Goal: Task Accomplishment & Management: Complete application form

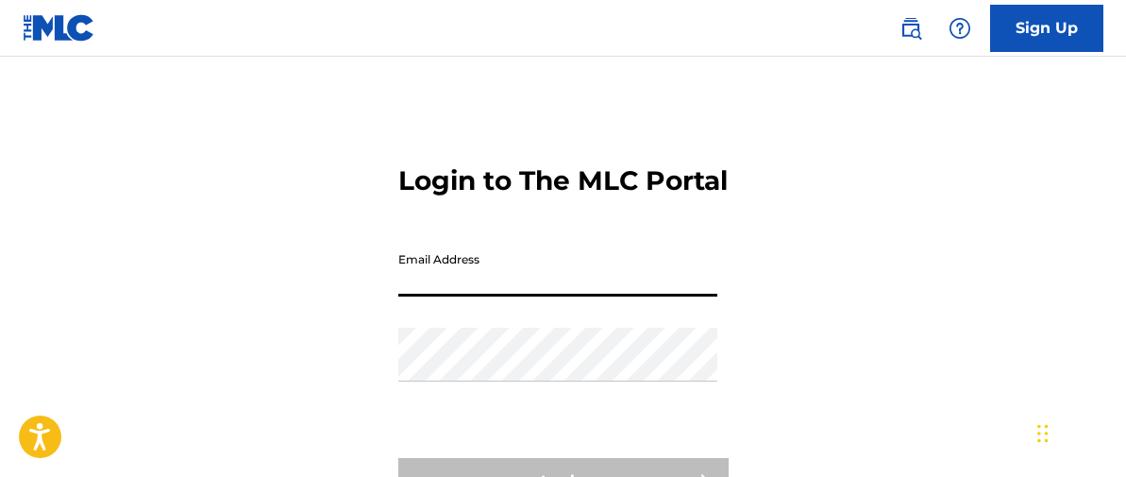
click at [460, 296] on input "Email Address" at bounding box center [557, 270] width 319 height 54
type input "[EMAIL_ADDRESS][DOMAIN_NAME]"
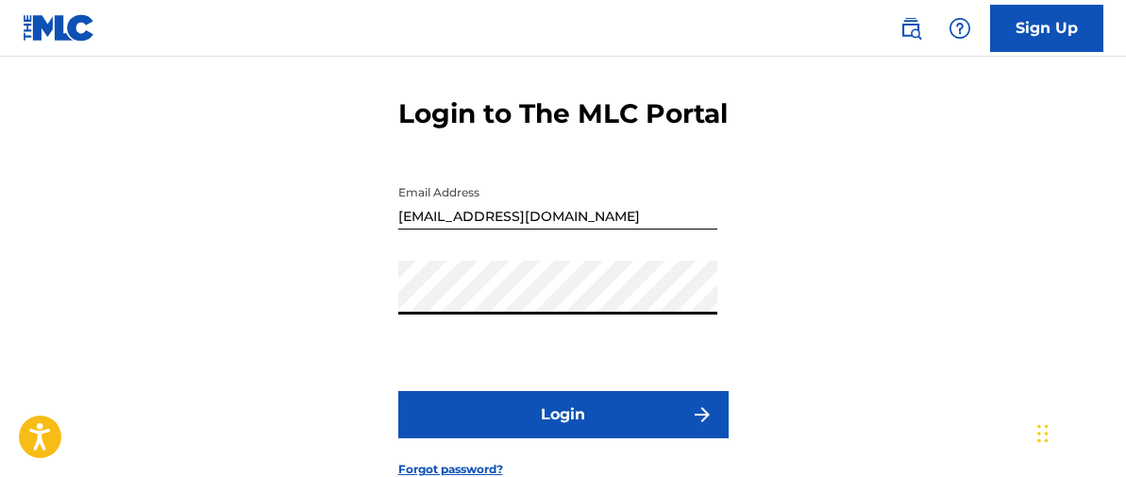
scroll to position [80, 0]
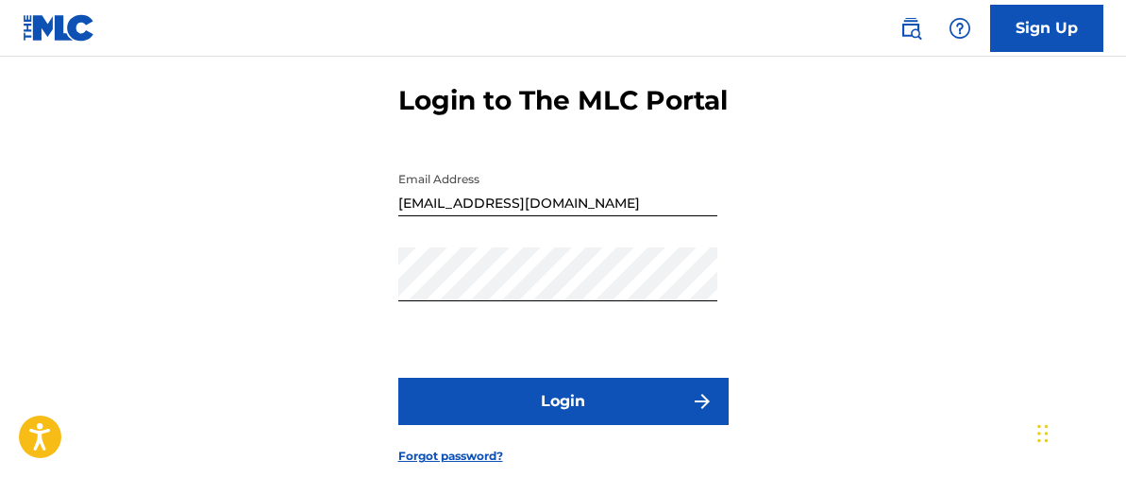
click at [559, 425] on button "Login" at bounding box center [563, 401] width 330 height 47
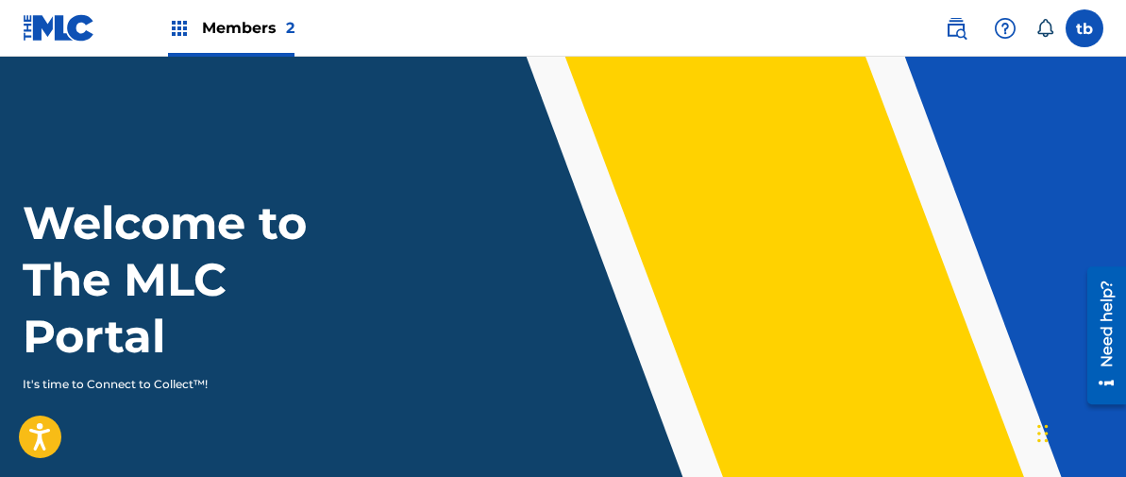
click at [256, 27] on span "Members 2" at bounding box center [248, 28] width 93 height 22
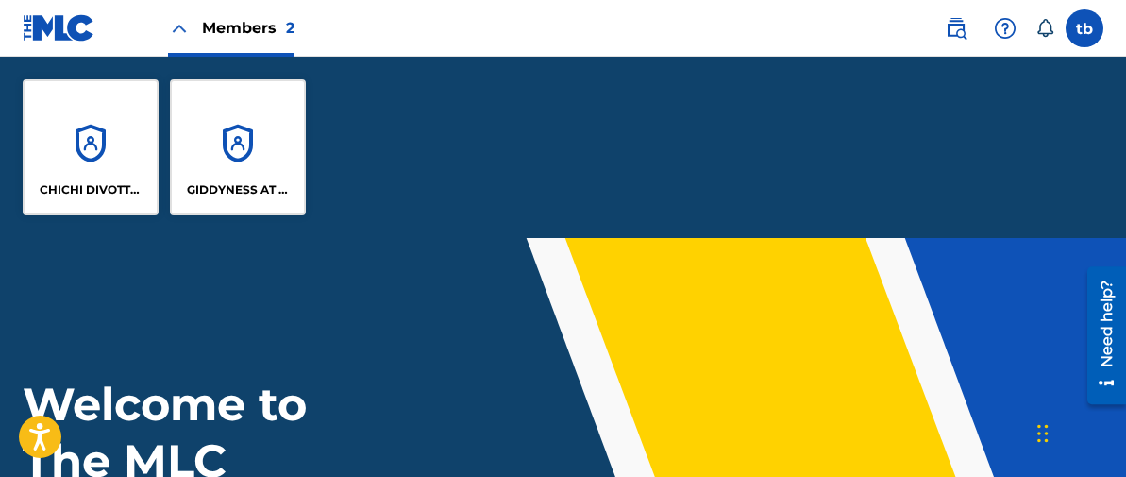
click at [114, 137] on div "CHICHI DIVOTTS MUSIC" at bounding box center [91, 147] width 136 height 136
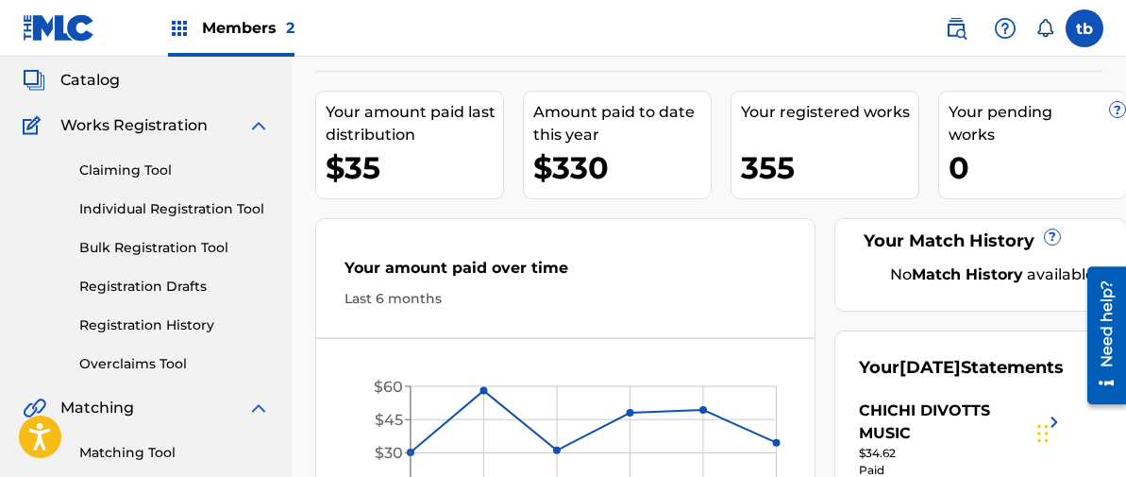
scroll to position [93, 0]
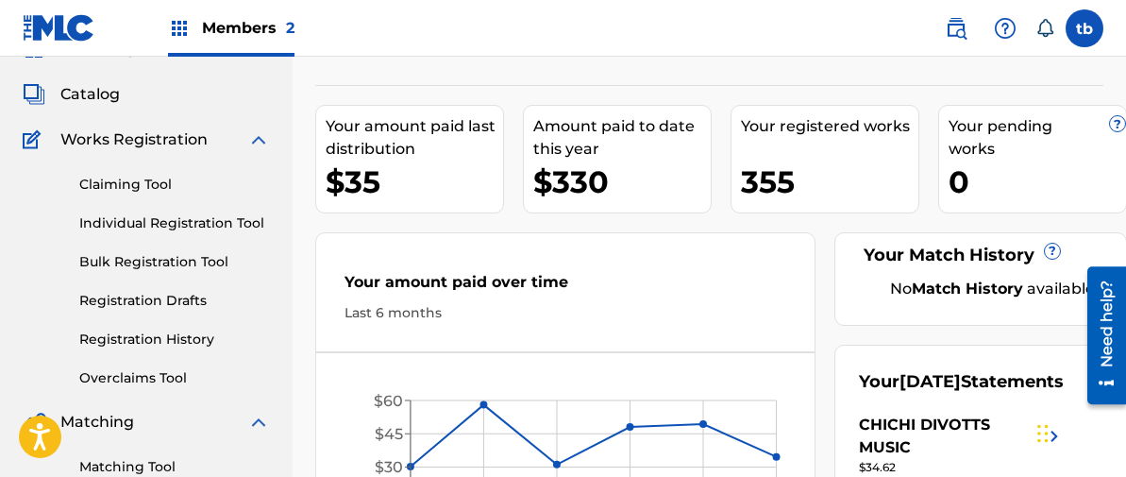
click at [172, 222] on link "Individual Registration Tool" at bounding box center [174, 223] width 191 height 20
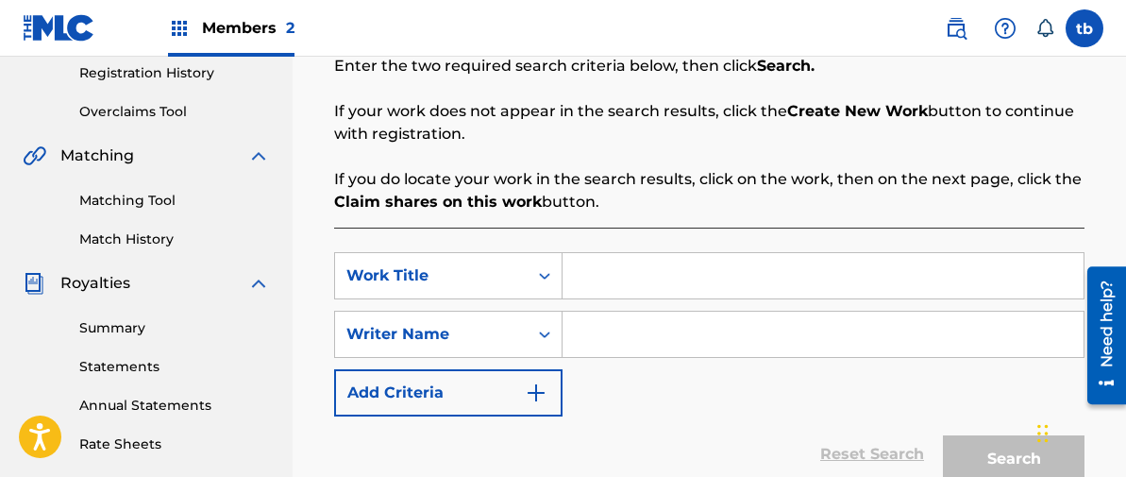
scroll to position [363, 0]
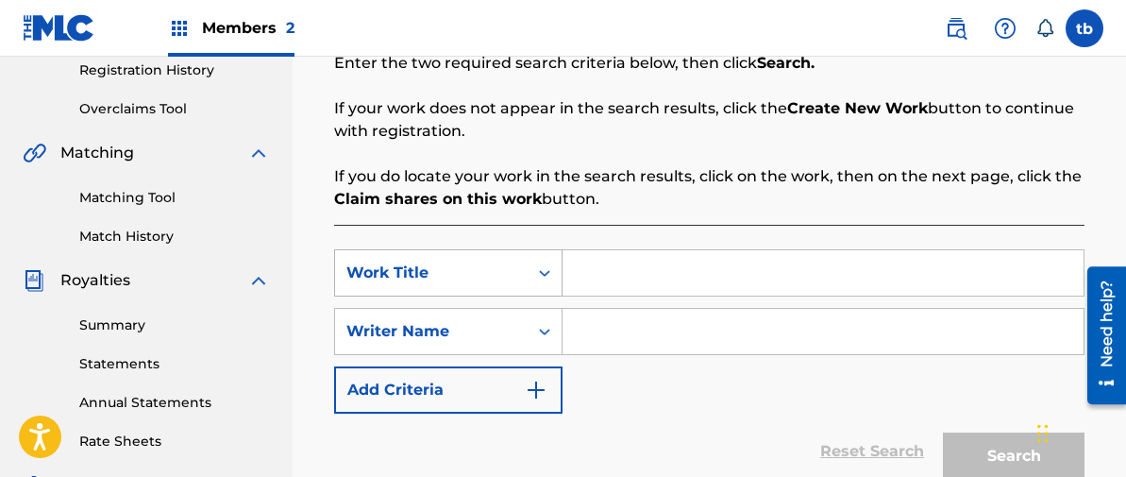
click at [549, 274] on icon "Search Form" at bounding box center [544, 272] width 19 height 19
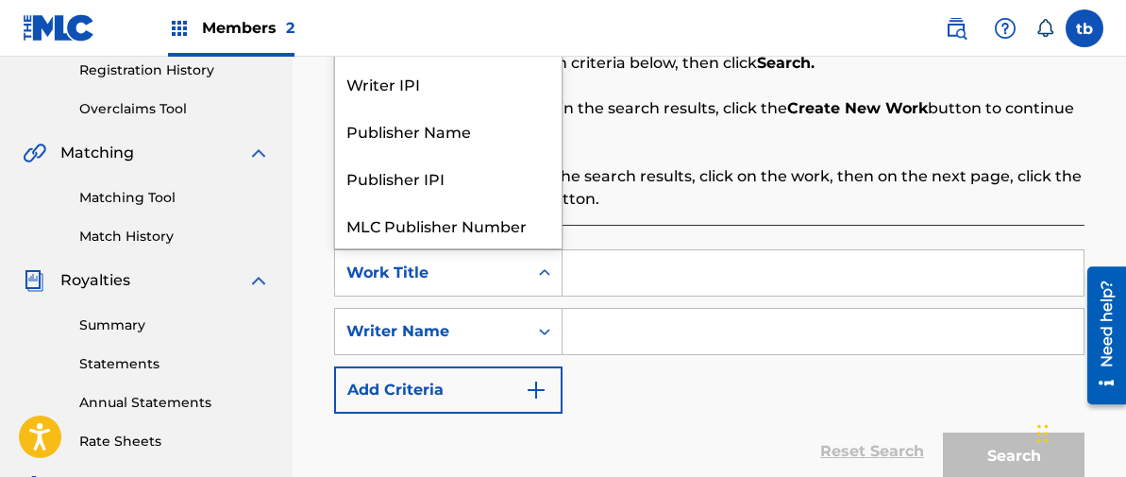
scroll to position [47, 0]
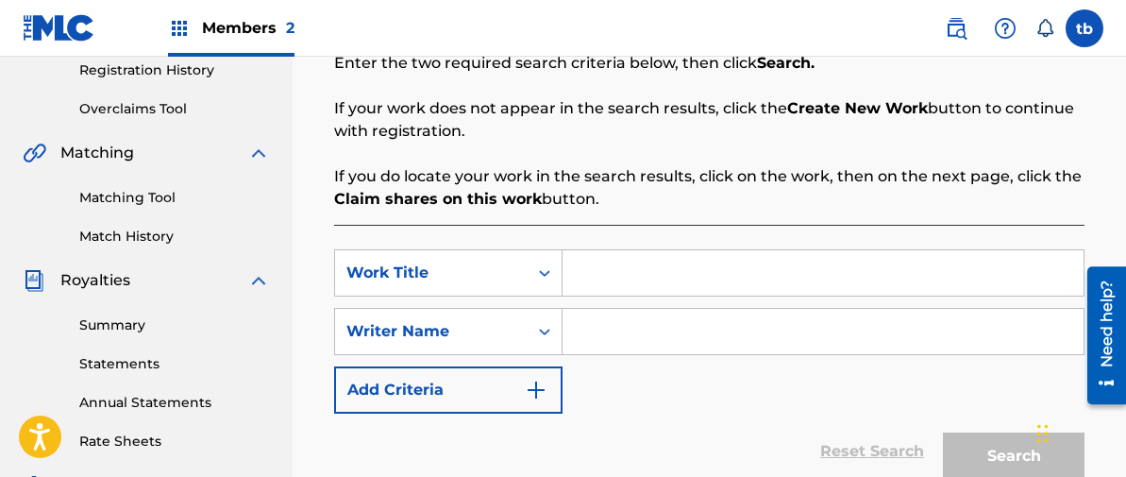
click at [619, 272] on input "Search Form" at bounding box center [823, 272] width 521 height 45
type input "d"
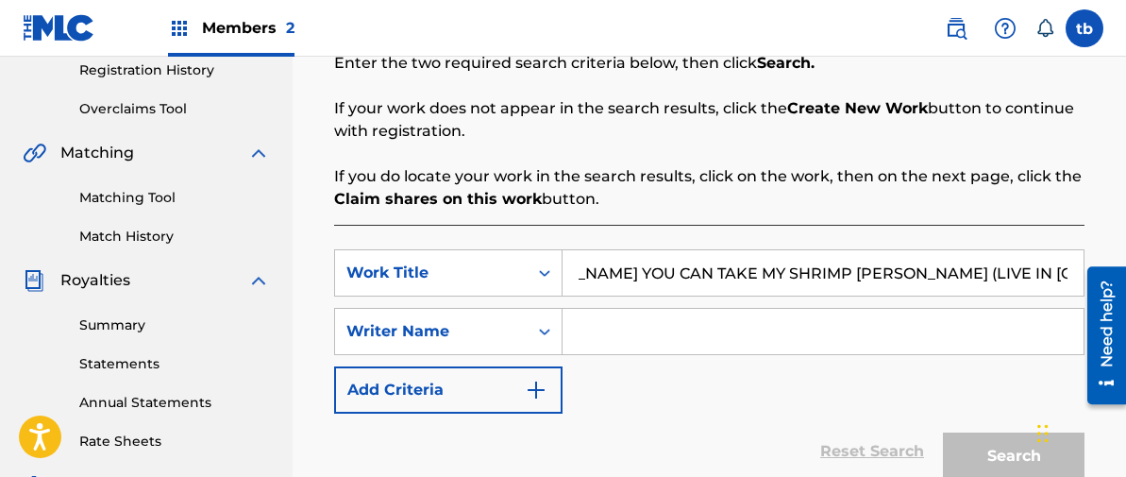
scroll to position [0, 78]
type input "[PERSON_NAME] YOU CAN TAKE MY SHRIMP [PERSON_NAME] (LIVE IN [GEOGRAPHIC_DATA] 1…"
click at [588, 328] on input "Search Form" at bounding box center [823, 331] width 521 height 45
type input "[PERSON_NAME]"
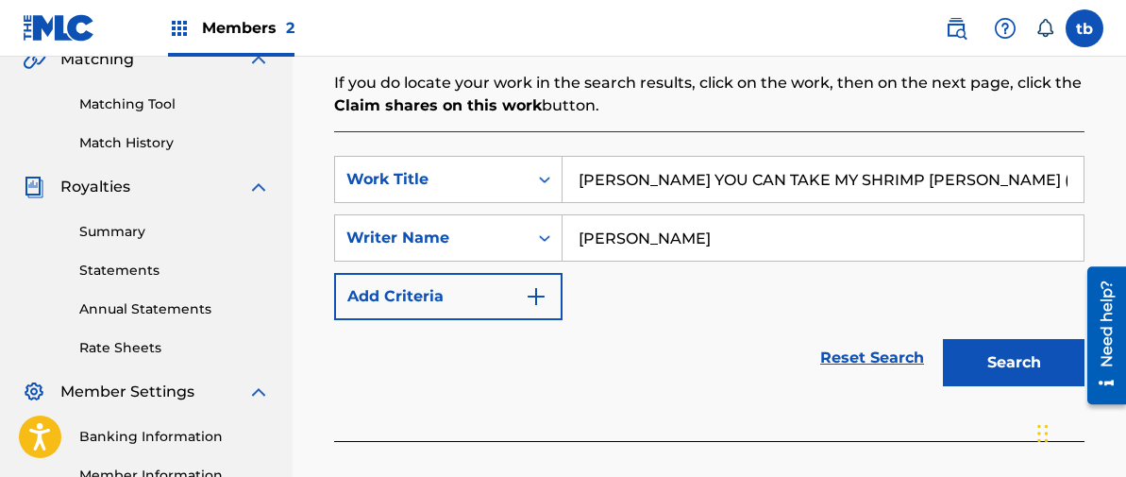
scroll to position [463, 0]
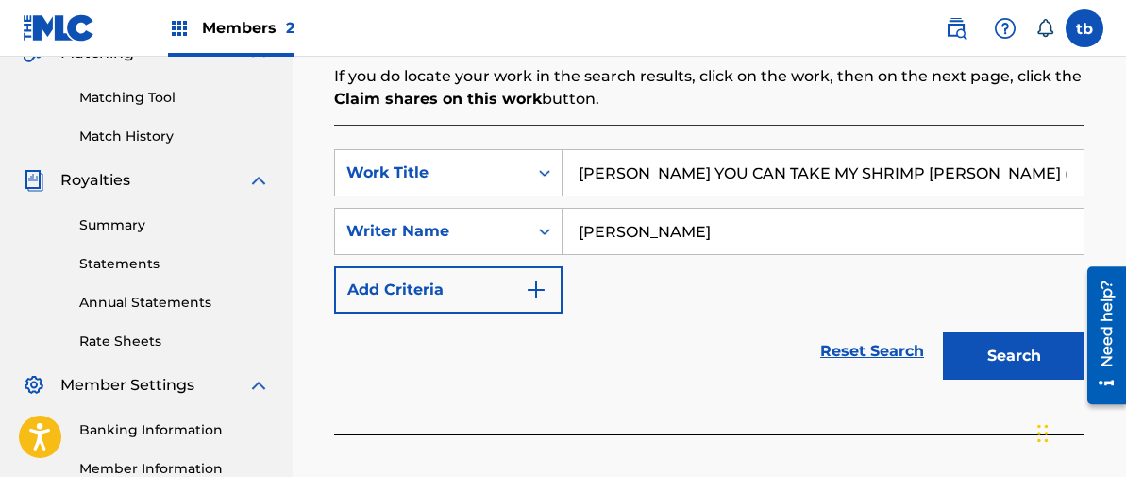
click at [997, 352] on button "Search" at bounding box center [1014, 355] width 142 height 47
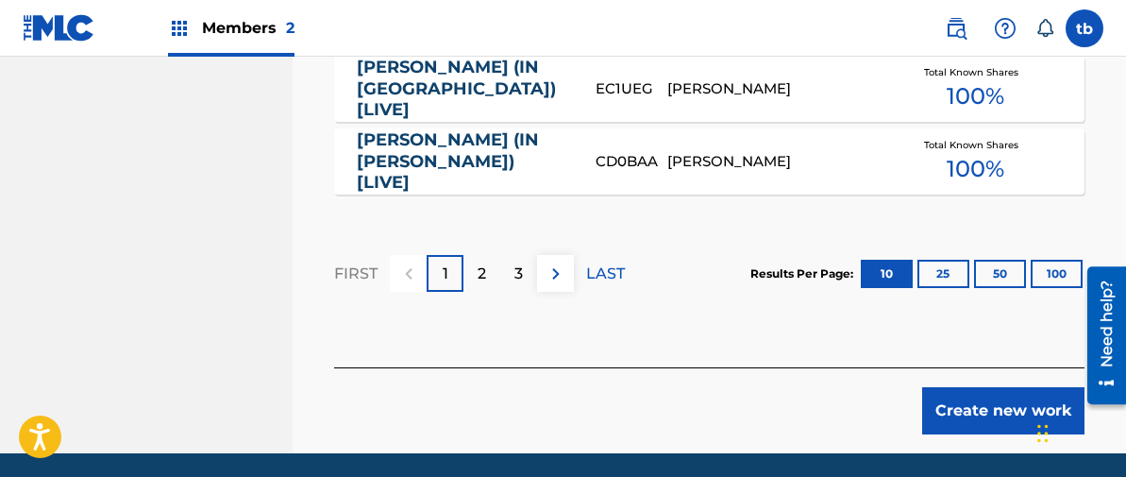
scroll to position [1538, 0]
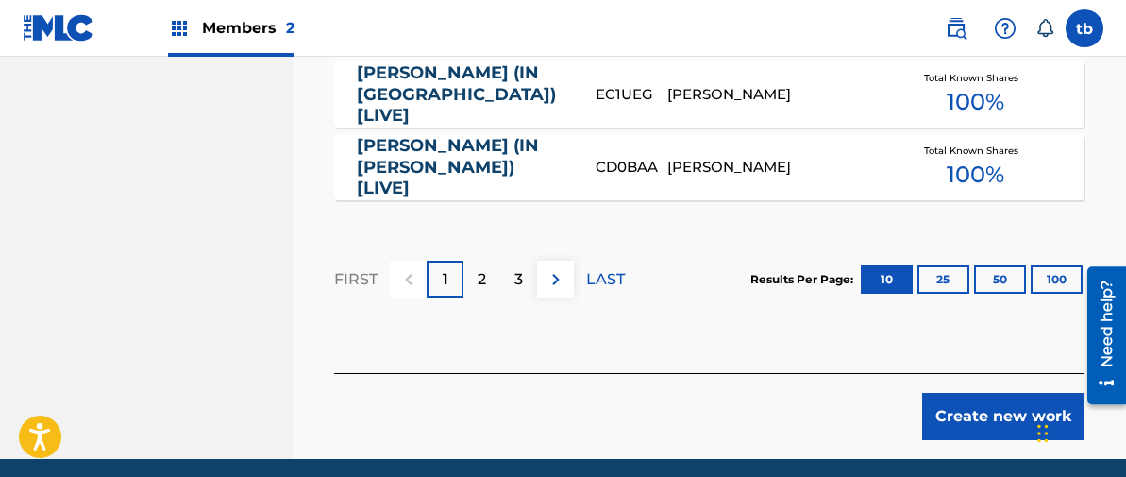
click at [986, 393] on button "Create new work" at bounding box center [1003, 416] width 162 height 47
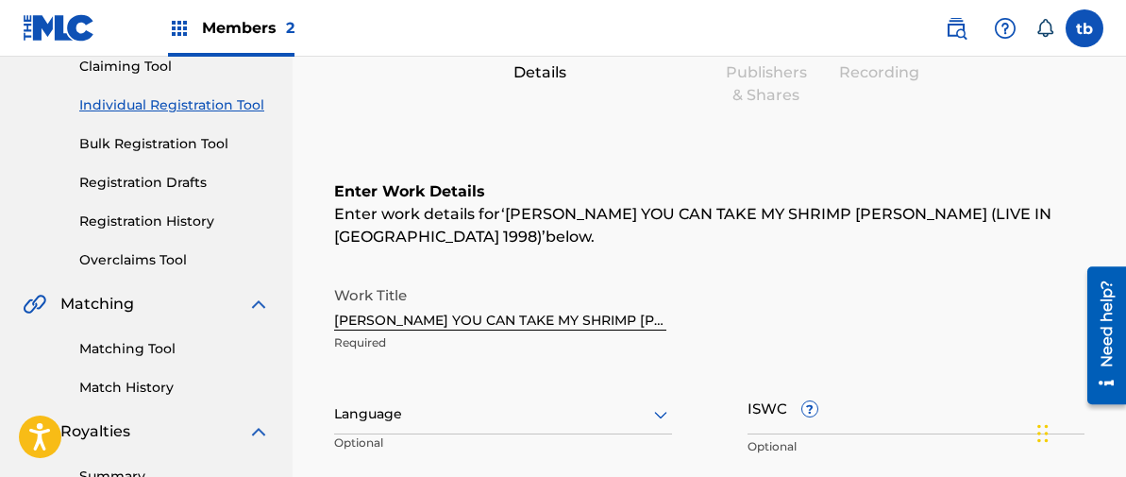
scroll to position [257, 0]
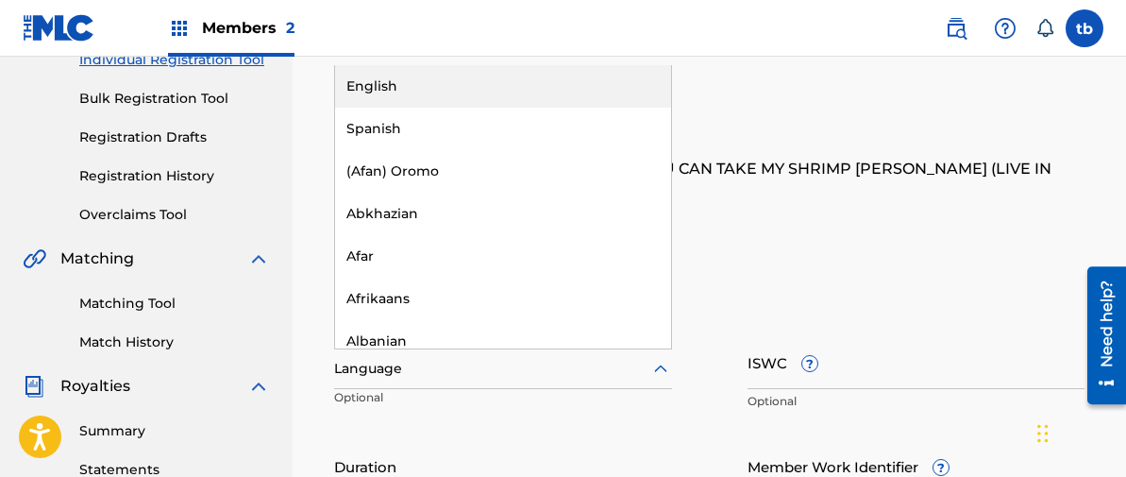
click at [655, 371] on icon at bounding box center [661, 369] width 23 height 23
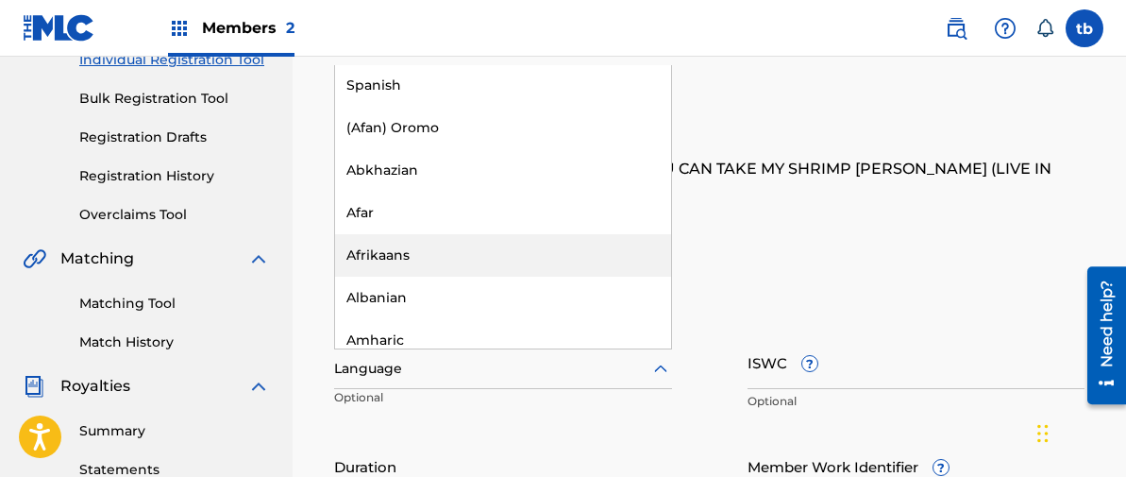
scroll to position [0, 0]
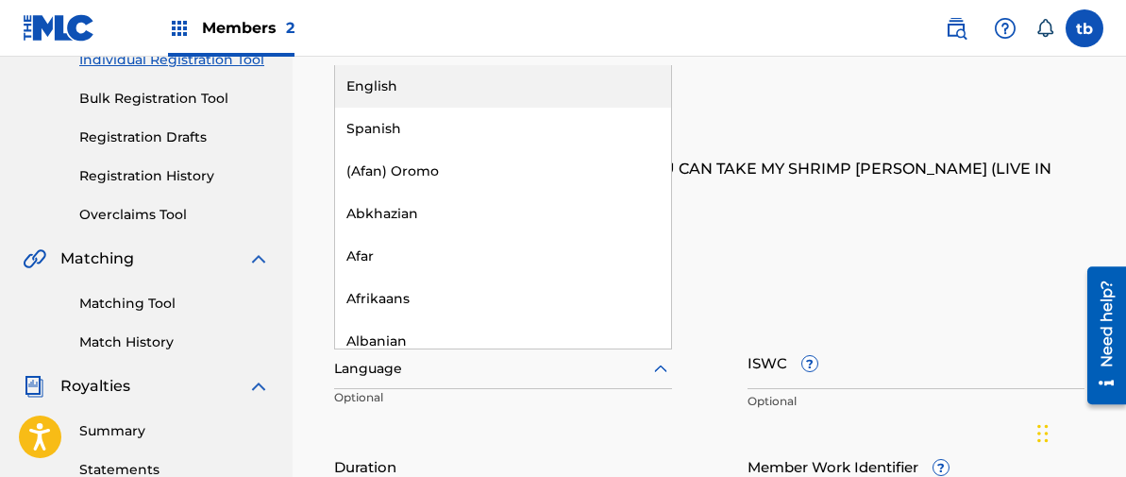
click at [386, 86] on div "English" at bounding box center [503, 86] width 336 height 42
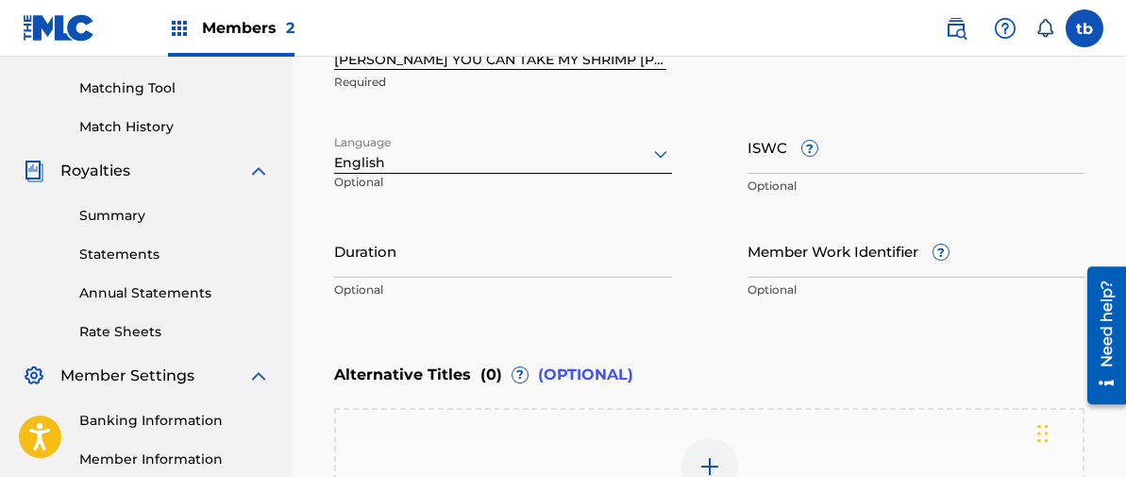
scroll to position [479, 0]
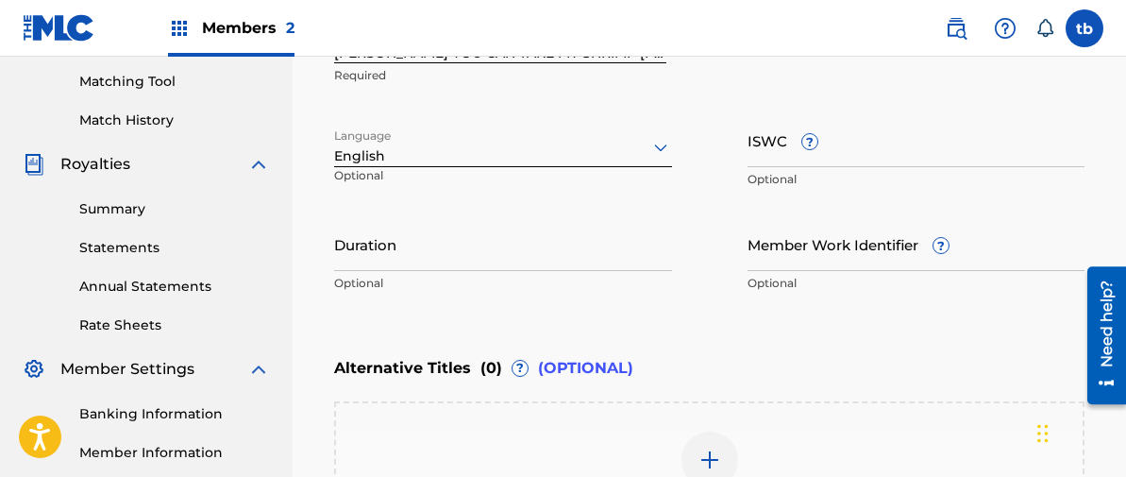
click at [377, 246] on input "Duration" at bounding box center [503, 244] width 338 height 54
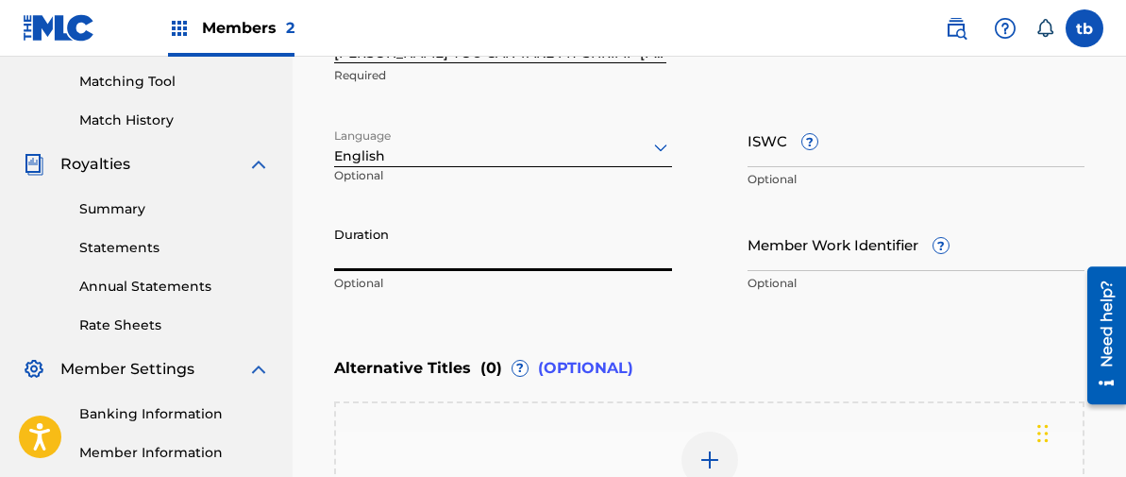
type input "7"
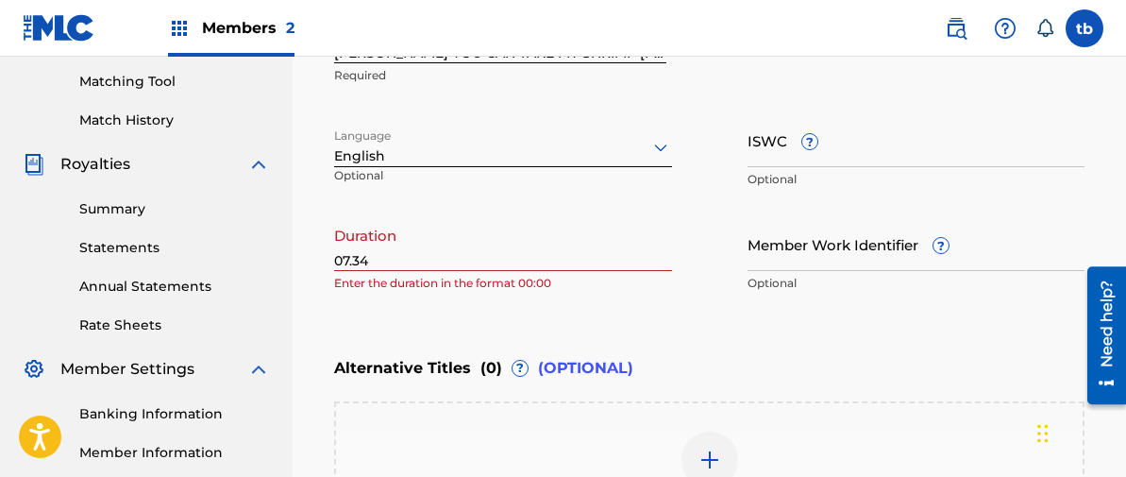
click at [604, 300] on div "Duration 07.34 Enter the duration in the format 00:00" at bounding box center [503, 259] width 338 height 85
click at [370, 262] on input "07.34" at bounding box center [503, 244] width 338 height 54
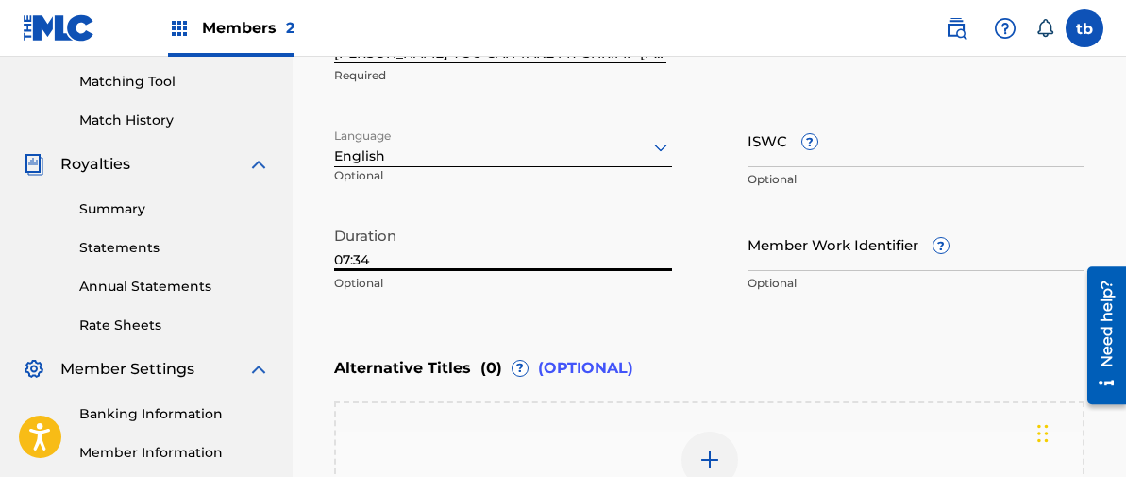
type input "07:34"
click at [817, 257] on input "Member Work Identifier ?" at bounding box center [917, 244] width 338 height 54
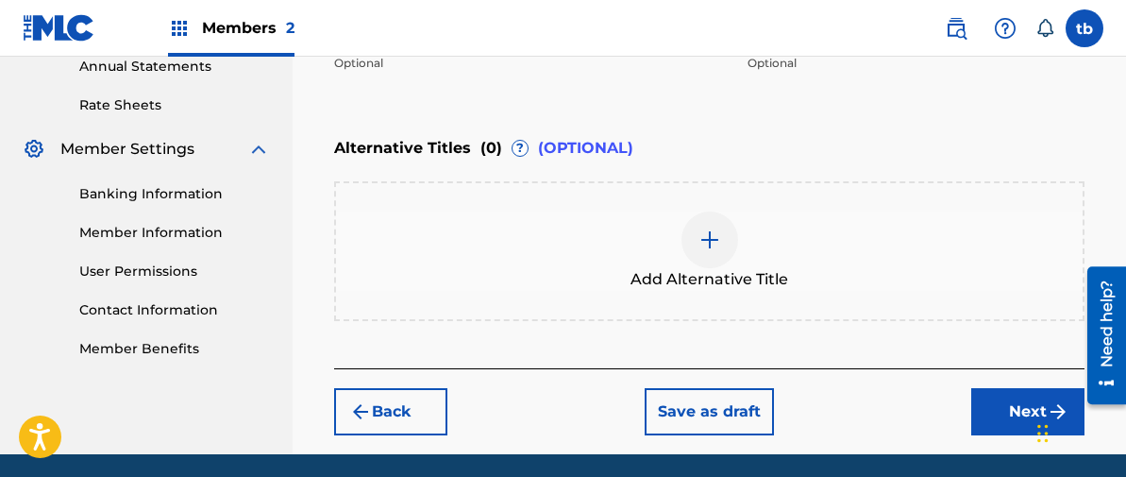
scroll to position [702, 0]
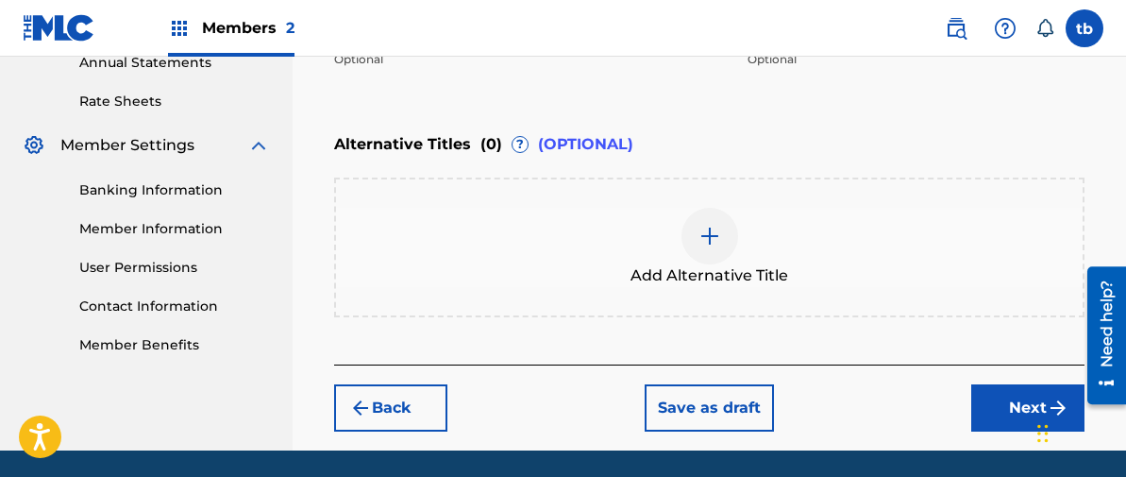
click at [1023, 405] on button "Next" at bounding box center [1028, 407] width 113 height 47
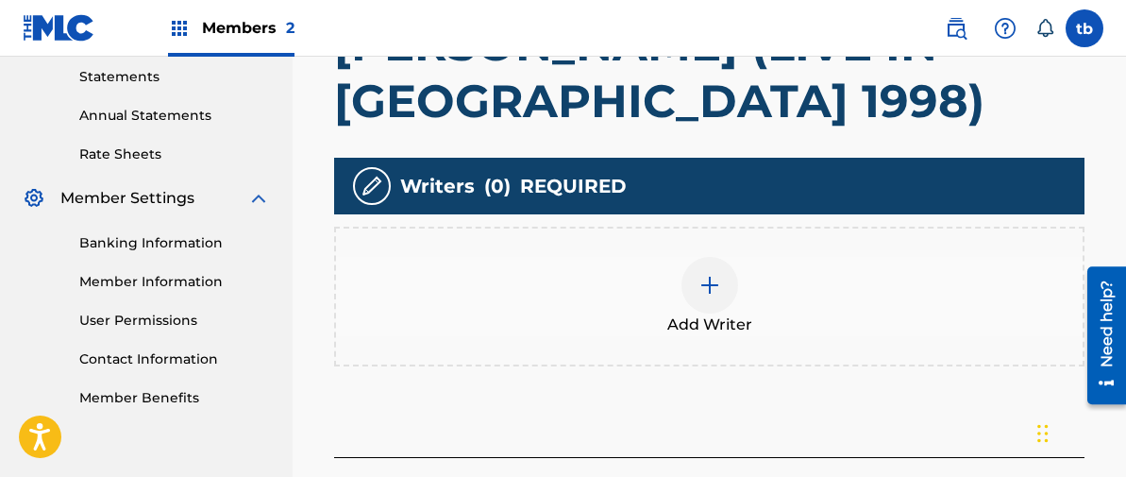
scroll to position [653, 0]
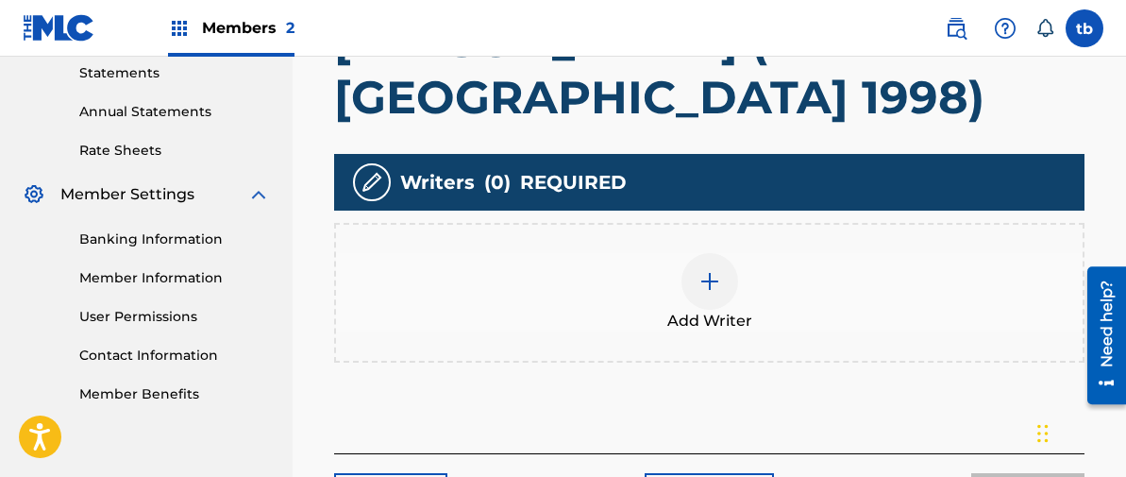
click at [708, 270] on img at bounding box center [710, 281] width 23 height 23
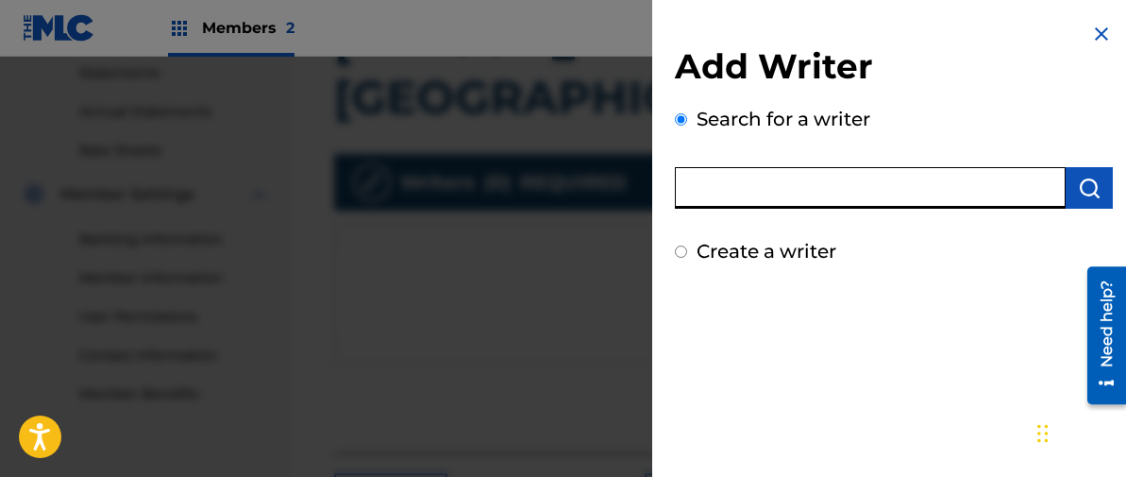
click at [827, 196] on input "text" at bounding box center [870, 188] width 391 height 42
type input "[PERSON_NAME]"
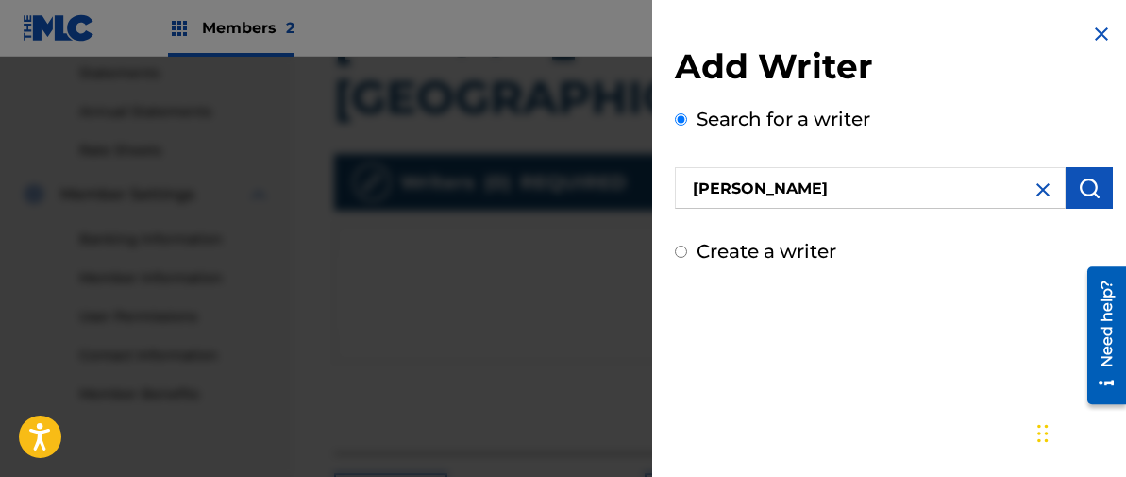
click at [1081, 189] on img "submit" at bounding box center [1089, 188] width 23 height 23
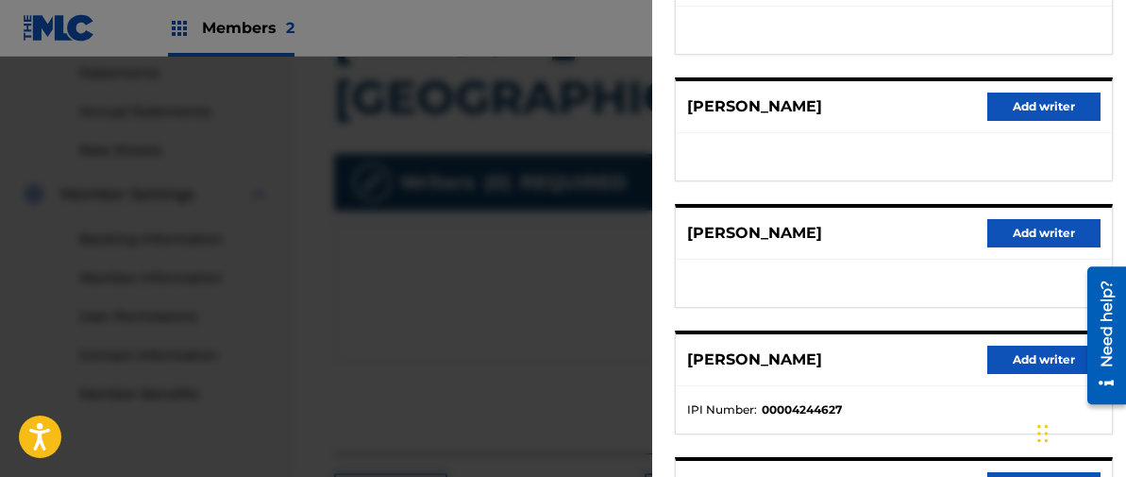
scroll to position [324, 0]
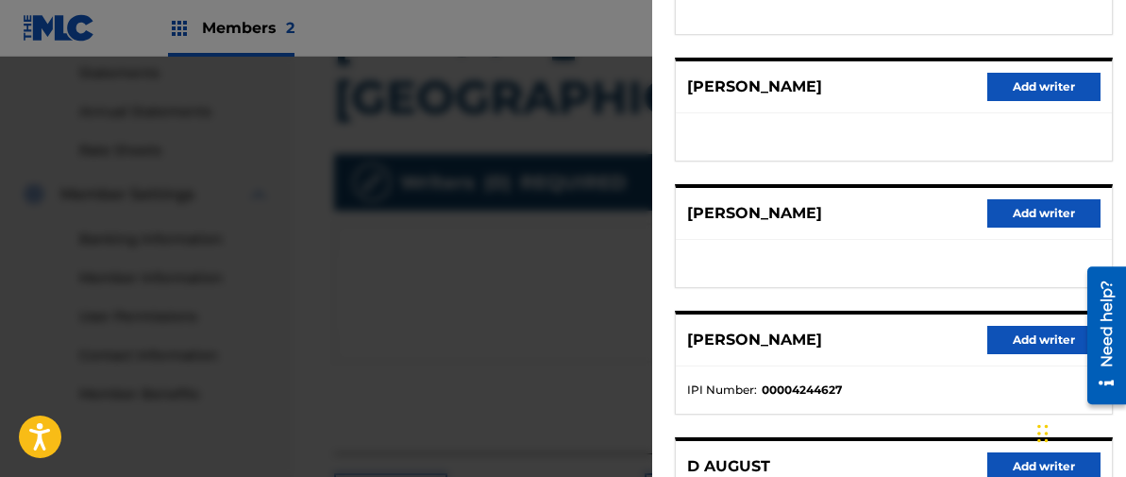
click at [1016, 336] on button "Add writer" at bounding box center [1044, 340] width 113 height 28
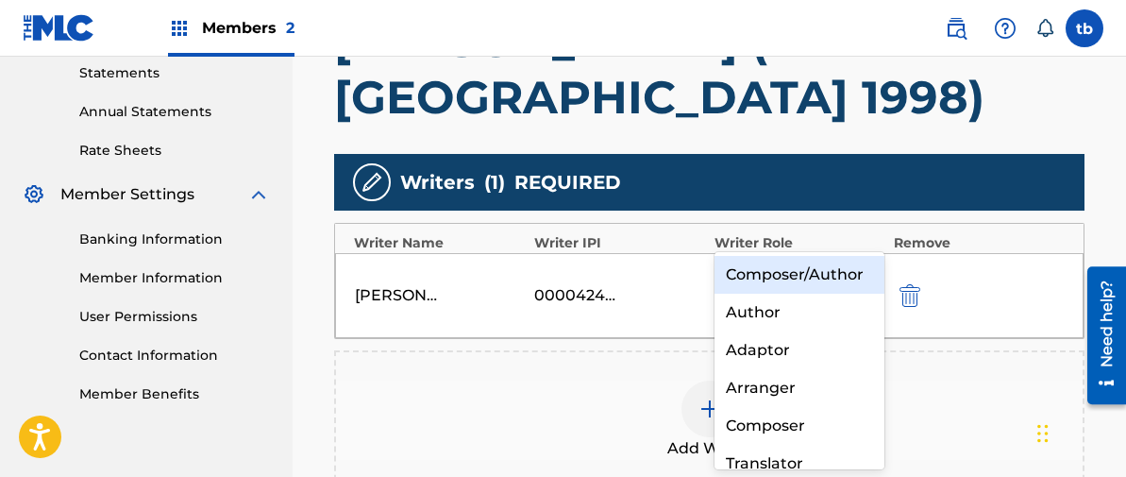
click at [868, 279] on icon at bounding box center [865, 282] width 11 height 7
click at [796, 278] on div "Composer/Author" at bounding box center [800, 275] width 170 height 38
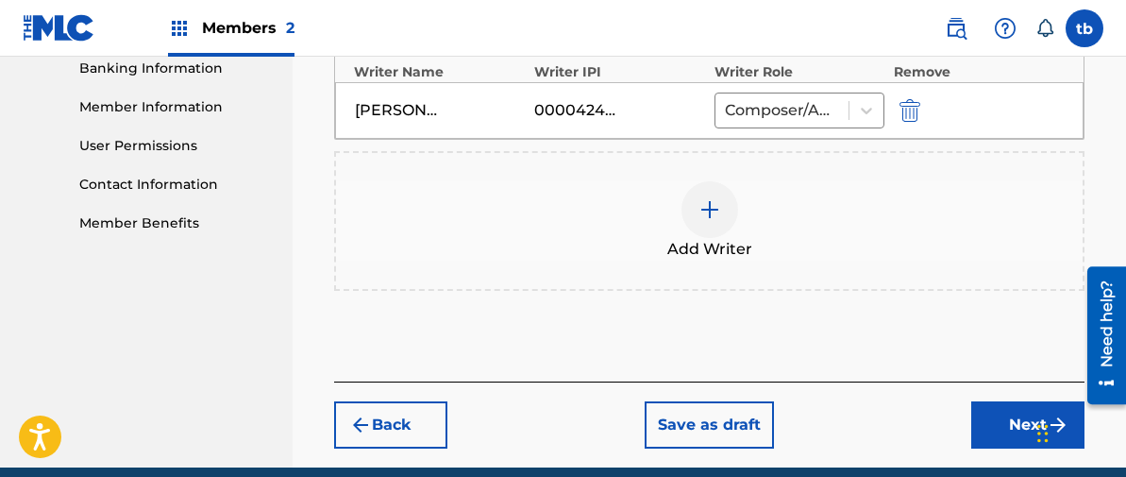
scroll to position [830, 0]
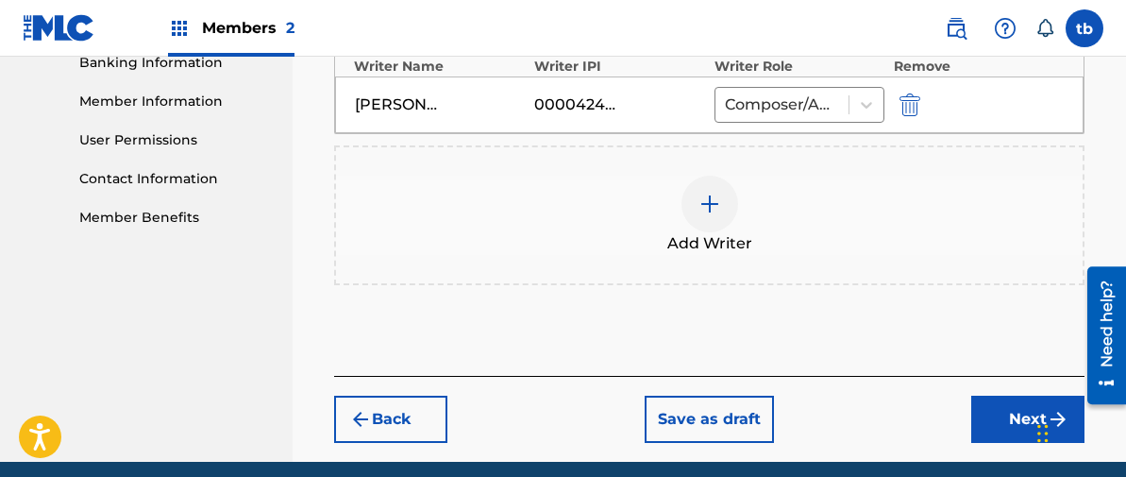
click at [1019, 396] on button "Next" at bounding box center [1028, 419] width 113 height 47
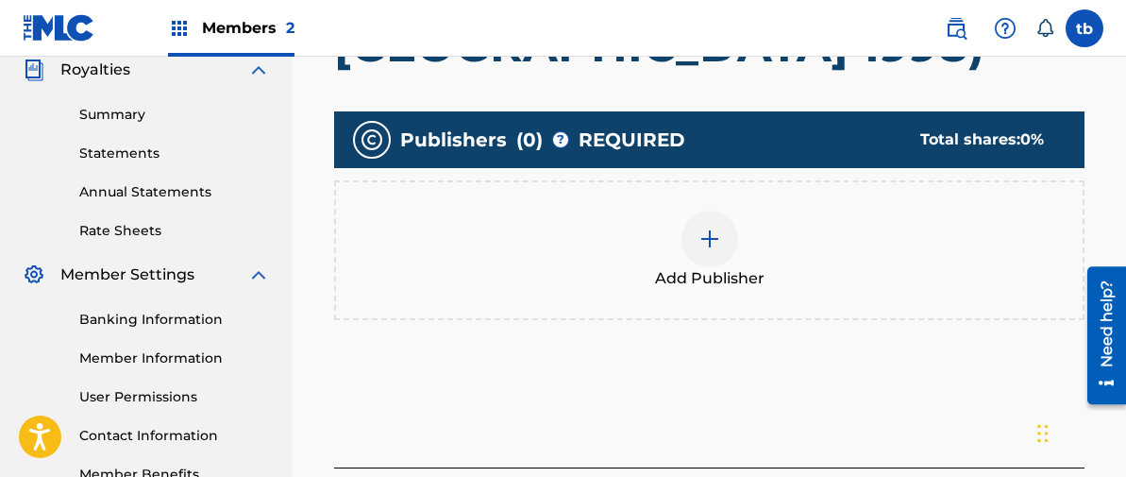
scroll to position [581, 0]
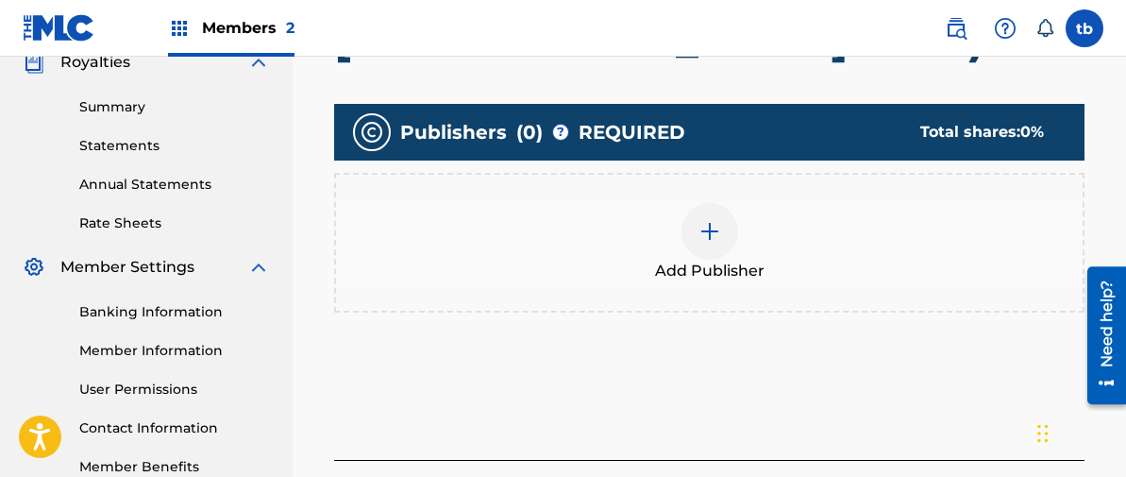
click at [712, 220] on img at bounding box center [710, 231] width 23 height 23
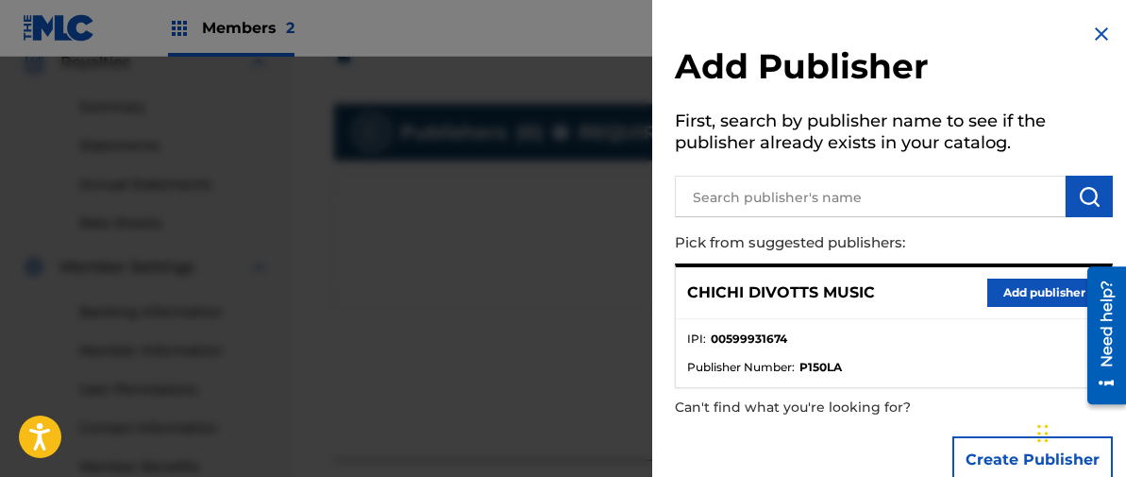
click at [1022, 290] on button "Add publisher" at bounding box center [1044, 293] width 113 height 28
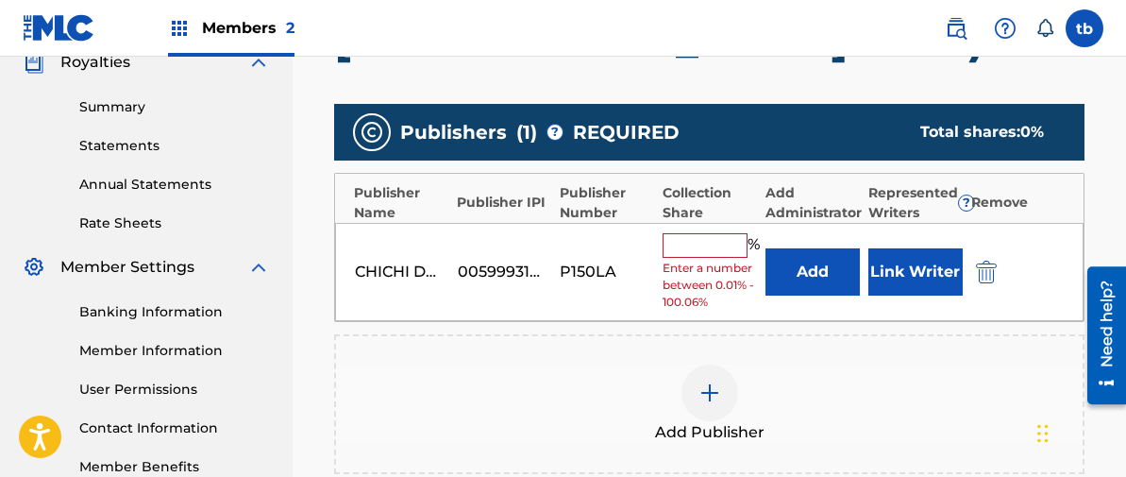
click at [709, 233] on input "text" at bounding box center [705, 245] width 85 height 25
type input "100"
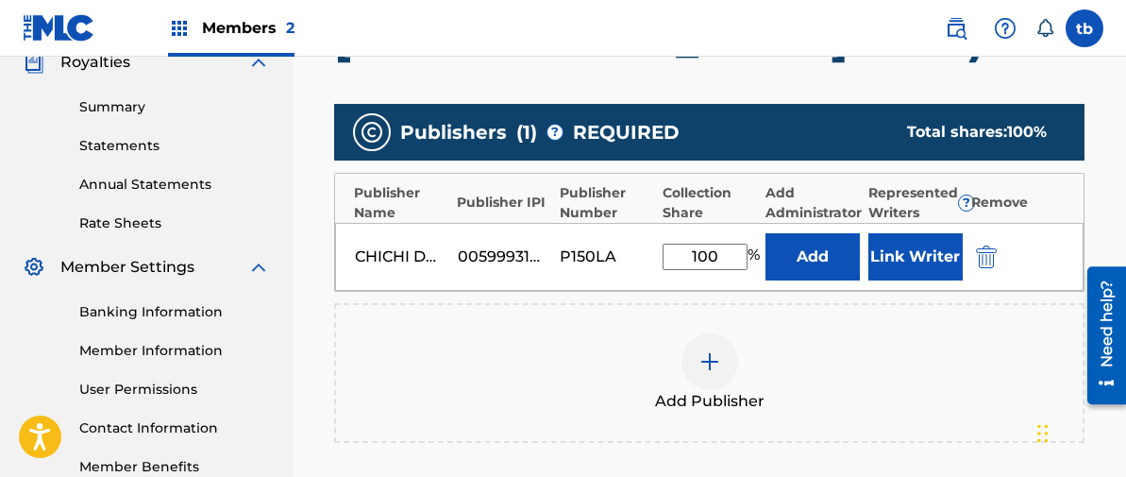
click at [920, 233] on button "Link Writer" at bounding box center [916, 256] width 94 height 47
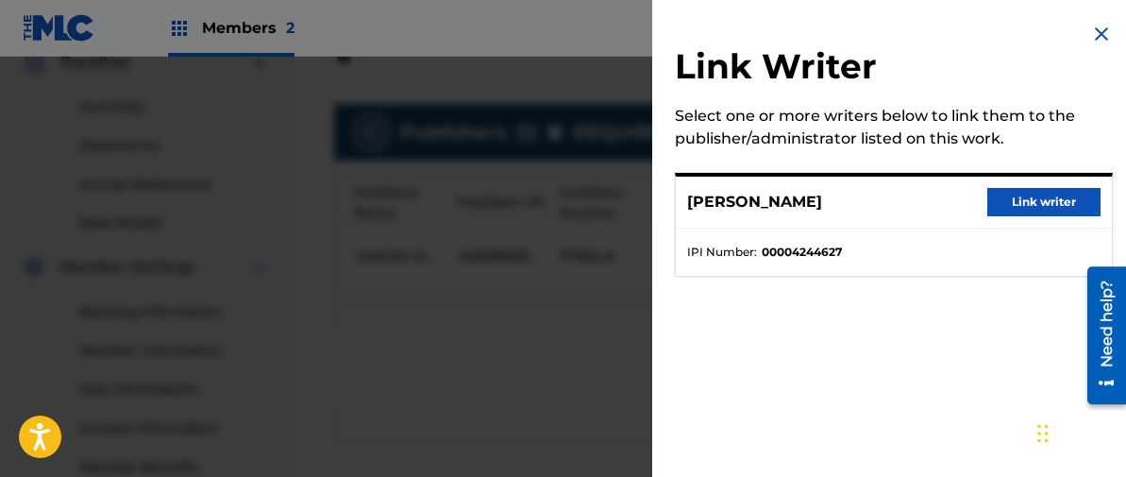
click at [1019, 201] on button "Link writer" at bounding box center [1044, 202] width 113 height 28
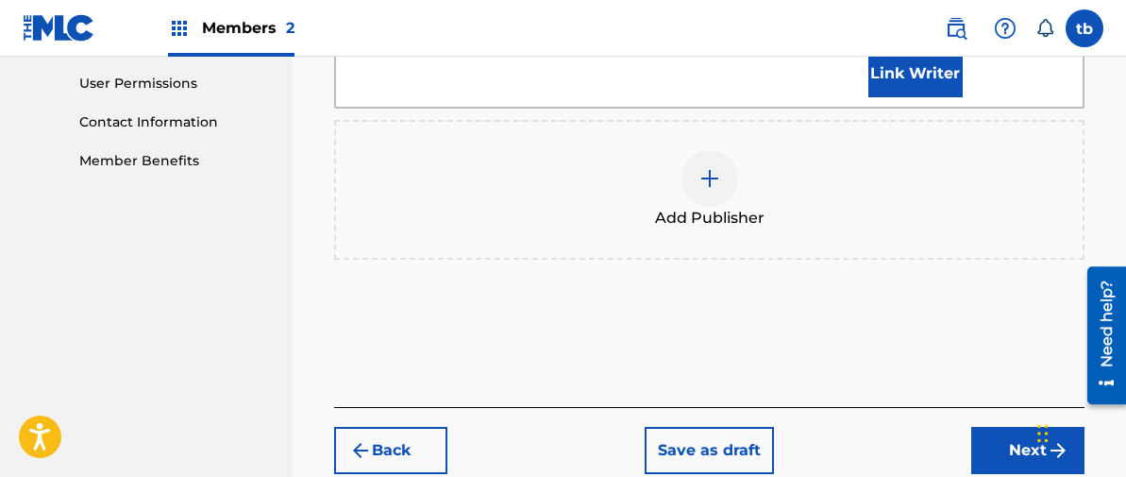
click at [1029, 427] on button "Next" at bounding box center [1028, 450] width 113 height 47
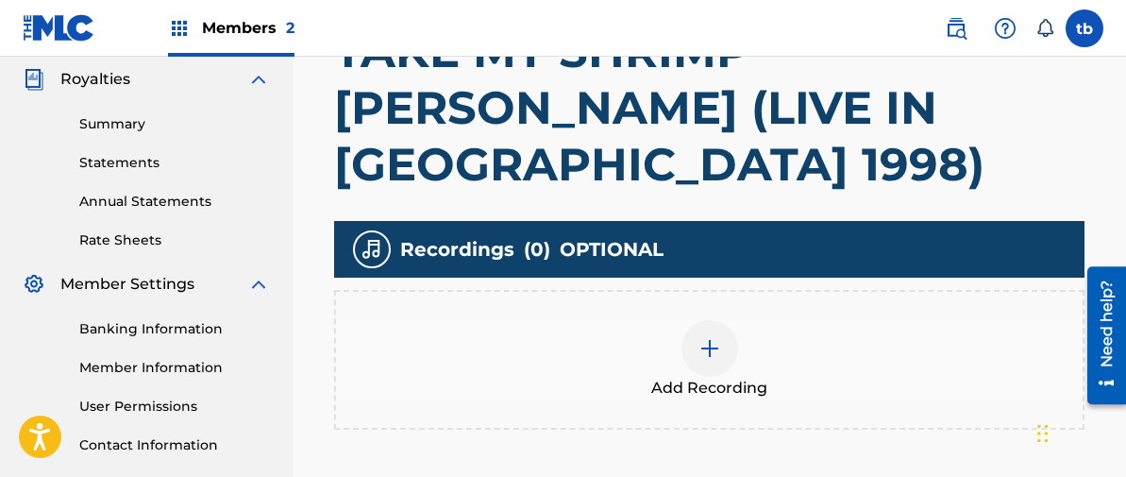
scroll to position [568, 0]
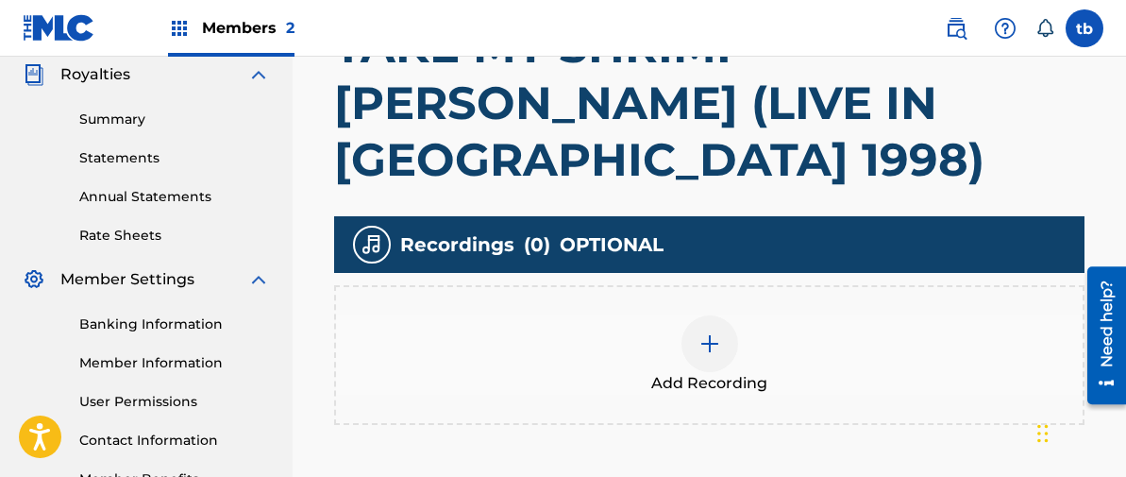
click at [711, 332] on img at bounding box center [710, 343] width 23 height 23
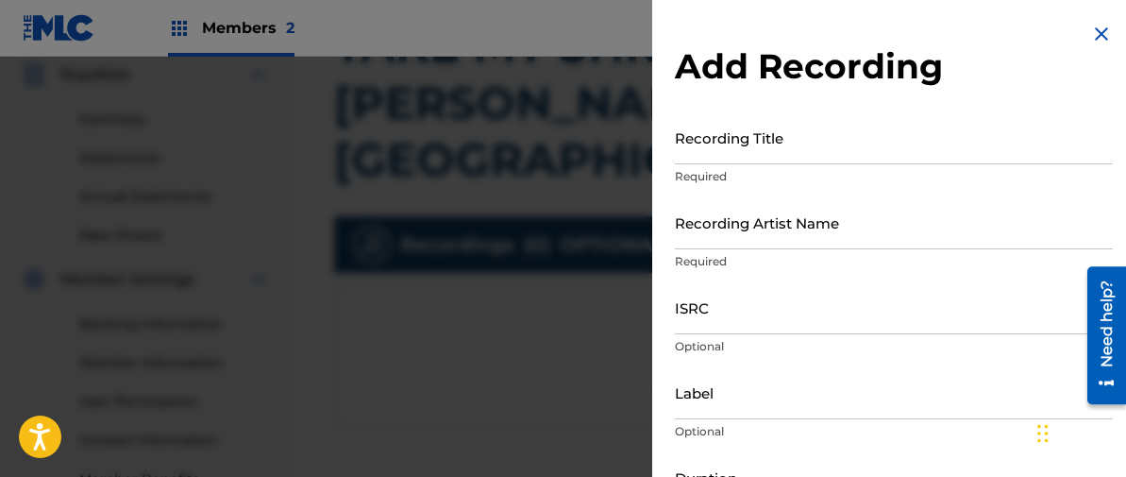
click at [705, 143] on input "Recording Title" at bounding box center [894, 137] width 438 height 54
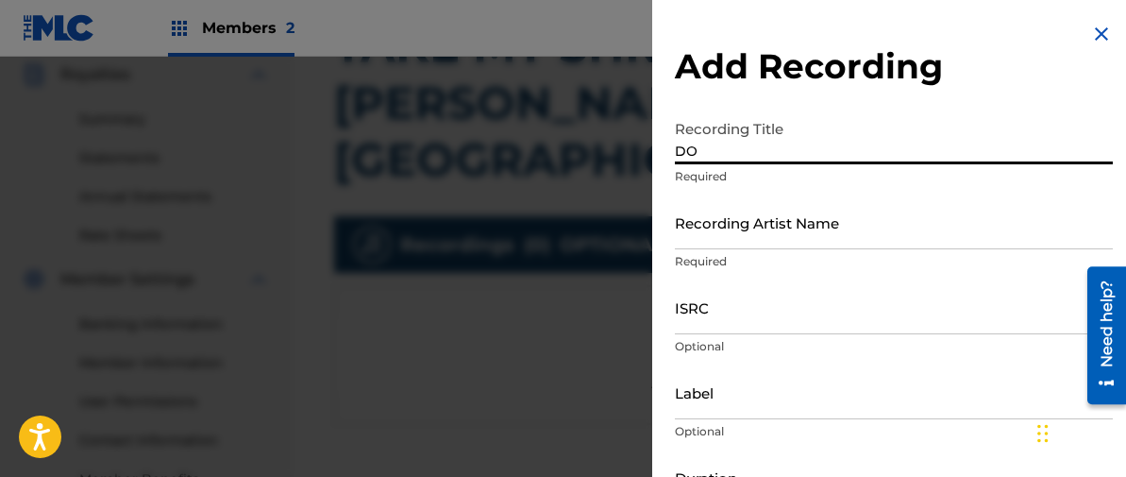
type input "D"
type input "ONCE UPON A CASSETTE VOL. 16"
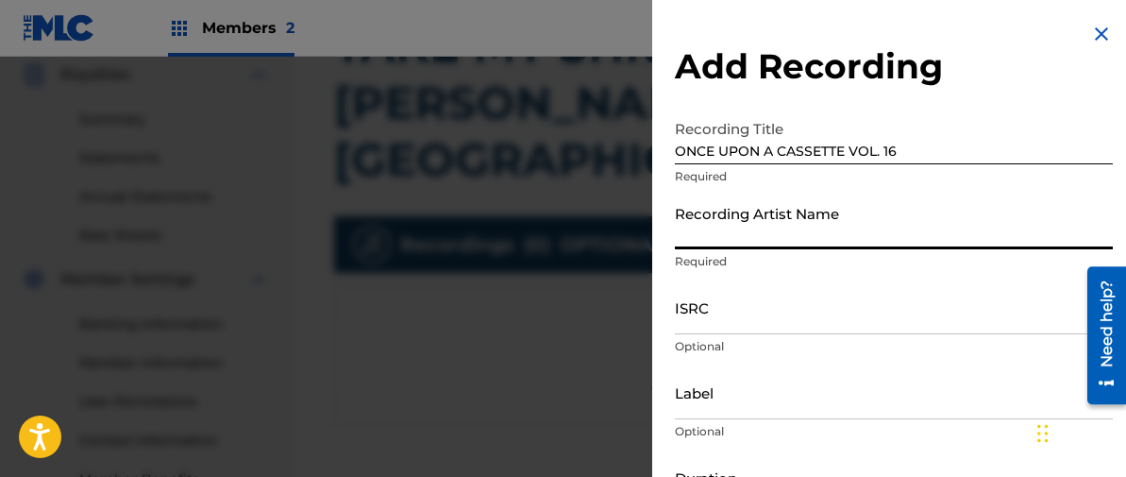
click at [711, 222] on input "Recording Artist Name" at bounding box center [894, 222] width 438 height 54
type input "[PERSON_NAME]"
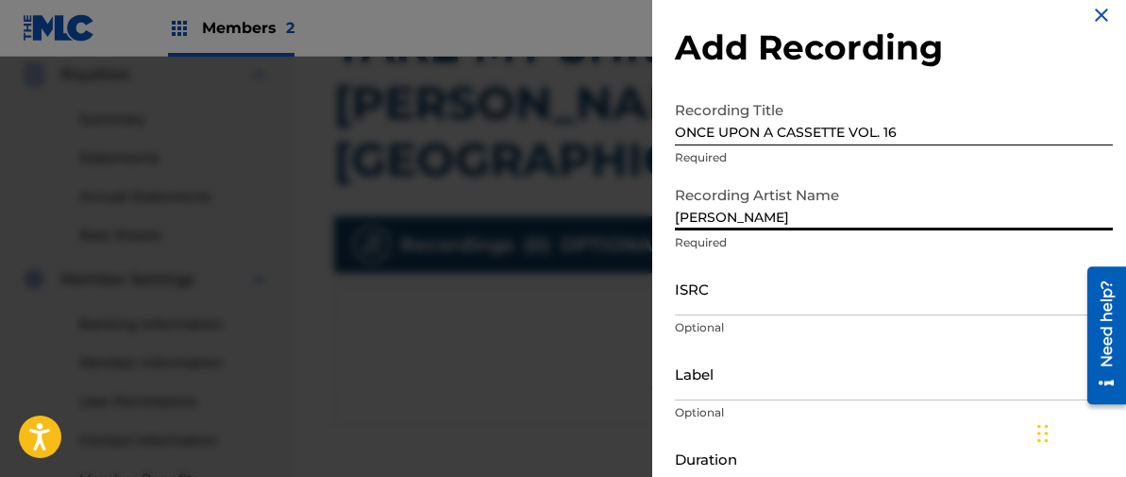
scroll to position [0, 0]
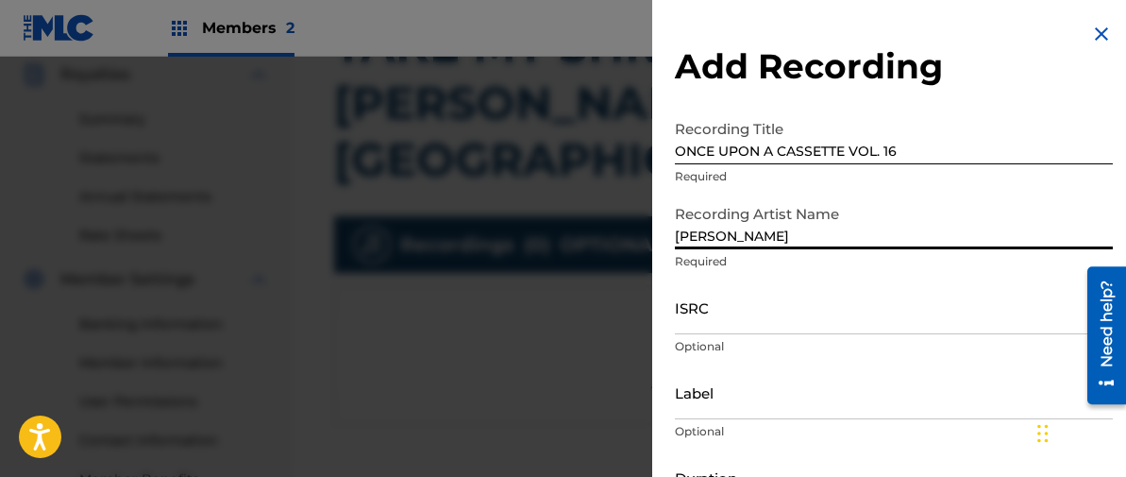
click at [689, 314] on input "ISRC" at bounding box center [894, 307] width 438 height 54
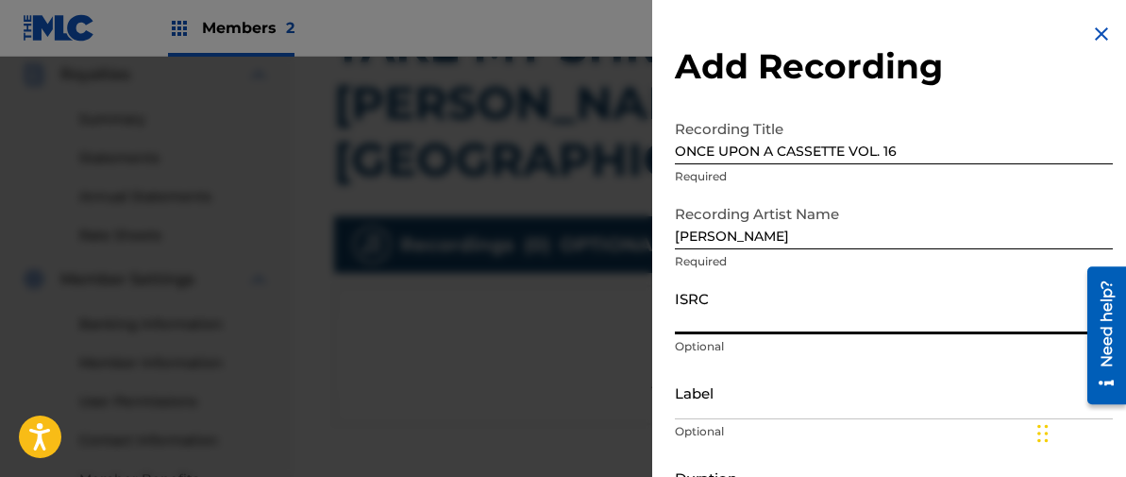
paste input "TCAJE2477757"
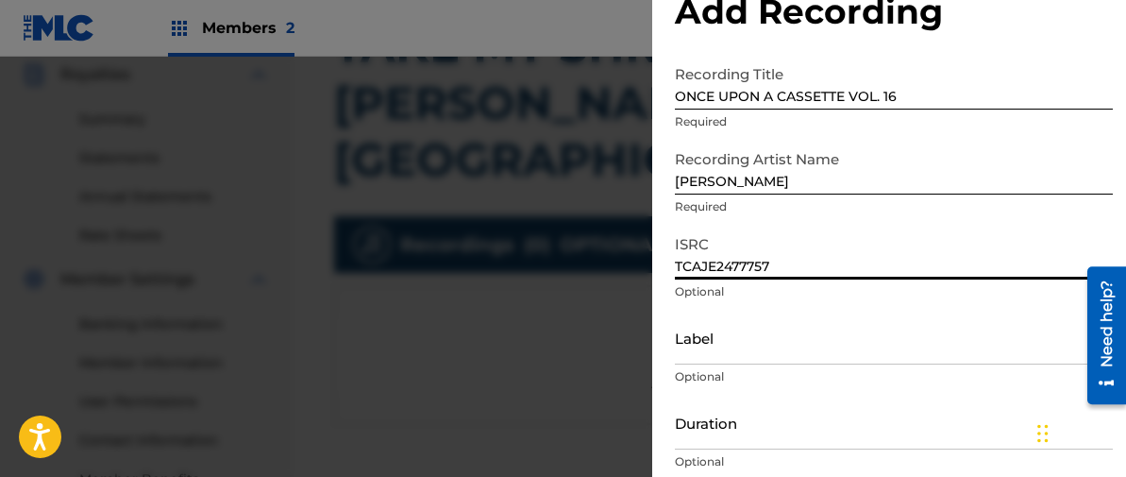
scroll to position [101, 0]
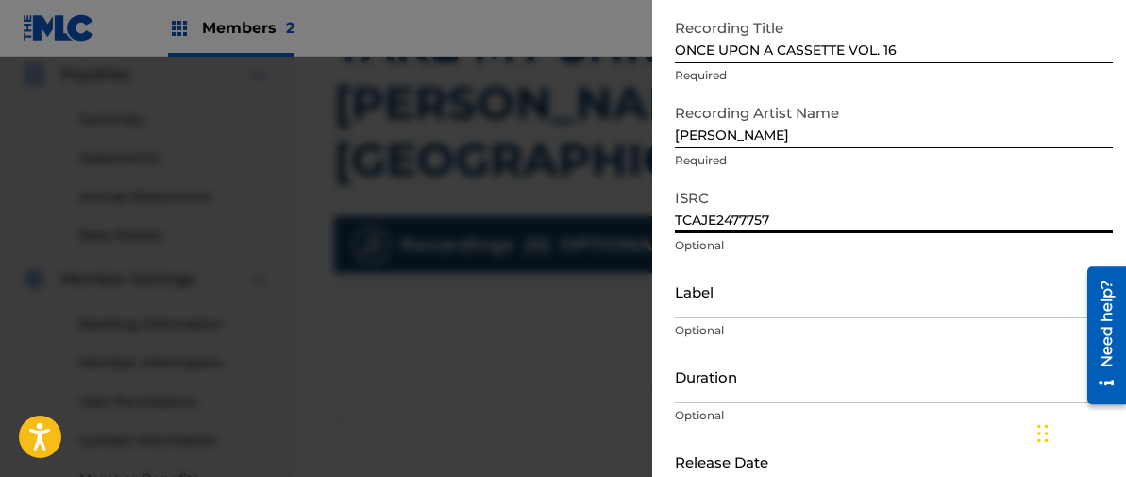
type input "TCAJE2477757"
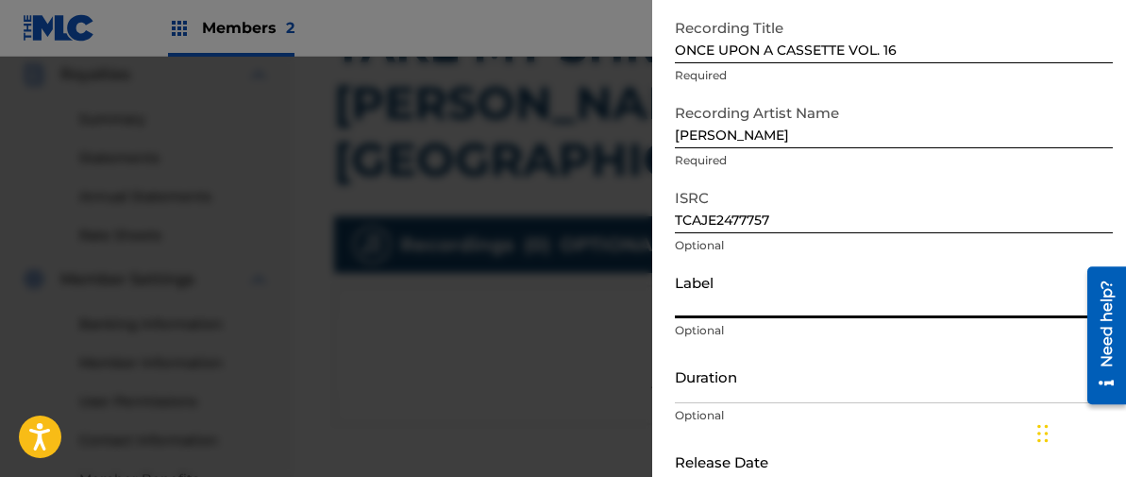
click at [696, 302] on input "Label" at bounding box center [894, 291] width 438 height 54
type input "2C2C"
click at [700, 383] on input "Duration" at bounding box center [894, 376] width 438 height 54
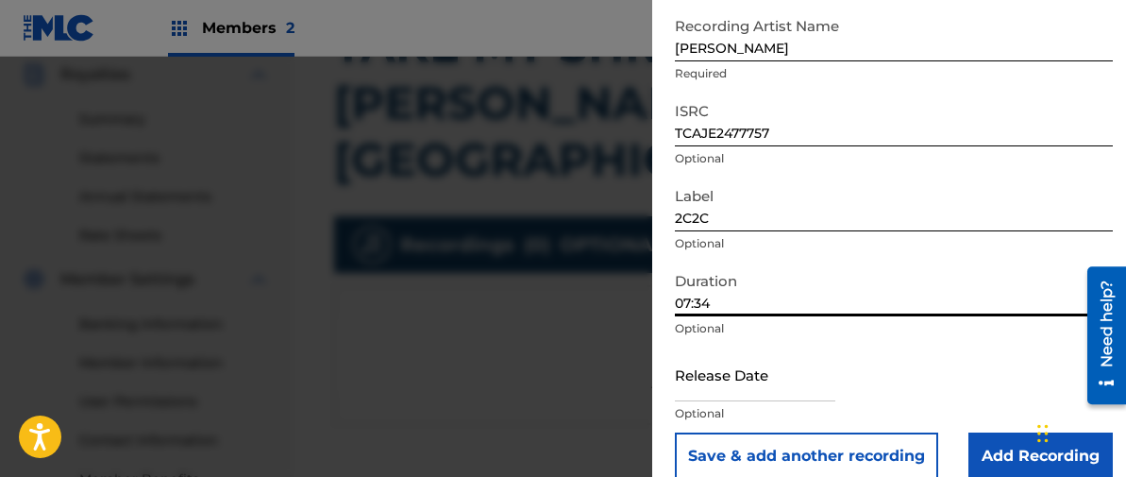
scroll to position [194, 0]
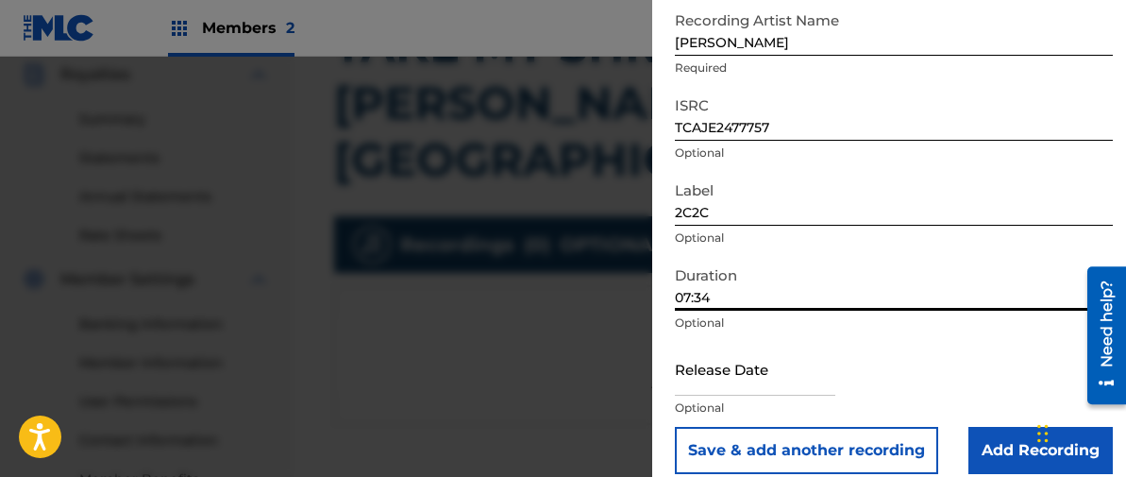
type input "07:34"
click at [696, 363] on input "text" at bounding box center [755, 369] width 161 height 54
select select "7"
select select "2025"
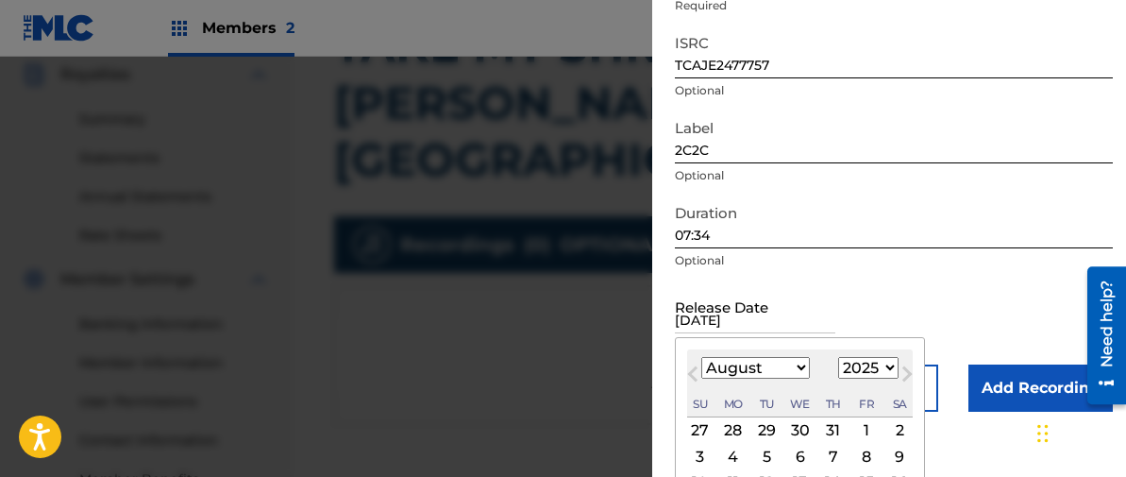
scroll to position [270, 0]
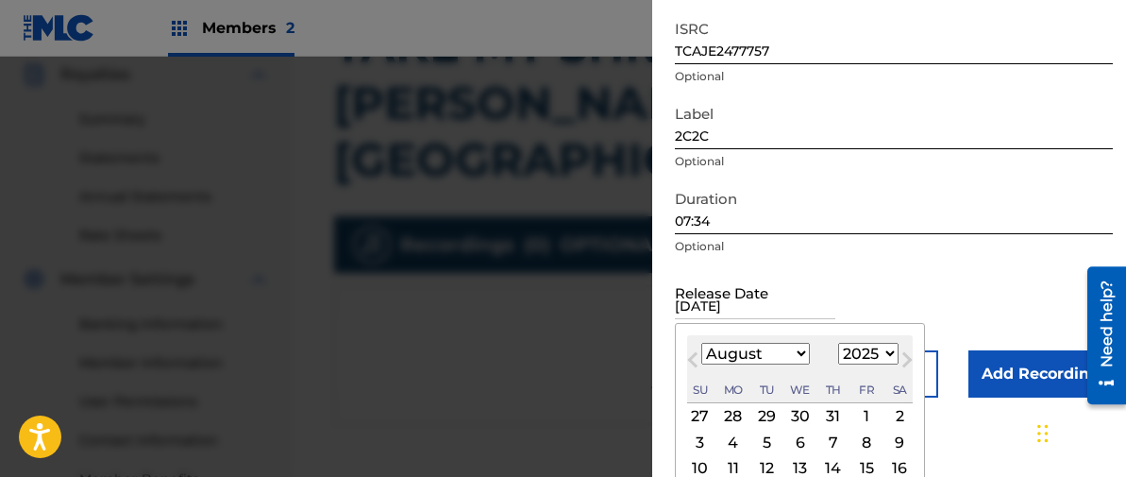
click at [767, 464] on div "12" at bounding box center [766, 468] width 23 height 23
type input "[DATE]"
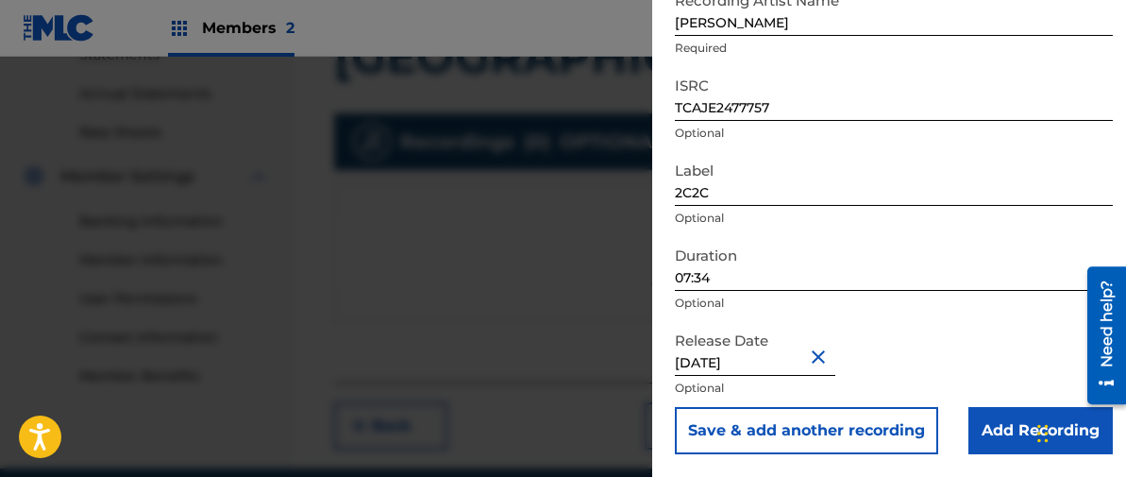
scroll to position [674, 0]
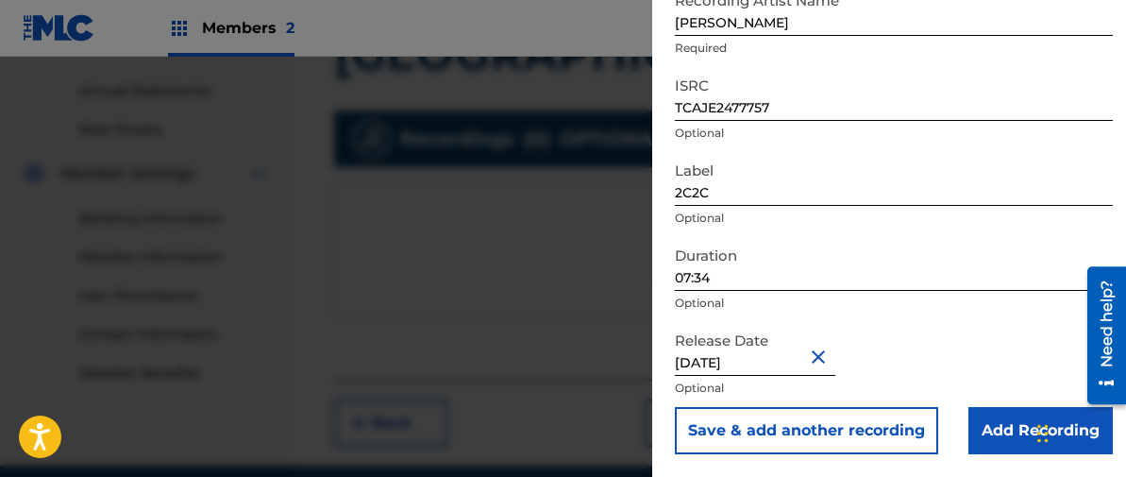
click at [805, 429] on button "Save & add another recording" at bounding box center [806, 430] width 263 height 47
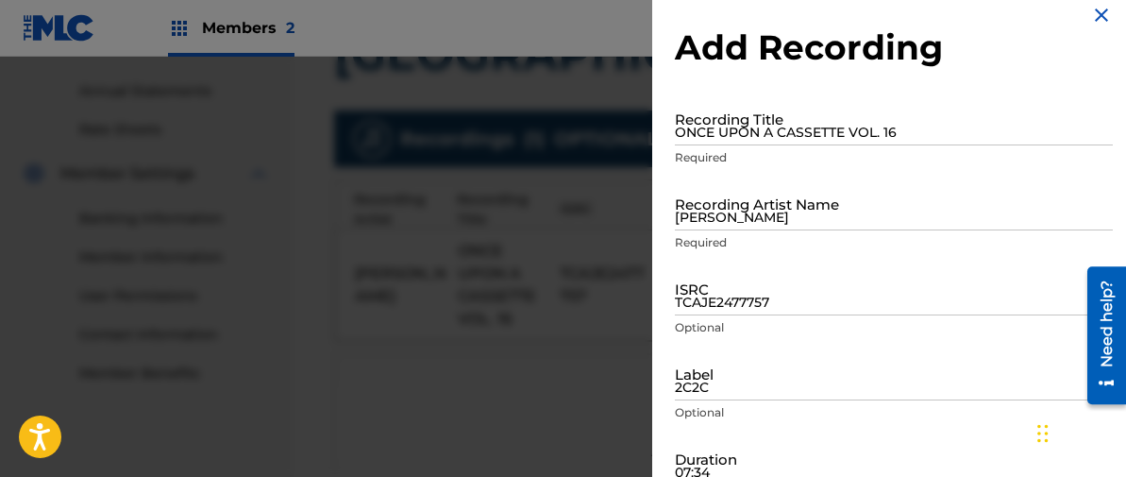
scroll to position [0, 0]
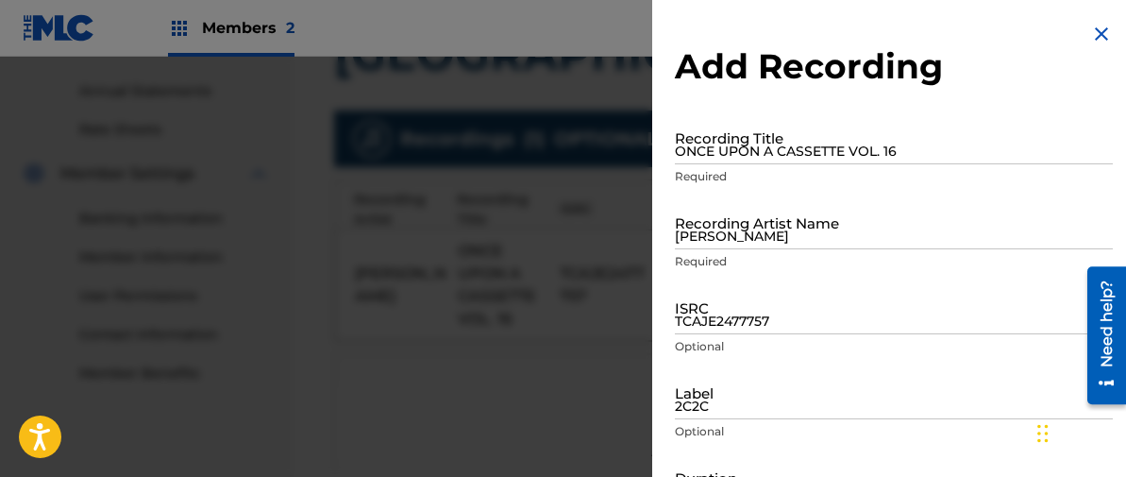
click at [1093, 28] on img at bounding box center [1101, 34] width 23 height 23
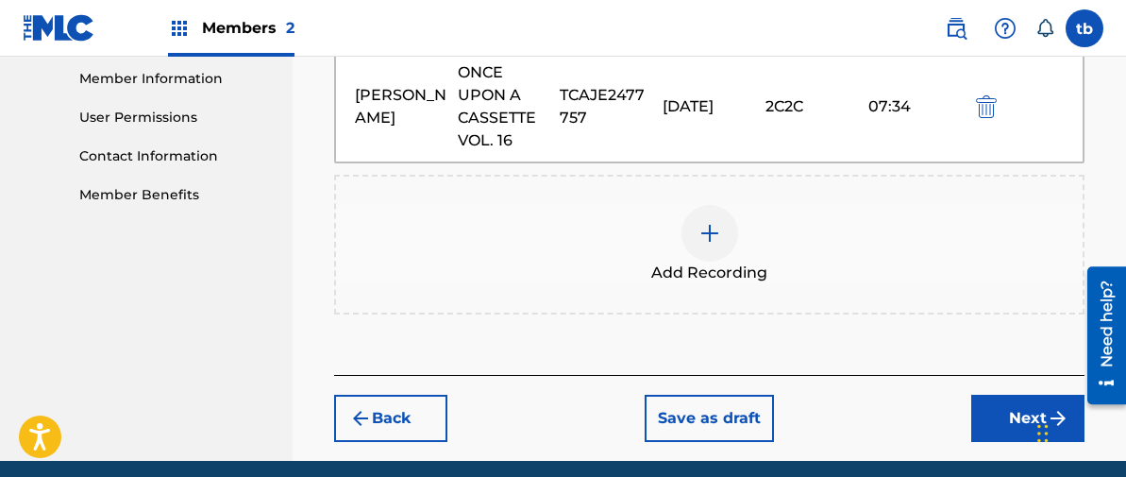
scroll to position [855, 0]
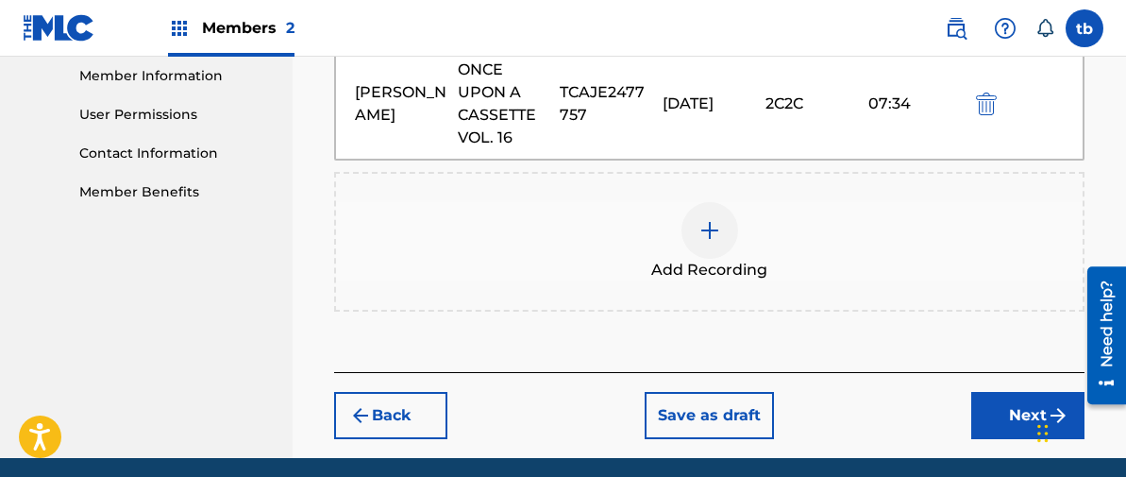
click at [1024, 392] on button "Next" at bounding box center [1028, 415] width 113 height 47
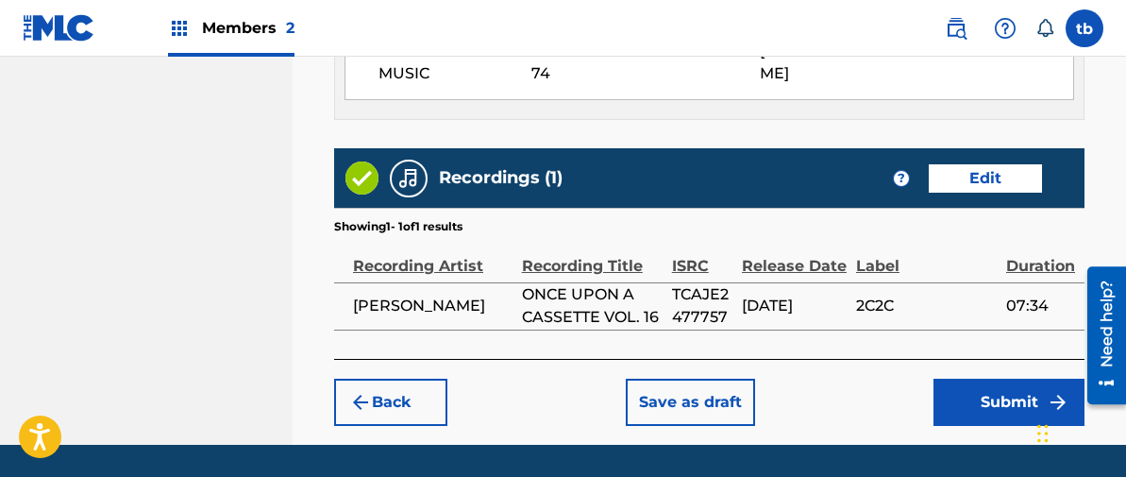
scroll to position [1316, 0]
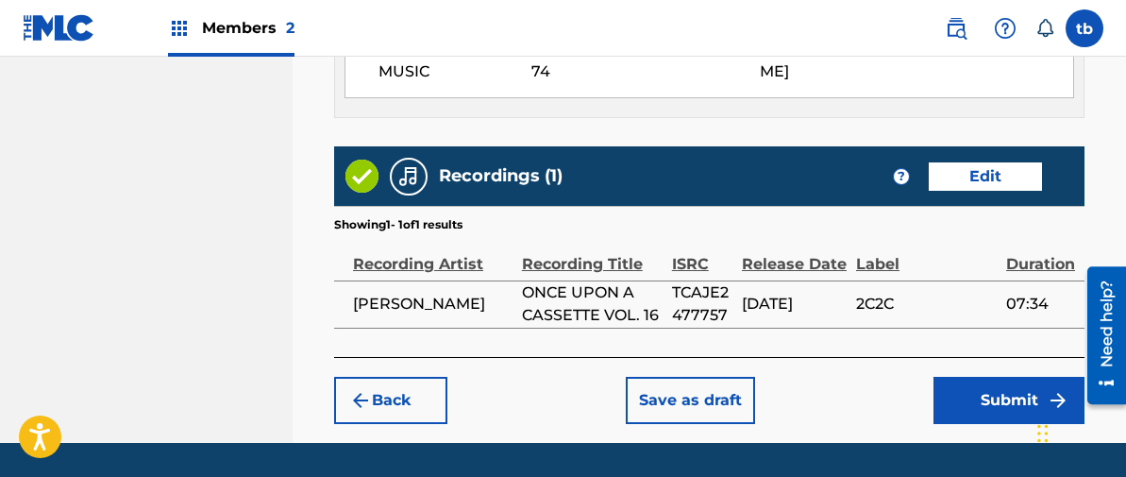
click at [702, 377] on button "Save as draft" at bounding box center [690, 400] width 129 height 47
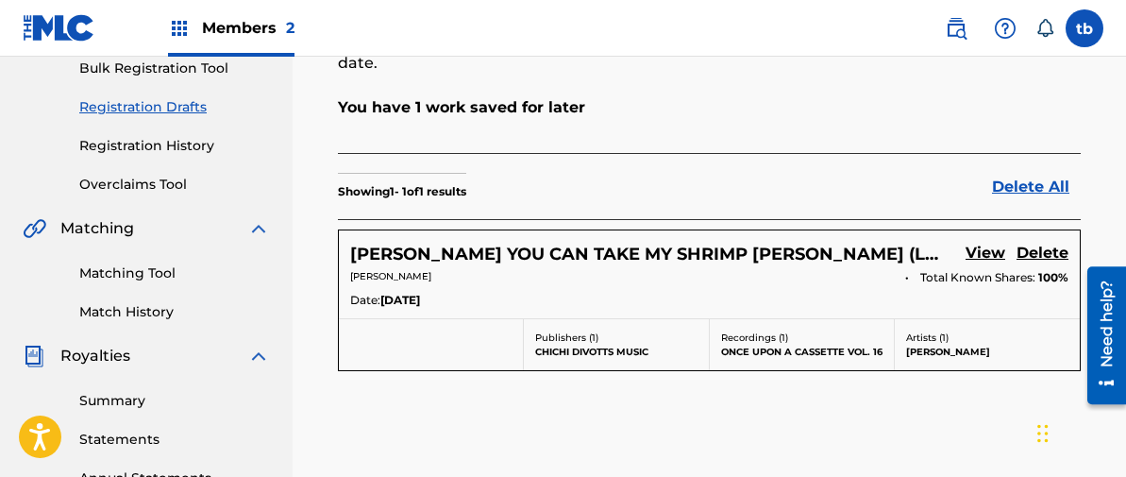
scroll to position [290, 0]
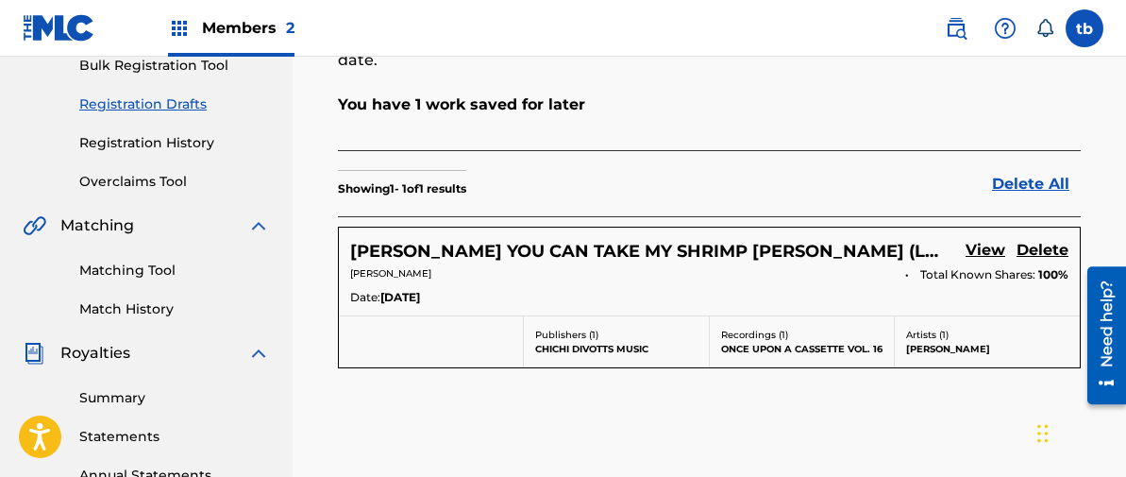
click at [758, 272] on p "[PERSON_NAME]" at bounding box center [621, 273] width 542 height 14
click at [985, 251] on link "View" at bounding box center [986, 251] width 40 height 25
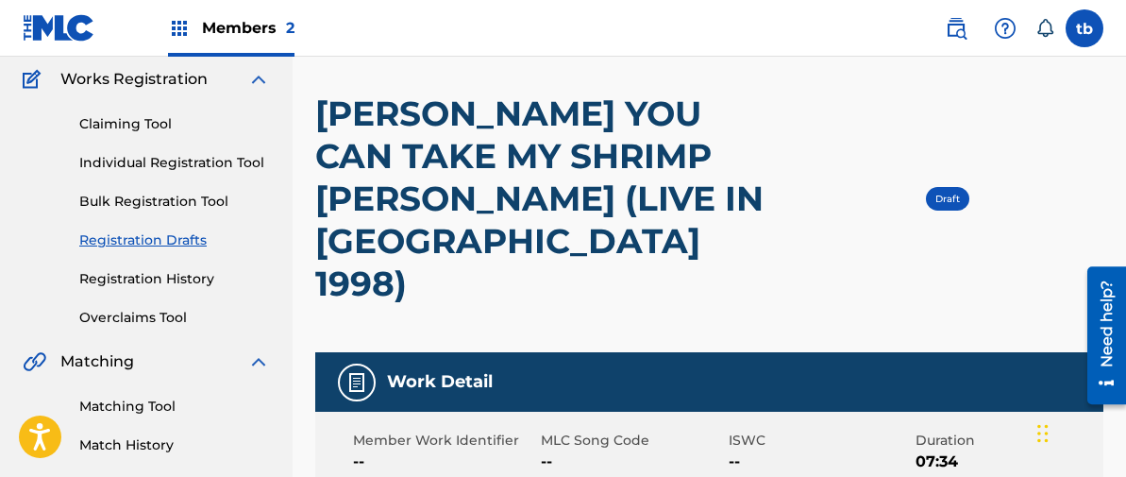
scroll to position [151, 0]
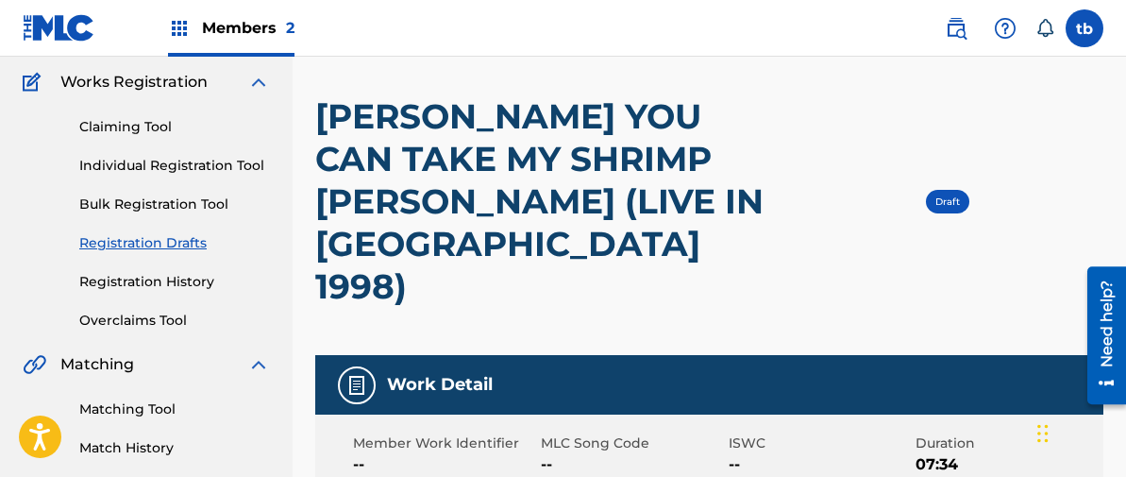
click at [947, 195] on span "Draft" at bounding box center [948, 201] width 25 height 12
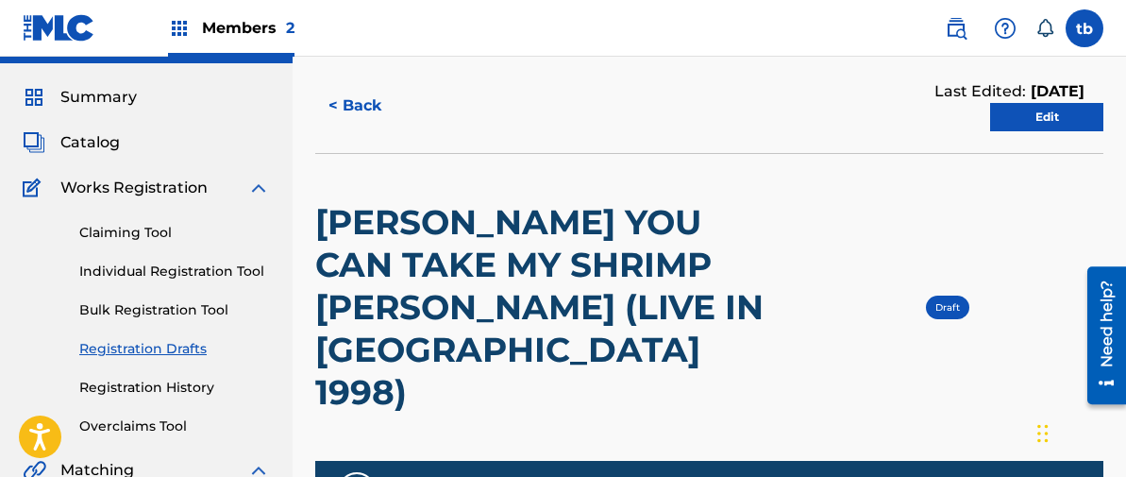
scroll to position [0, 0]
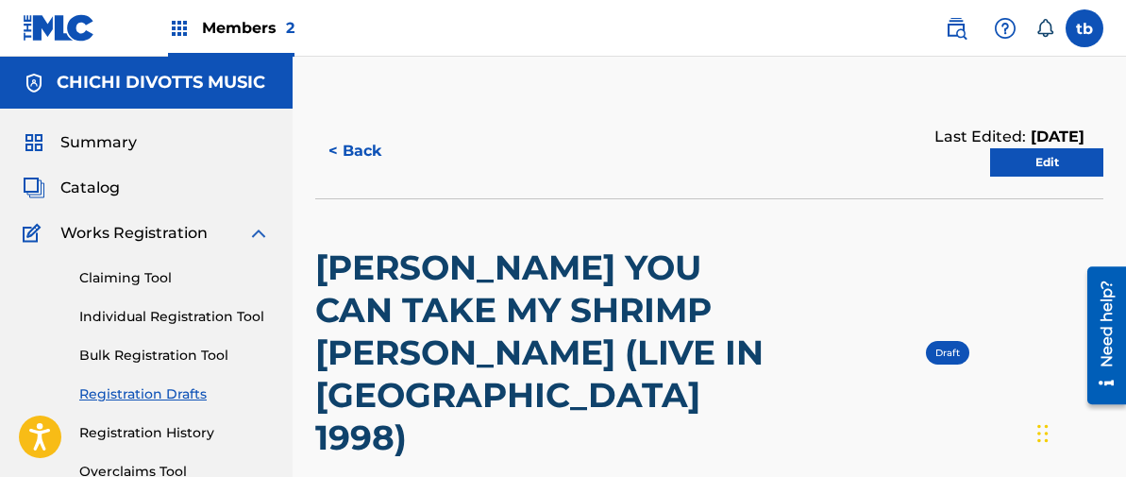
click at [1032, 161] on link "Edit" at bounding box center [1046, 162] width 113 height 28
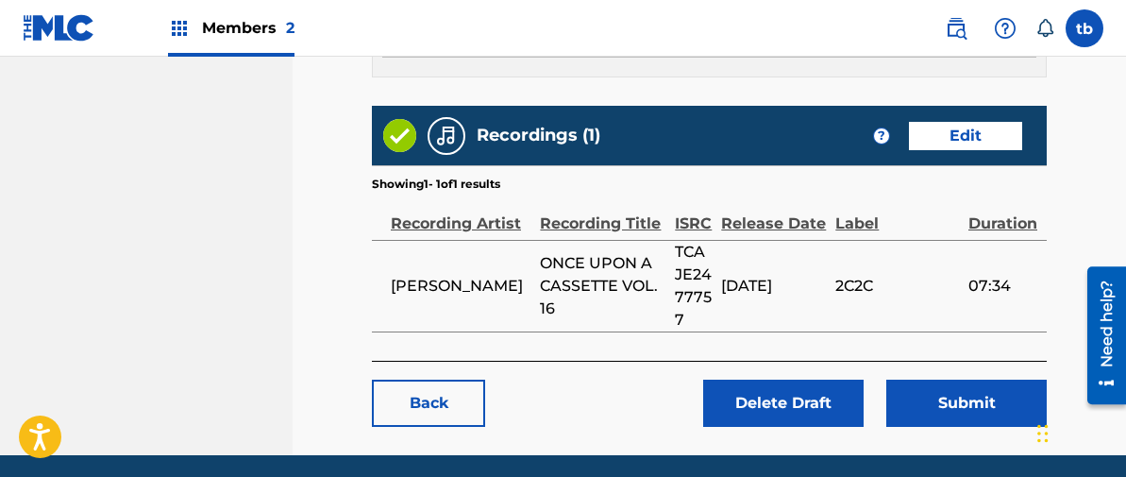
scroll to position [1176, 0]
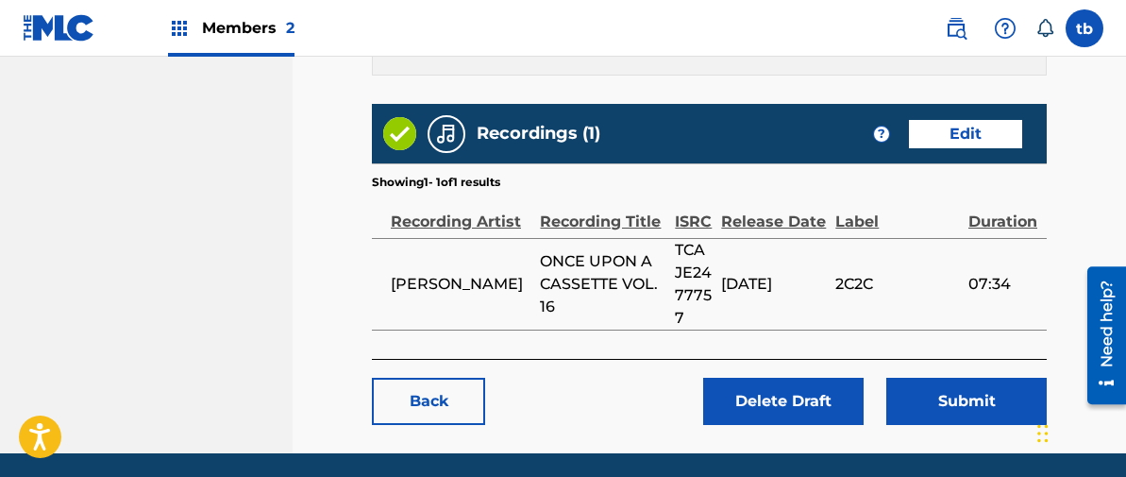
click at [970, 378] on button "Submit" at bounding box center [967, 401] width 161 height 47
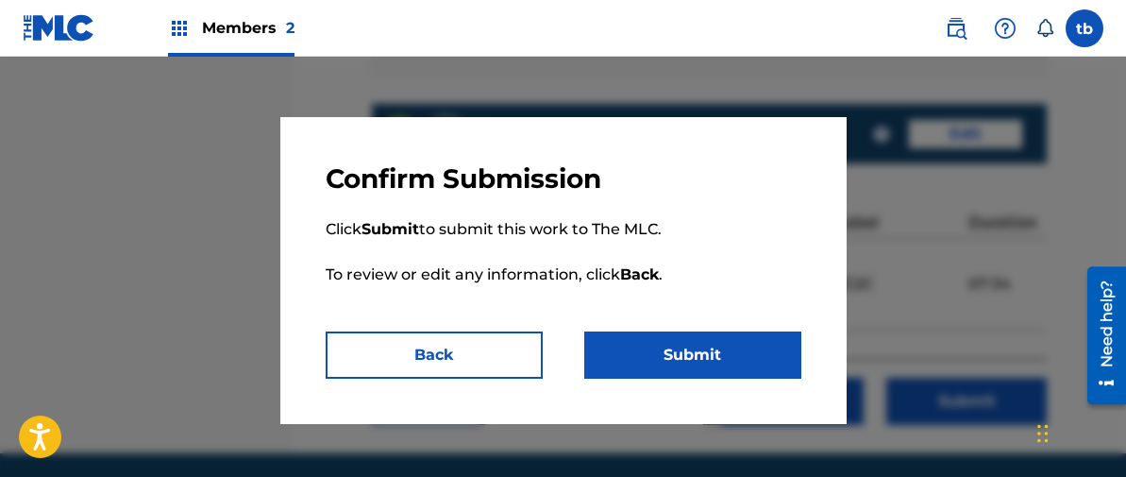
click at [701, 356] on button "Submit" at bounding box center [692, 354] width 217 height 47
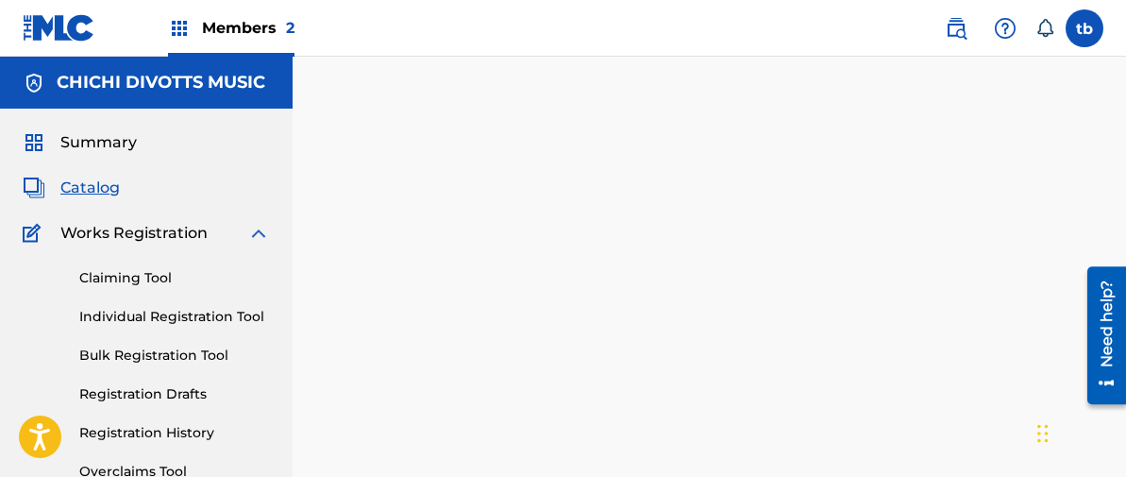
click at [165, 354] on link "Bulk Registration Tool" at bounding box center [174, 356] width 191 height 20
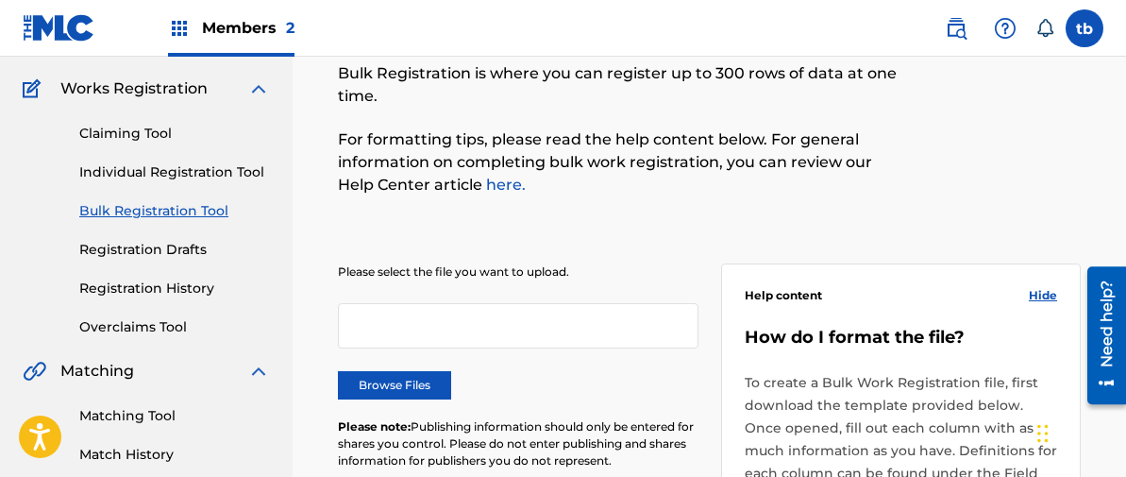
scroll to position [128, 0]
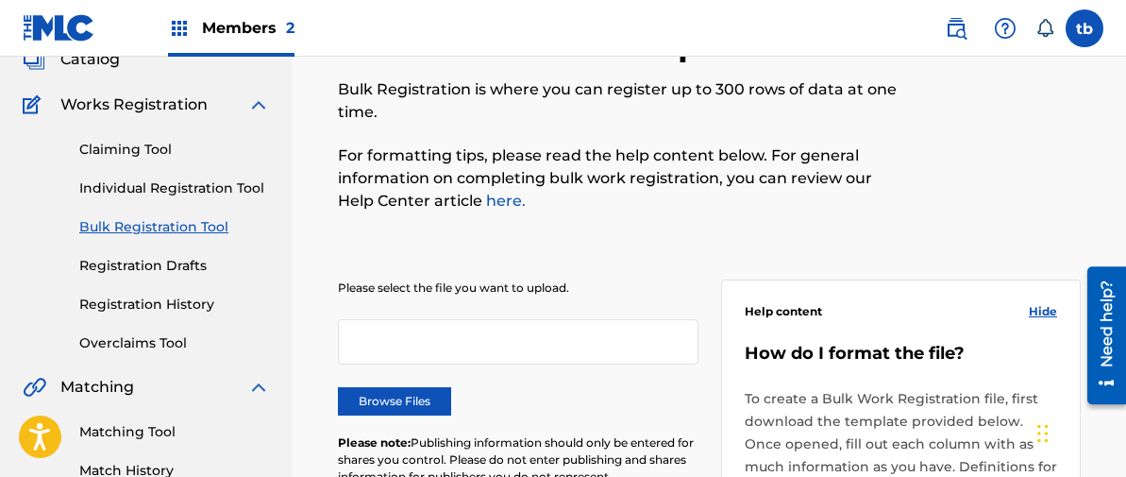
click at [203, 184] on link "Individual Registration Tool" at bounding box center [174, 188] width 191 height 20
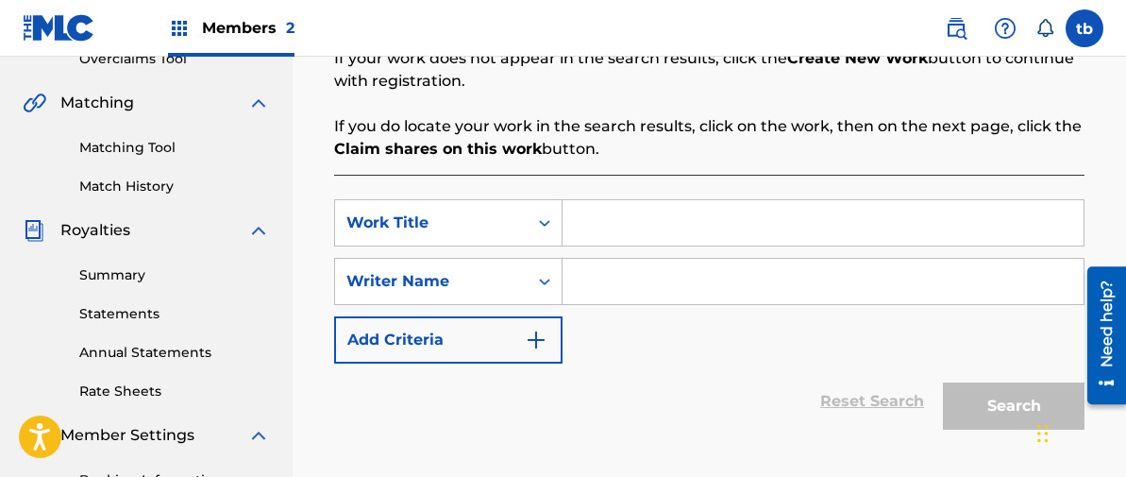
scroll to position [419, 0]
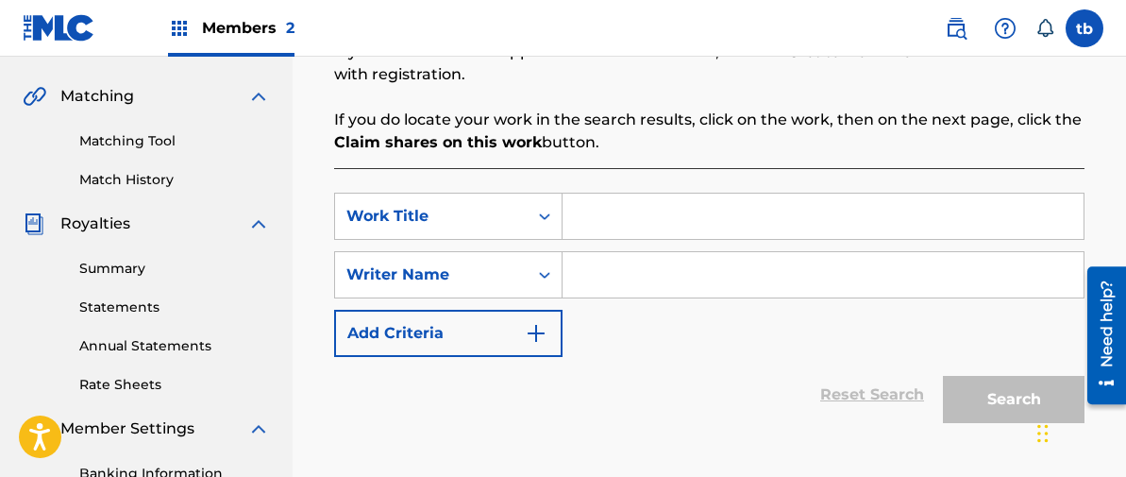
click at [601, 219] on input "Search Form" at bounding box center [823, 216] width 521 height 45
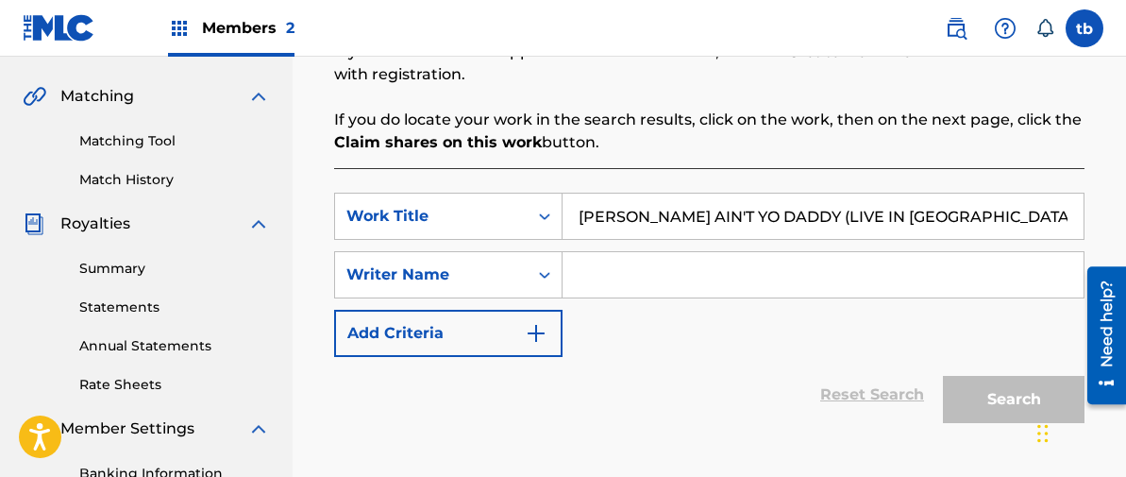
type input "[PERSON_NAME] AIN'T YO DADDY (LIVE IN [GEOGRAPHIC_DATA] 1998)"
click at [620, 279] on input "Search Form" at bounding box center [823, 274] width 521 height 45
type input "[PERSON_NAME]"
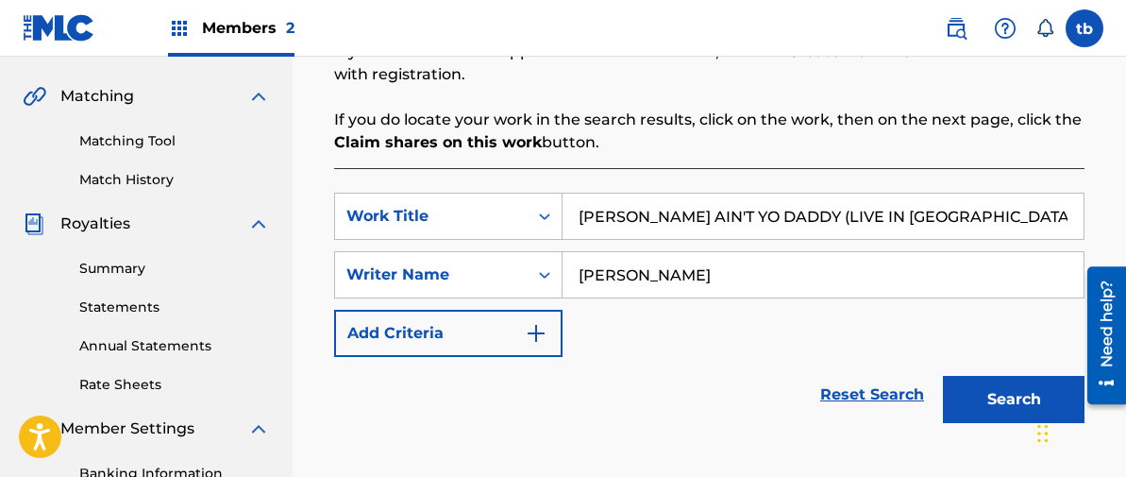
click at [996, 395] on button "Search" at bounding box center [1014, 399] width 142 height 47
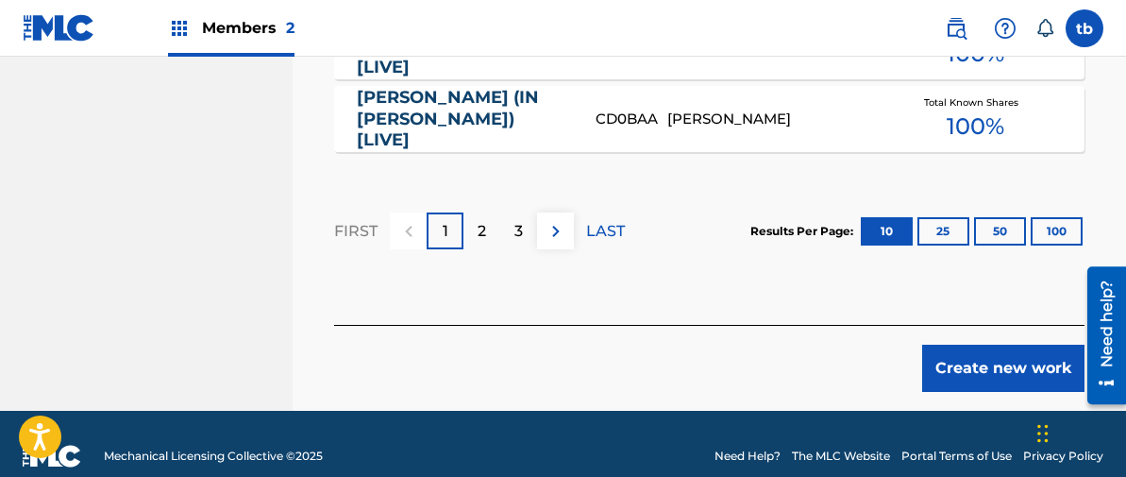
scroll to position [1573, 0]
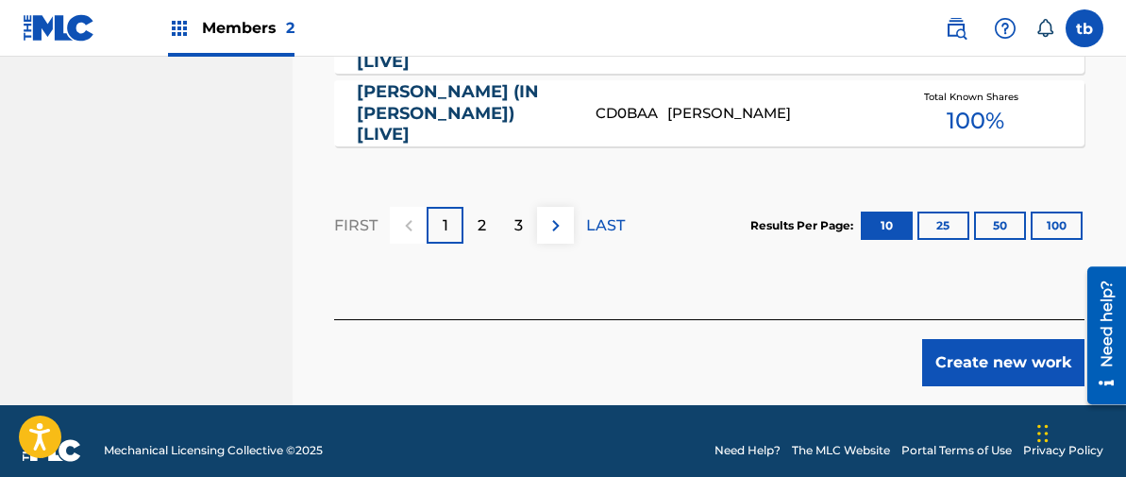
click at [994, 346] on button "Create new work" at bounding box center [1003, 362] width 162 height 47
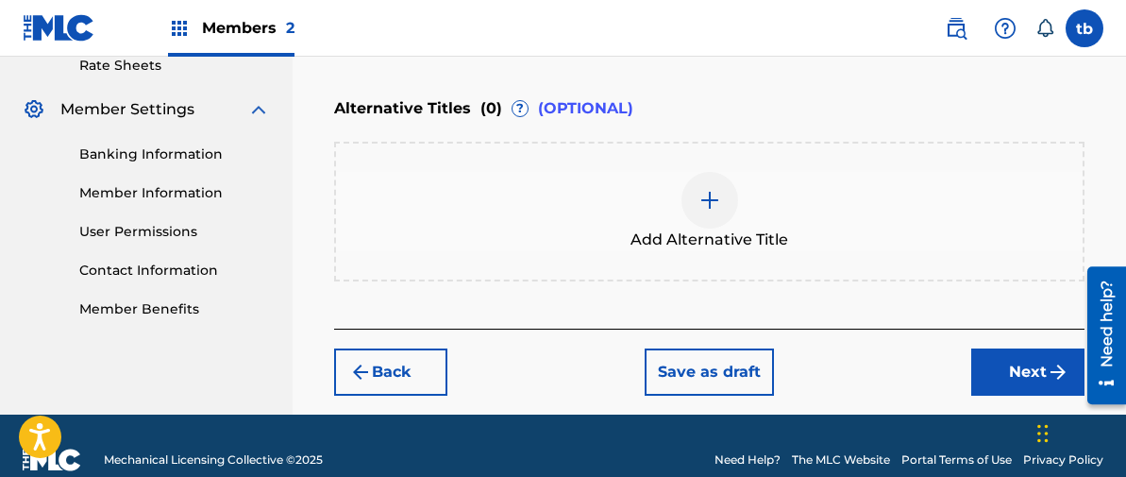
click at [1015, 348] on button "Next" at bounding box center [1028, 371] width 113 height 47
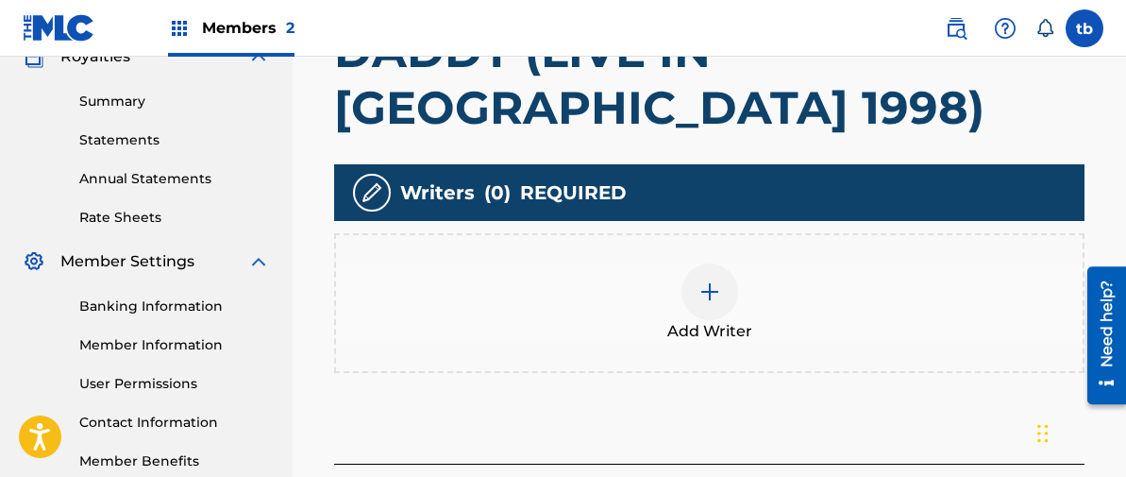
scroll to position [601, 0]
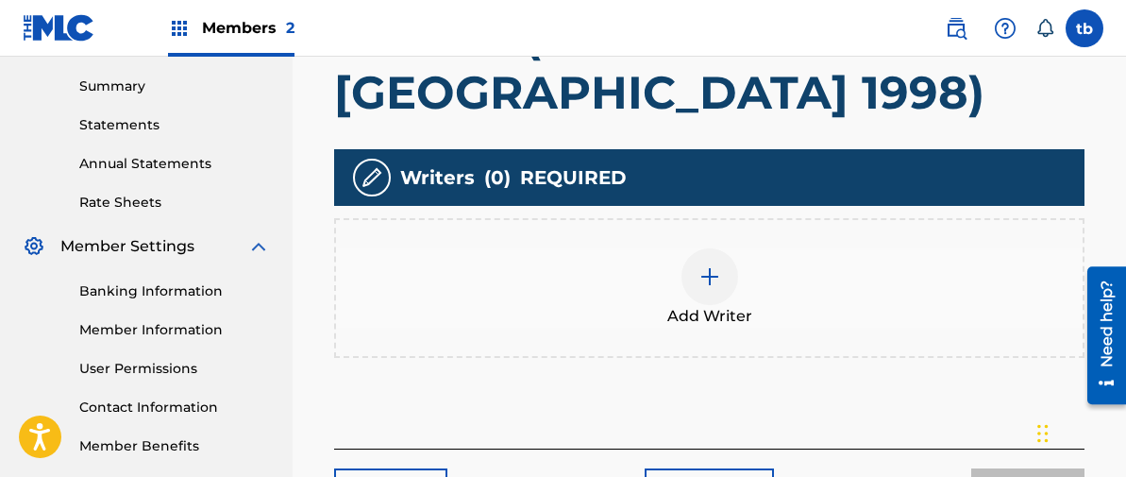
click at [711, 265] on img at bounding box center [710, 276] width 23 height 23
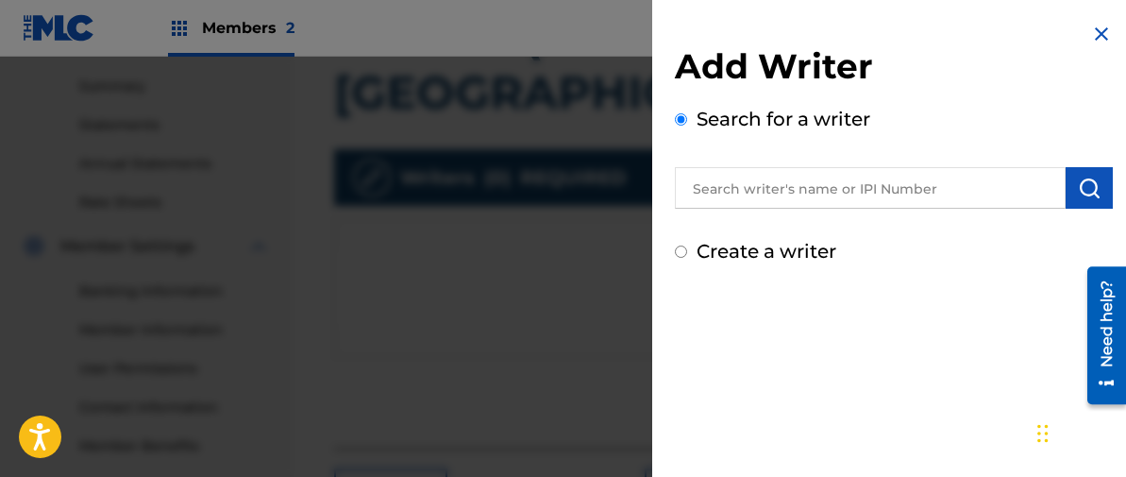
click at [917, 184] on input "text" at bounding box center [870, 188] width 391 height 42
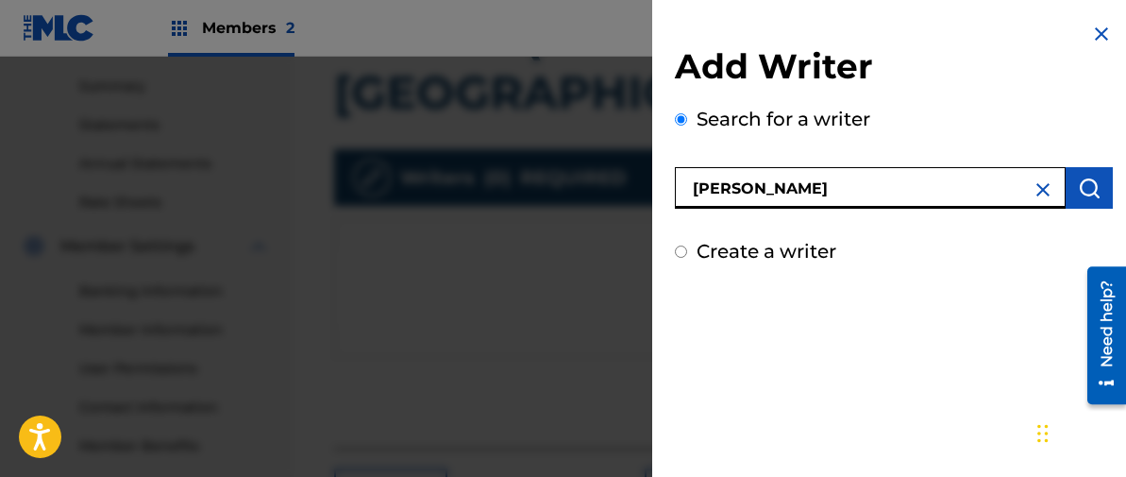
type input "[PERSON_NAME]"
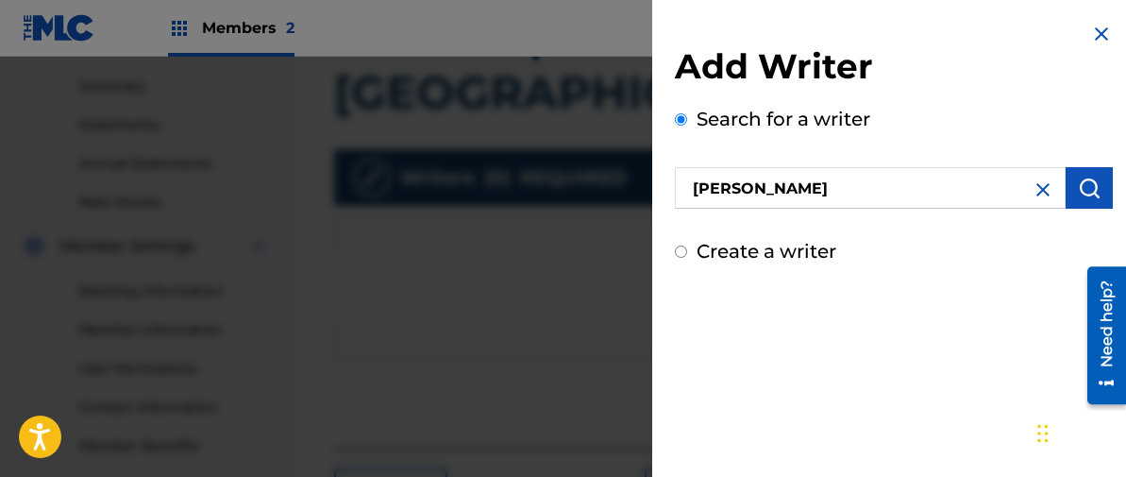
click at [1090, 180] on img "submit" at bounding box center [1089, 188] width 23 height 23
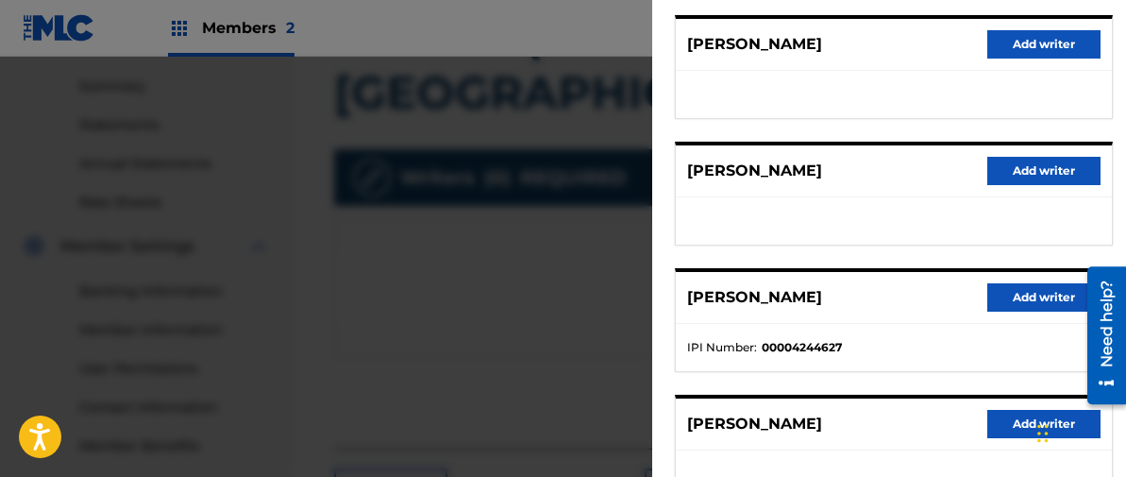
scroll to position [384, 0]
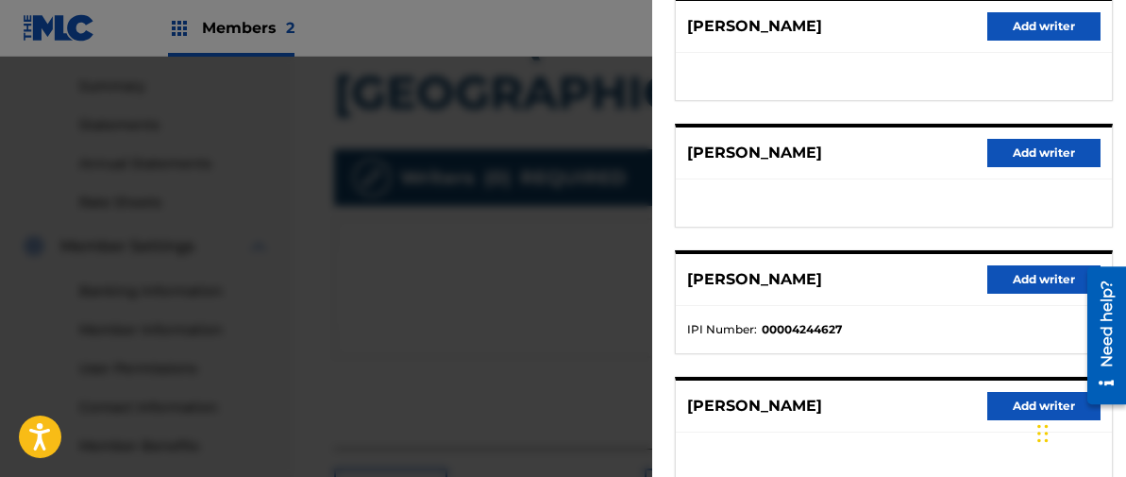
click at [1037, 278] on button "Add writer" at bounding box center [1044, 279] width 113 height 28
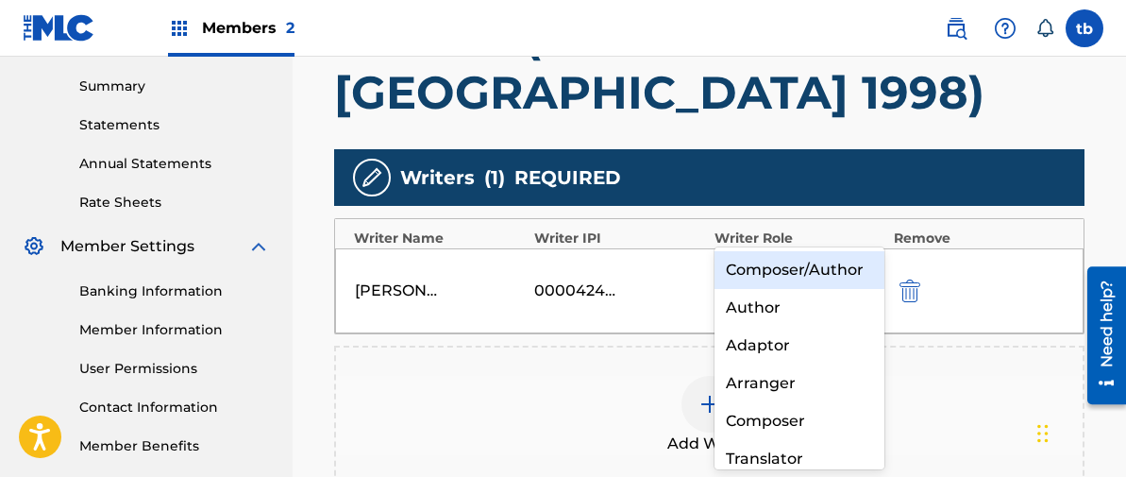
click at [868, 275] on icon at bounding box center [865, 278] width 11 height 7
click at [790, 270] on div "Composer/Author" at bounding box center [800, 270] width 170 height 38
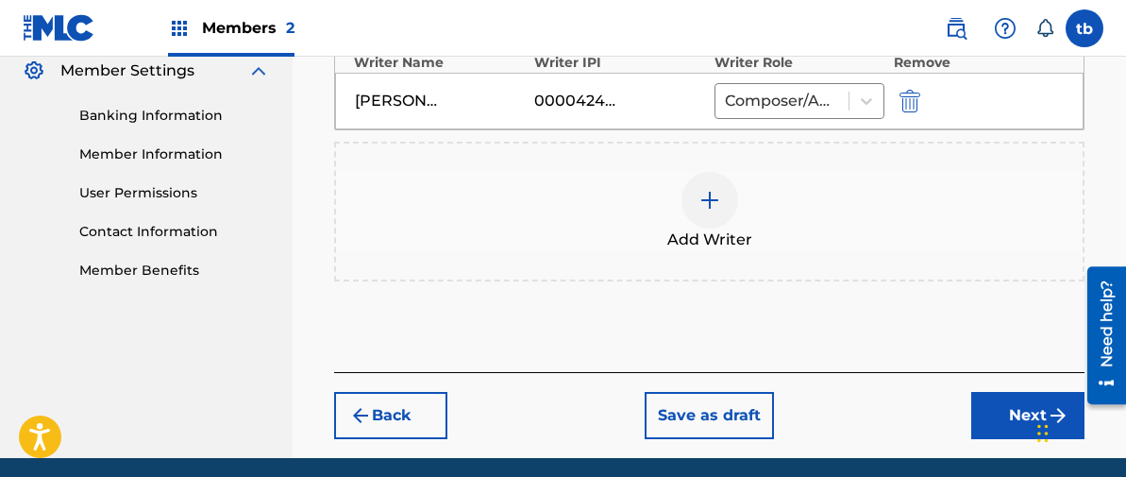
click at [1010, 392] on button "Next" at bounding box center [1028, 415] width 113 height 47
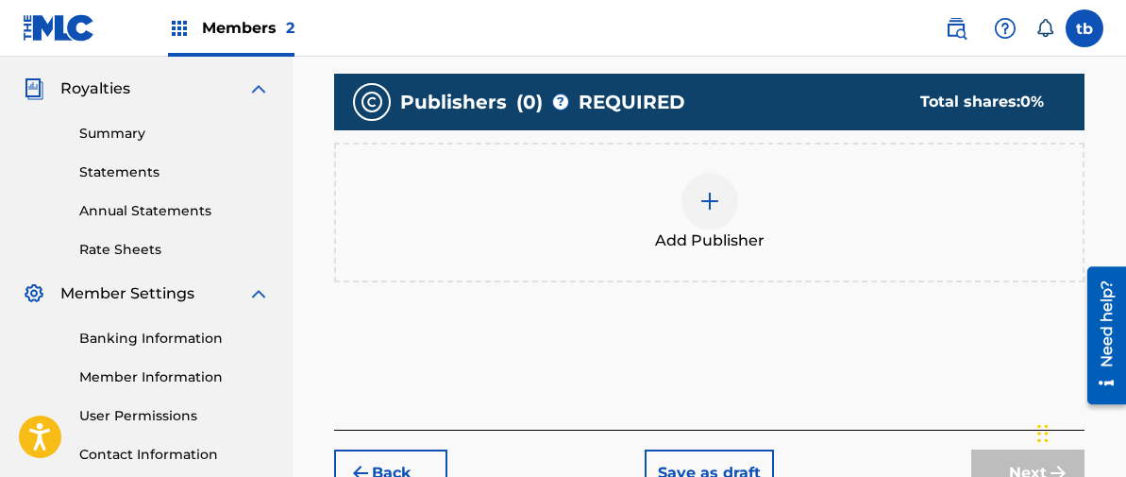
scroll to position [564, 0]
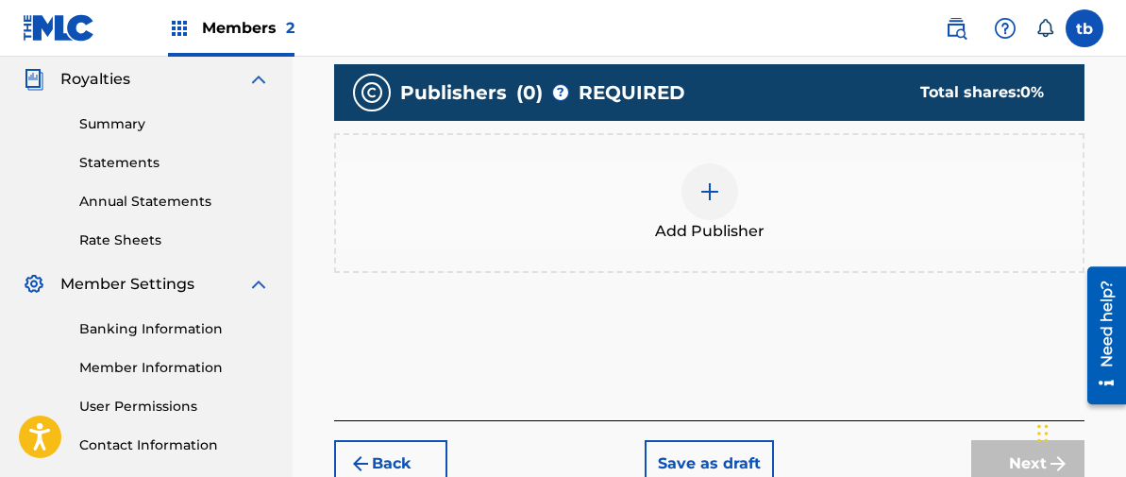
click at [710, 180] on img at bounding box center [710, 191] width 23 height 23
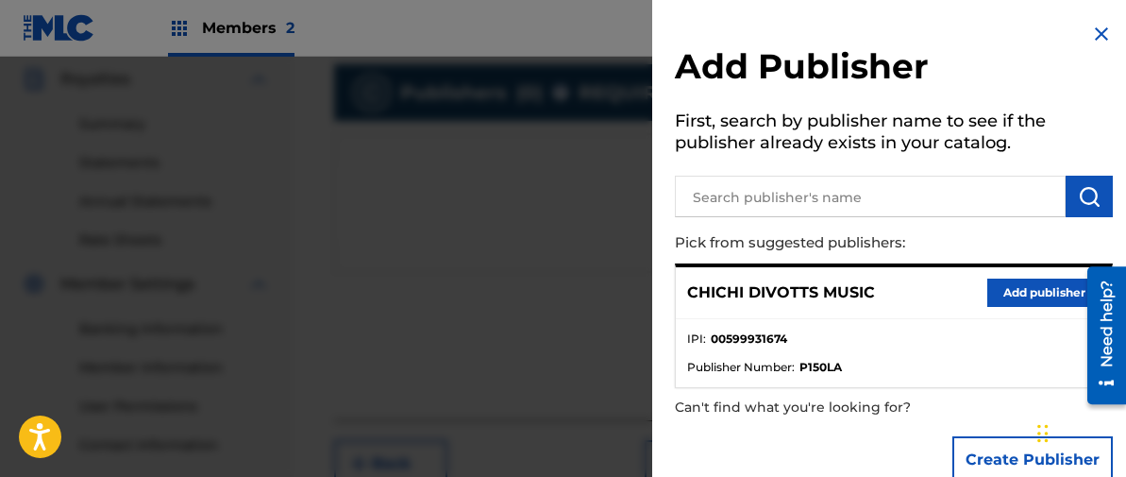
click at [1020, 289] on button "Add publisher" at bounding box center [1044, 293] width 113 height 28
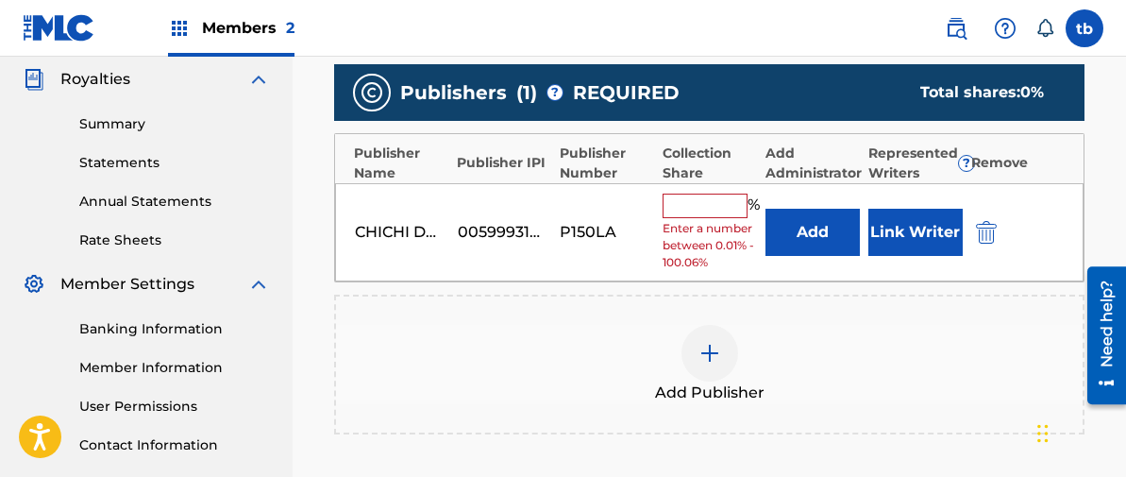
click at [691, 194] on input "text" at bounding box center [705, 206] width 85 height 25
type input "100"
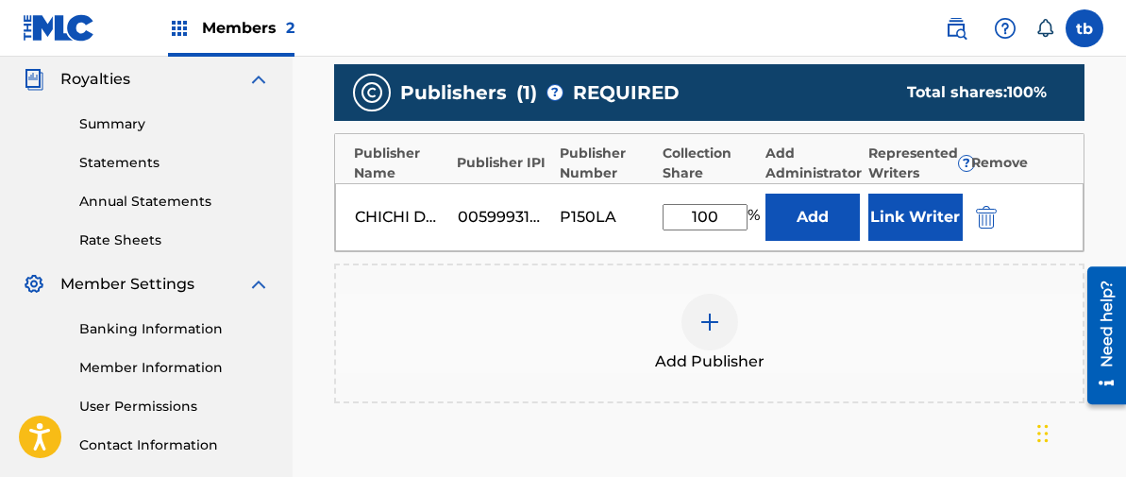
click at [906, 194] on button "Link Writer" at bounding box center [916, 217] width 94 height 47
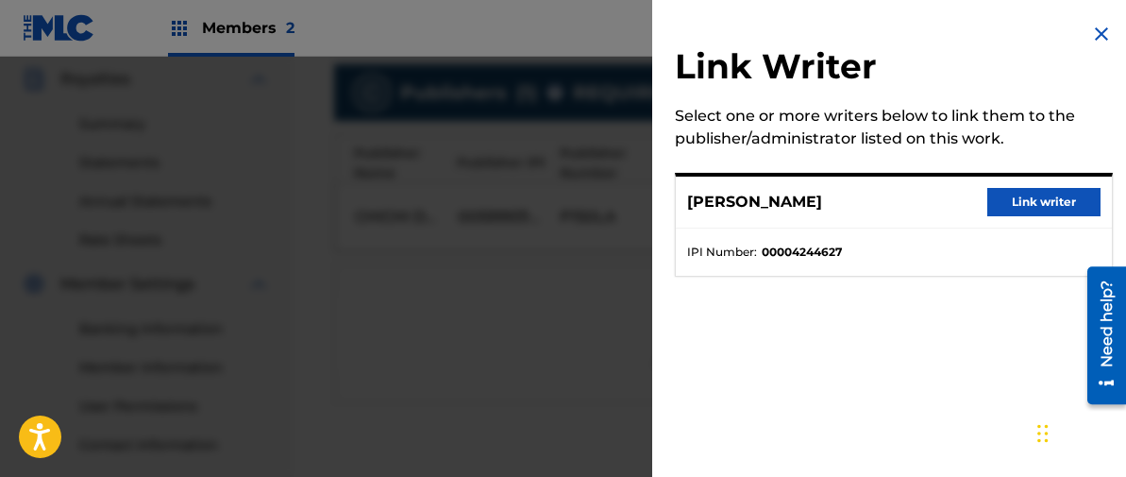
click at [1015, 196] on button "Link writer" at bounding box center [1044, 202] width 113 height 28
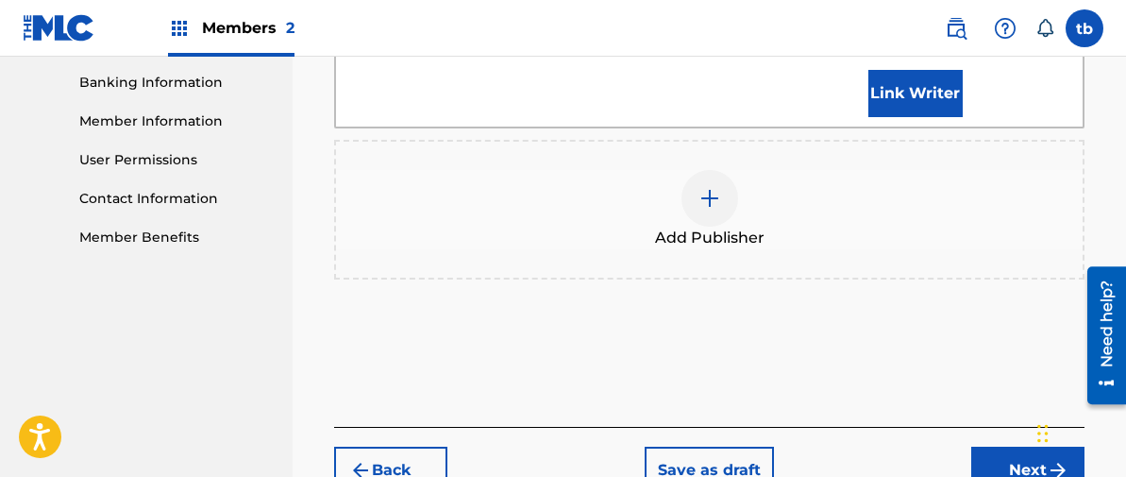
click at [1015, 447] on button "Next" at bounding box center [1028, 470] width 113 height 47
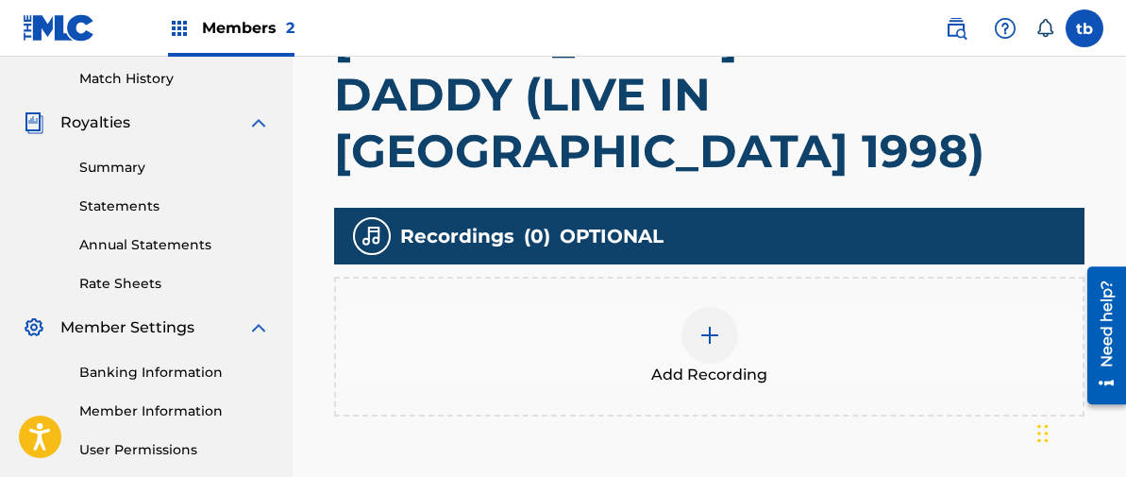
scroll to position [521, 0]
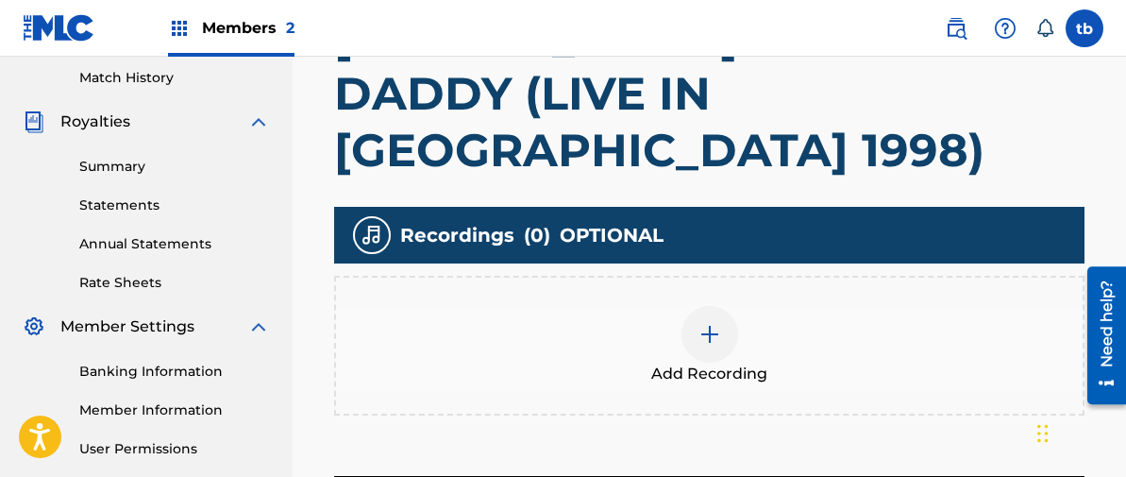
click at [712, 323] on img at bounding box center [710, 334] width 23 height 23
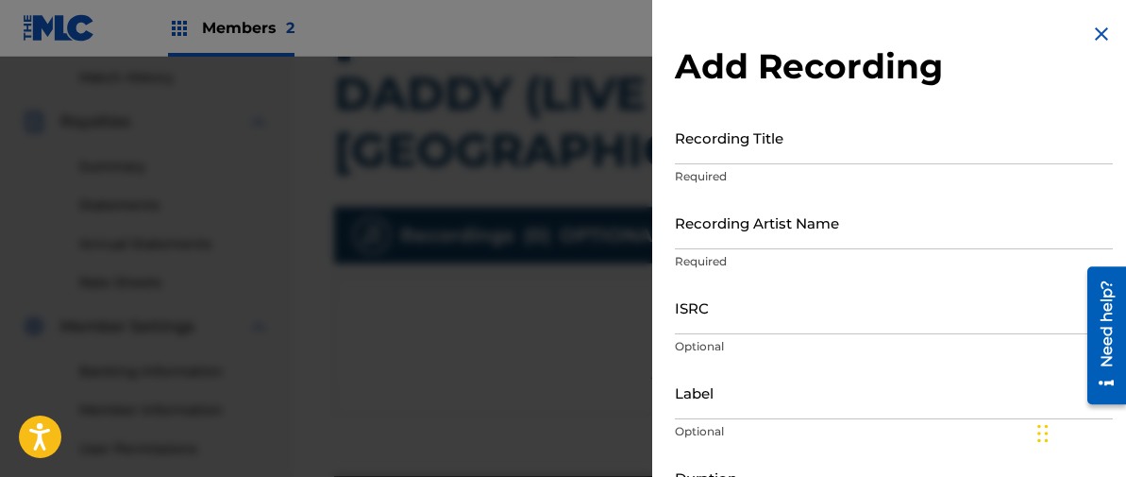
click at [706, 137] on input "Recording Title" at bounding box center [894, 137] width 438 height 54
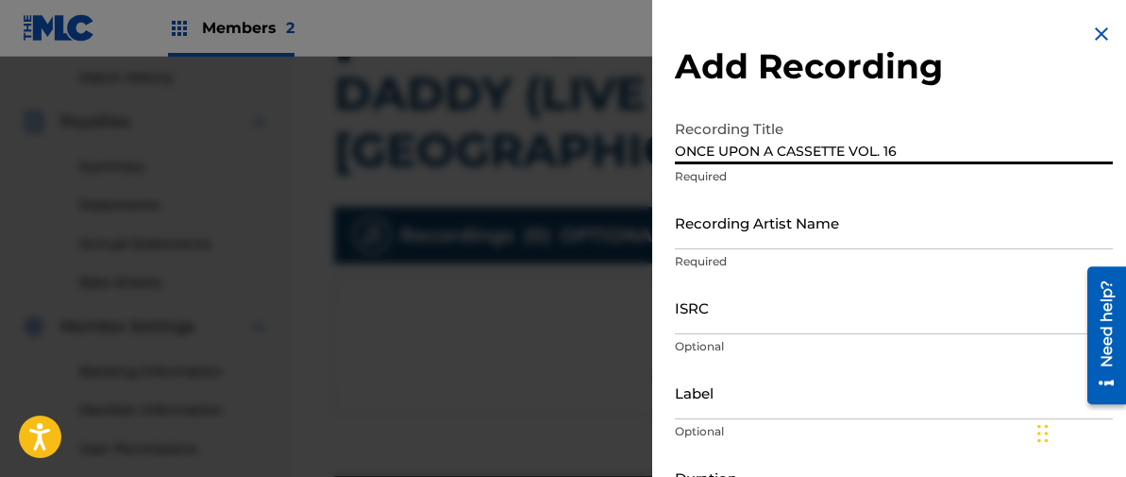
type input "ONCE UPON A CASSETTE VOL. 16"
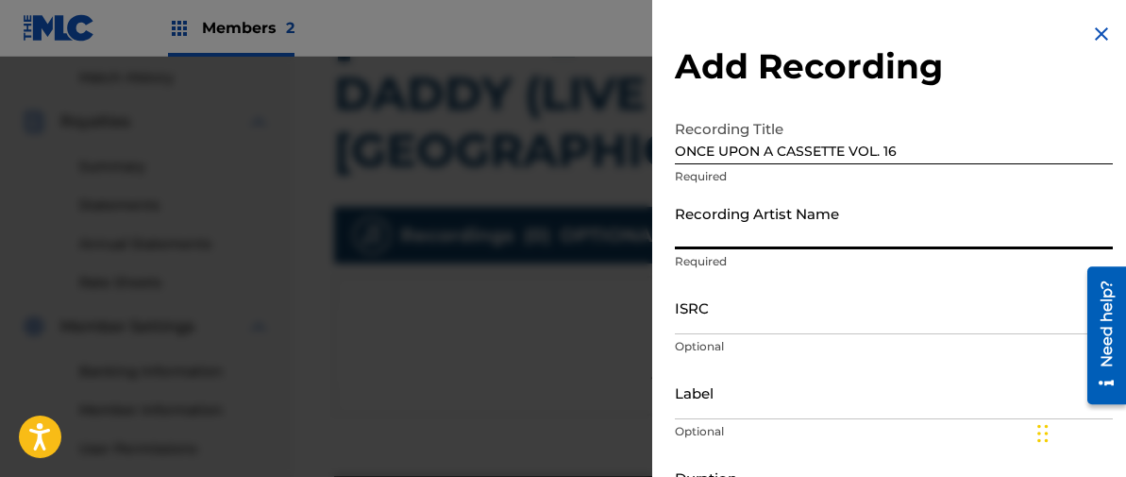
click at [692, 222] on input "Recording Artist Name" at bounding box center [894, 222] width 438 height 54
type input "[PERSON_NAME]"
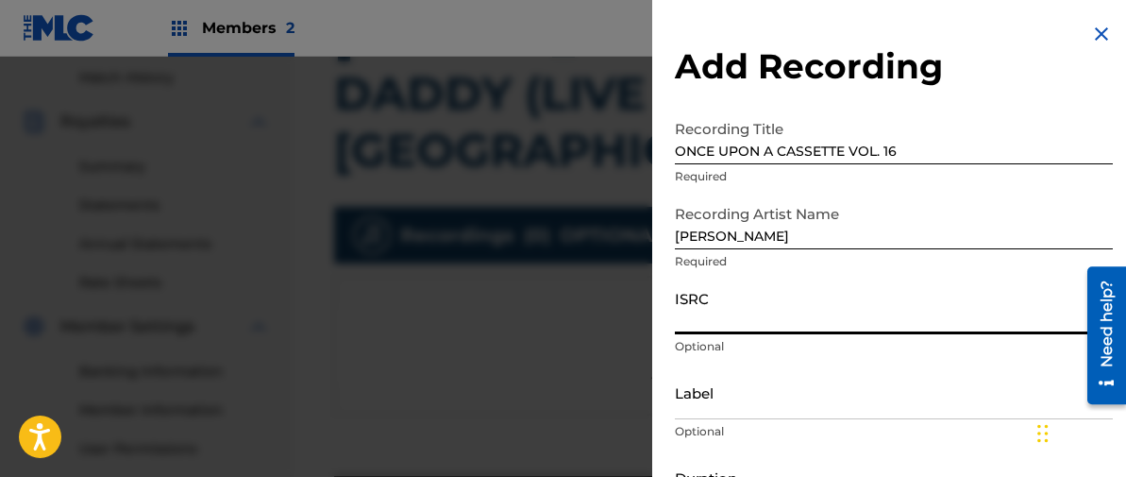
click at [699, 310] on input "ISRC" at bounding box center [894, 307] width 438 height 54
paste input "TCAJD2477968"
type input "TCAJD2477968"
click at [690, 402] on input "Label" at bounding box center [894, 392] width 438 height 54
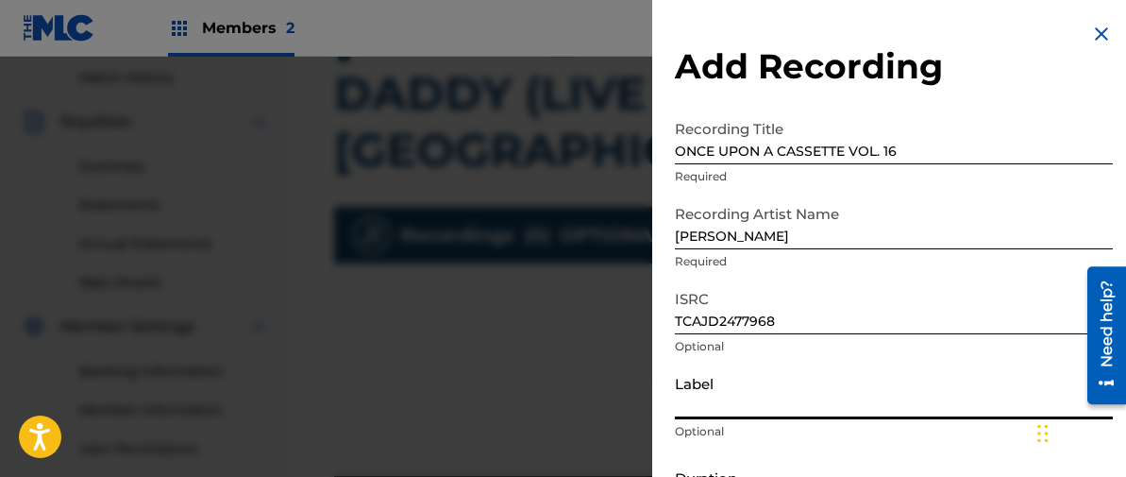
type input "2C2C"
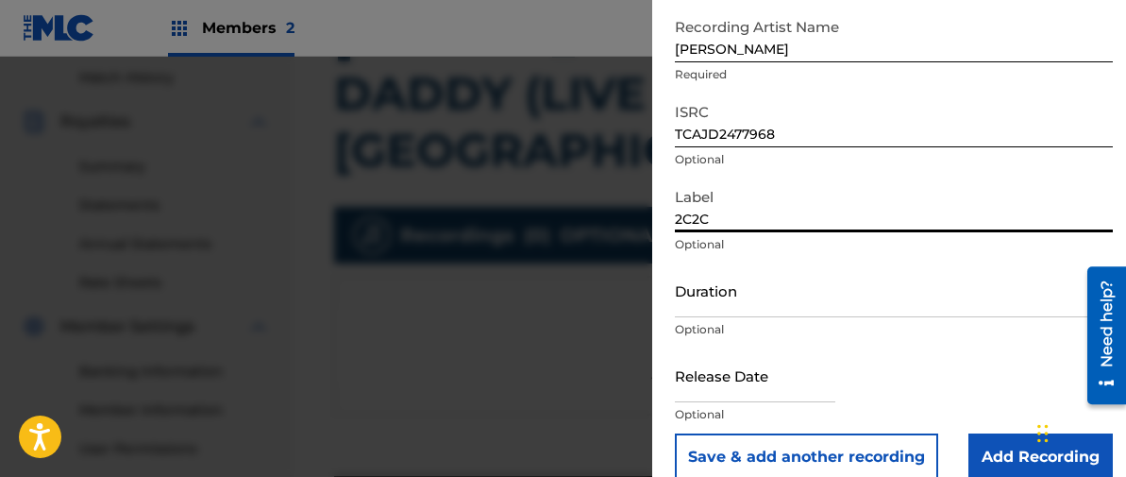
scroll to position [191, 0]
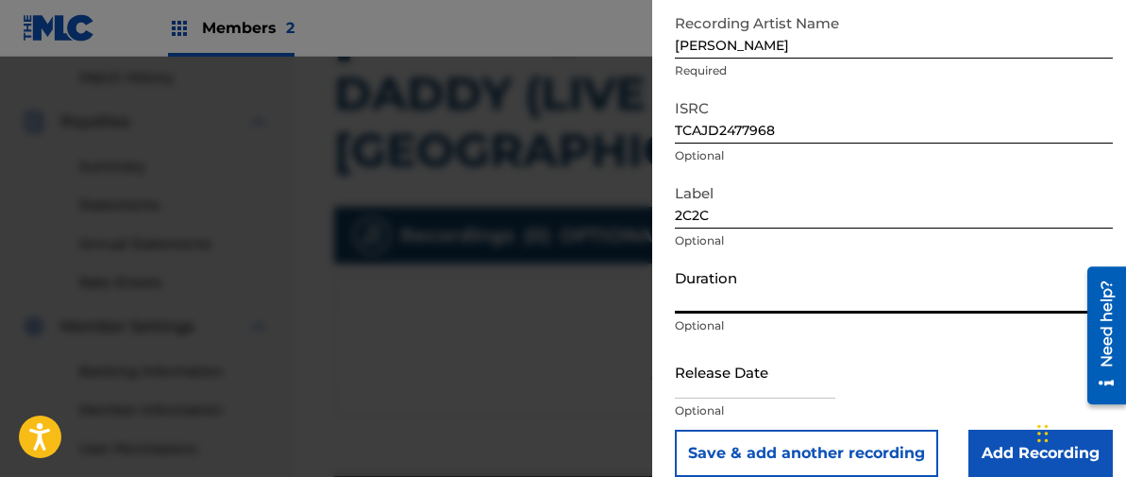
click at [709, 284] on input "Duration" at bounding box center [894, 287] width 438 height 54
type input "10:56"
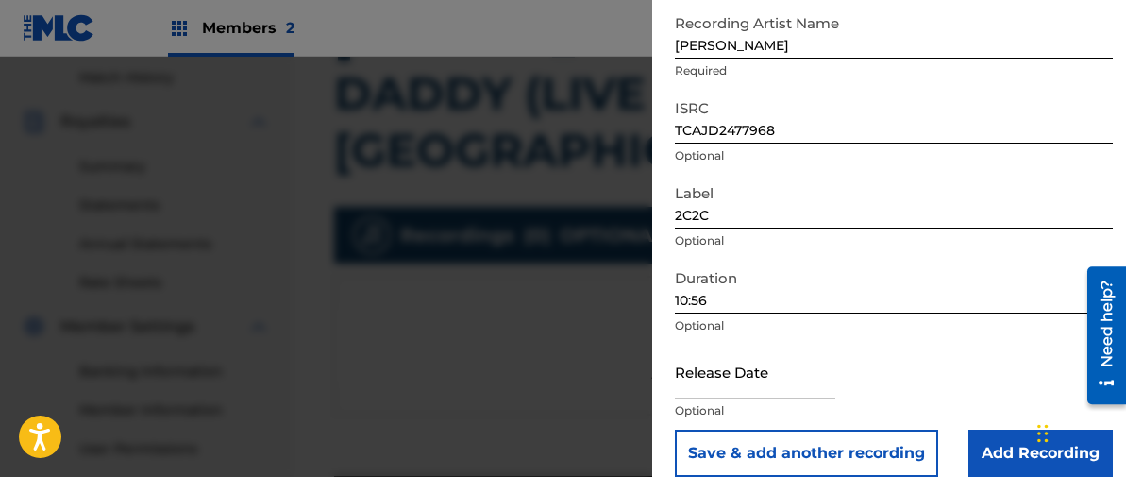
click at [710, 372] on input "text" at bounding box center [755, 372] width 161 height 54
select select "7"
select select "2025"
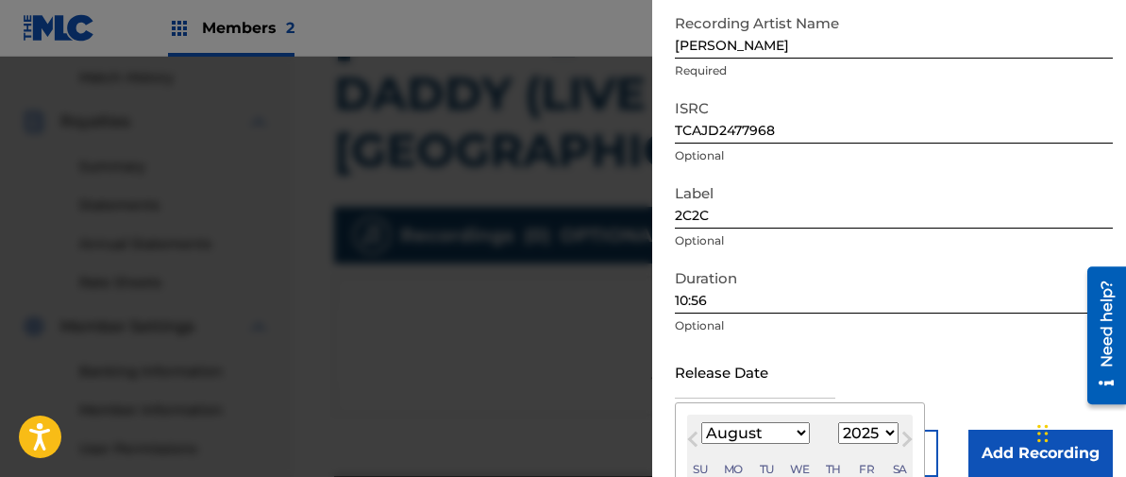
type input "[DATE]"
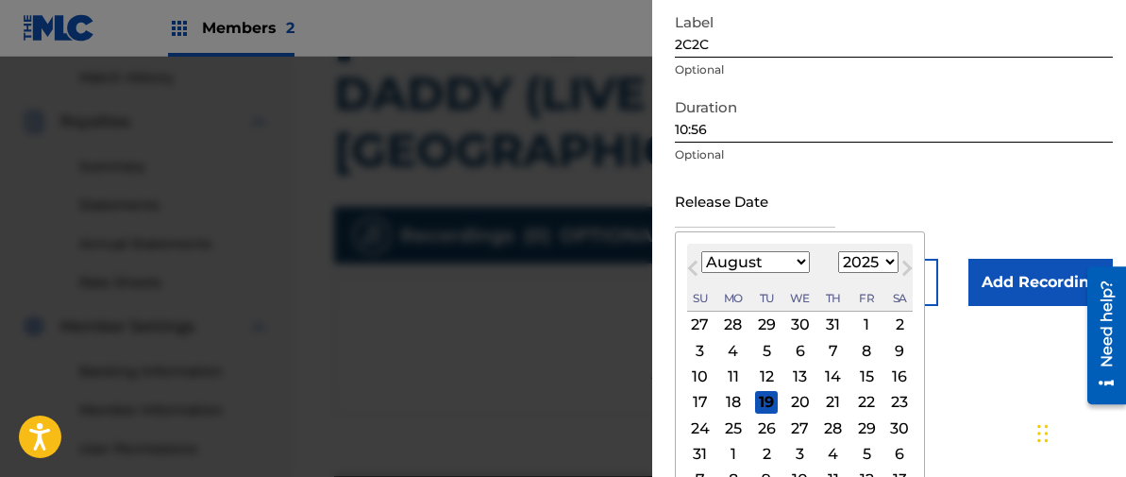
scroll to position [213, 0]
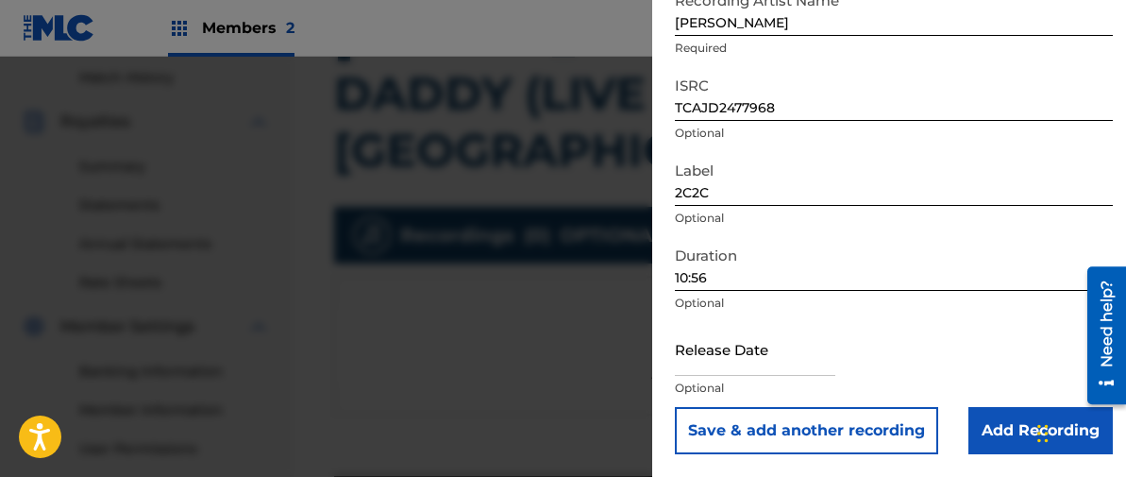
click at [978, 203] on form "Recording Title ONCE UPON A CASSETTE VOL. 16 Required Recording Artist Name [PE…" at bounding box center [894, 175] width 438 height 557
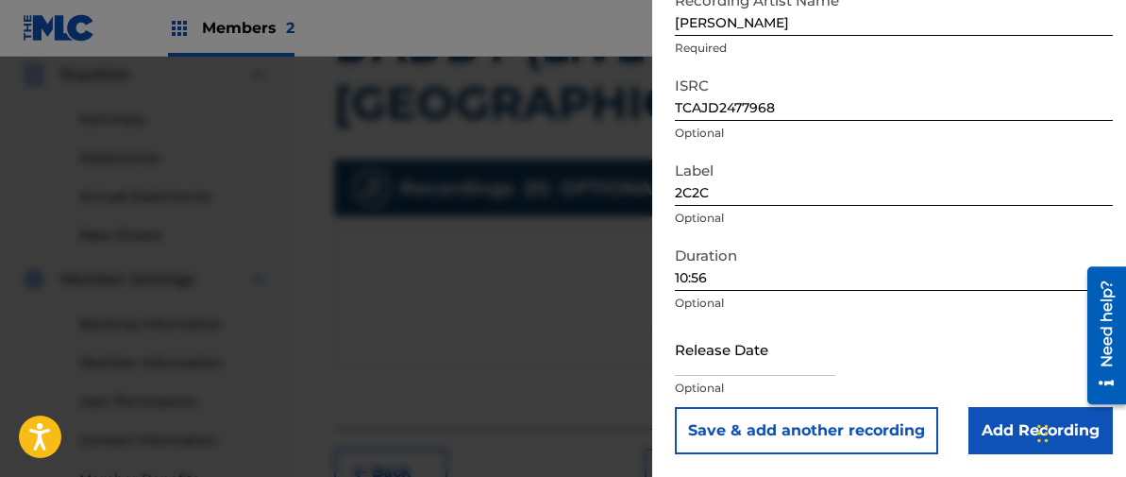
scroll to position [571, 0]
select select "7"
select select "2025"
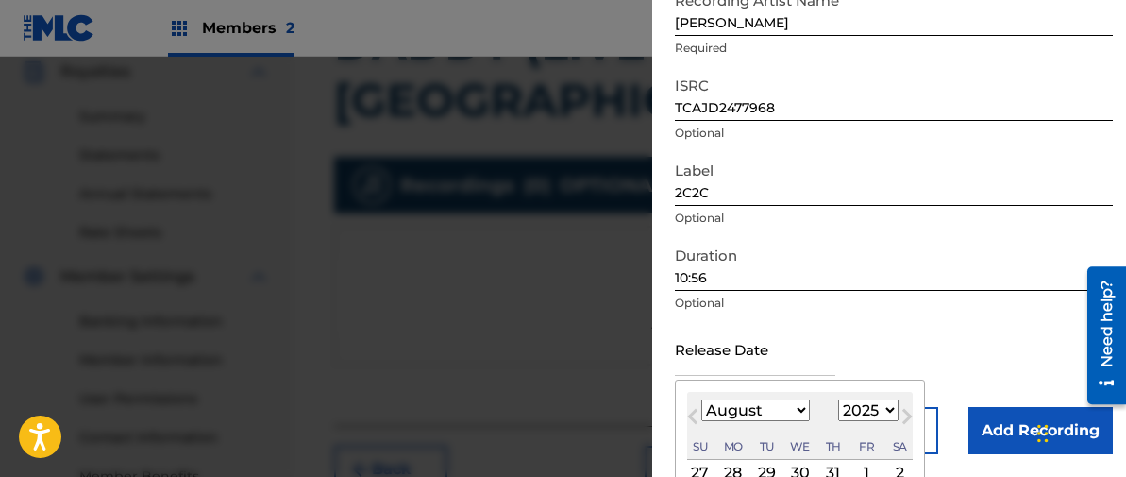
click at [723, 355] on input "text" at bounding box center [755, 349] width 161 height 54
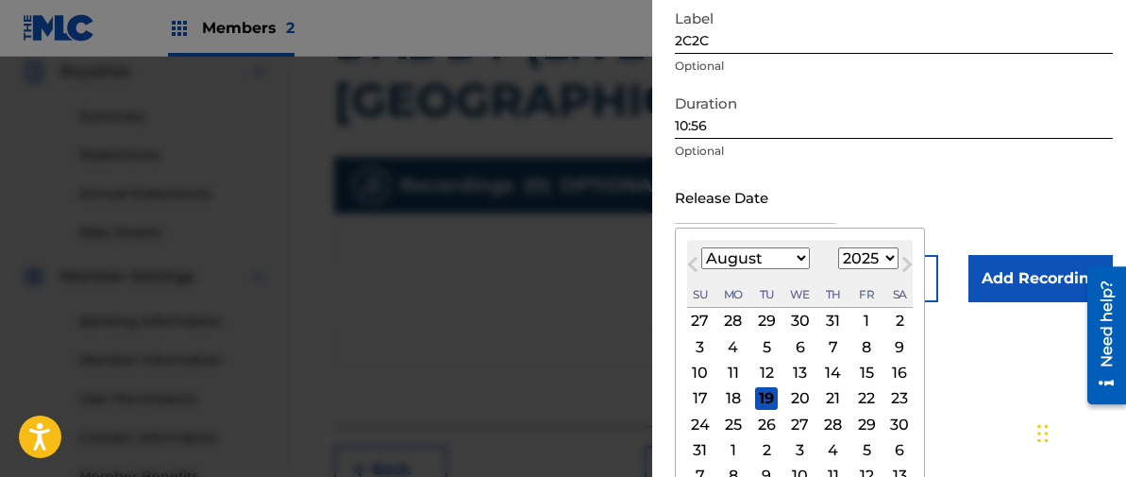
click at [760, 374] on div "12" at bounding box center [766, 373] width 23 height 23
type input "[DATE]"
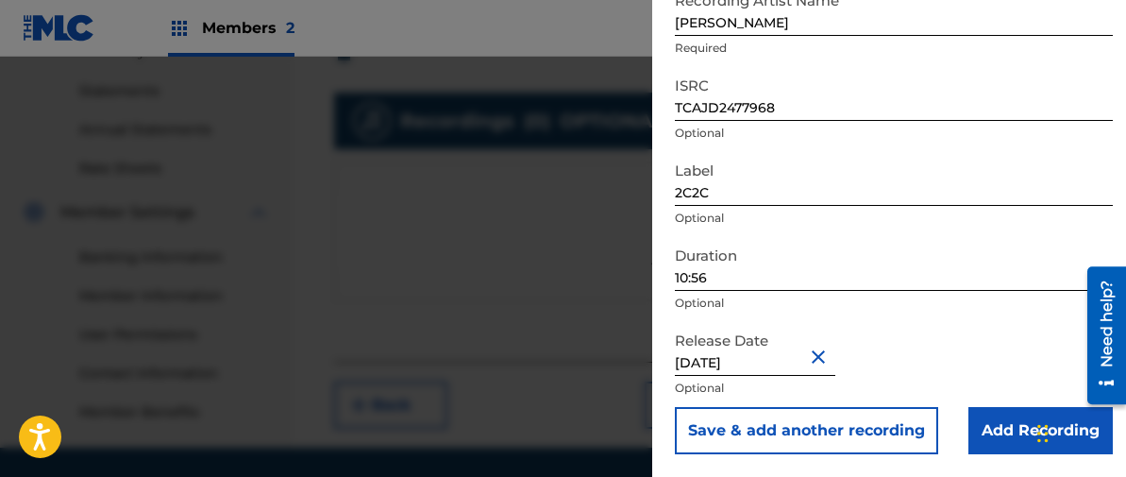
scroll to position [647, 0]
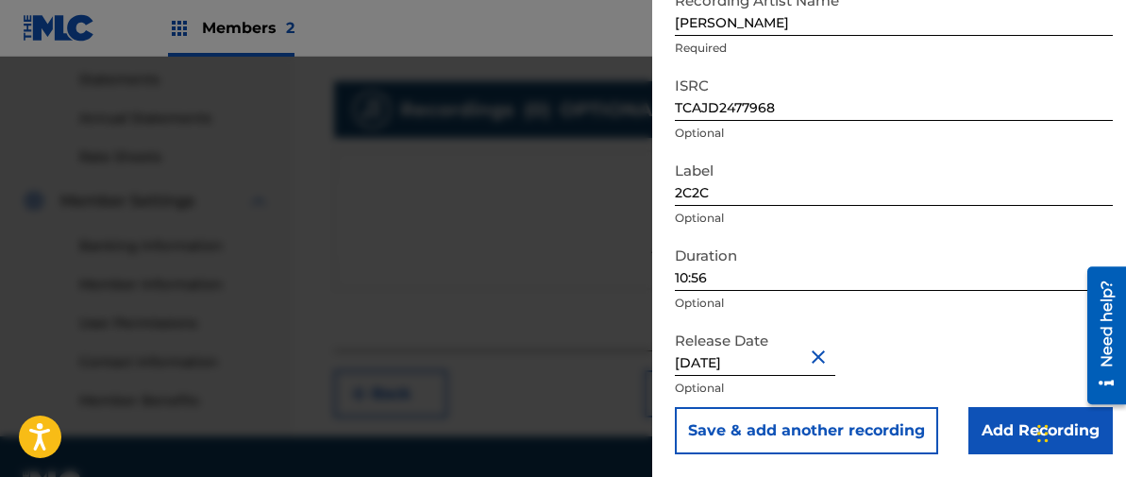
click at [996, 431] on input "Add Recording" at bounding box center [1041, 430] width 144 height 47
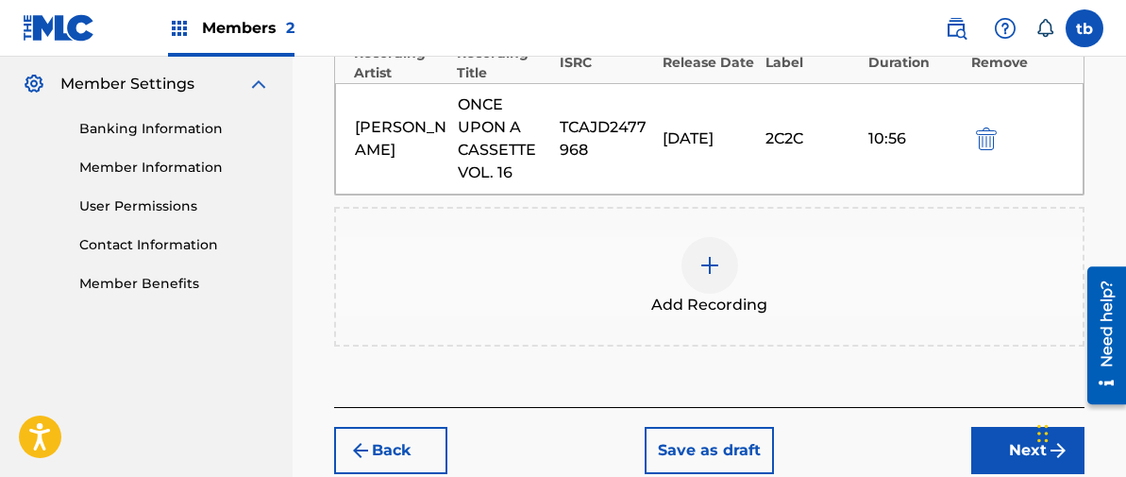
scroll to position [777, 0]
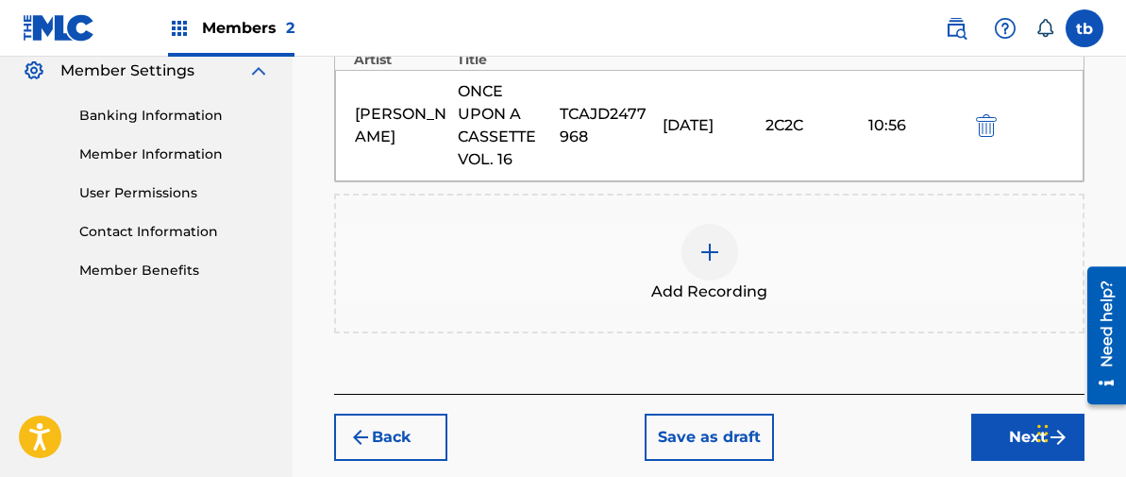
click at [1023, 414] on button "Next" at bounding box center [1028, 437] width 113 height 47
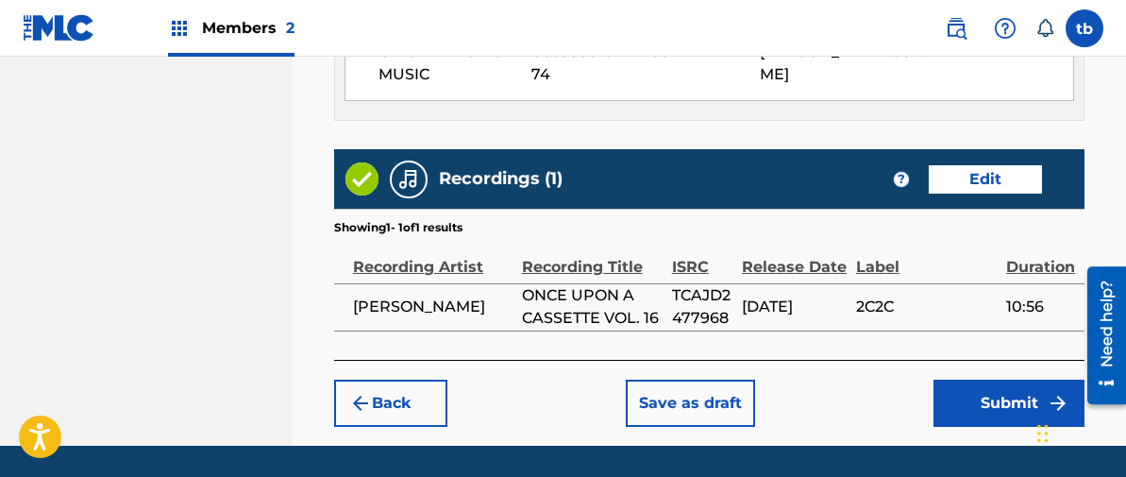
scroll to position [1259, 0]
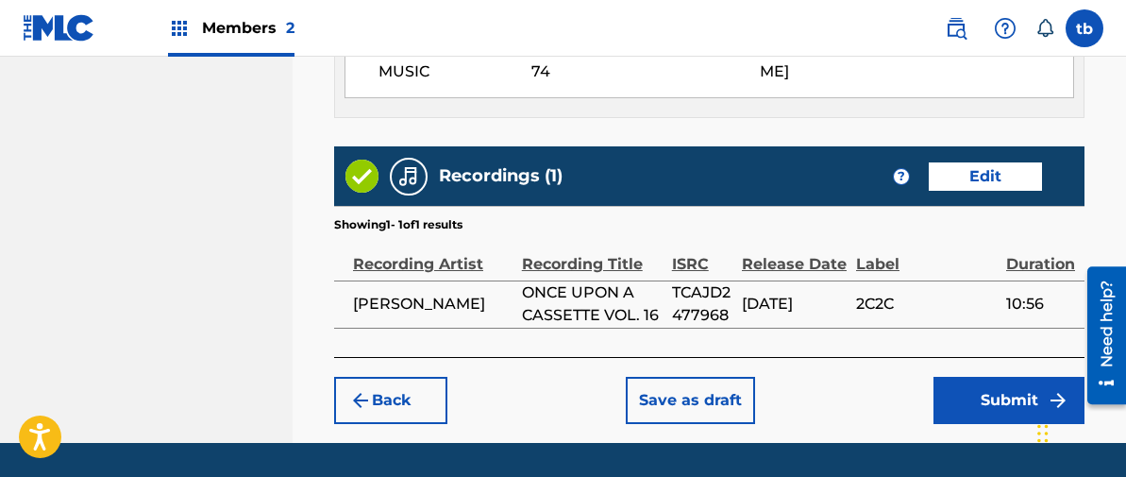
click at [973, 162] on button "Edit" at bounding box center [985, 176] width 113 height 28
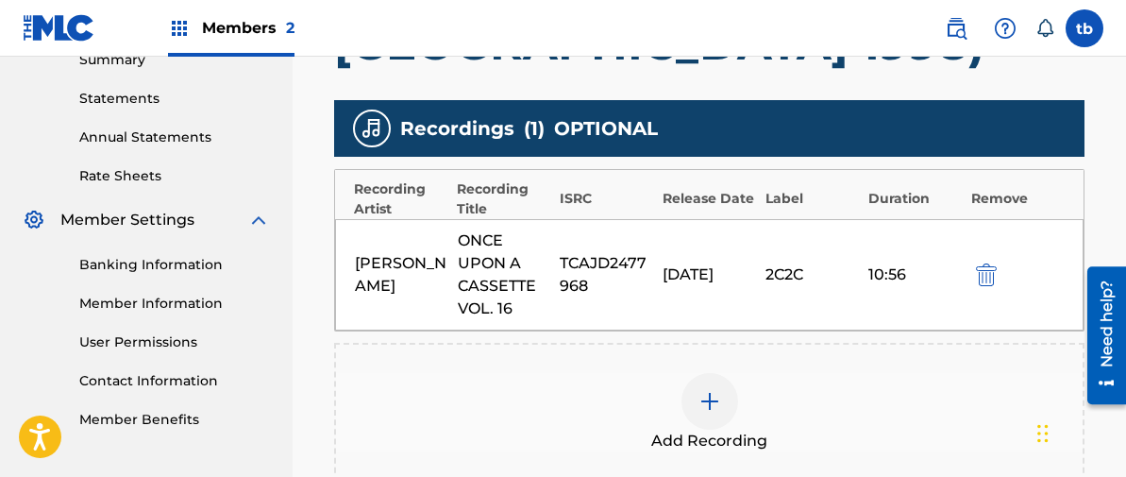
scroll to position [619, 0]
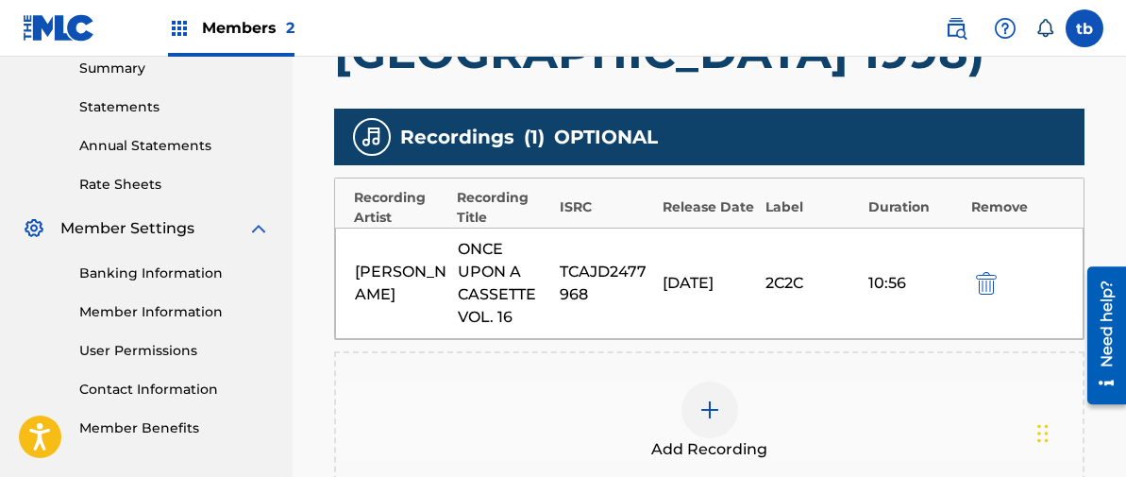
click at [735, 272] on div "[DATE]" at bounding box center [709, 283] width 93 height 23
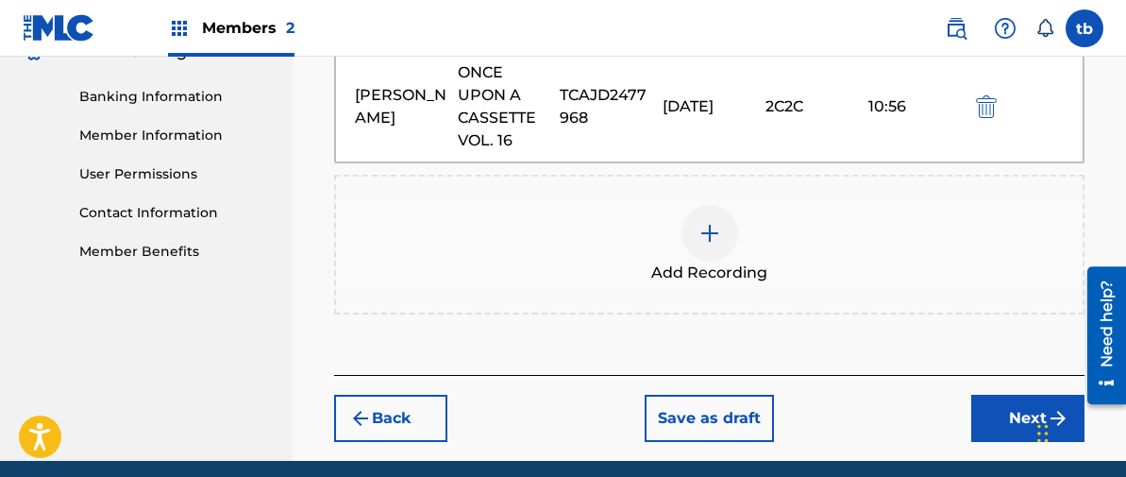
scroll to position [802, 0]
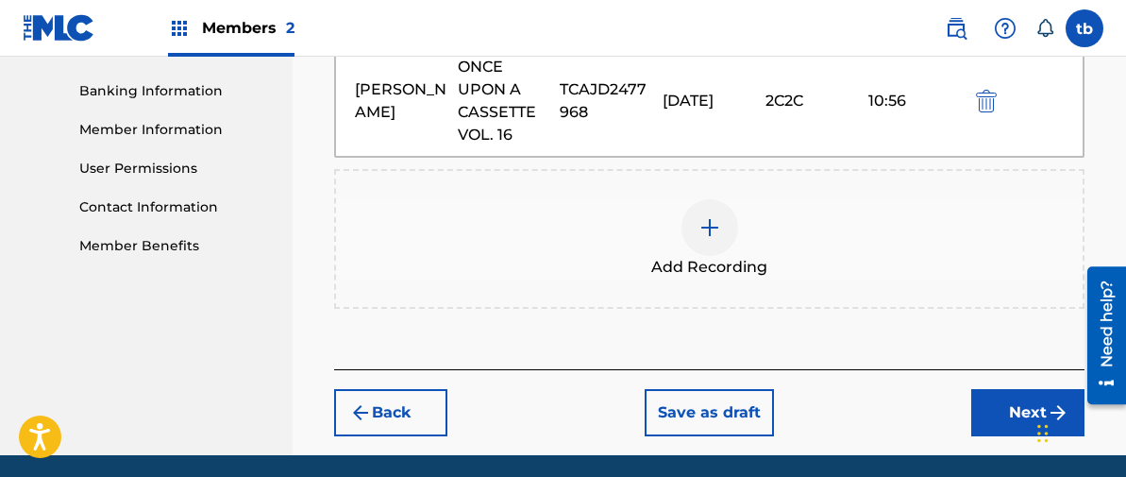
click at [1037, 389] on button "Next" at bounding box center [1028, 412] width 113 height 47
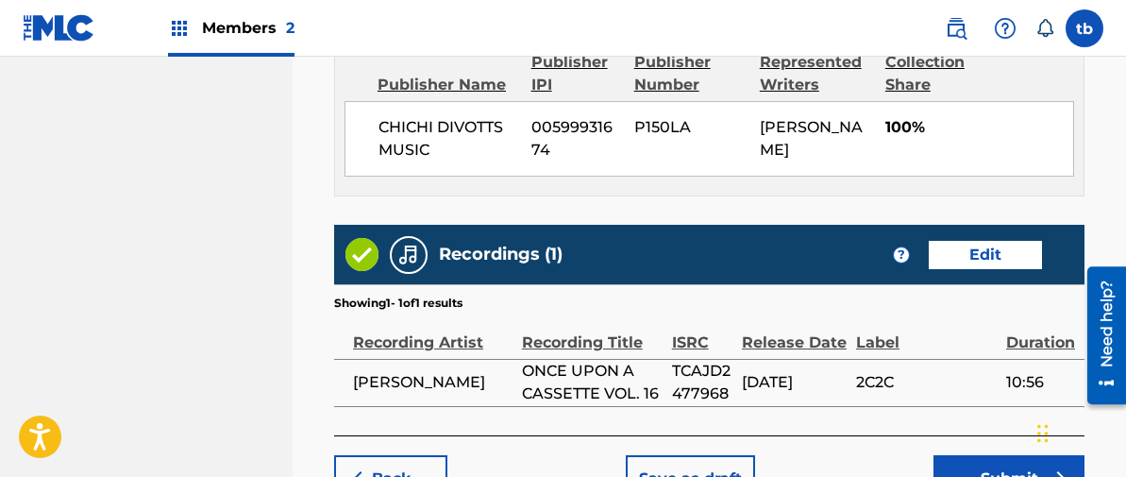
scroll to position [1194, 0]
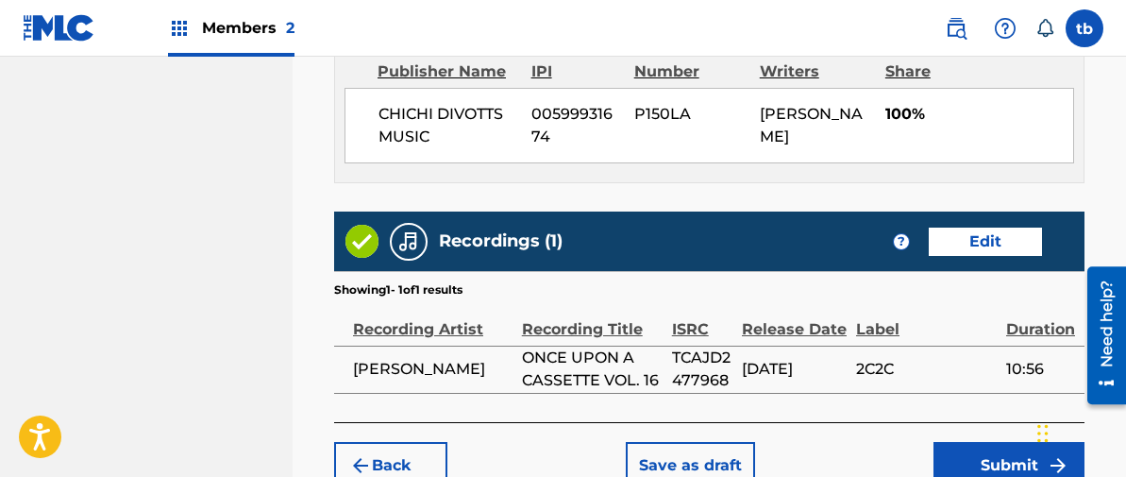
click at [990, 228] on button "Edit" at bounding box center [985, 242] width 113 height 28
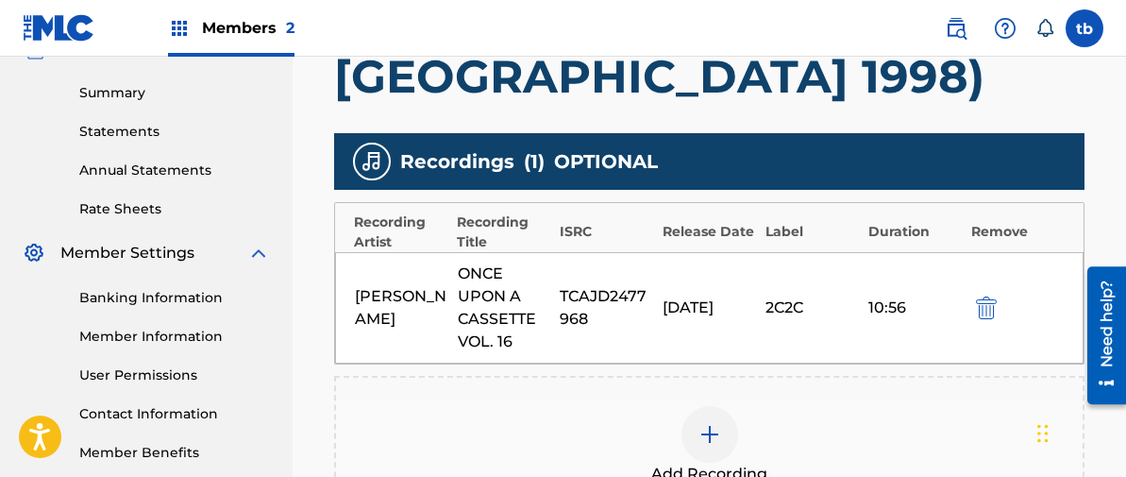
scroll to position [590, 0]
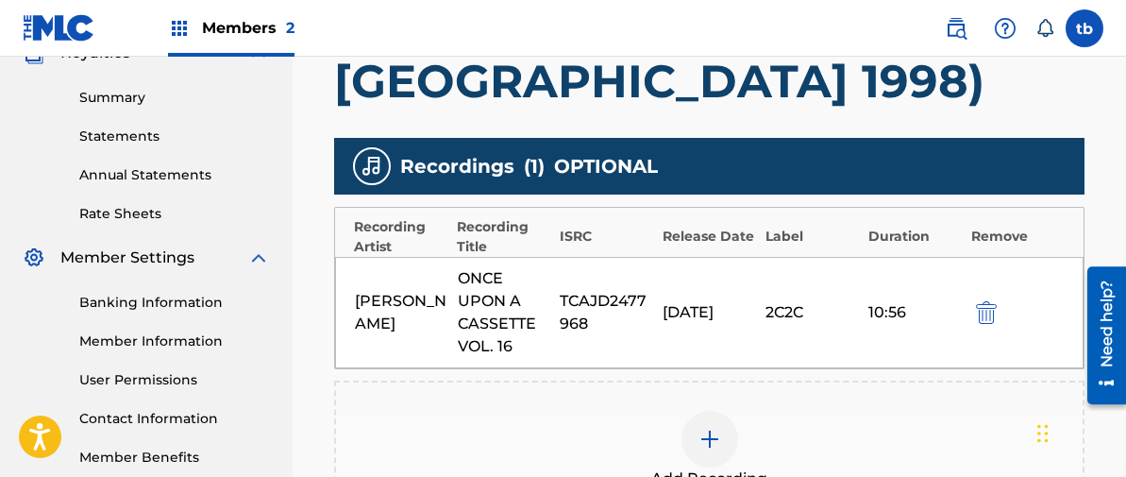
click at [745, 301] on div "[DATE]" at bounding box center [709, 312] width 93 height 23
click at [737, 301] on div "[DATE]" at bounding box center [709, 312] width 93 height 23
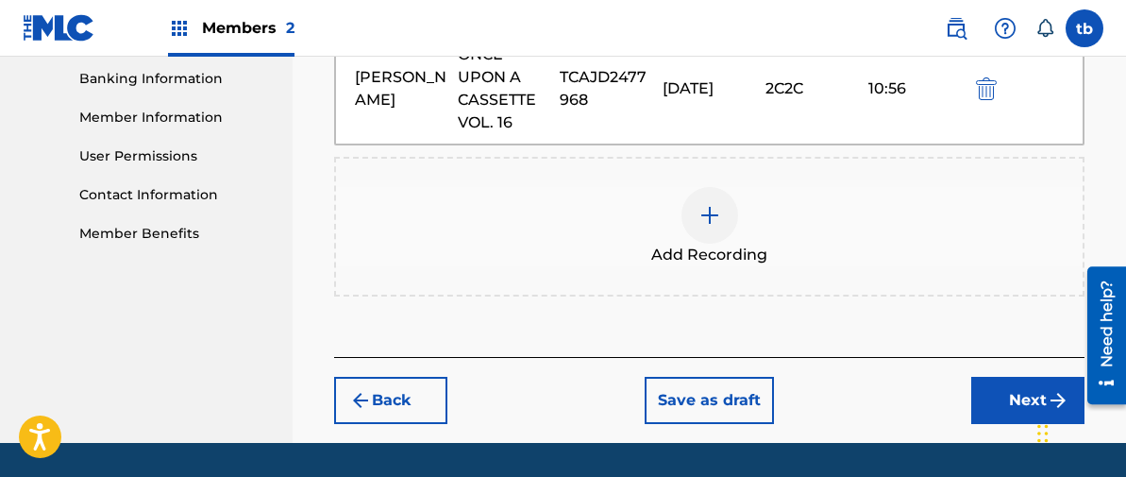
click at [1001, 377] on button "Next" at bounding box center [1028, 400] width 113 height 47
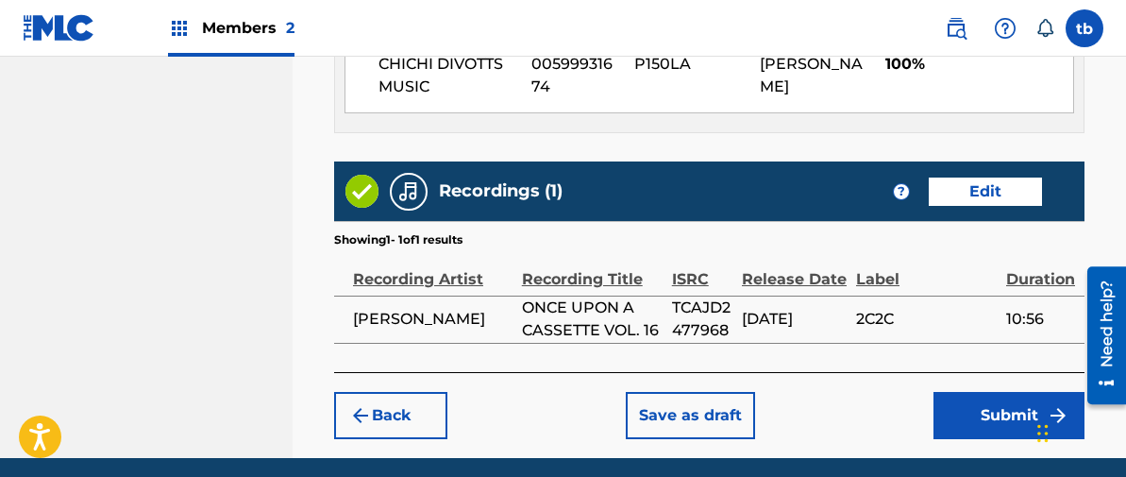
scroll to position [1259, 0]
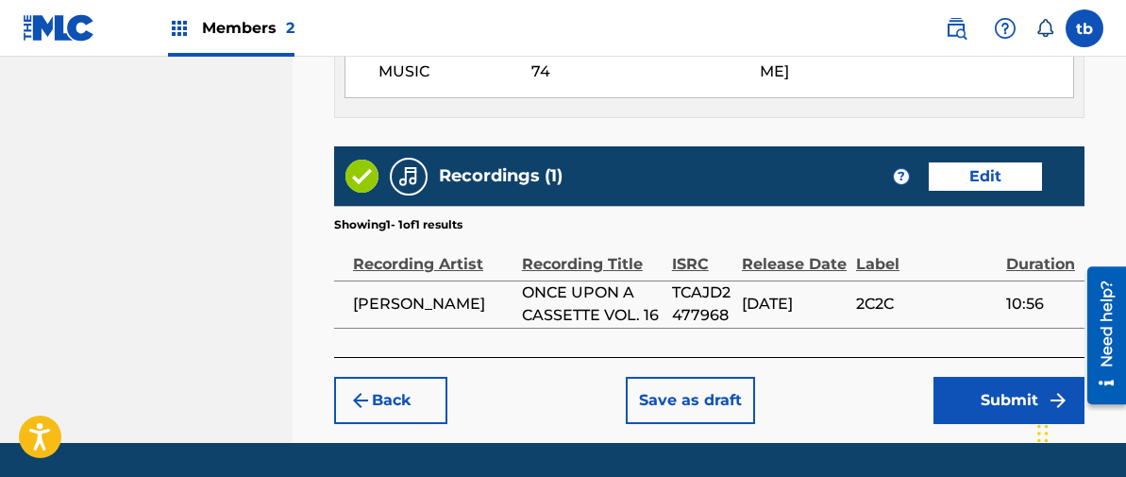
click at [1003, 377] on button "Submit" at bounding box center [1009, 400] width 151 height 47
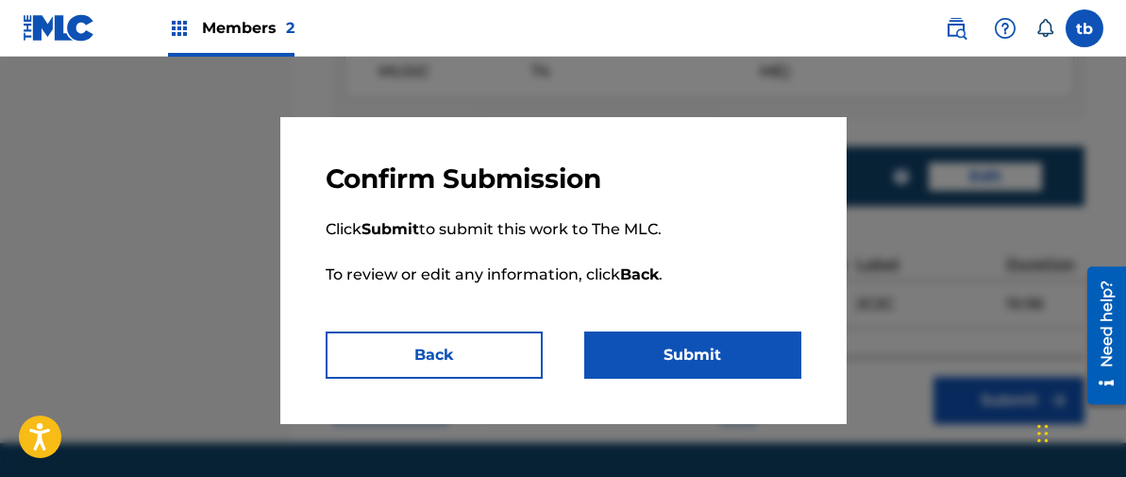
click at [691, 354] on button "Submit" at bounding box center [692, 354] width 217 height 47
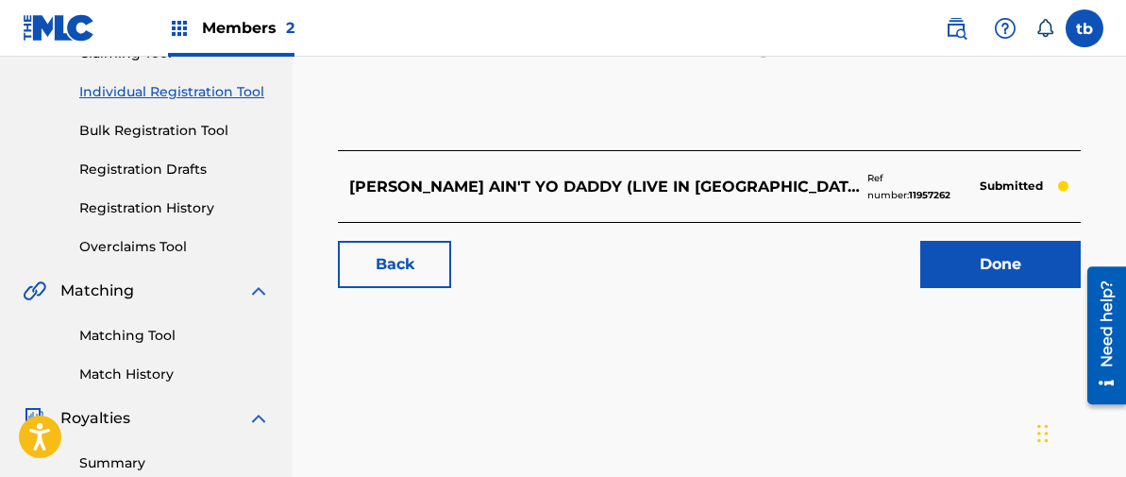
scroll to position [231, 0]
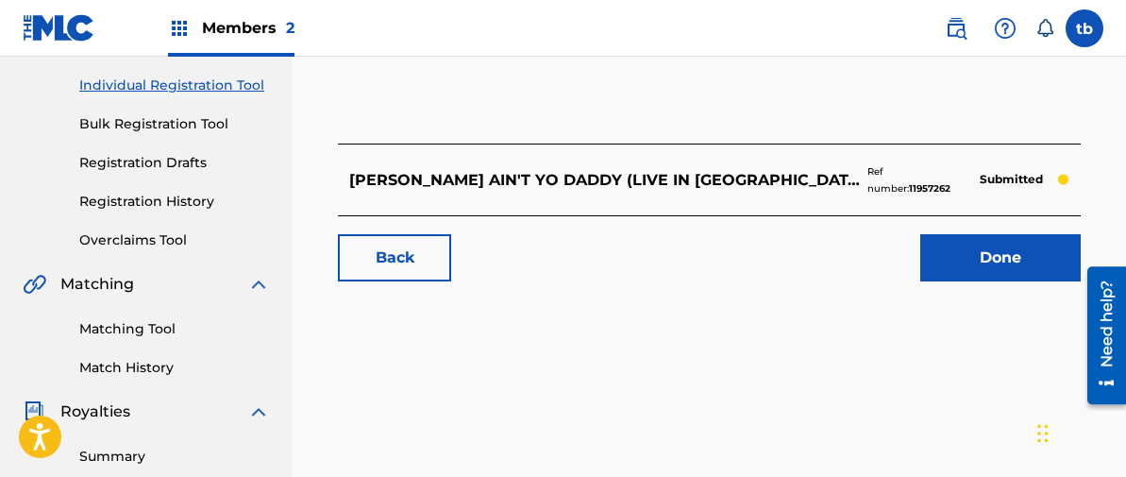
click at [996, 246] on link "Done" at bounding box center [1001, 257] width 161 height 47
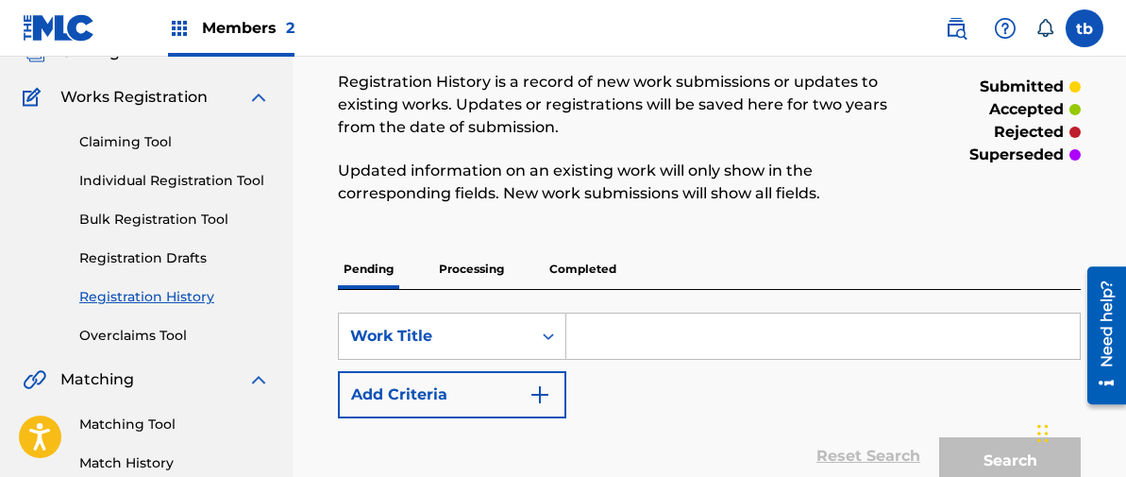
scroll to position [127, 0]
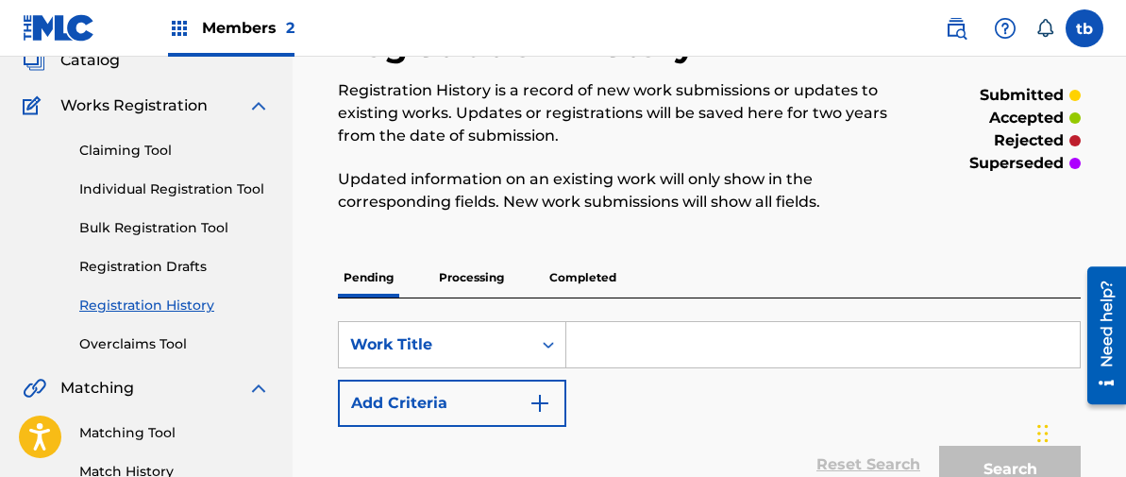
click at [612, 352] on input "Search Form" at bounding box center [823, 344] width 514 height 45
click at [201, 190] on link "Individual Registration Tool" at bounding box center [174, 189] width 191 height 20
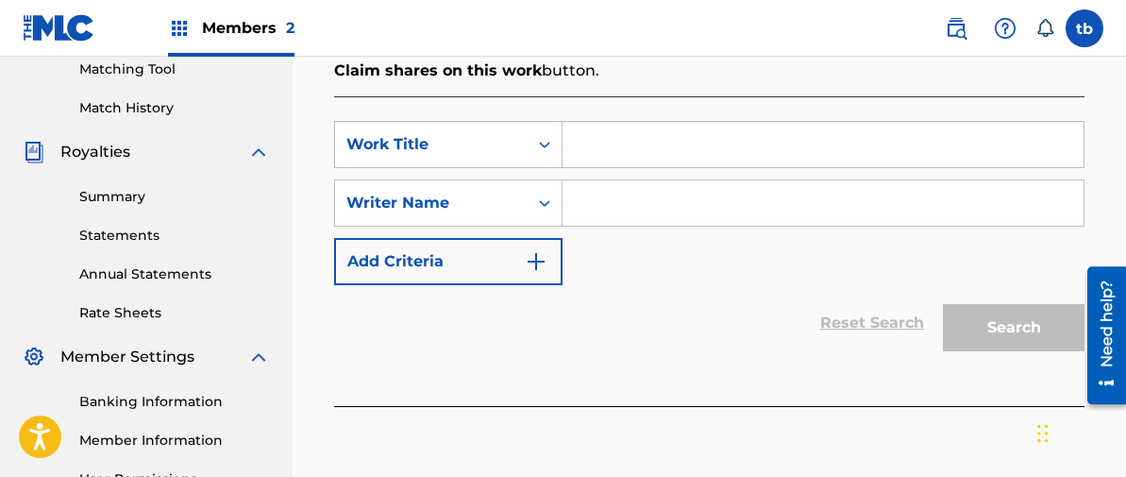
scroll to position [499, 0]
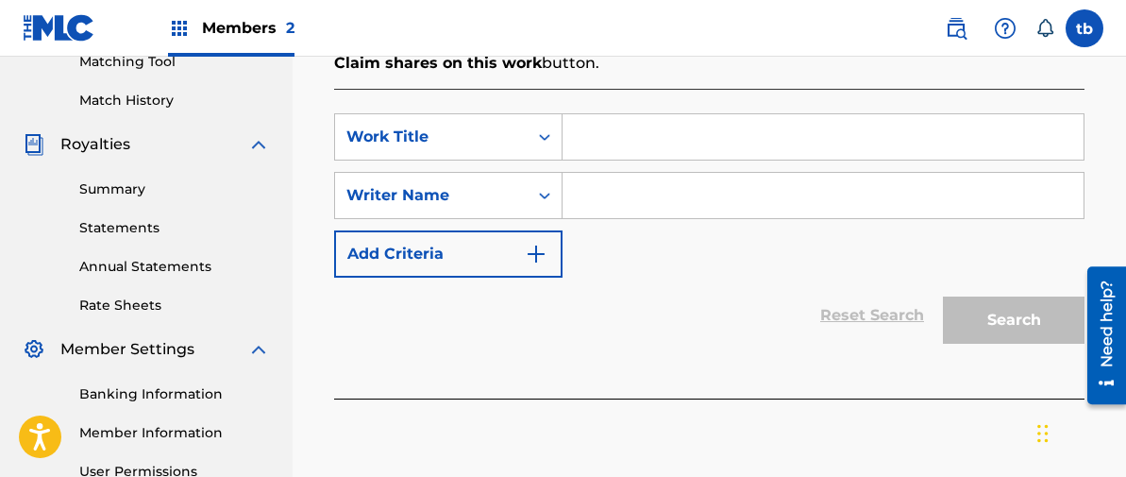
click at [609, 147] on input "Search Form" at bounding box center [823, 136] width 521 height 45
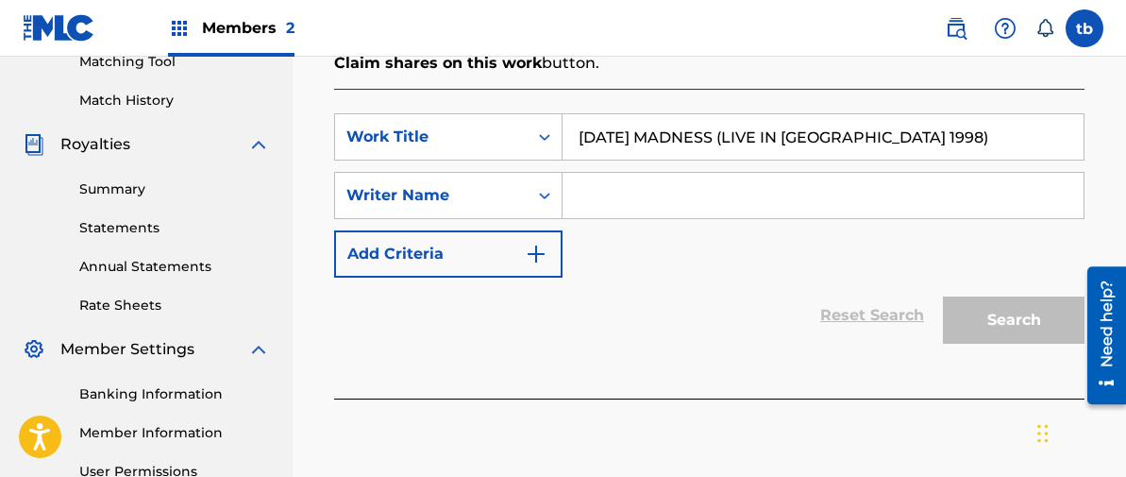
type input "[DATE] MADNESS (LIVE IN [GEOGRAPHIC_DATA] 1998)"
click at [609, 194] on input "Search Form" at bounding box center [823, 195] width 521 height 45
type input "[PERSON_NAME]"
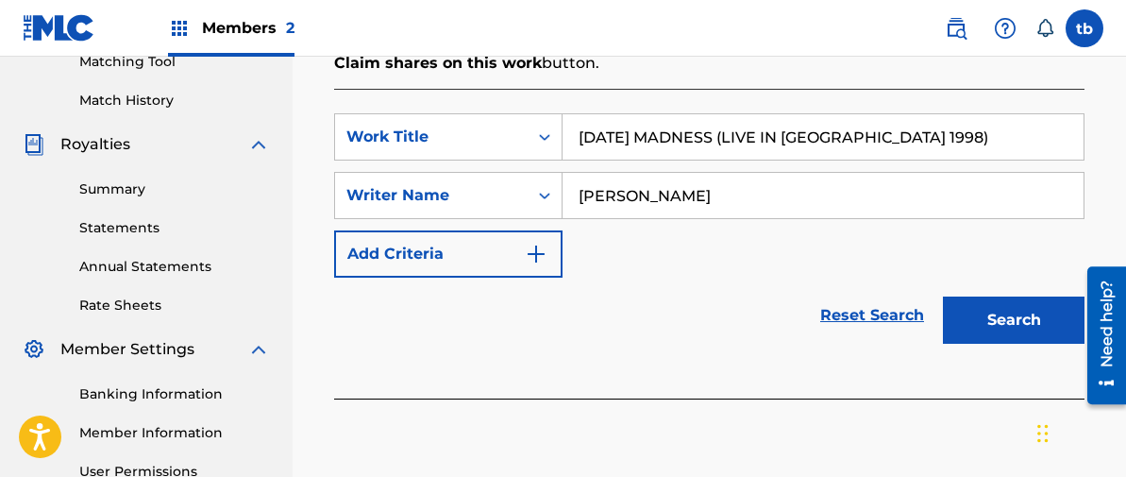
click at [984, 317] on button "Search" at bounding box center [1014, 319] width 142 height 47
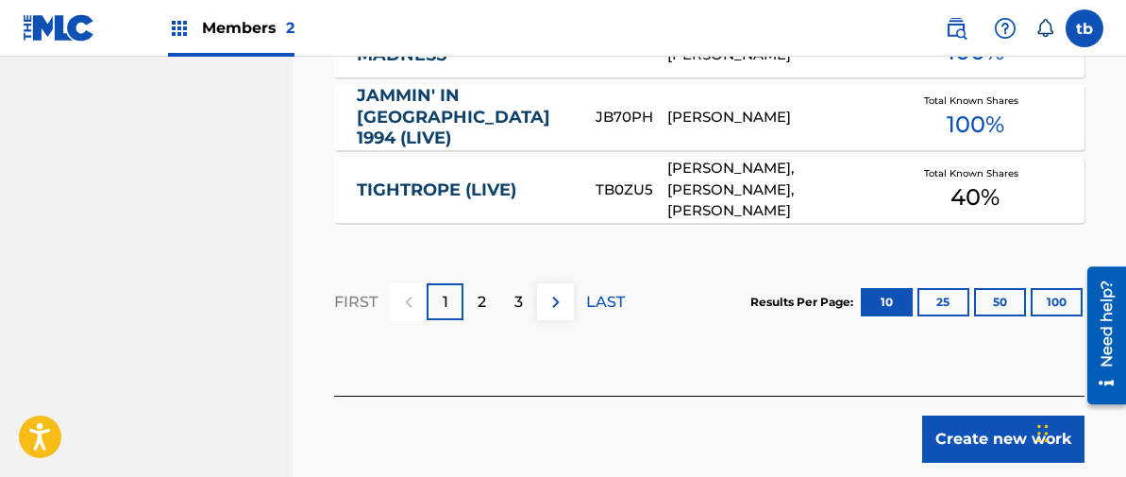
scroll to position [1489, 0]
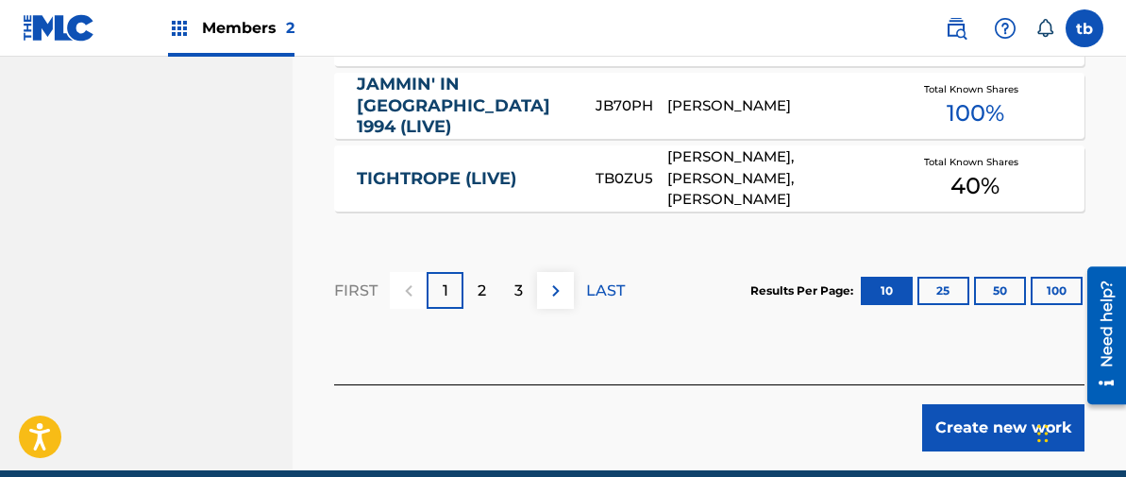
click at [991, 429] on button "Create new work" at bounding box center [1003, 427] width 162 height 47
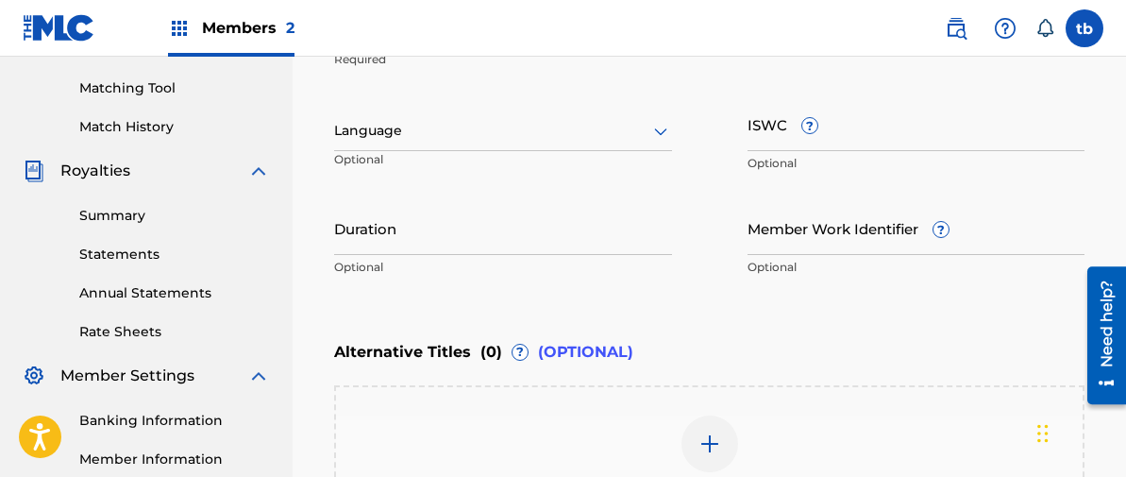
scroll to position [482, 0]
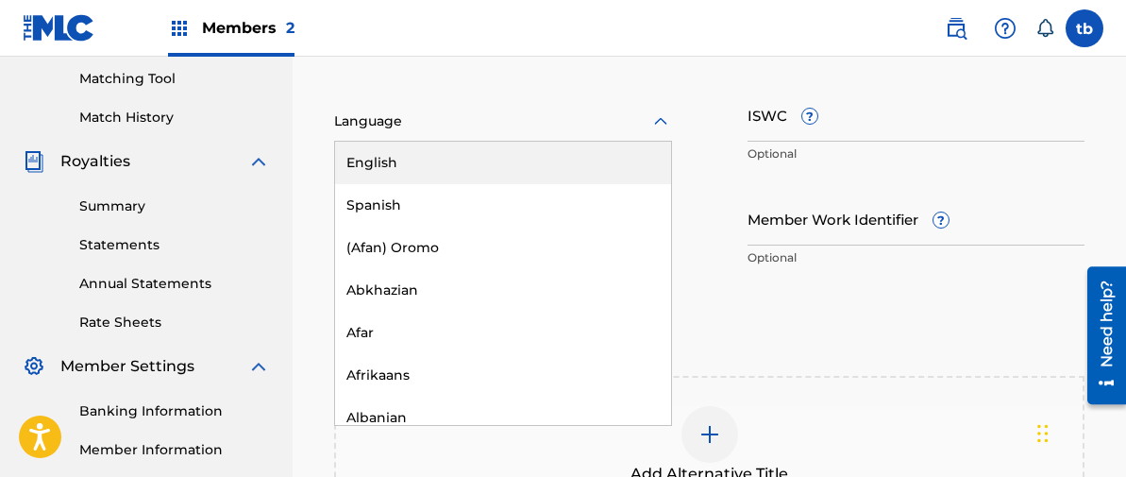
click at [660, 121] on icon at bounding box center [661, 121] width 23 height 23
click at [454, 157] on div "English" at bounding box center [503, 163] width 336 height 42
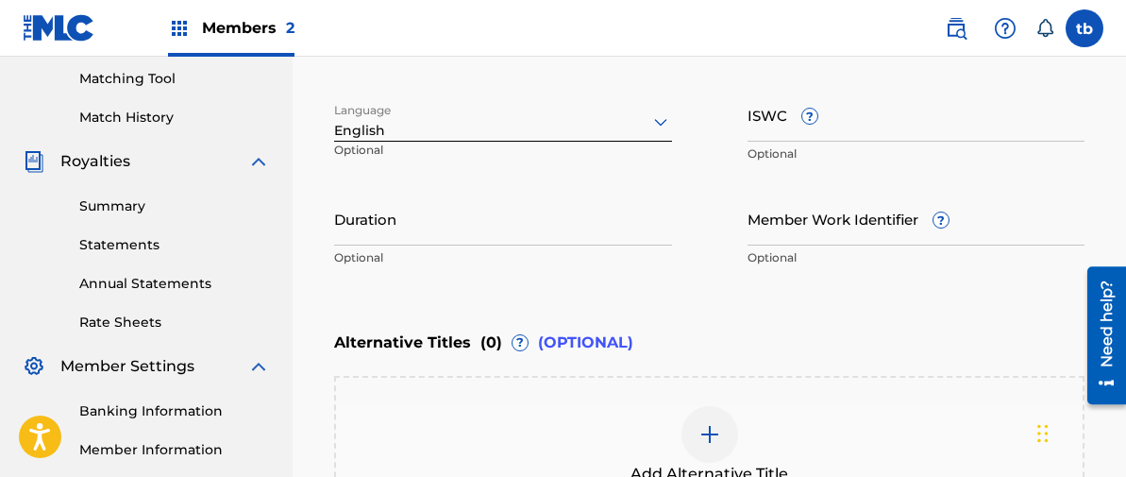
click at [404, 213] on input "Duration" at bounding box center [503, 219] width 338 height 54
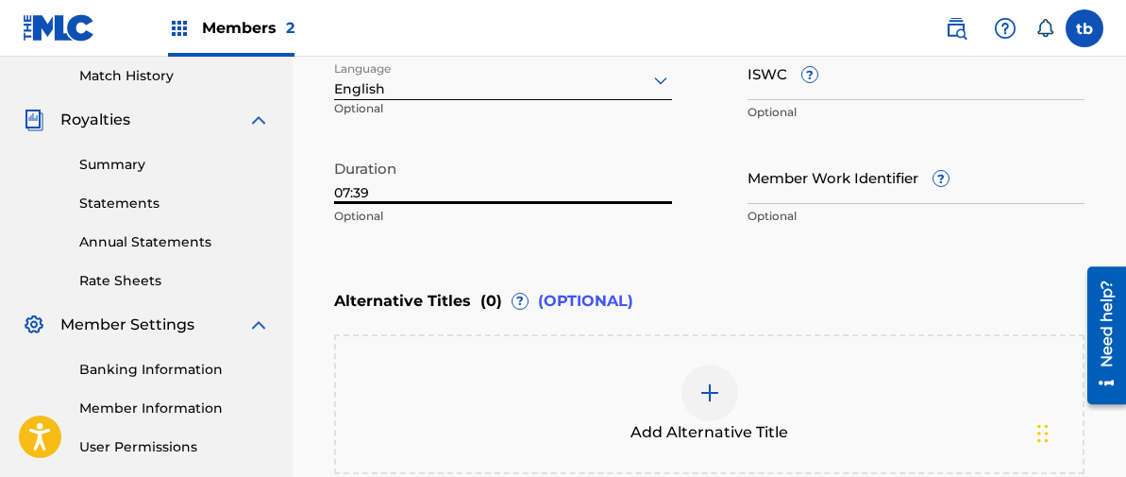
scroll to position [525, 0]
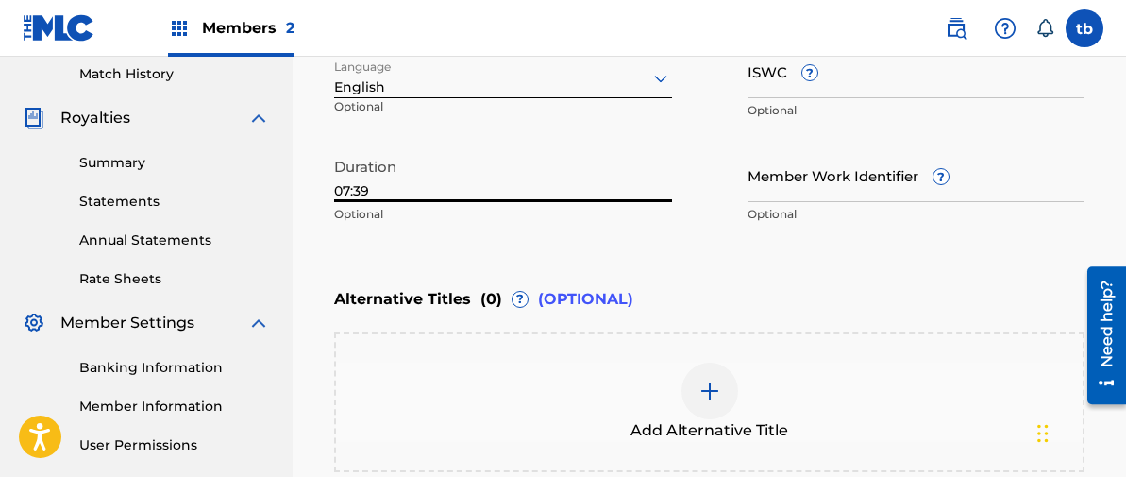
type input "07:39"
click at [673, 257] on div "Enter Work Details Enter work details for ‘ [DATE] MADNESS (LIVE IN [GEOGRAPHIC…" at bounding box center [709, 50] width 751 height 457
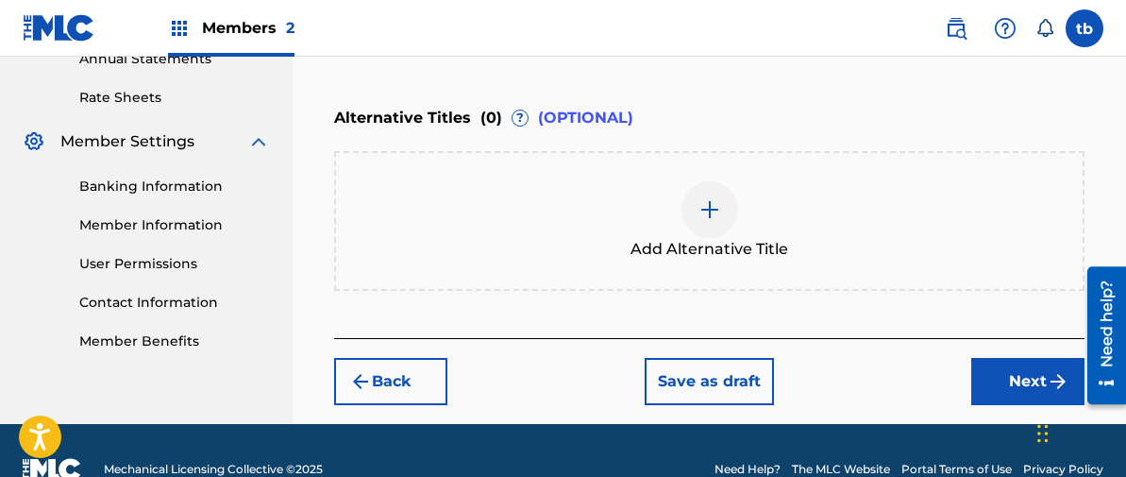
scroll to position [736, 0]
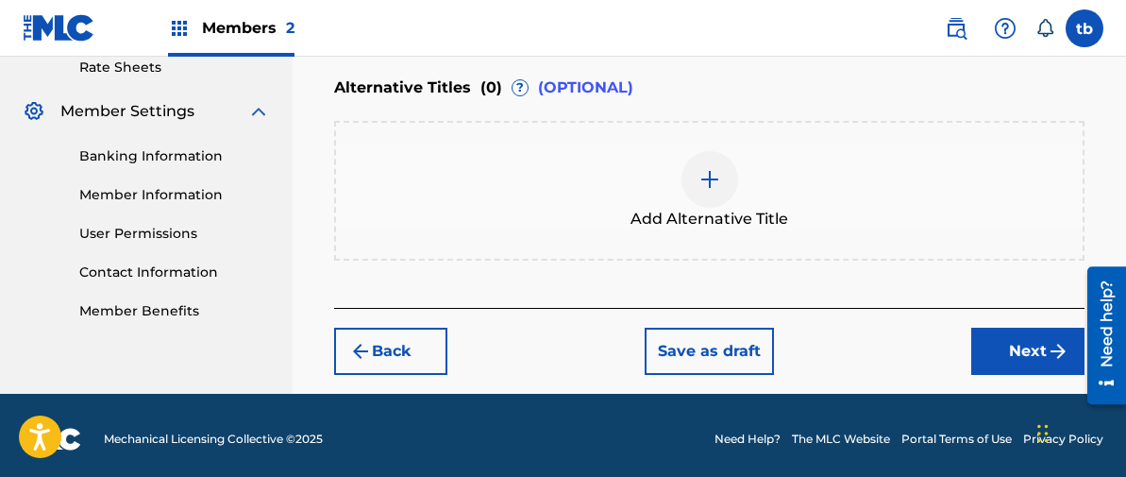
click at [1017, 345] on button "Next" at bounding box center [1028, 351] width 113 height 47
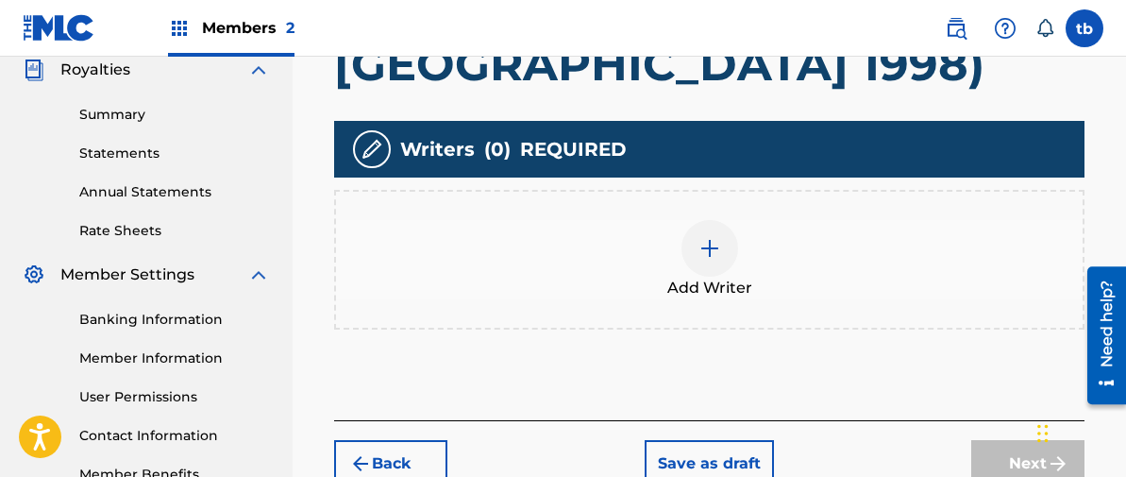
scroll to position [589, 0]
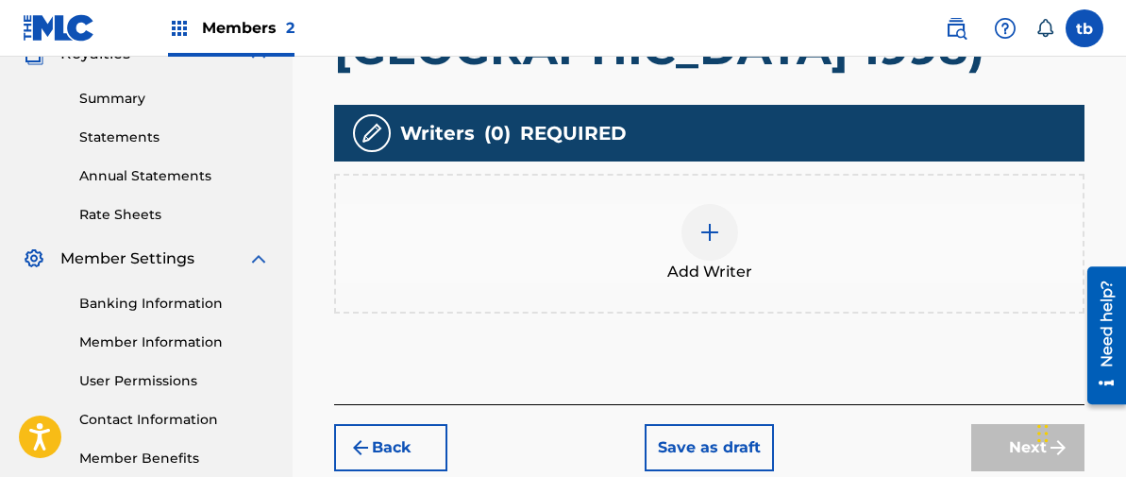
click at [708, 239] on img at bounding box center [710, 232] width 23 height 23
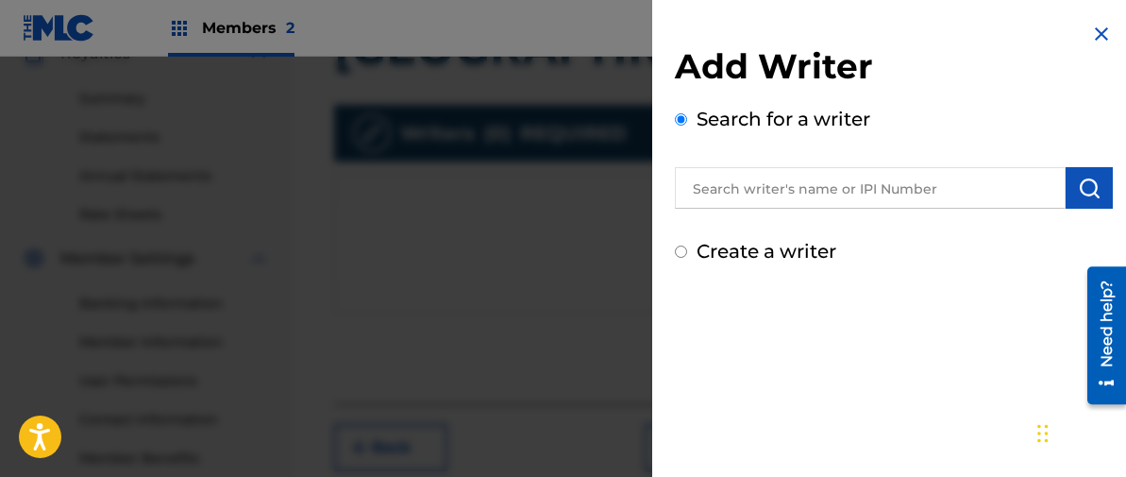
click at [734, 189] on input "text" at bounding box center [870, 188] width 391 height 42
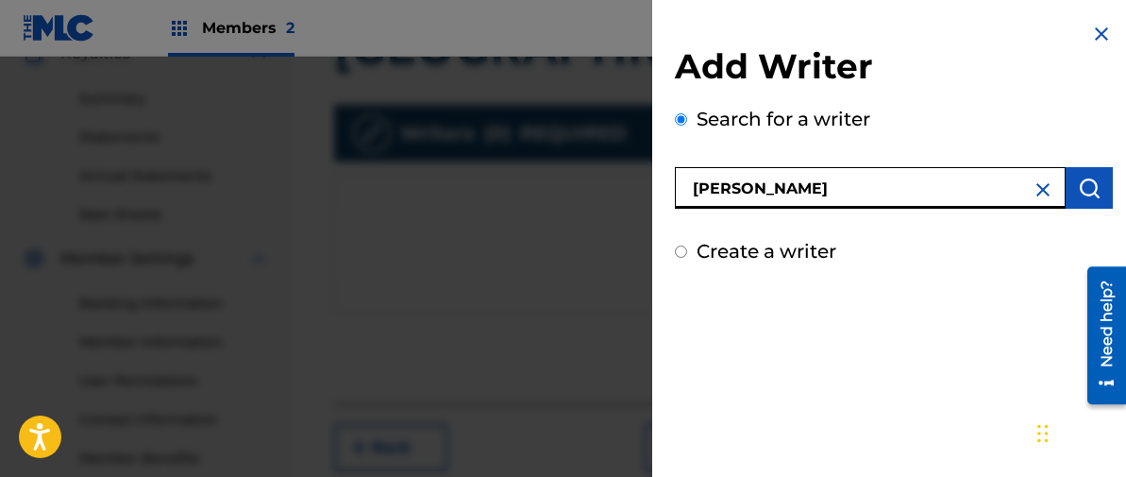
type input "[PERSON_NAME]"
click at [1081, 183] on img "submit" at bounding box center [1089, 188] width 23 height 23
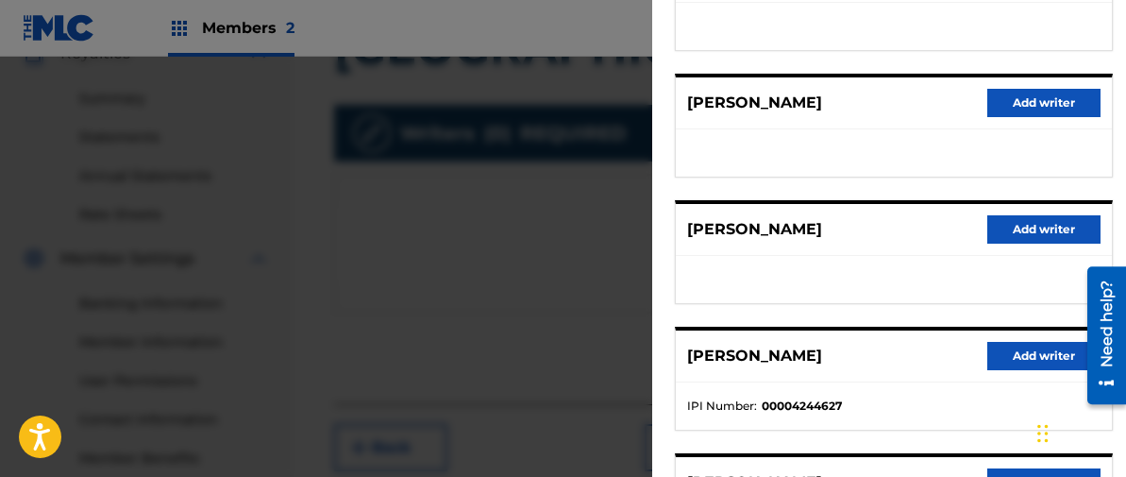
scroll to position [331, 0]
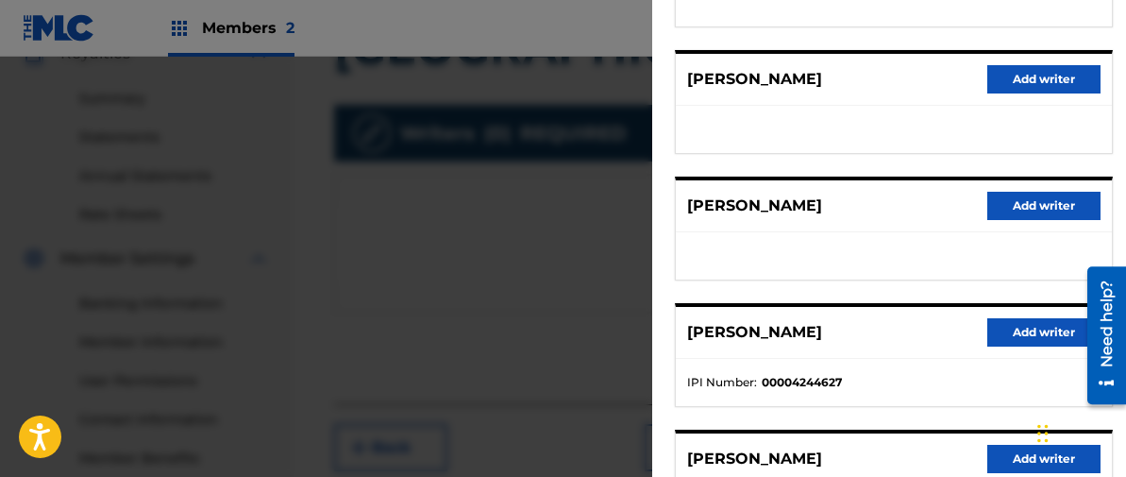
click at [1036, 328] on button "Add writer" at bounding box center [1044, 332] width 113 height 28
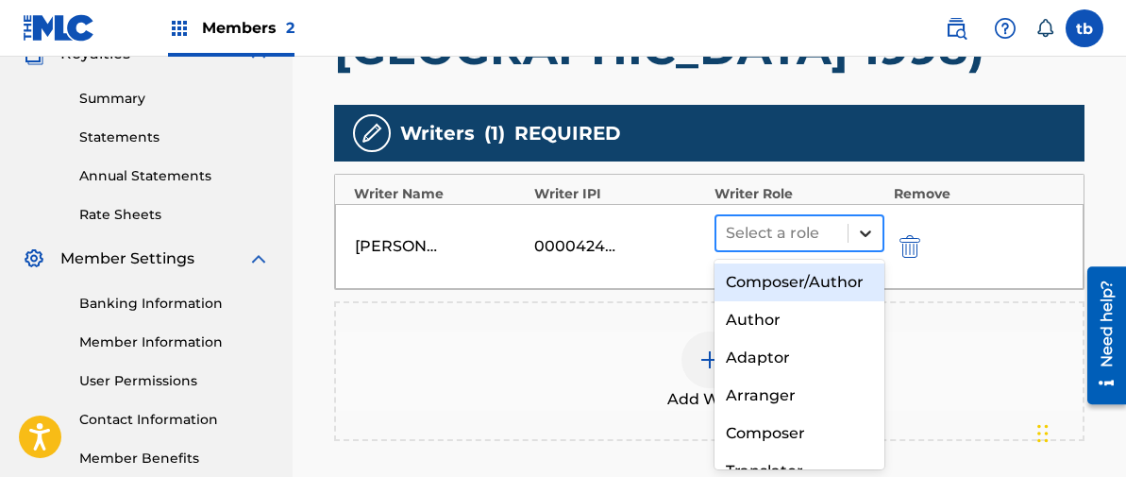
click at [864, 230] on icon at bounding box center [865, 233] width 19 height 19
click at [796, 283] on div "Composer/Author" at bounding box center [800, 282] width 170 height 38
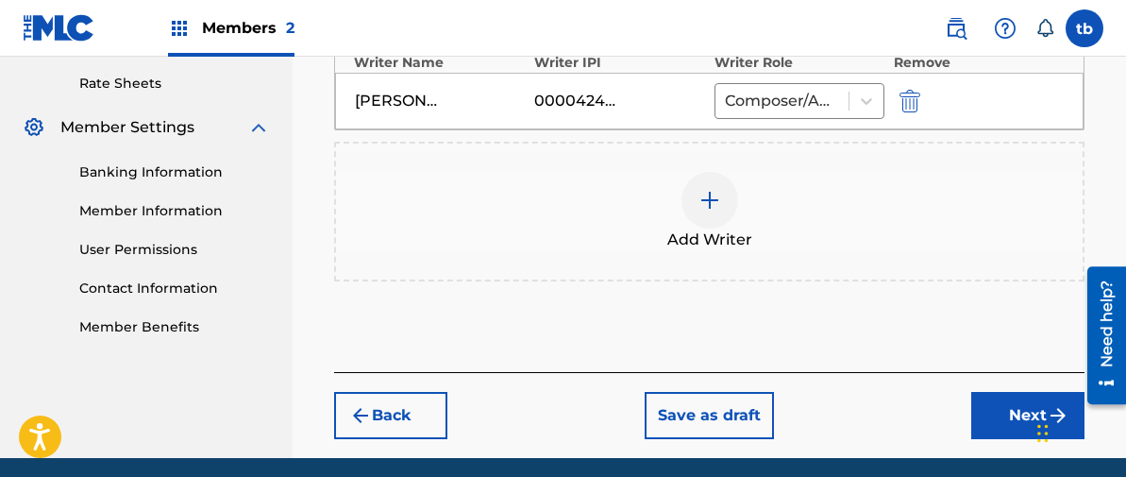
scroll to position [722, 0]
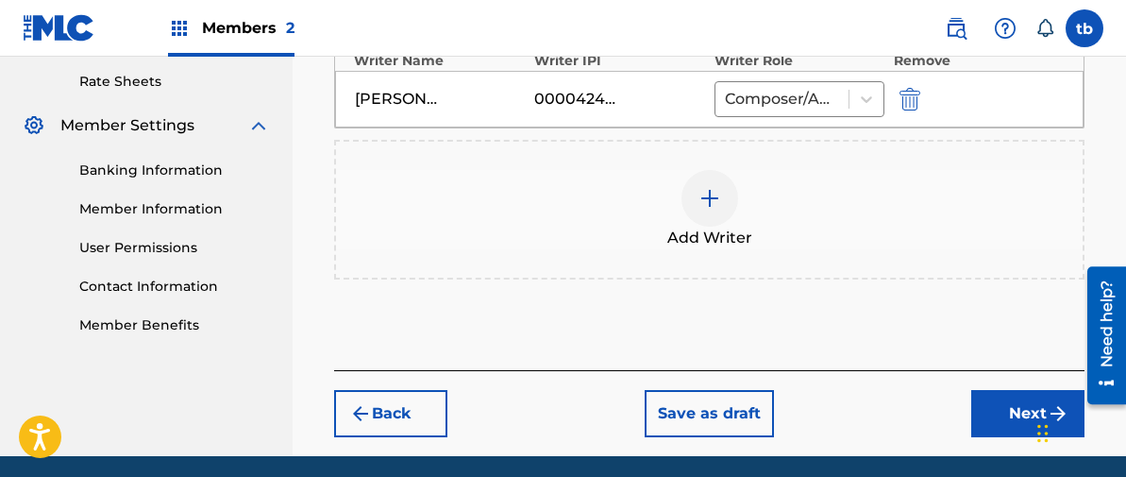
click at [1019, 404] on button "Next" at bounding box center [1028, 413] width 113 height 47
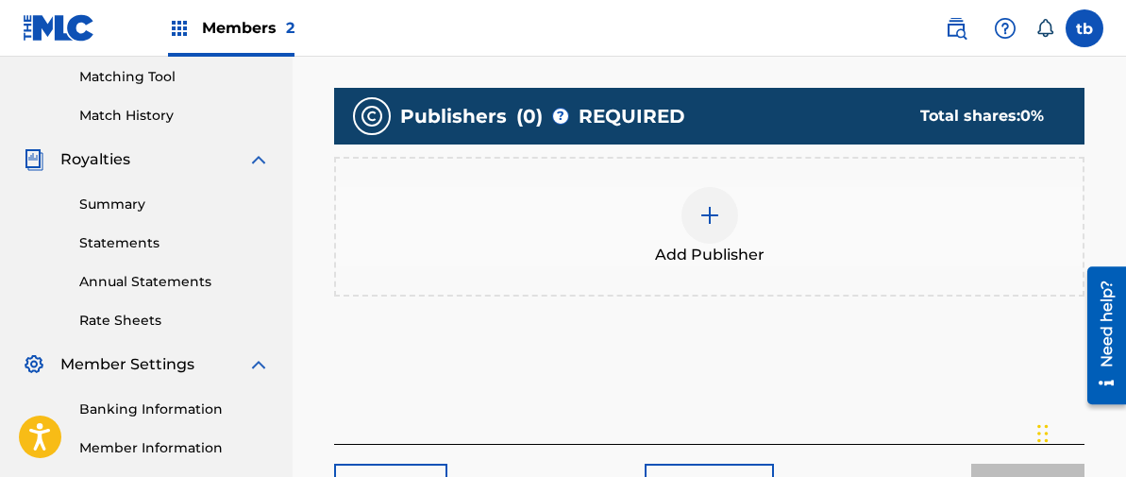
scroll to position [501, 0]
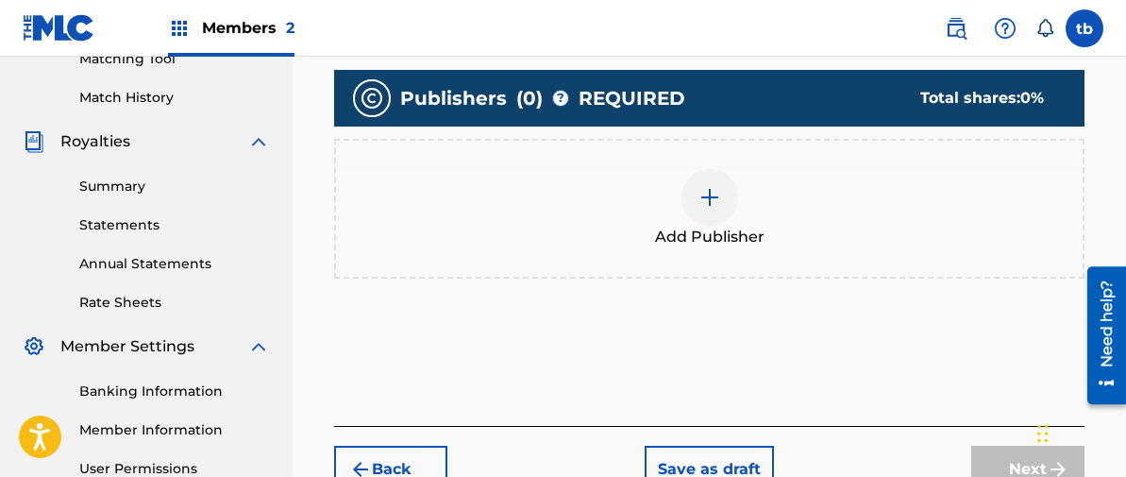
click at [709, 194] on img at bounding box center [710, 197] width 23 height 23
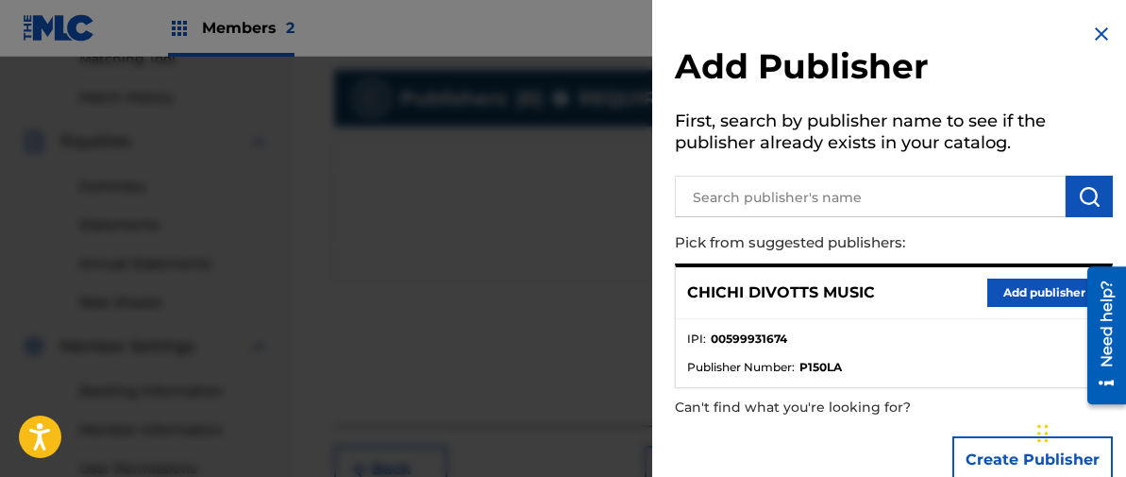
click at [1016, 288] on button "Add publisher" at bounding box center [1044, 293] width 113 height 28
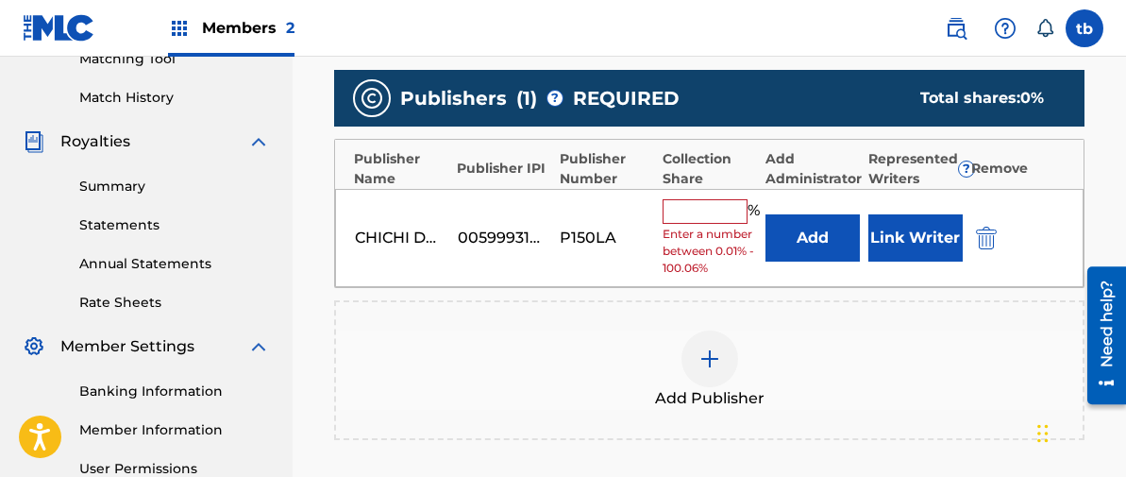
click at [691, 213] on input "text" at bounding box center [705, 211] width 85 height 25
type input "100"
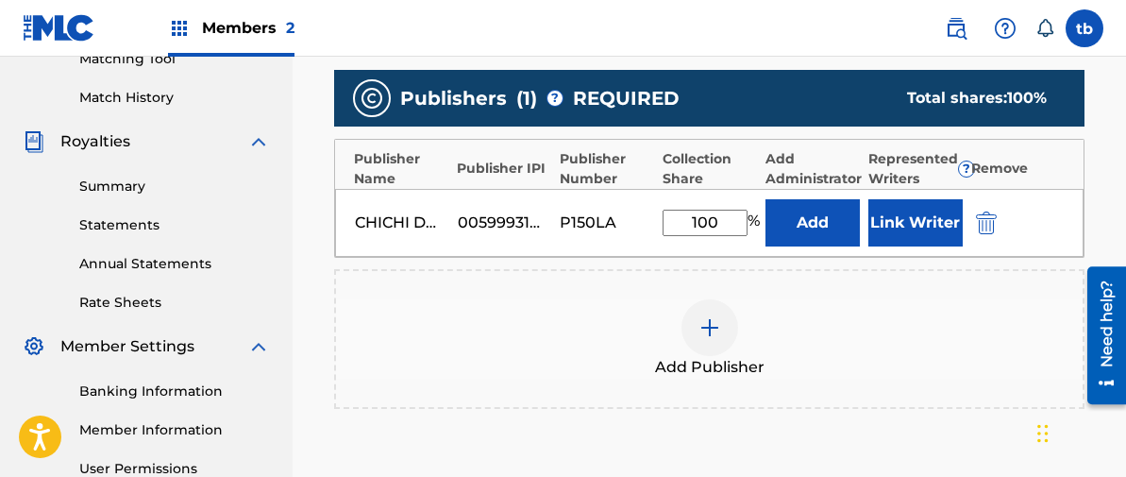
click at [904, 216] on button "Link Writer" at bounding box center [916, 222] width 94 height 47
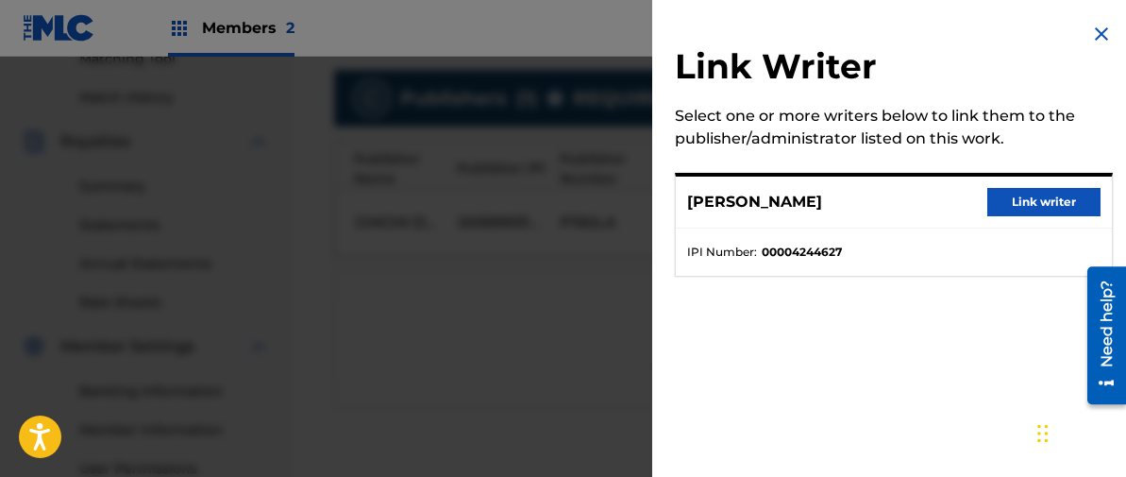
click at [1043, 196] on button "Link writer" at bounding box center [1044, 202] width 113 height 28
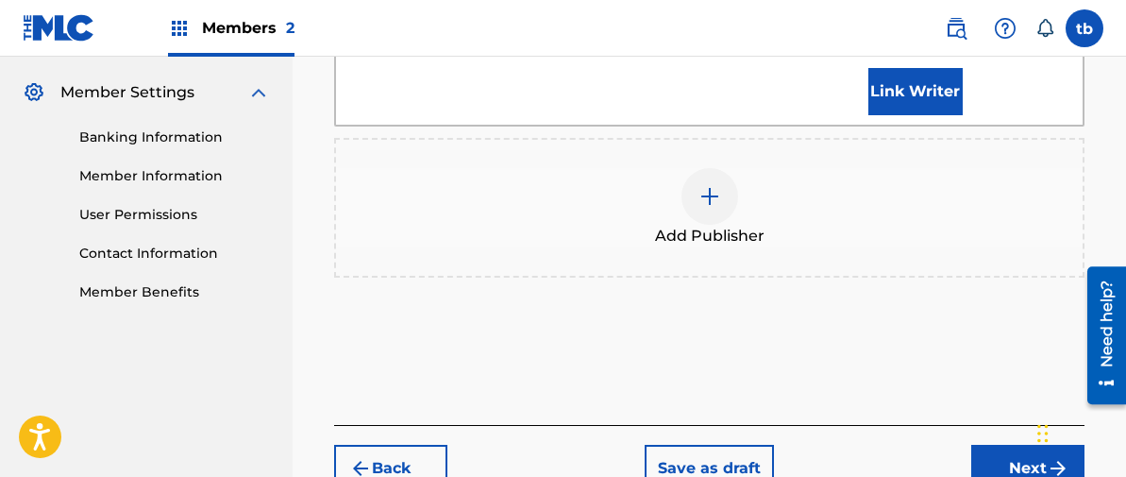
scroll to position [776, 0]
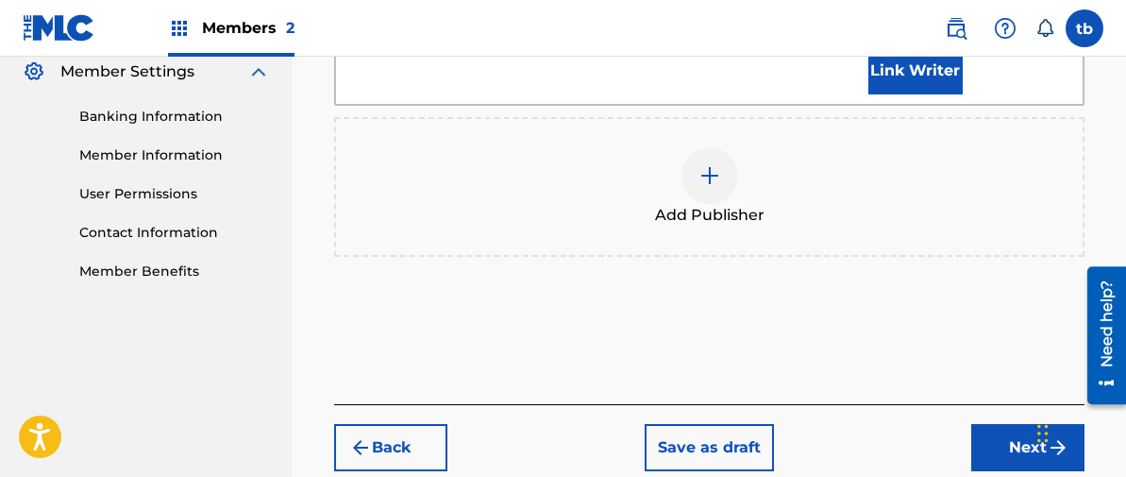
click at [1025, 424] on button "Next" at bounding box center [1028, 447] width 113 height 47
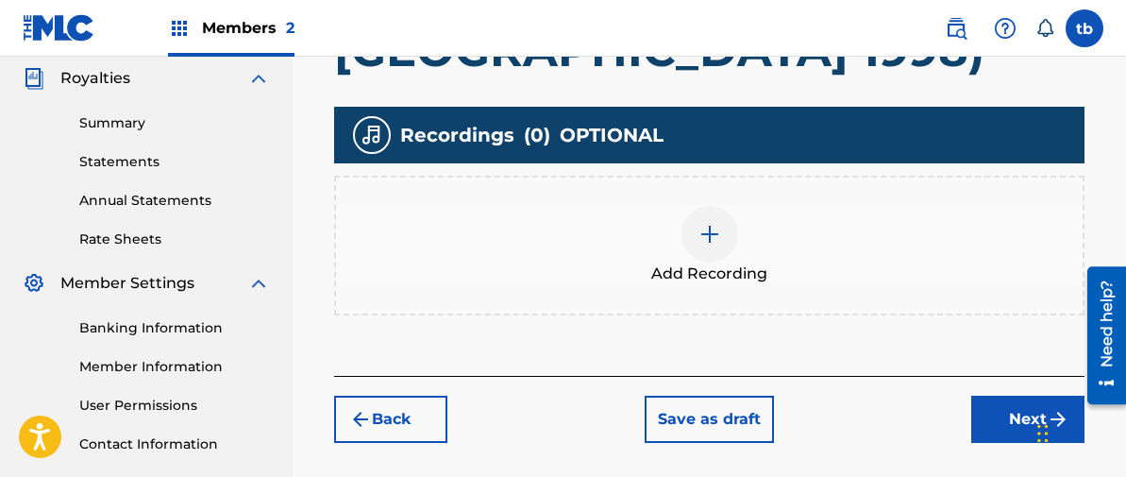
scroll to position [602, 0]
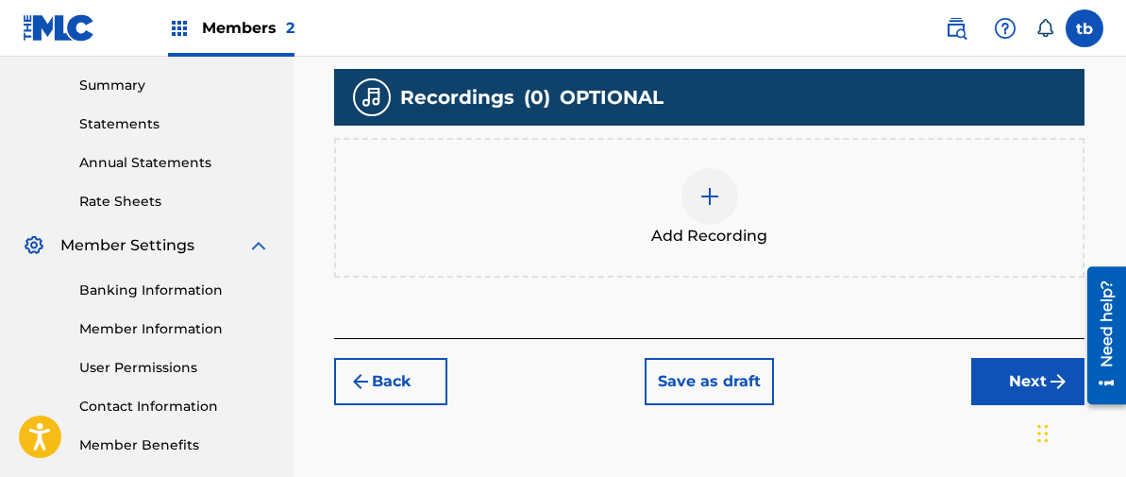
click at [707, 203] on img at bounding box center [710, 196] width 23 height 23
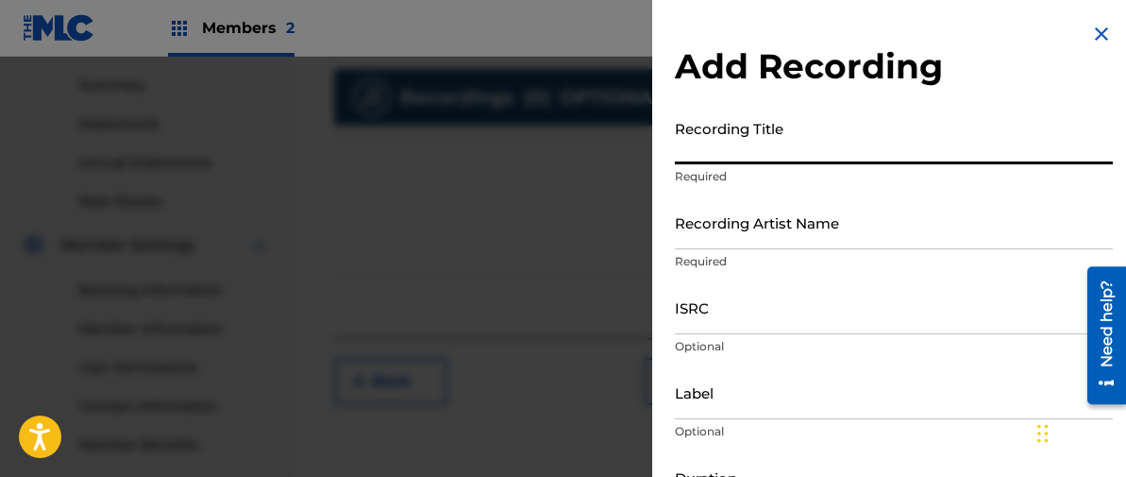
click at [712, 129] on input "Recording Title" at bounding box center [894, 137] width 438 height 54
type input "ONCE UPON A CASSETTE VOL. 16"
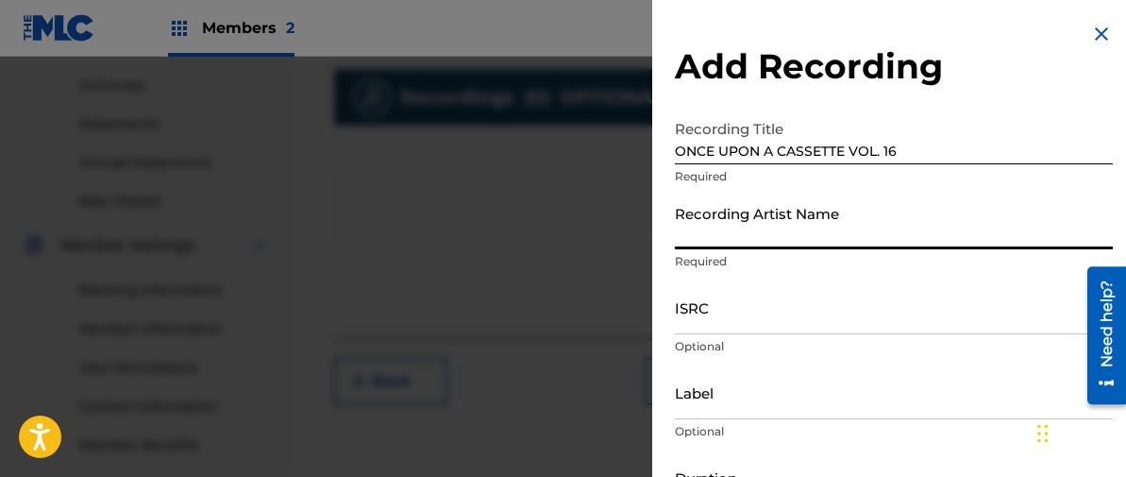
click at [726, 228] on input "Recording Artist Name" at bounding box center [894, 222] width 438 height 54
type input "[PERSON_NAME]"
click at [705, 302] on input "ISRC" at bounding box center [894, 307] width 438 height 54
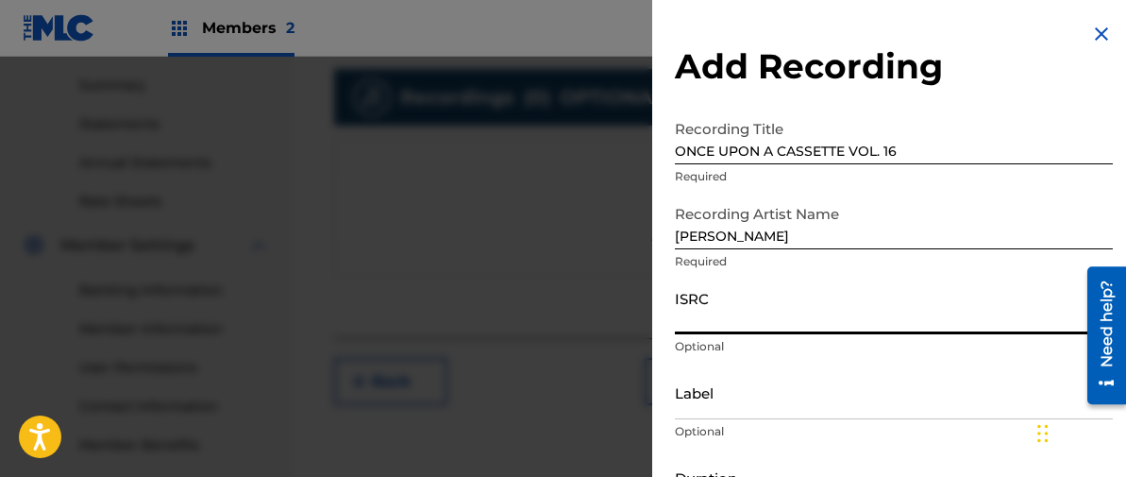
paste input "TCAJD2478053"
type input "TCAJD2478053"
click at [702, 406] on input "Label" at bounding box center [894, 392] width 438 height 54
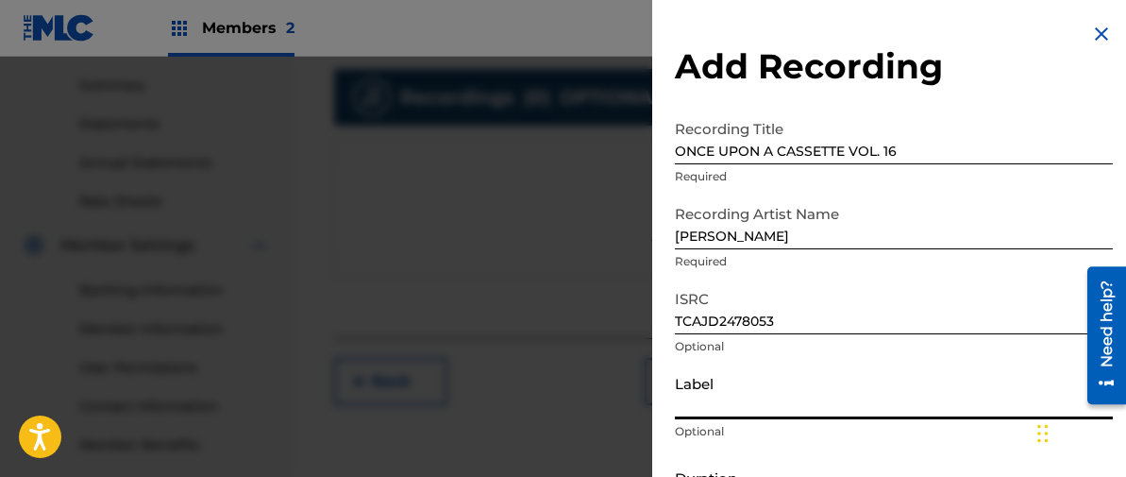
type input "2C2C"
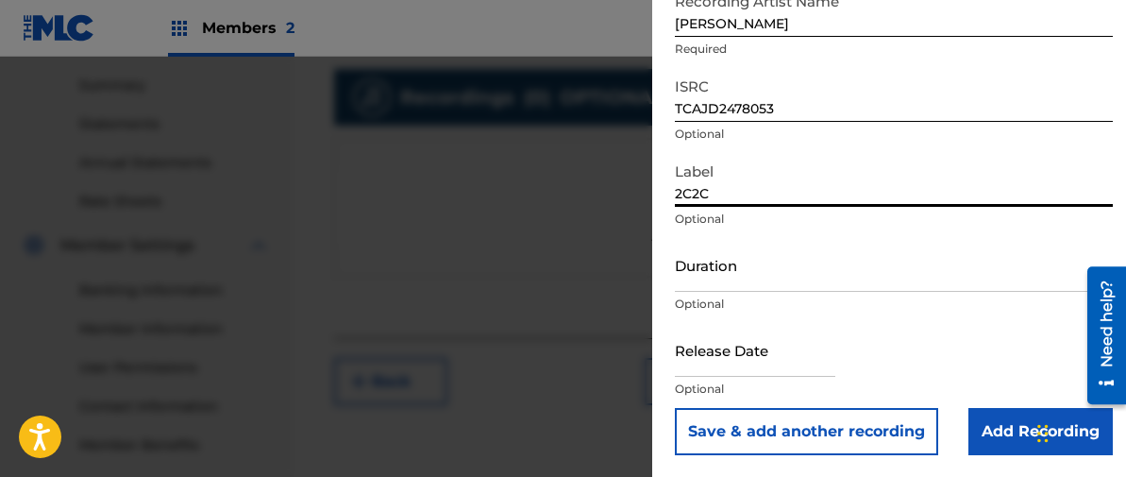
scroll to position [213, 0]
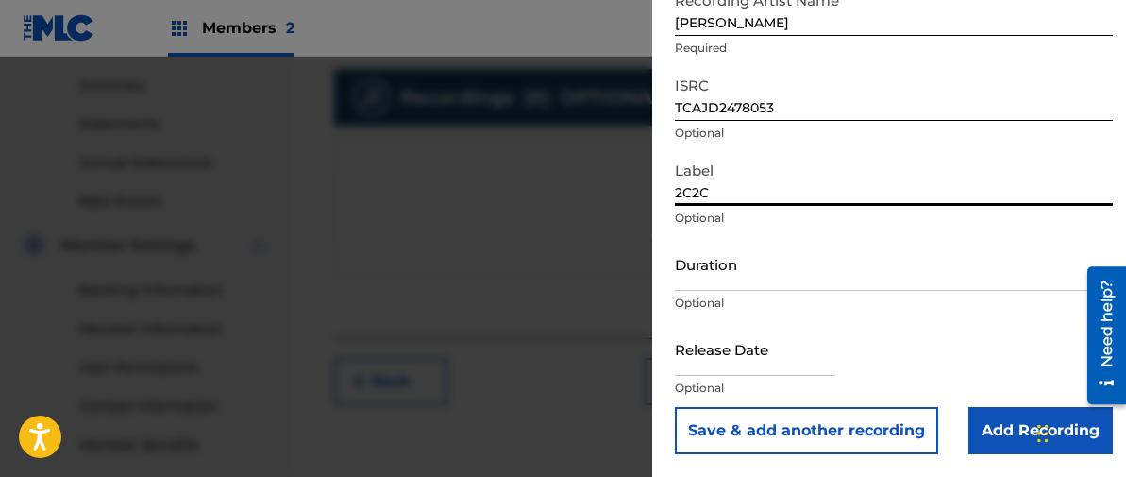
click at [681, 260] on input "Duration" at bounding box center [894, 264] width 438 height 54
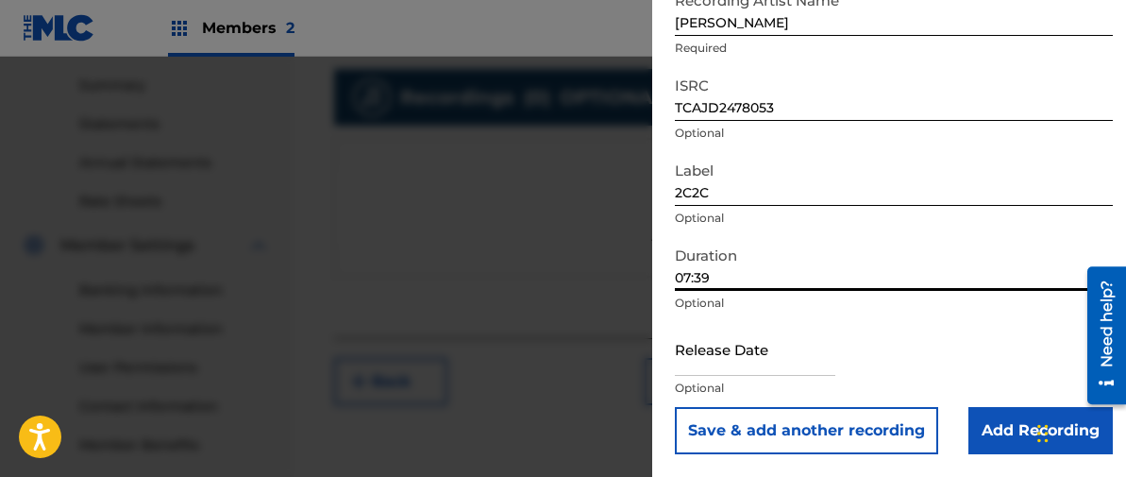
type input "07:39"
click at [698, 341] on input "text" at bounding box center [755, 349] width 161 height 54
select select "7"
select select "2025"
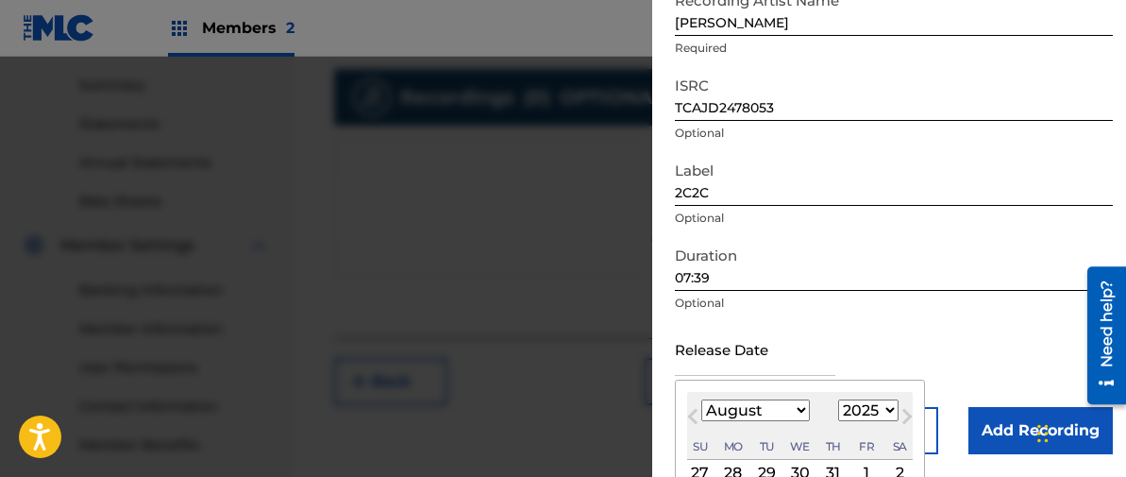
type input "[DATE]"
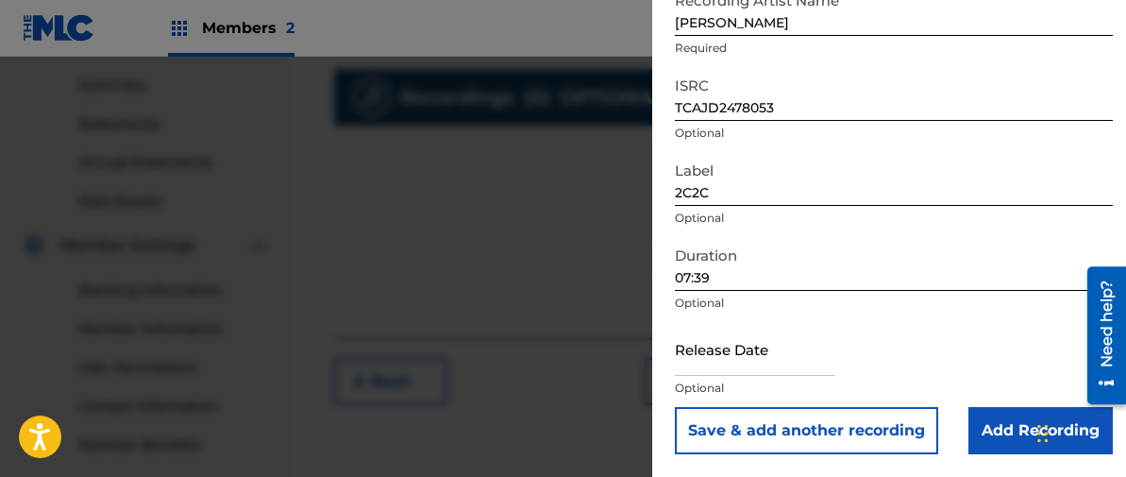
scroll to position [694, 0]
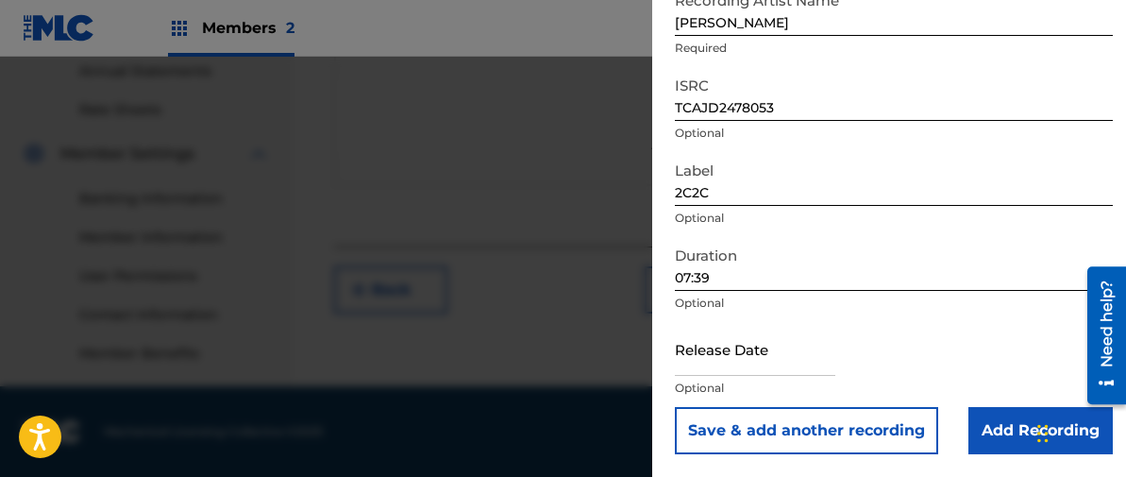
select select "7"
select select "2025"
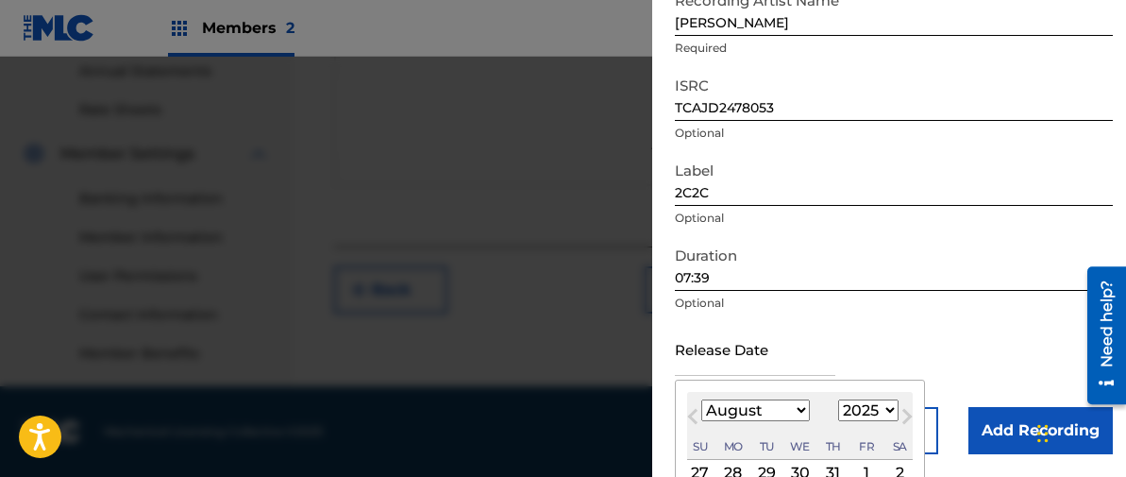
click at [712, 344] on input "text" at bounding box center [755, 349] width 161 height 54
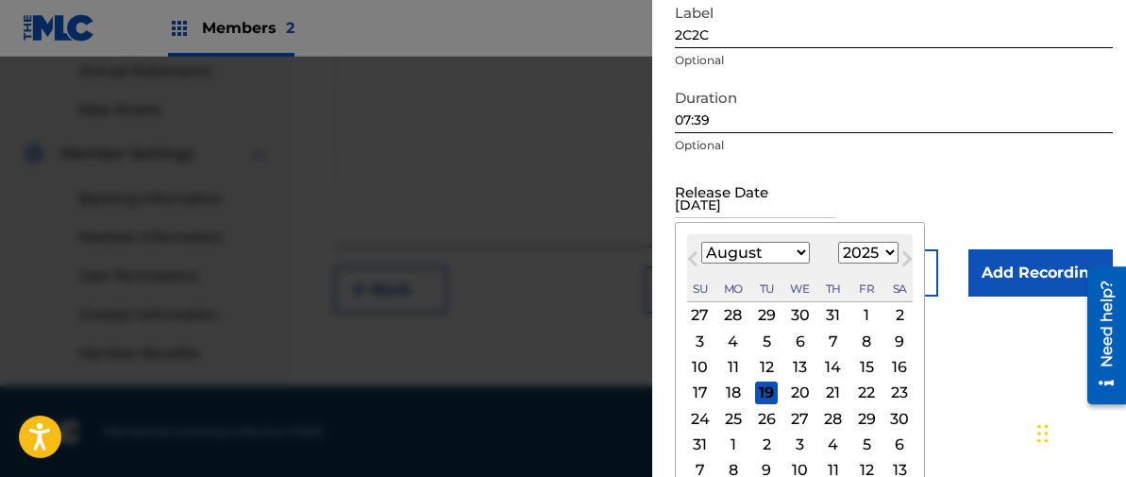
scroll to position [377, 0]
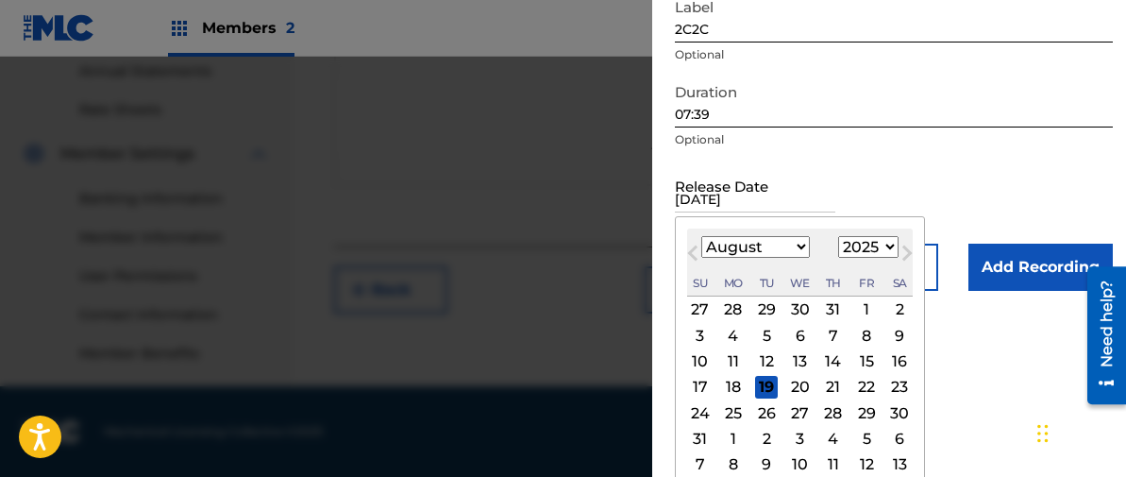
click at [768, 357] on div "12" at bounding box center [766, 361] width 23 height 23
type input "[DATE]"
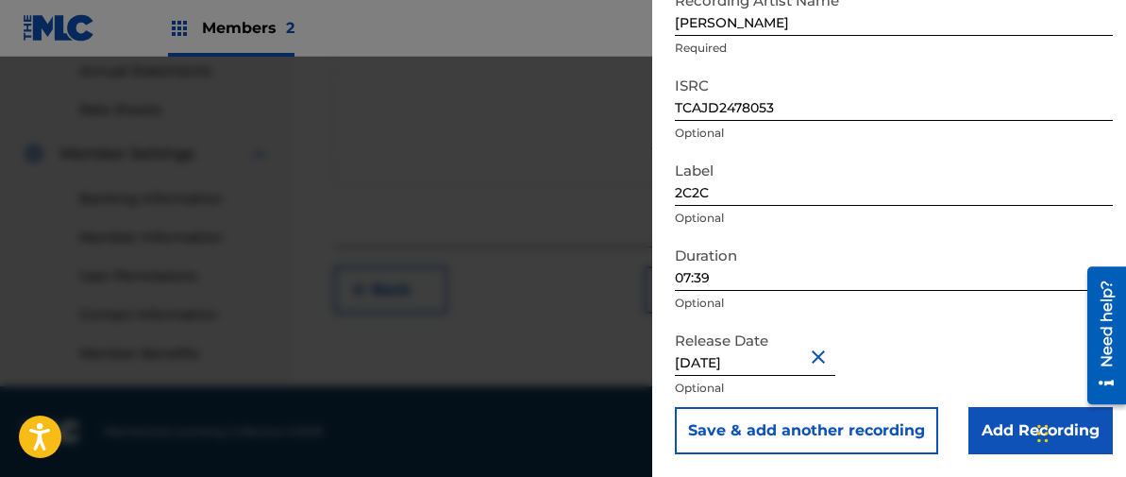
click at [918, 341] on div "Release Date [DATE] Optional" at bounding box center [894, 364] width 438 height 85
click at [1016, 429] on input "Add Recording" at bounding box center [1041, 430] width 144 height 47
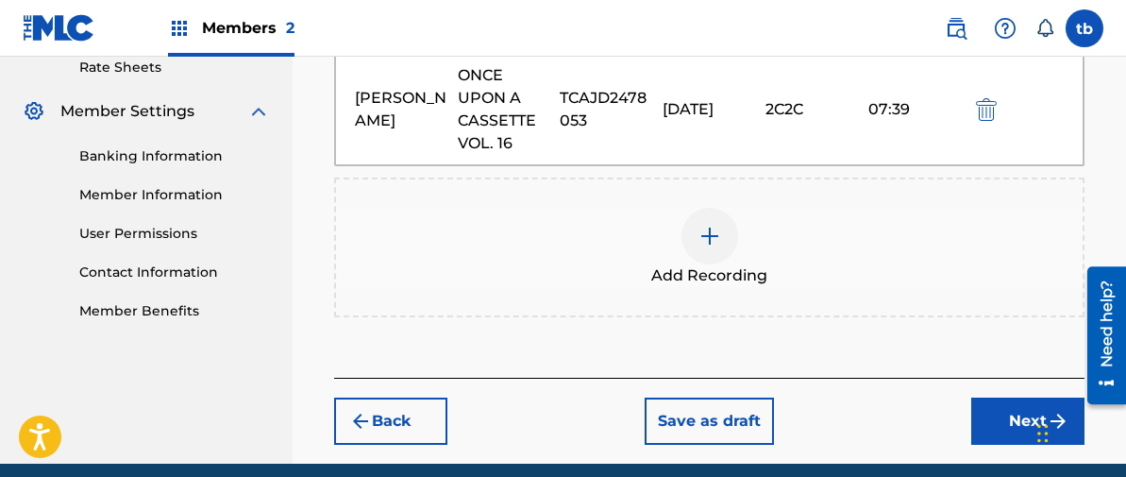
scroll to position [814, 0]
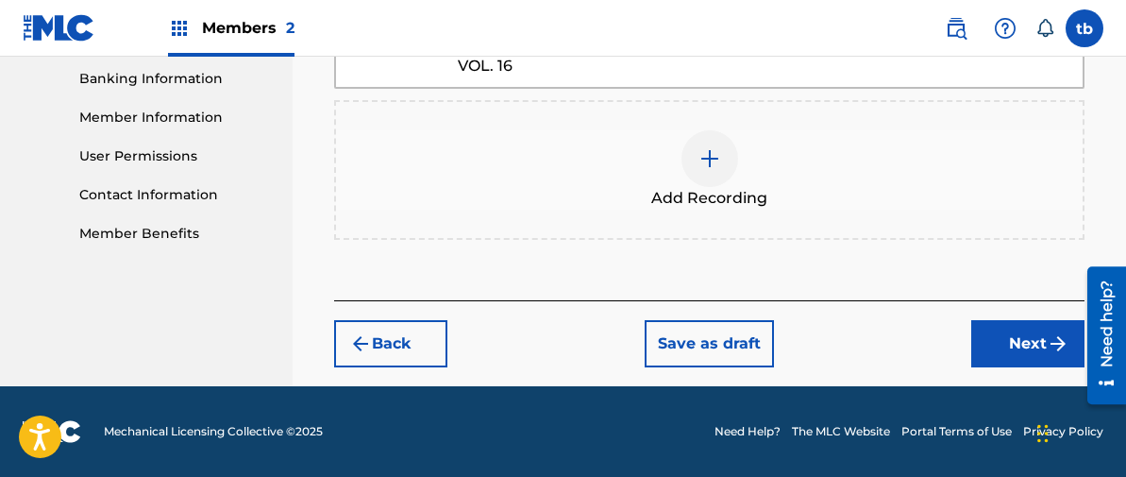
click at [1010, 338] on button "Next" at bounding box center [1028, 343] width 113 height 47
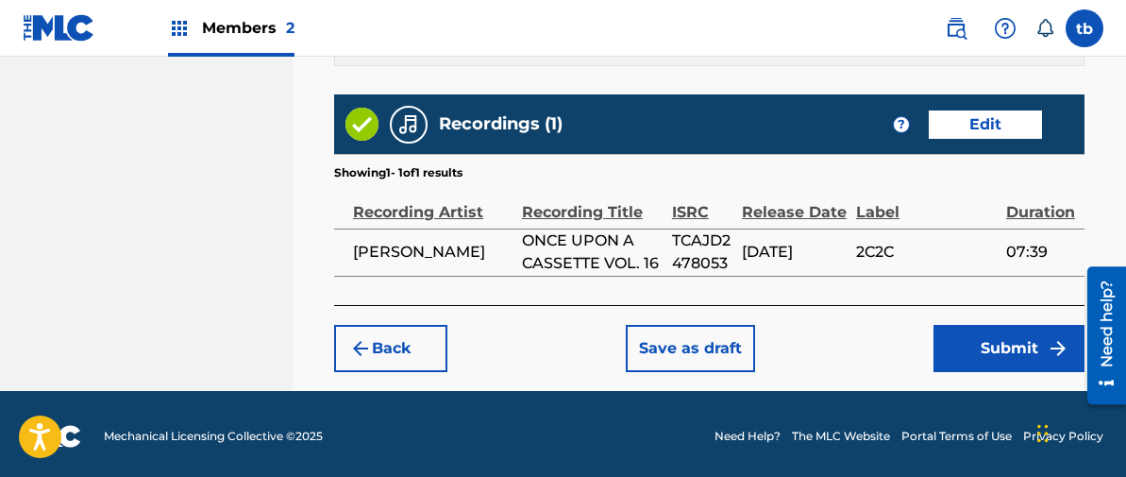
scroll to position [1259, 0]
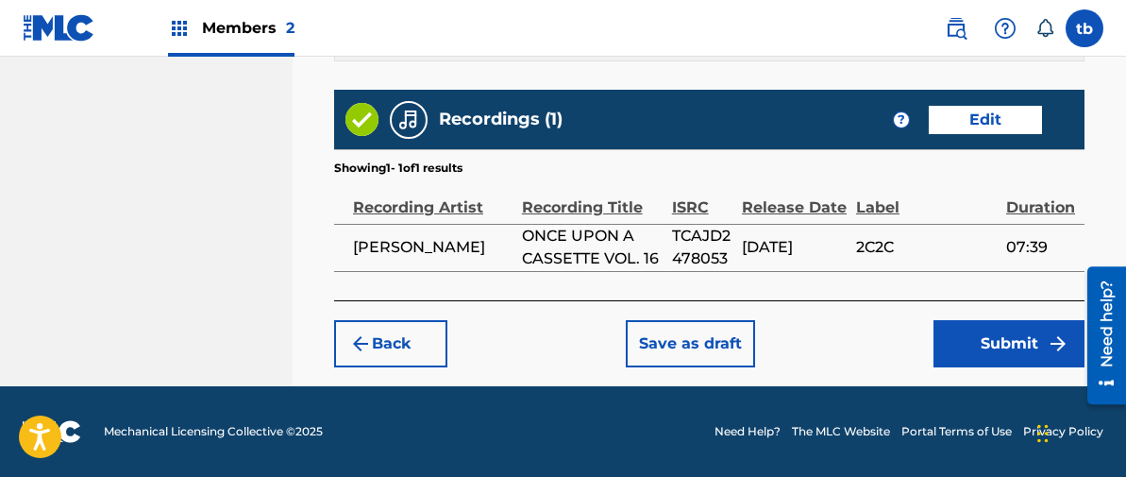
click at [1000, 336] on button "Submit" at bounding box center [1009, 343] width 151 height 47
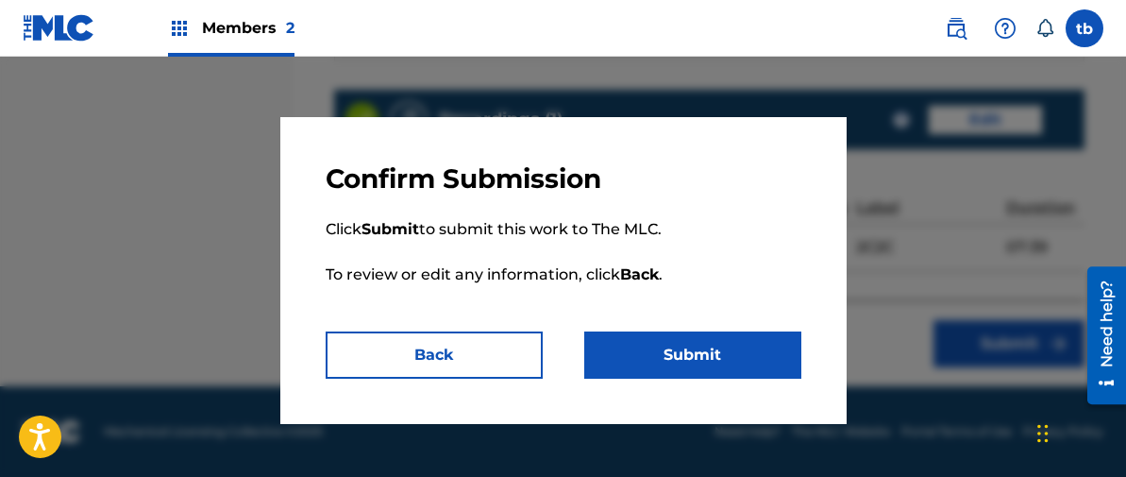
click at [683, 351] on button "Submit" at bounding box center [692, 354] width 217 height 47
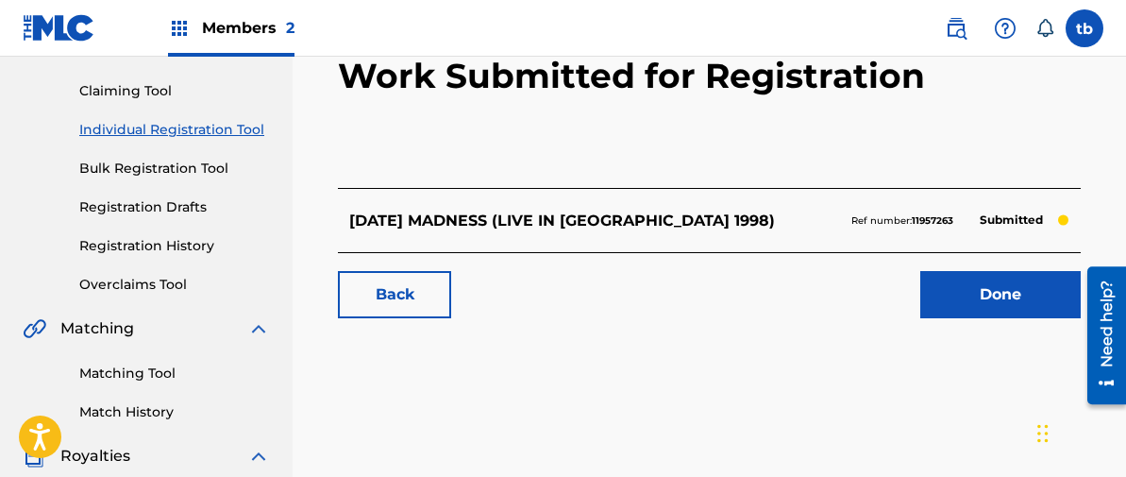
scroll to position [189, 0]
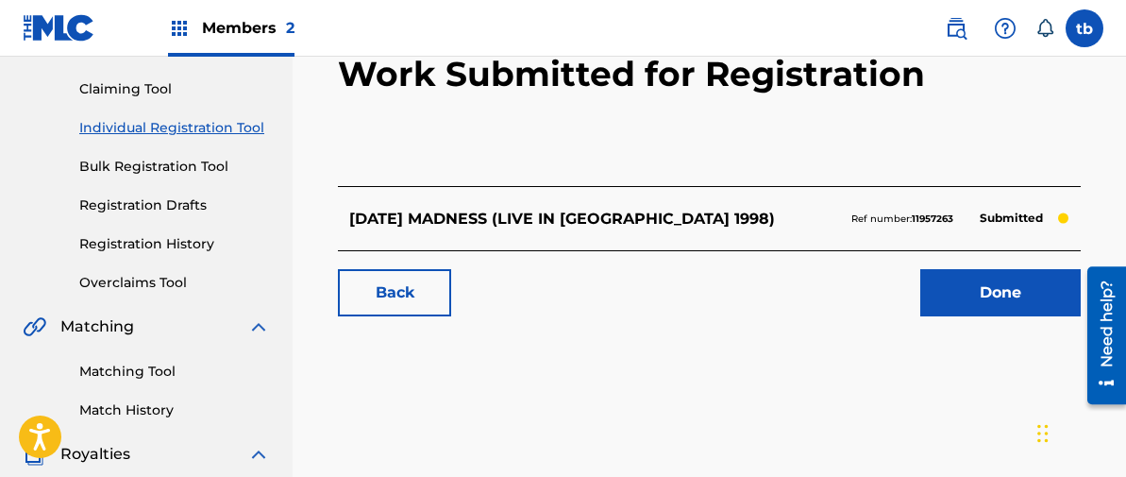
click at [1006, 296] on link "Done" at bounding box center [1001, 292] width 161 height 47
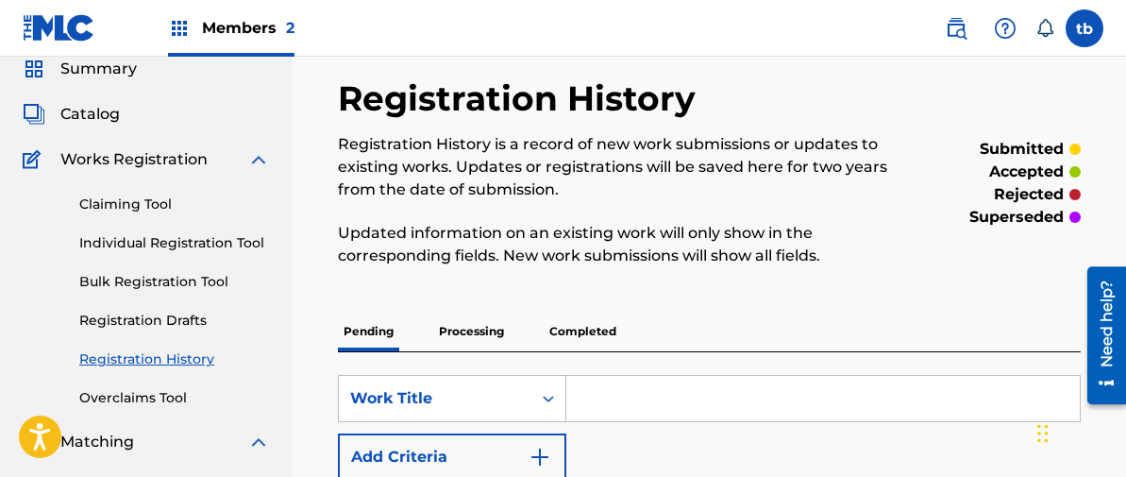
scroll to position [70, 0]
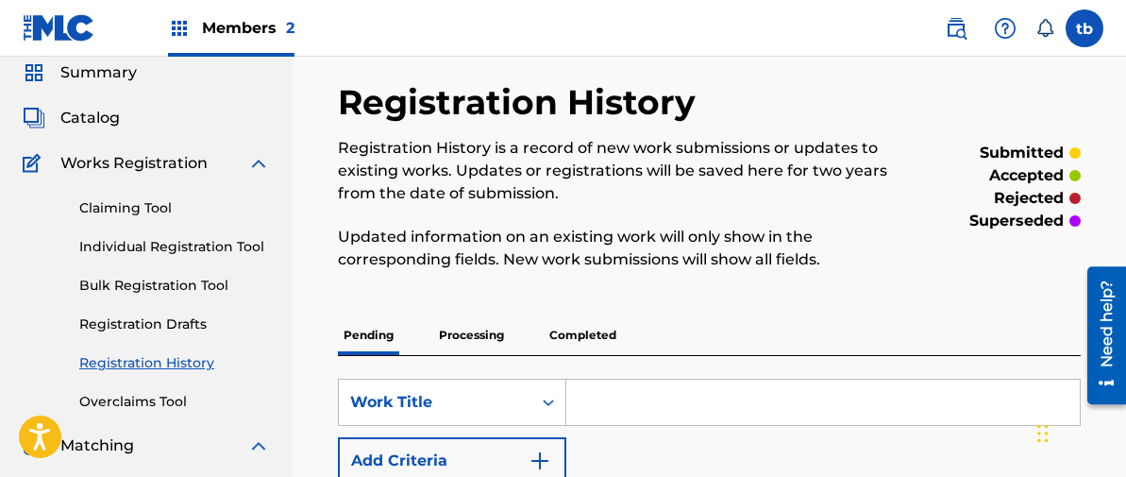
click at [223, 243] on link "Individual Registration Tool" at bounding box center [174, 247] width 191 height 20
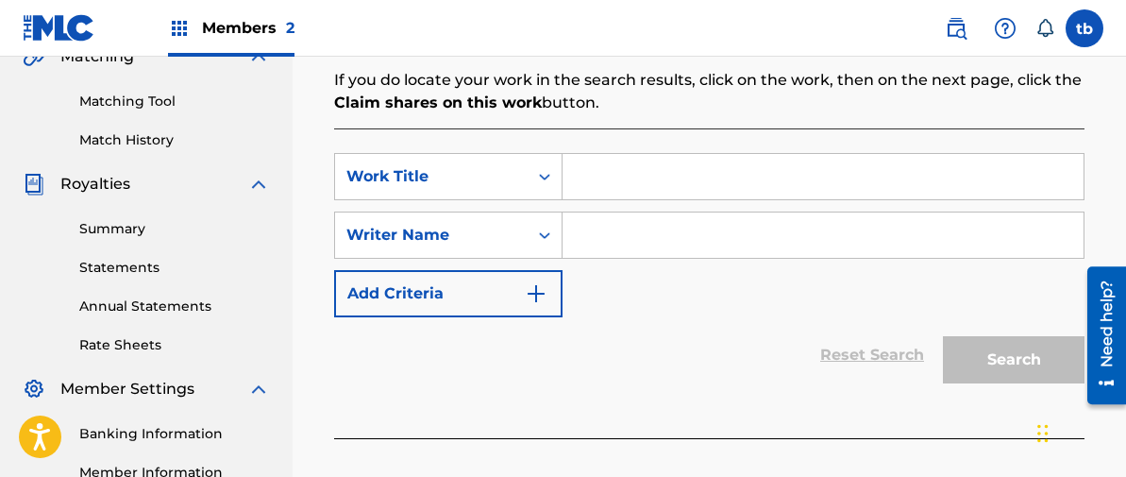
scroll to position [460, 0]
click at [604, 186] on input "Search Form" at bounding box center [823, 175] width 521 height 45
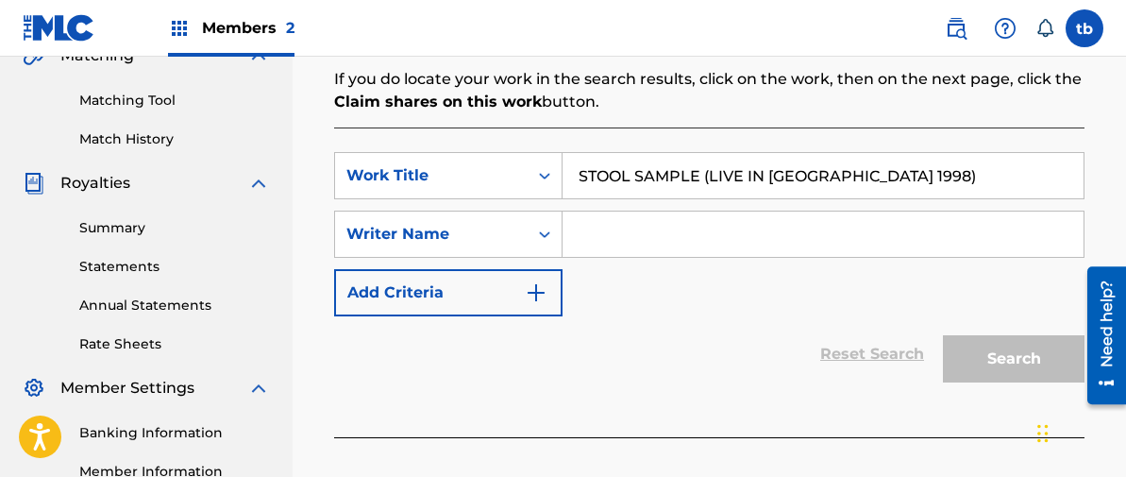
type input "STOOL SAMPLE (LIVE IN [GEOGRAPHIC_DATA] 1998)"
click at [603, 235] on input "Search Form" at bounding box center [823, 233] width 521 height 45
type input "[PERSON_NAME]"
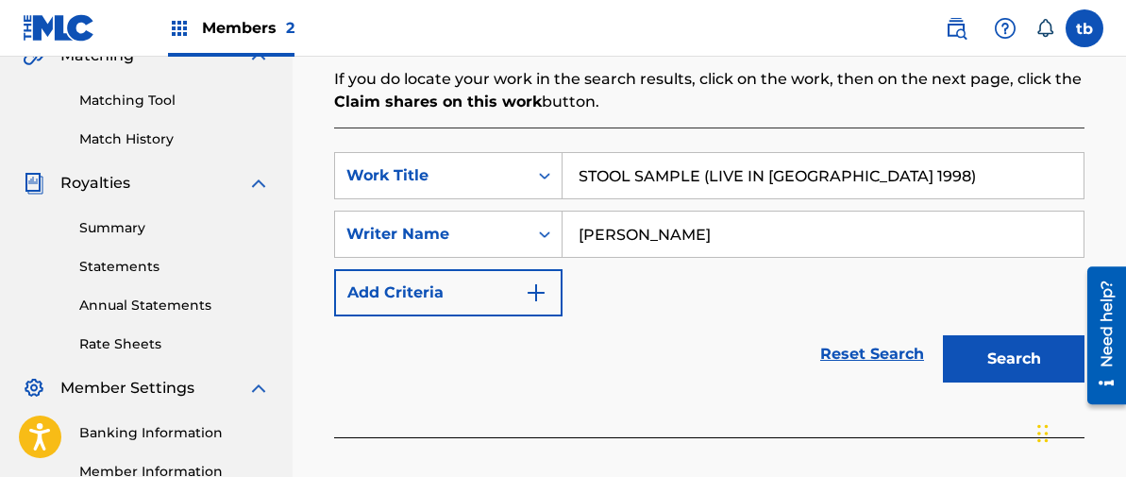
click at [999, 359] on button "Search" at bounding box center [1014, 358] width 142 height 47
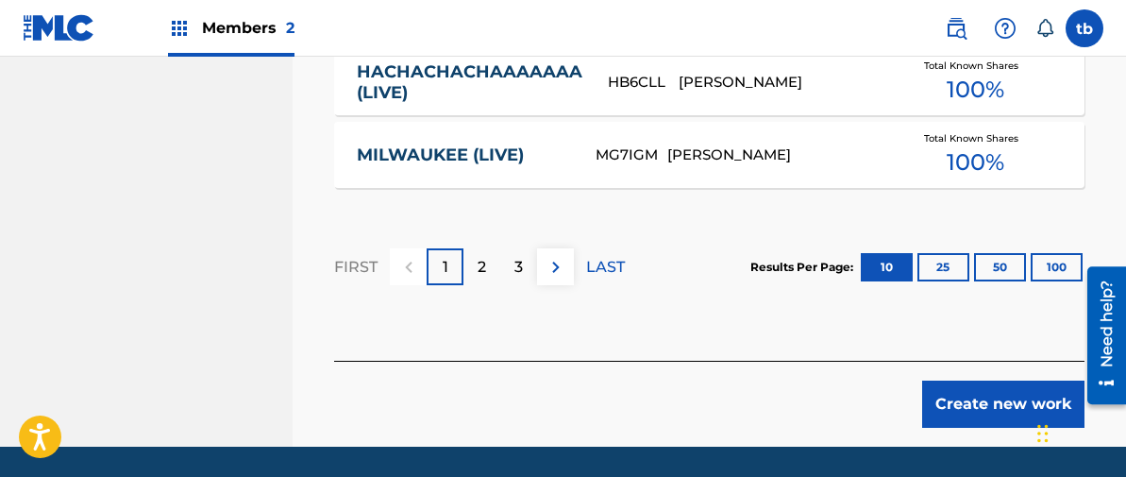
scroll to position [1516, 0]
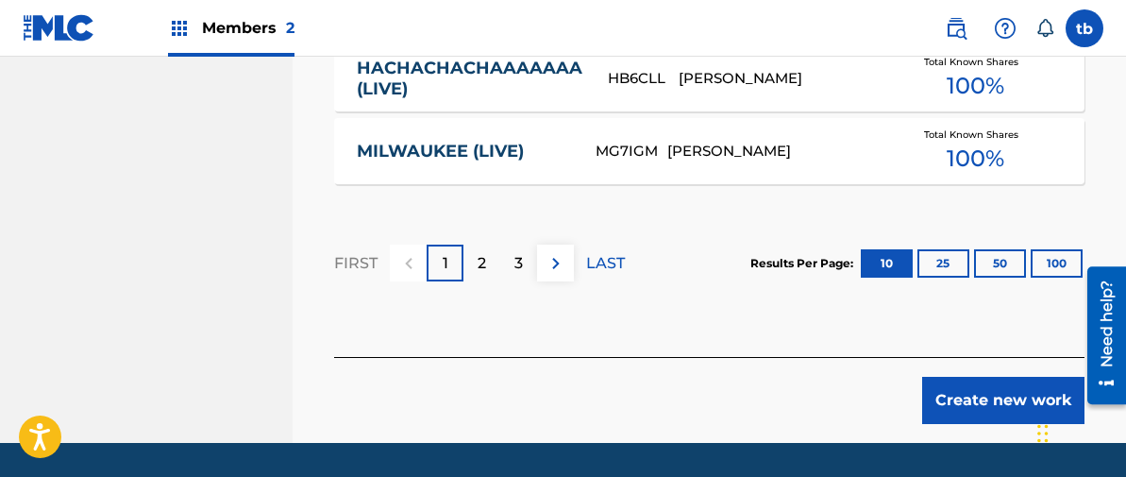
click at [972, 395] on button "Create new work" at bounding box center [1003, 400] width 162 height 47
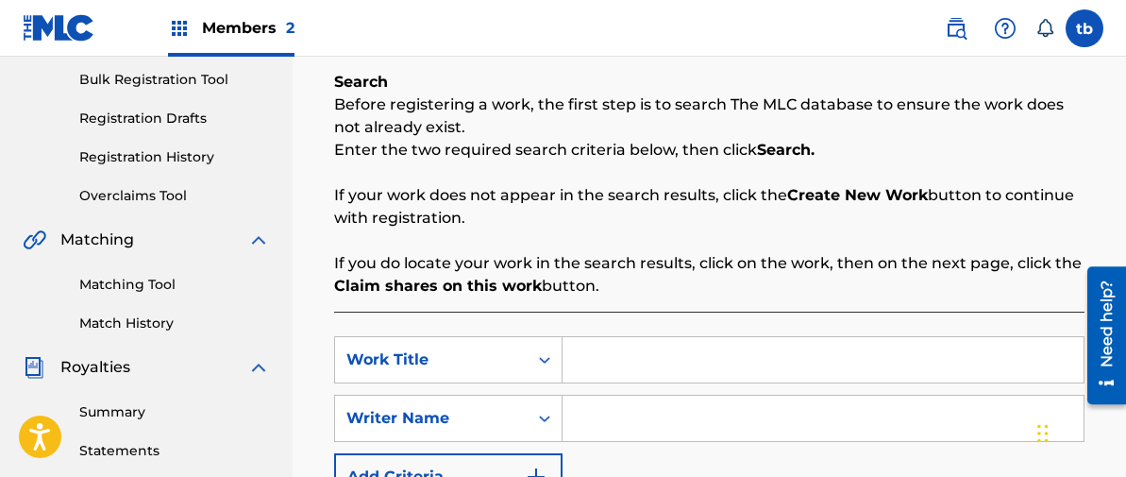
scroll to position [315, 0]
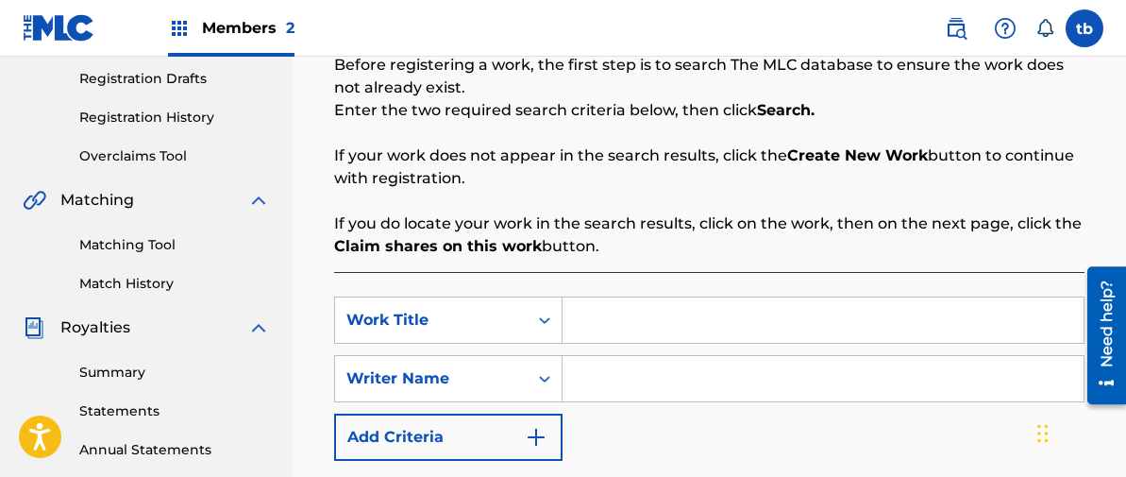
click at [600, 316] on input "Search Form" at bounding box center [823, 319] width 521 height 45
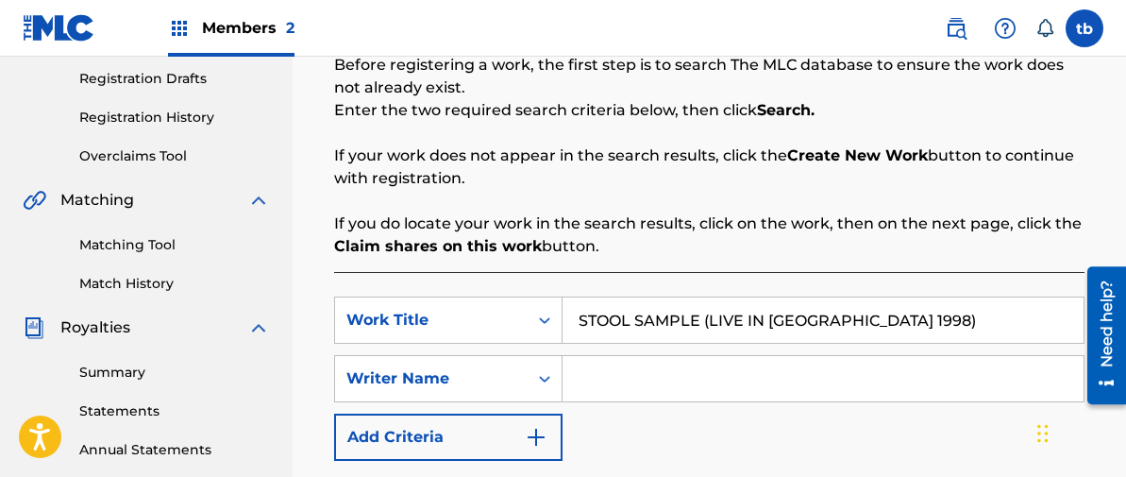
type input "STOOL SAMPLE (LIVE IN [GEOGRAPHIC_DATA] 1998)"
click at [612, 381] on input "Search Form" at bounding box center [823, 378] width 521 height 45
type input "[PERSON_NAME]"
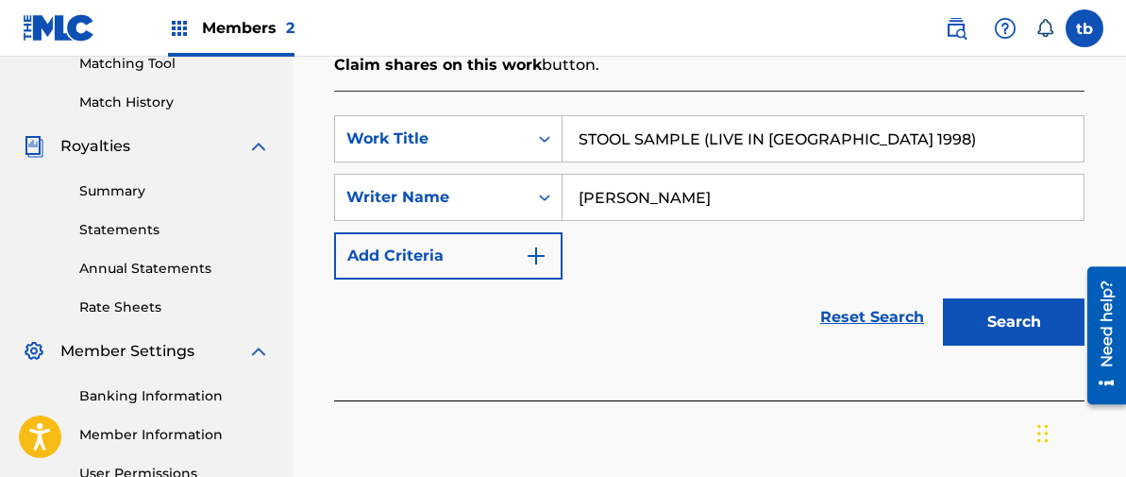
scroll to position [502, 0]
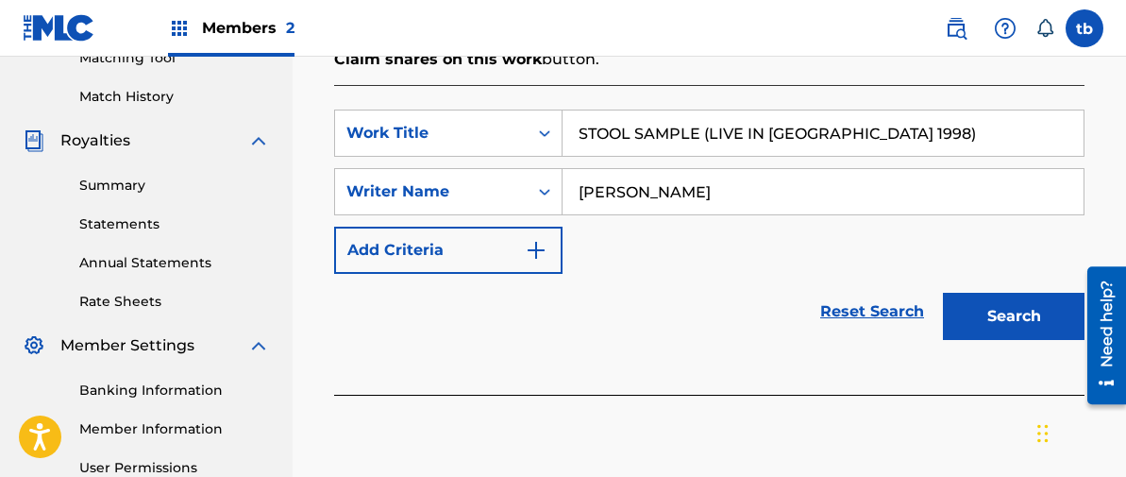
click at [1001, 319] on button "Search" at bounding box center [1014, 316] width 142 height 47
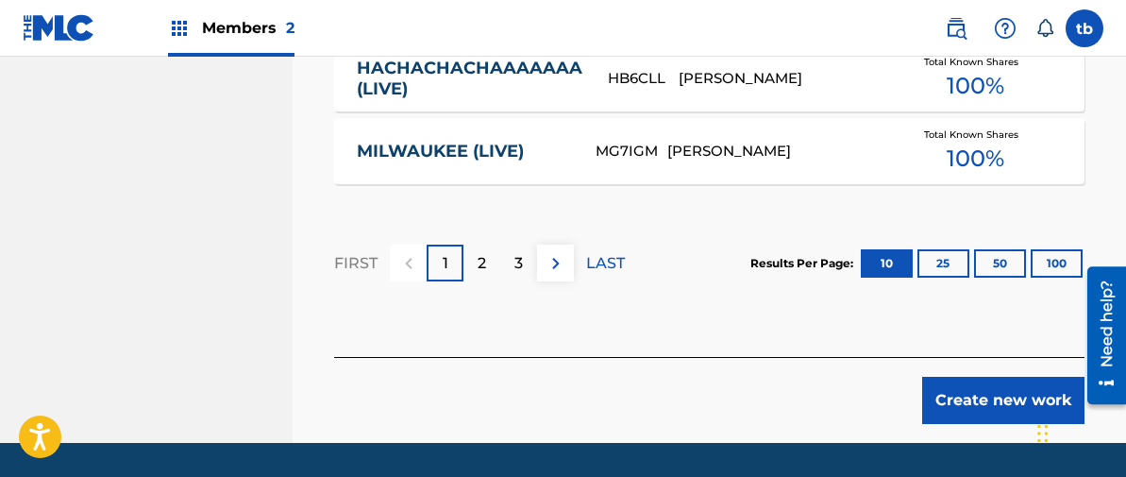
scroll to position [1520, 0]
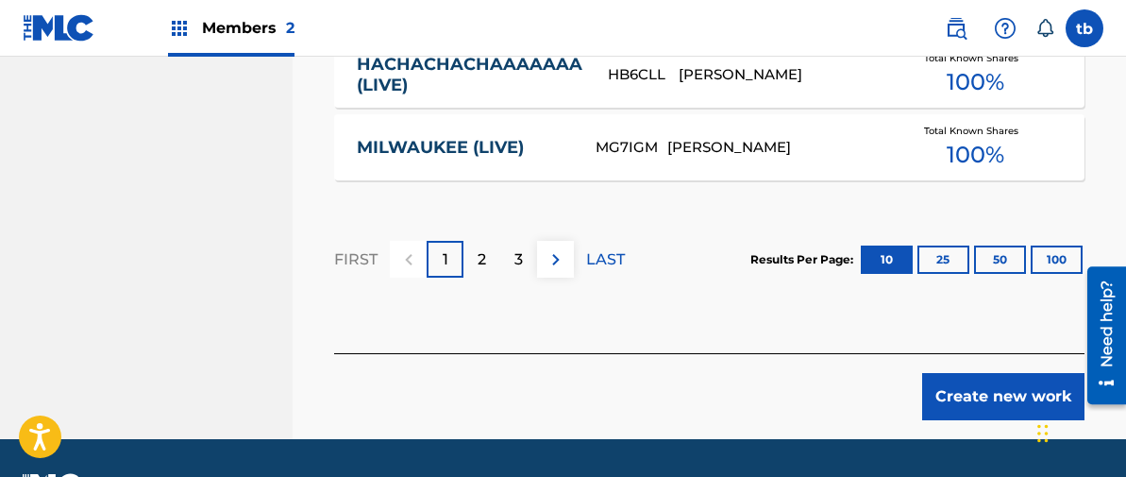
click at [1002, 388] on button "Create new work" at bounding box center [1003, 396] width 162 height 47
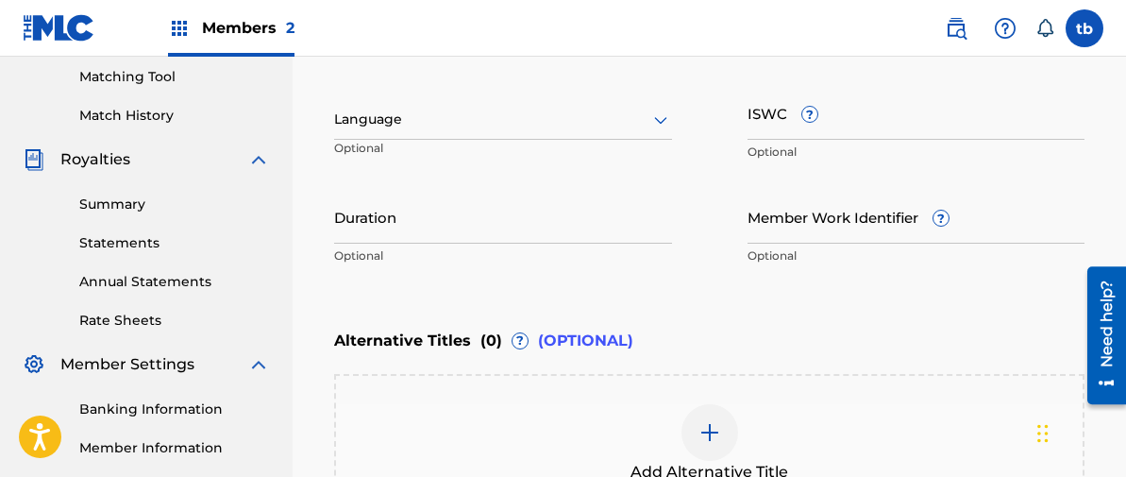
scroll to position [480, 0]
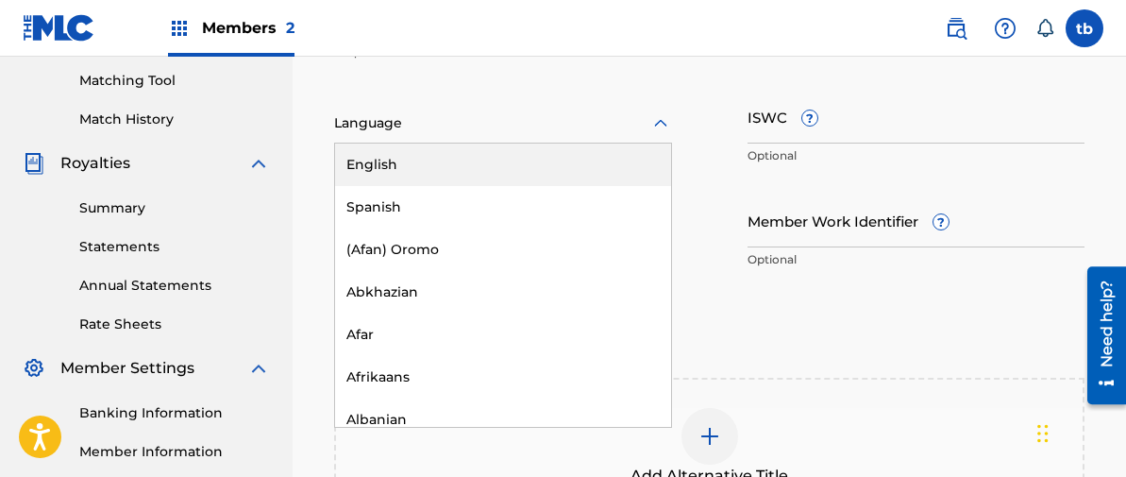
click at [660, 117] on icon at bounding box center [661, 123] width 23 height 23
click at [418, 165] on div "English" at bounding box center [503, 165] width 336 height 42
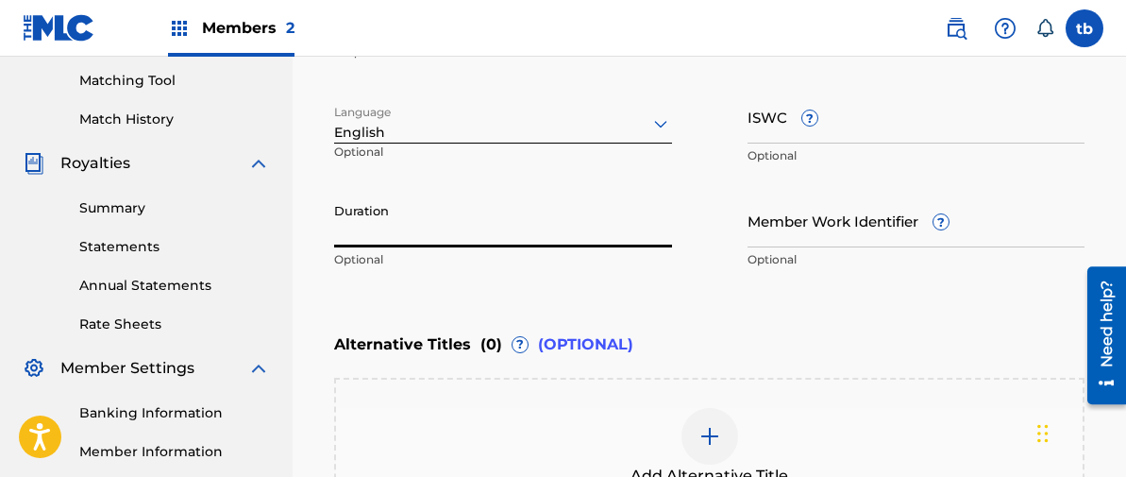
click at [378, 223] on input "Duration" at bounding box center [503, 221] width 338 height 54
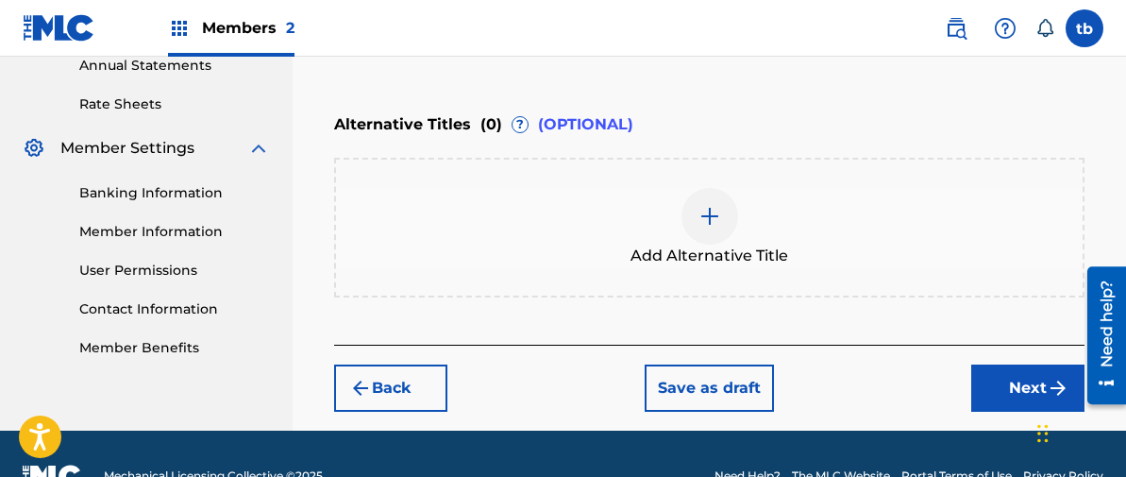
scroll to position [739, 0]
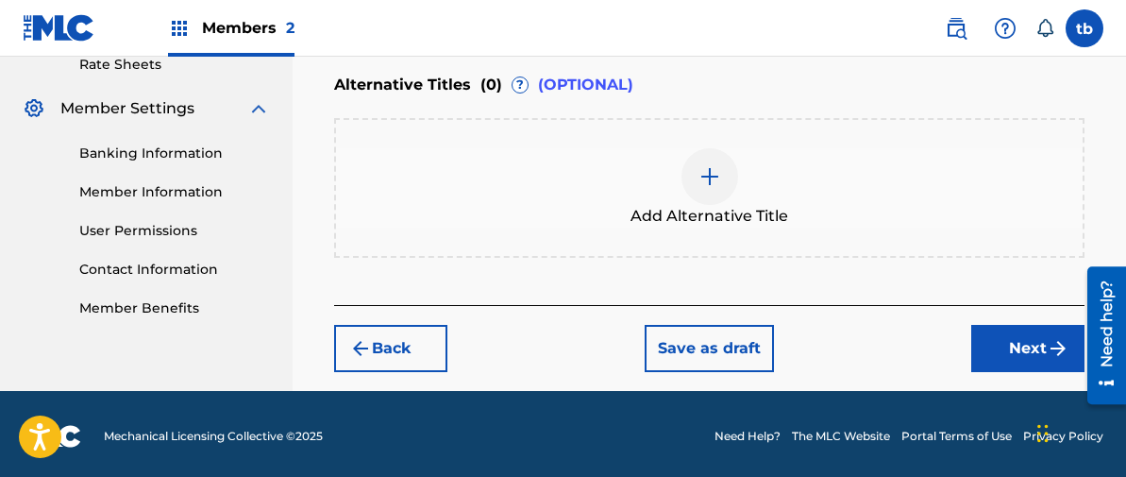
type input "05:50"
click at [1023, 340] on button "Next" at bounding box center [1028, 348] width 113 height 47
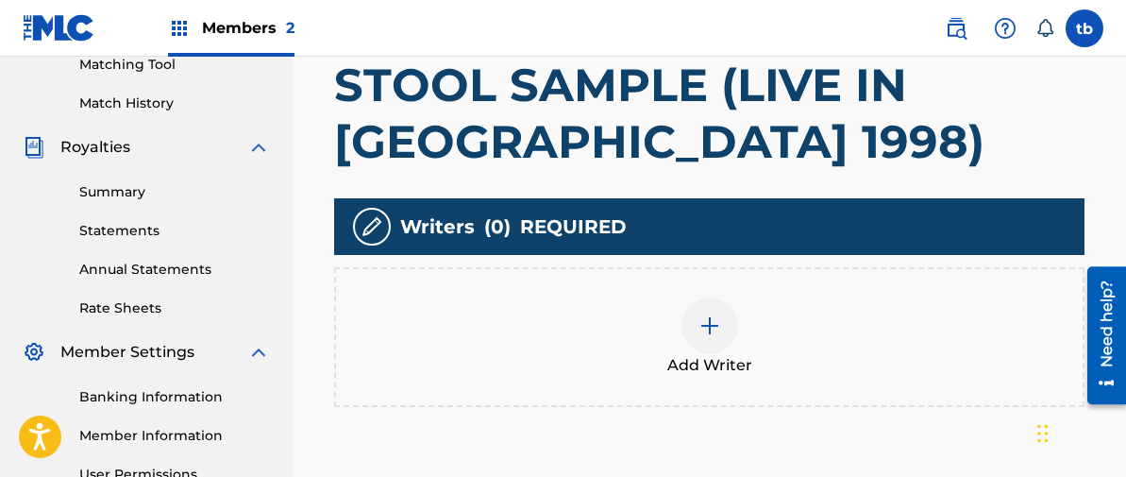
scroll to position [504, 0]
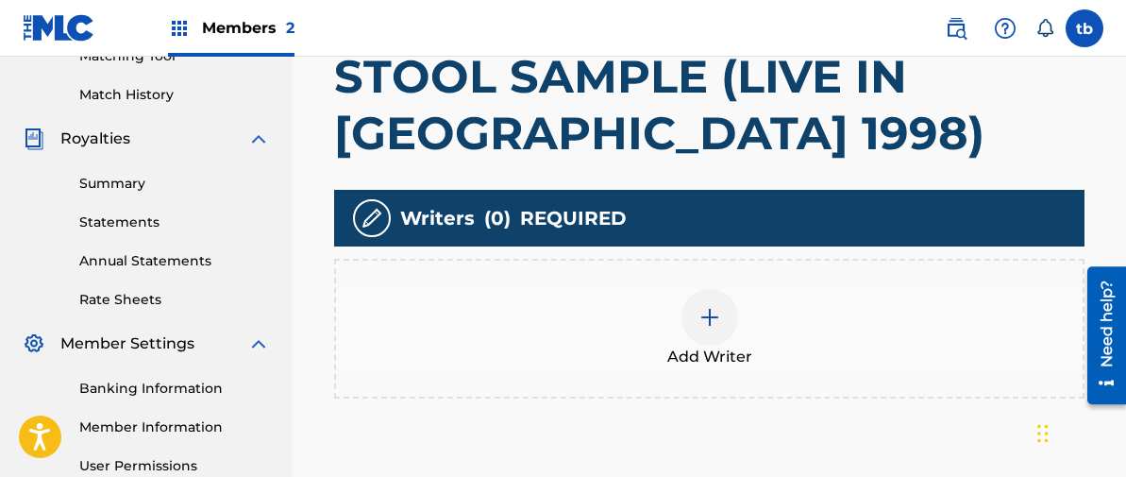
click at [712, 318] on img at bounding box center [710, 317] width 23 height 23
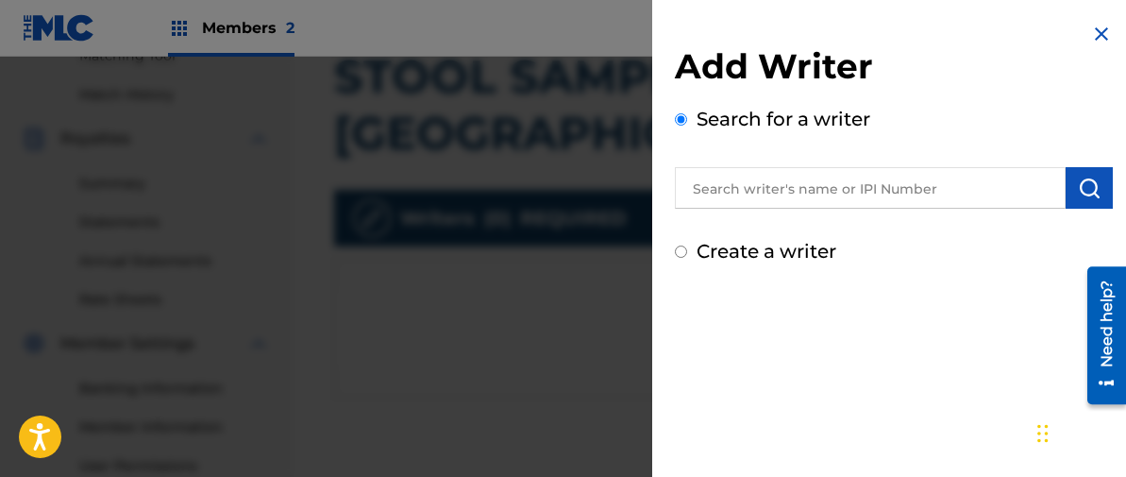
click at [756, 184] on input "text" at bounding box center [870, 188] width 391 height 42
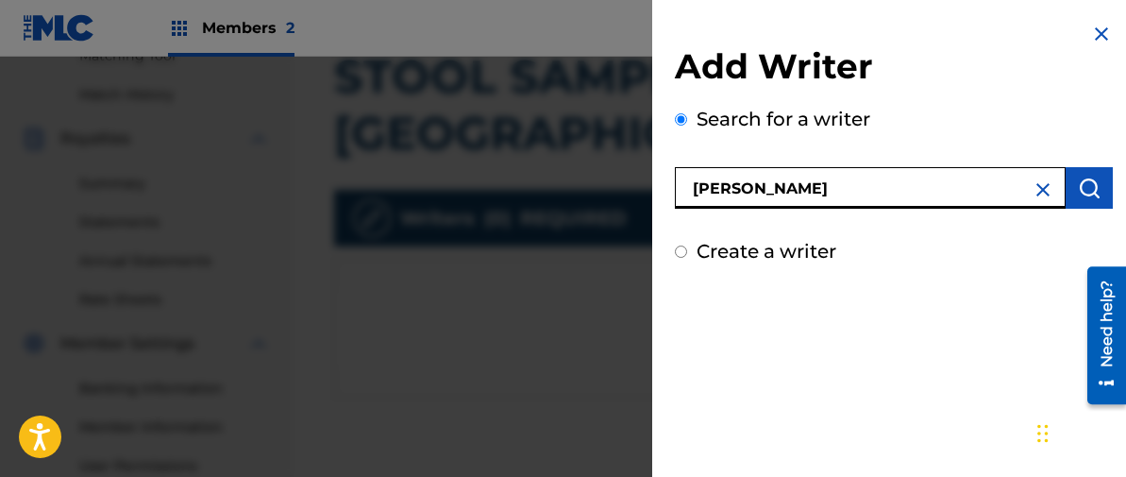
type input "[PERSON_NAME]"
click at [1078, 194] on img "submit" at bounding box center [1089, 188] width 23 height 23
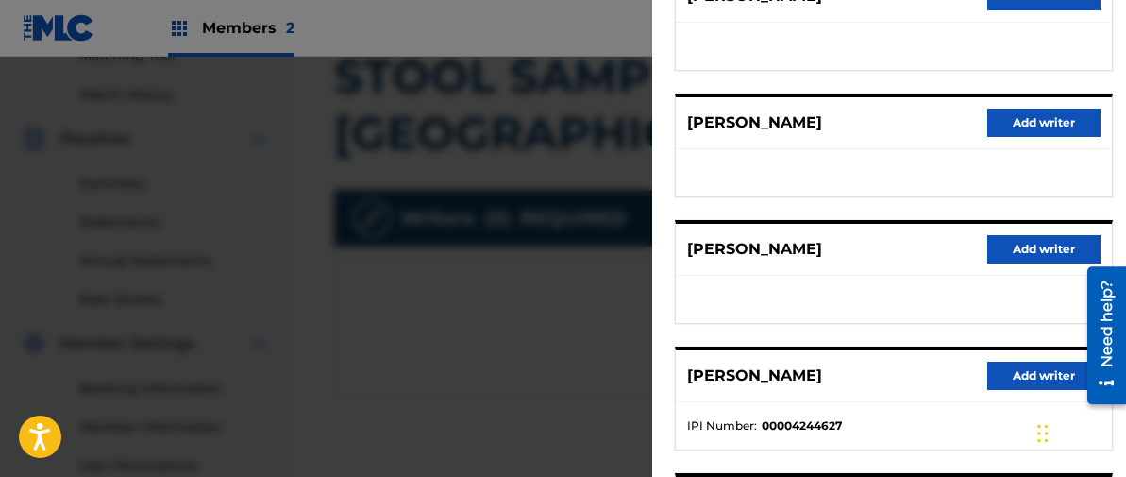
scroll to position [294, 0]
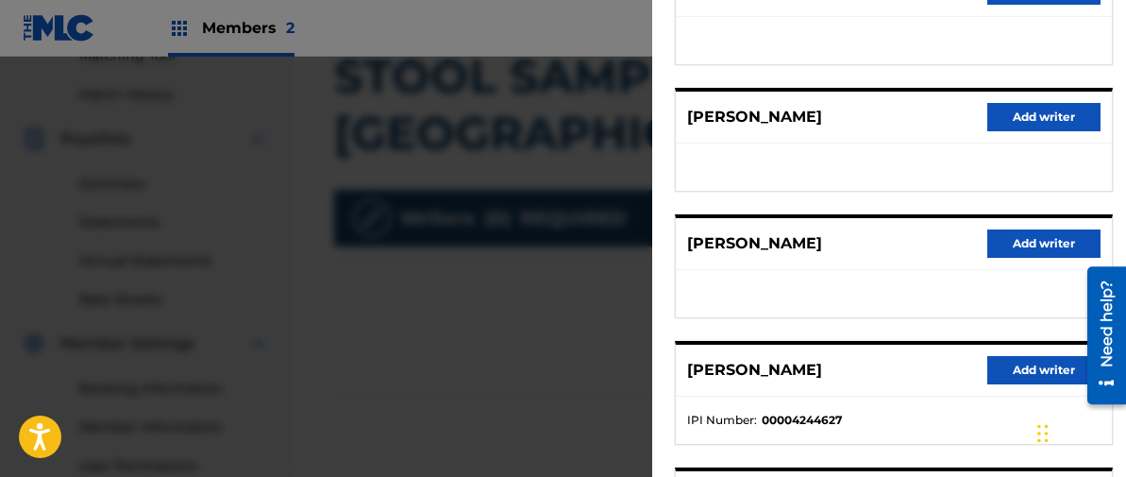
click at [1011, 365] on button "Add writer" at bounding box center [1044, 370] width 113 height 28
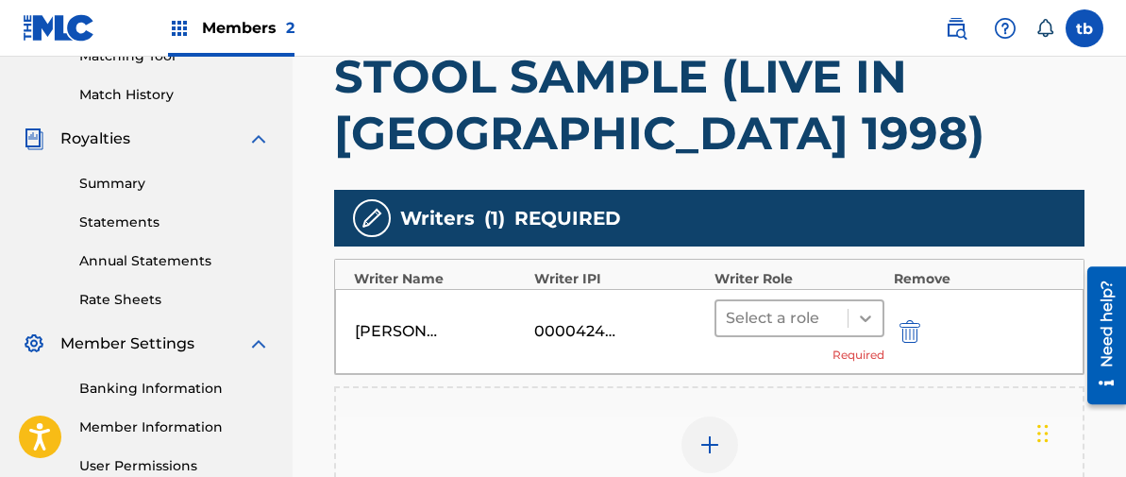
click at [854, 314] on div at bounding box center [866, 318] width 34 height 34
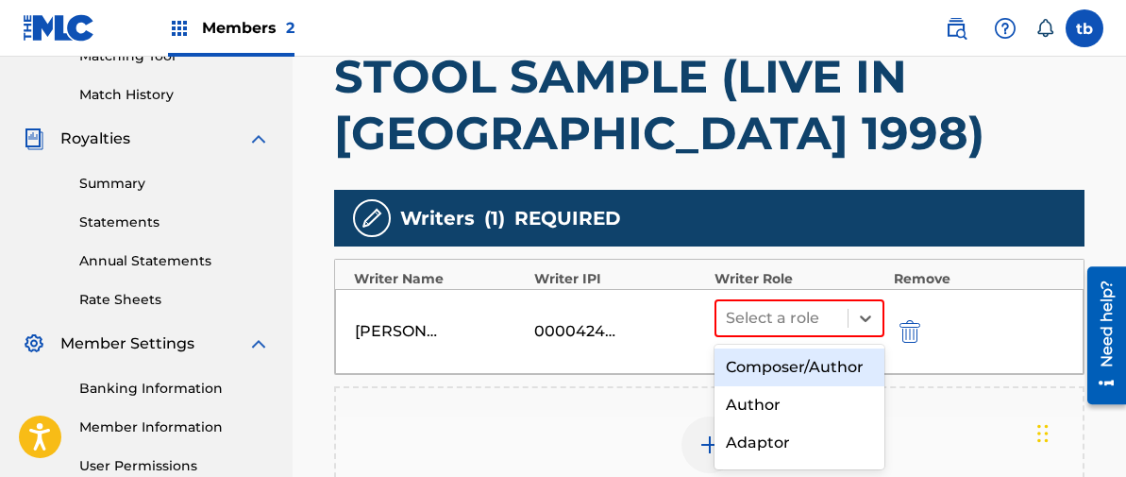
click at [799, 371] on div "Composer/Author" at bounding box center [800, 367] width 170 height 38
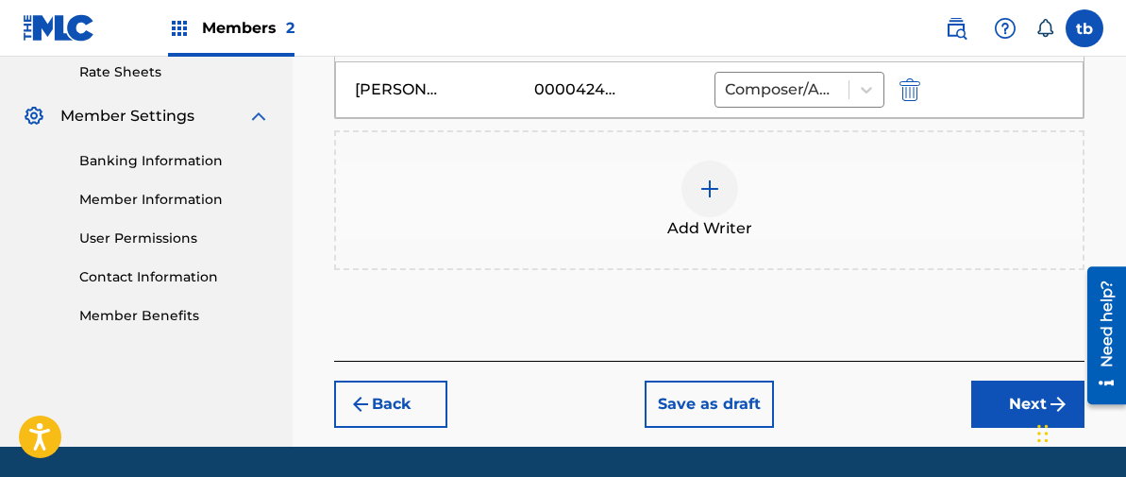
click at [1002, 401] on button "Next" at bounding box center [1028, 403] width 113 height 47
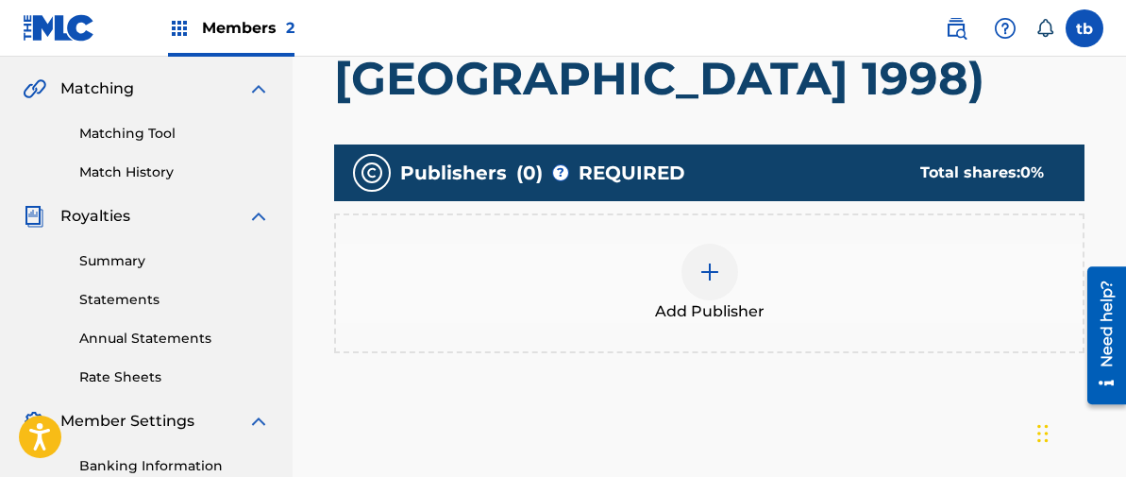
scroll to position [440, 0]
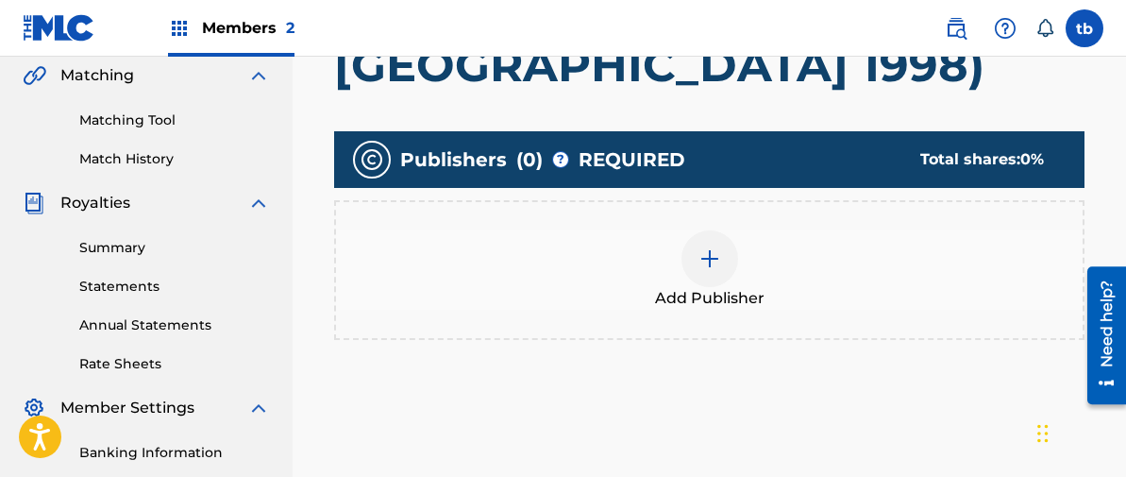
click at [710, 252] on img at bounding box center [710, 258] width 23 height 23
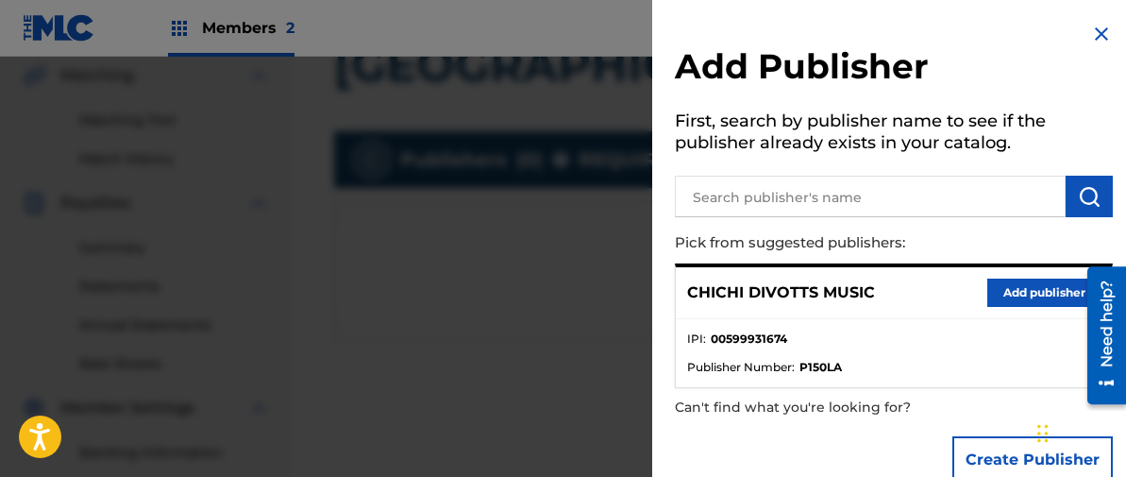
click at [1015, 285] on button "Add publisher" at bounding box center [1044, 293] width 113 height 28
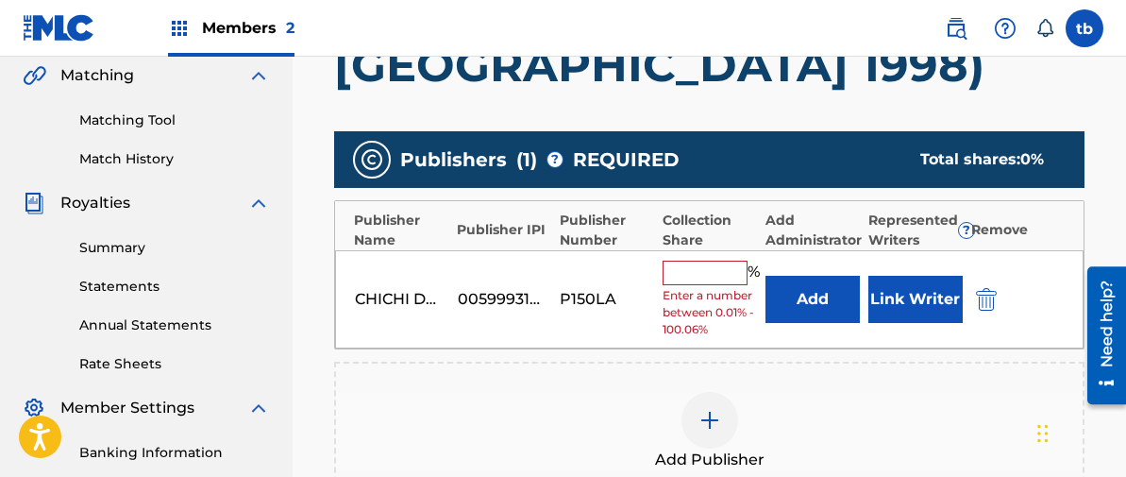
click at [698, 268] on input "text" at bounding box center [705, 273] width 85 height 25
type input "100"
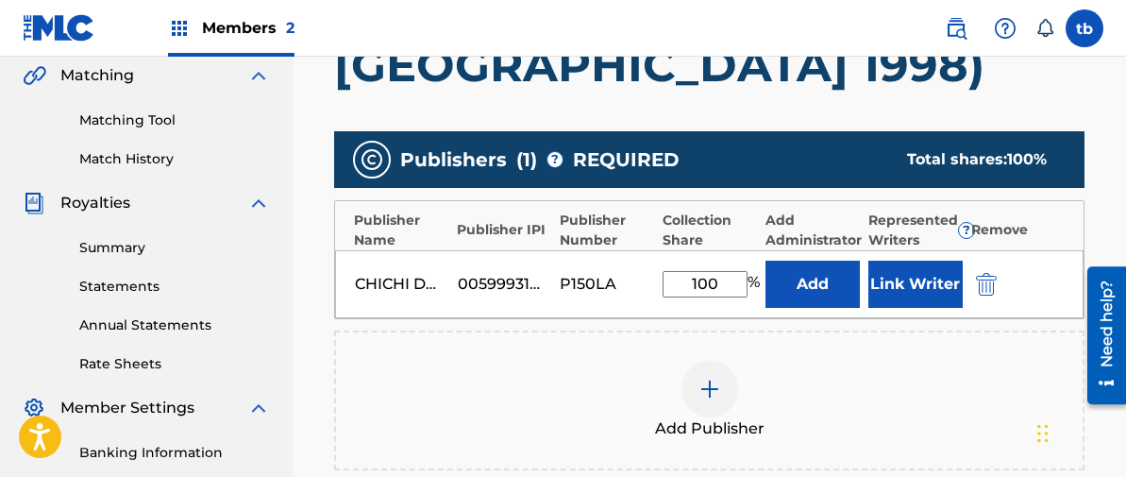
click at [904, 283] on button "Link Writer" at bounding box center [916, 284] width 94 height 47
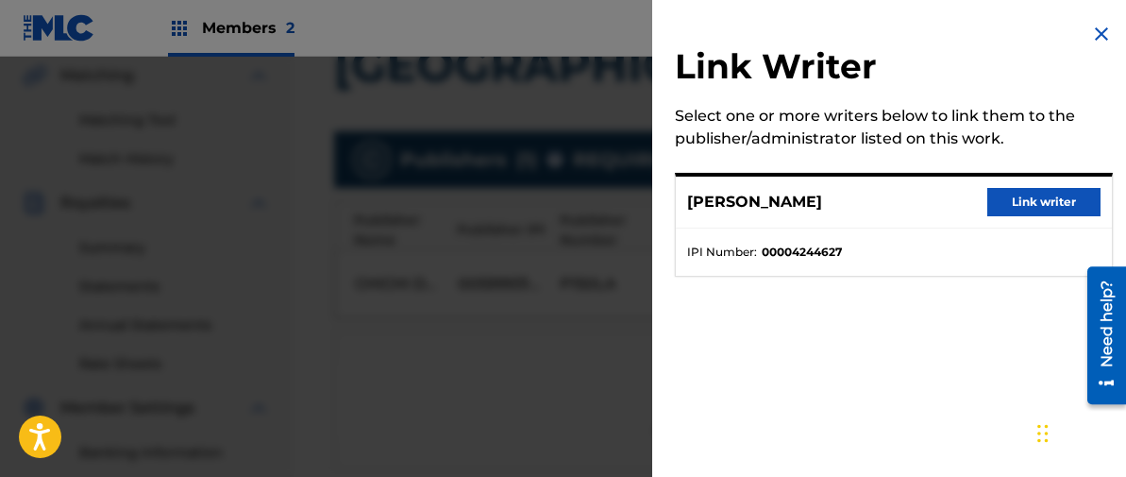
click at [1038, 198] on button "Link writer" at bounding box center [1044, 202] width 113 height 28
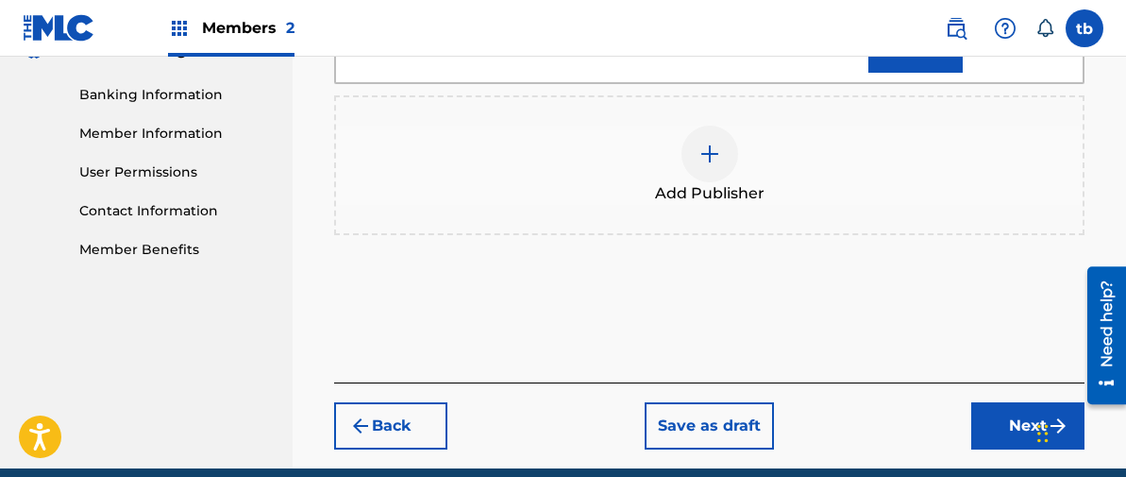
click at [1025, 402] on button "Next" at bounding box center [1028, 425] width 113 height 47
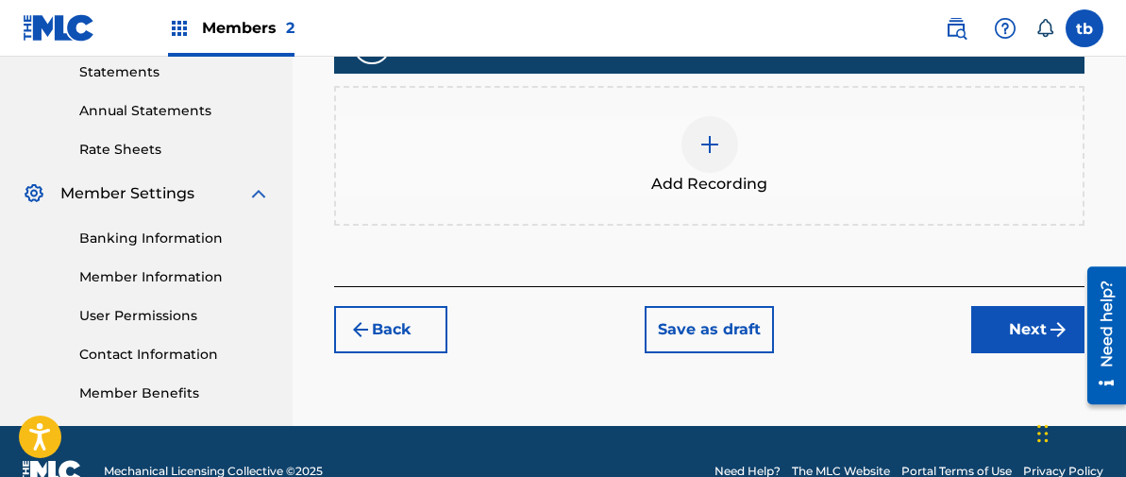
scroll to position [660, 0]
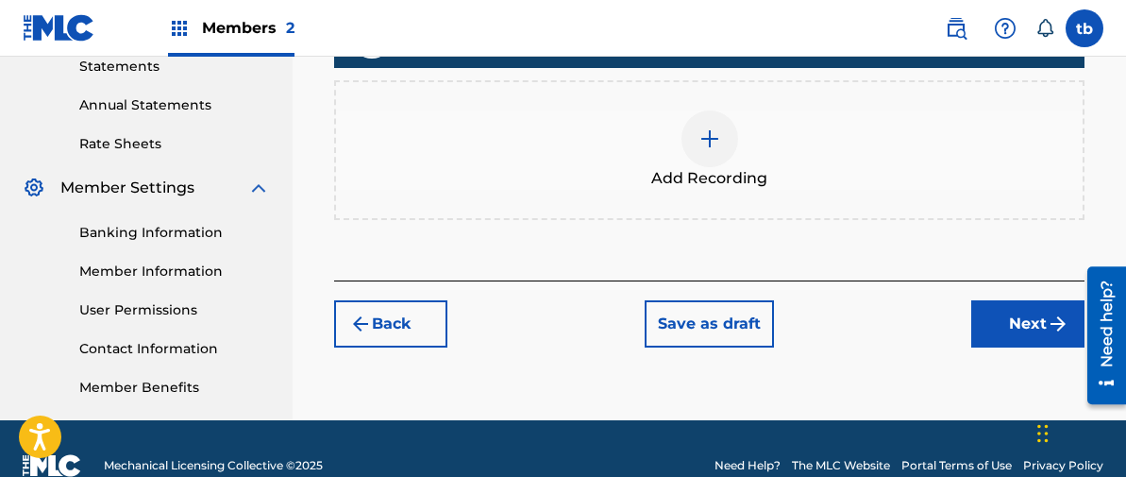
click at [708, 138] on img at bounding box center [710, 138] width 23 height 23
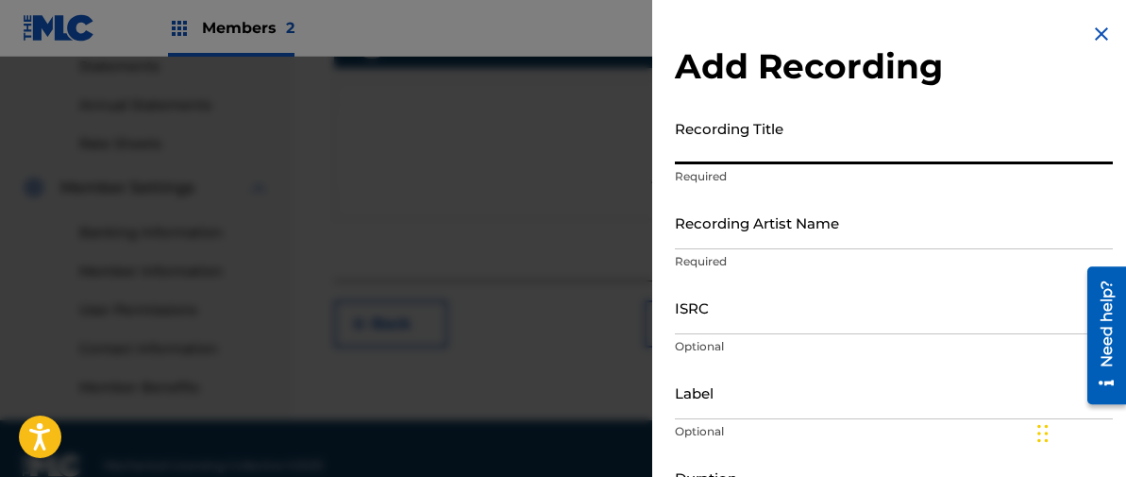
click at [710, 137] on input "Recording Title" at bounding box center [894, 137] width 438 height 54
type input "ONCE UPON A CASSETTE VOL. 16"
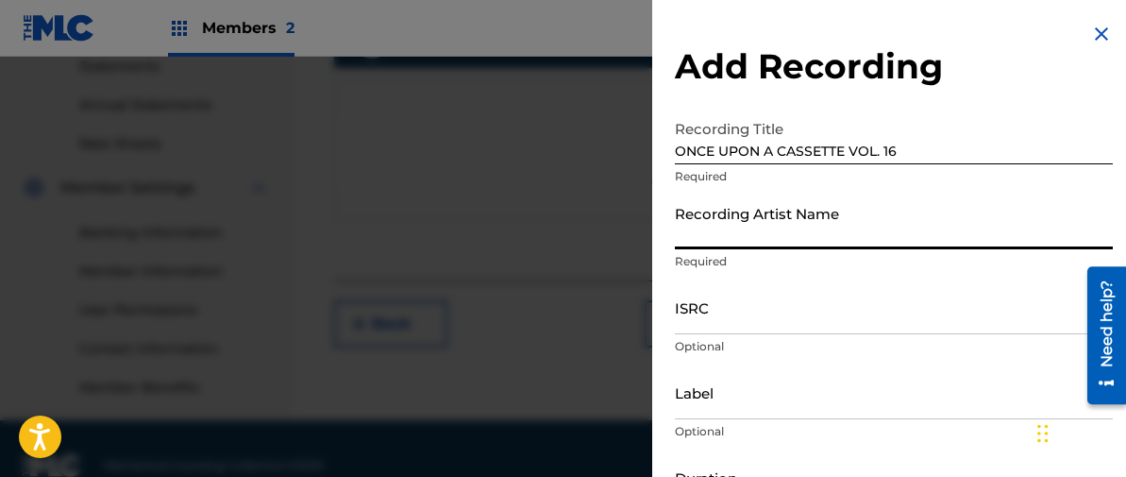
click at [700, 226] on input "Recording Artist Name" at bounding box center [894, 222] width 438 height 54
type input "[PERSON_NAME]"
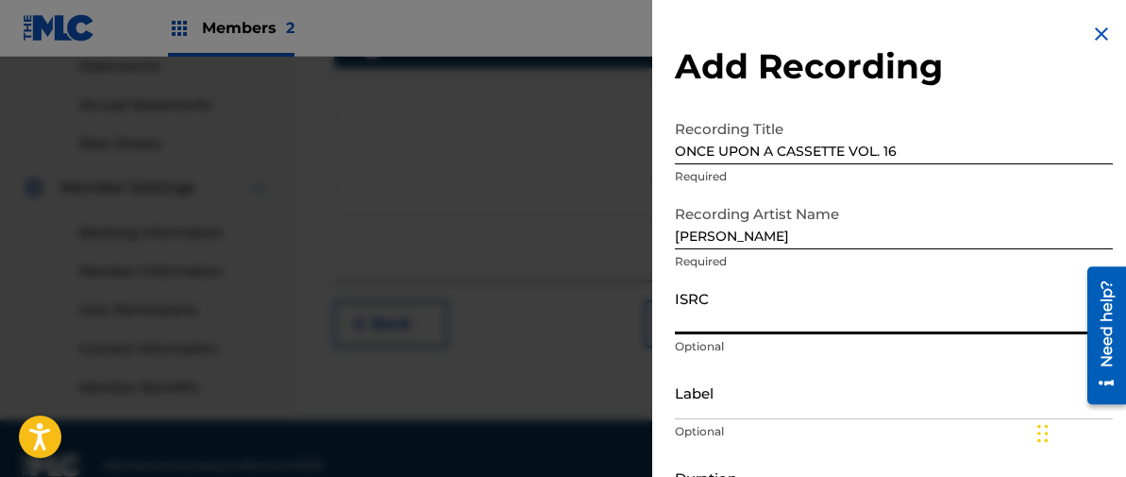
click at [709, 316] on input "ISRC" at bounding box center [894, 307] width 438 height 54
paste input "TCAJD2478178"
type input "TCAJD2478178"
click at [694, 397] on input "Label" at bounding box center [894, 392] width 438 height 54
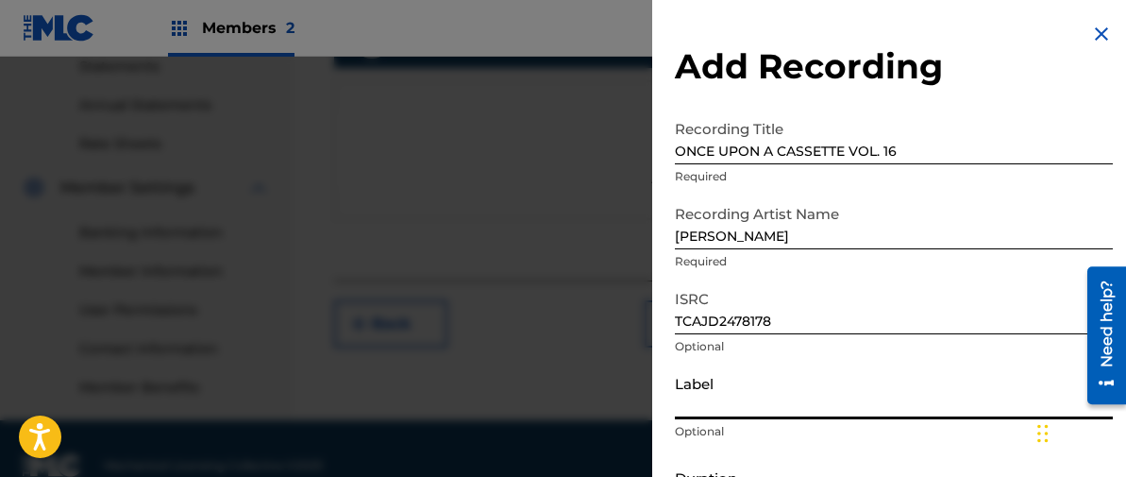
type input "2C2C"
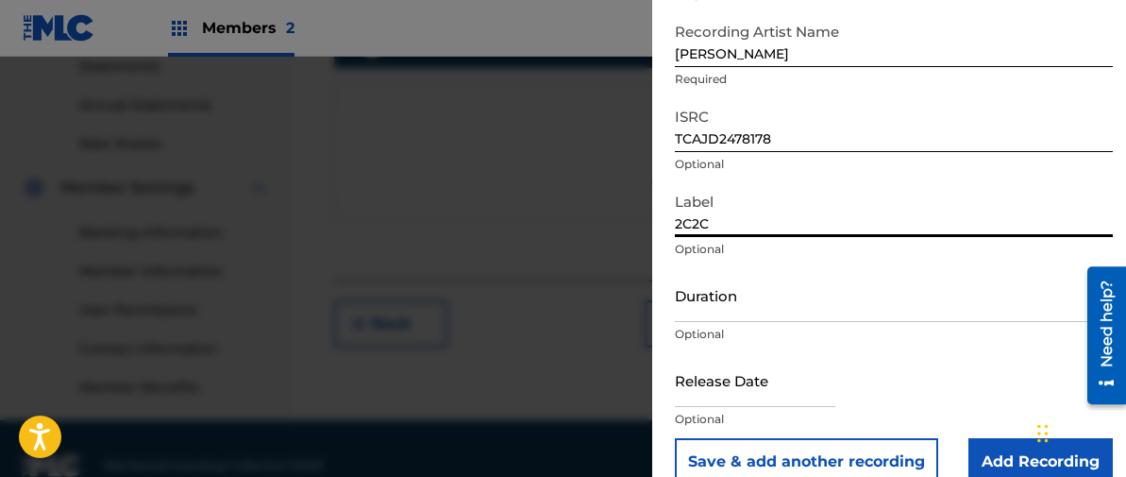
scroll to position [213, 0]
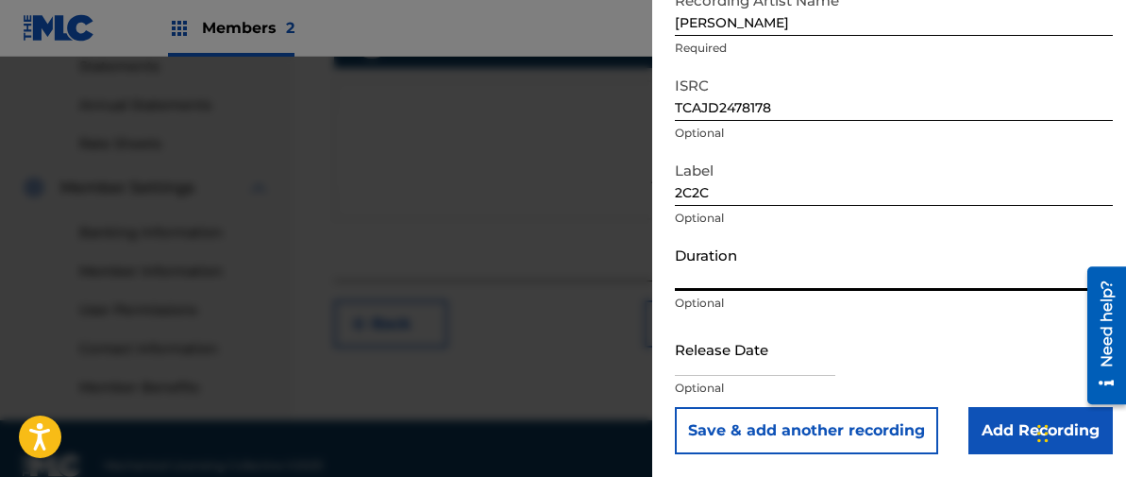
click at [710, 271] on input "Duration" at bounding box center [894, 264] width 438 height 54
type input "05:50"
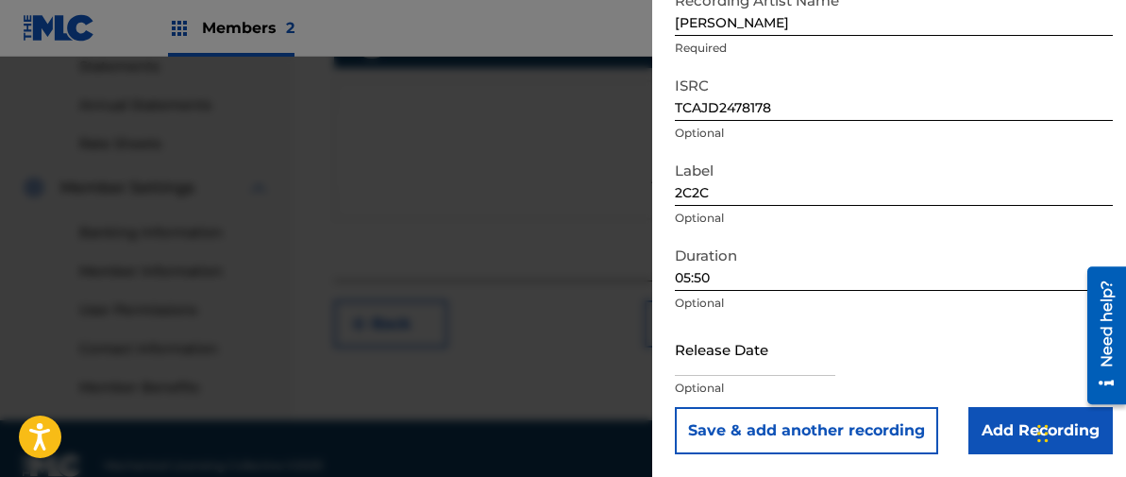
click at [718, 342] on input "text" at bounding box center [755, 349] width 161 height 54
select select "7"
select select "2025"
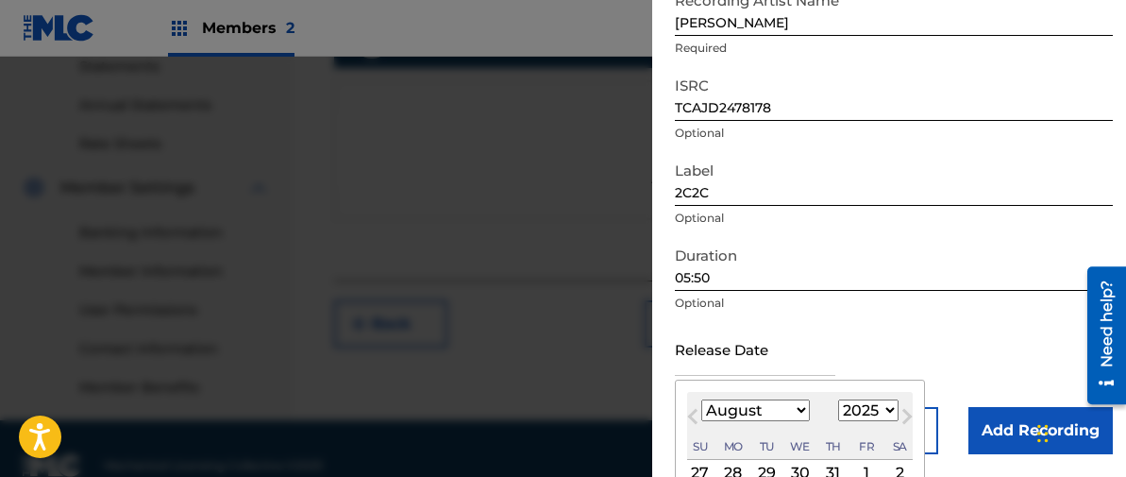
type input "[DATE]"
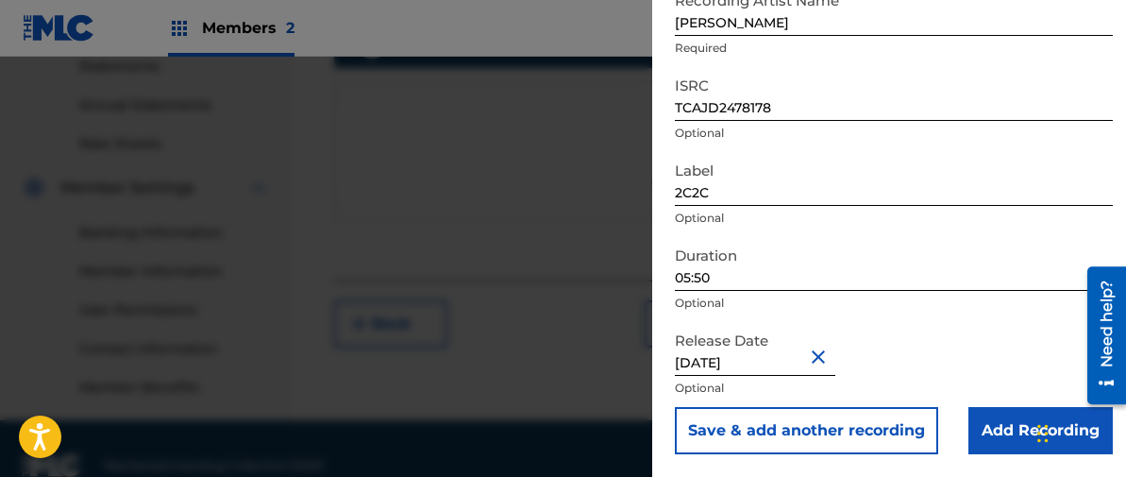
click at [813, 358] on button "Close" at bounding box center [821, 357] width 28 height 58
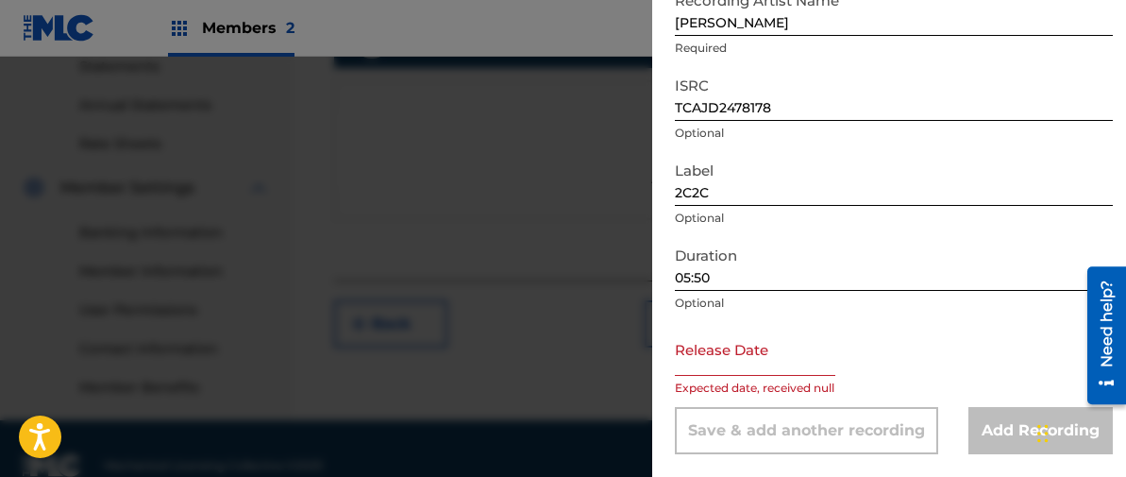
click at [704, 361] on input "text" at bounding box center [755, 349] width 161 height 54
select select "7"
select select "2025"
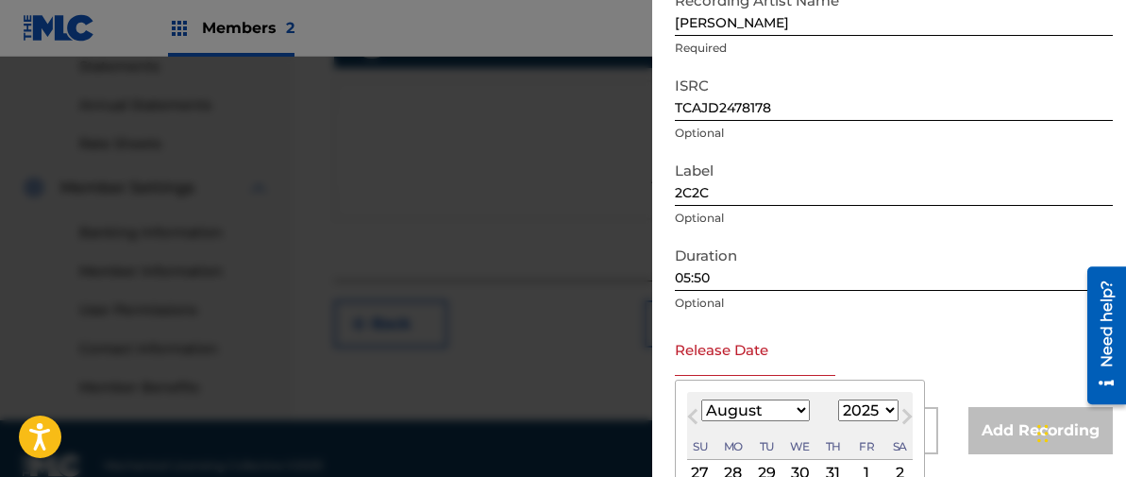
type input "[DATE]"
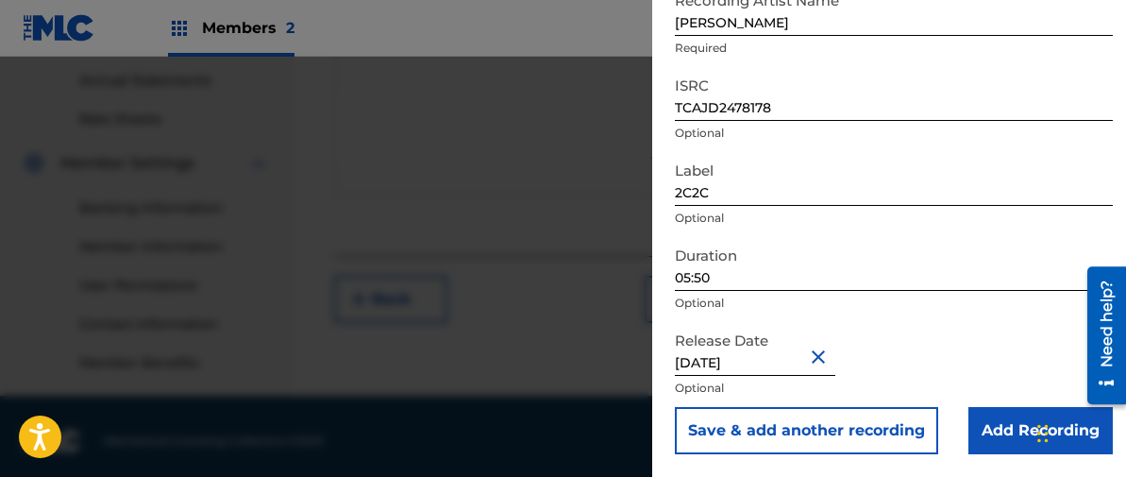
click at [974, 185] on form "Recording Title ONCE UPON A CASSETTE VOL. 16 Required Recording Artist Name [PE…" at bounding box center [894, 175] width 438 height 557
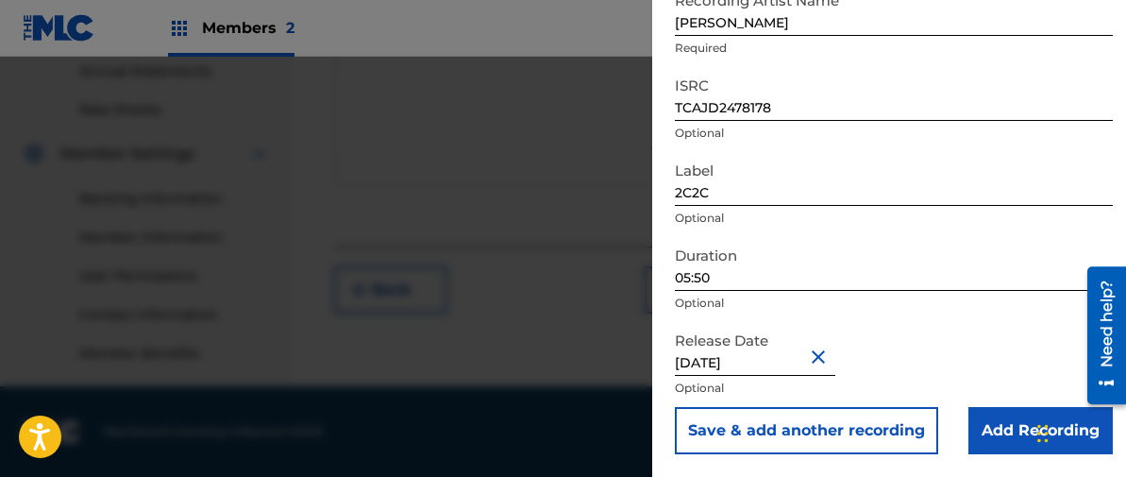
click at [1018, 426] on input "Add Recording" at bounding box center [1041, 430] width 144 height 47
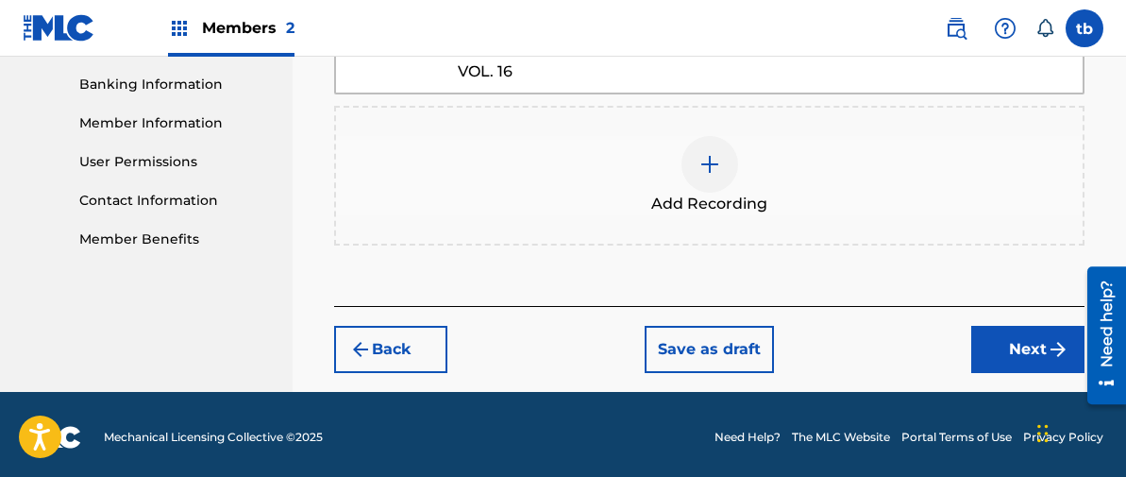
scroll to position [814, 0]
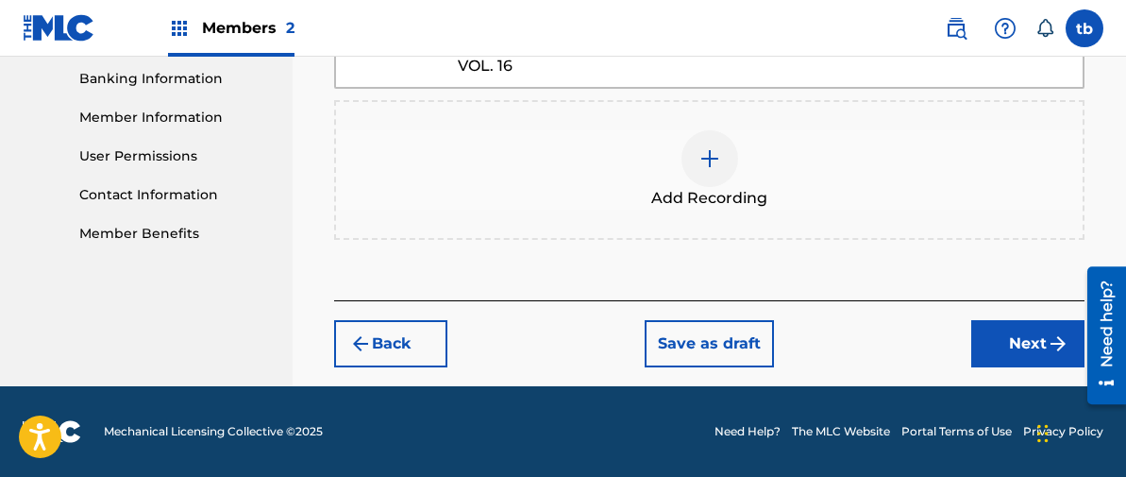
click at [1023, 341] on button "Next" at bounding box center [1028, 343] width 113 height 47
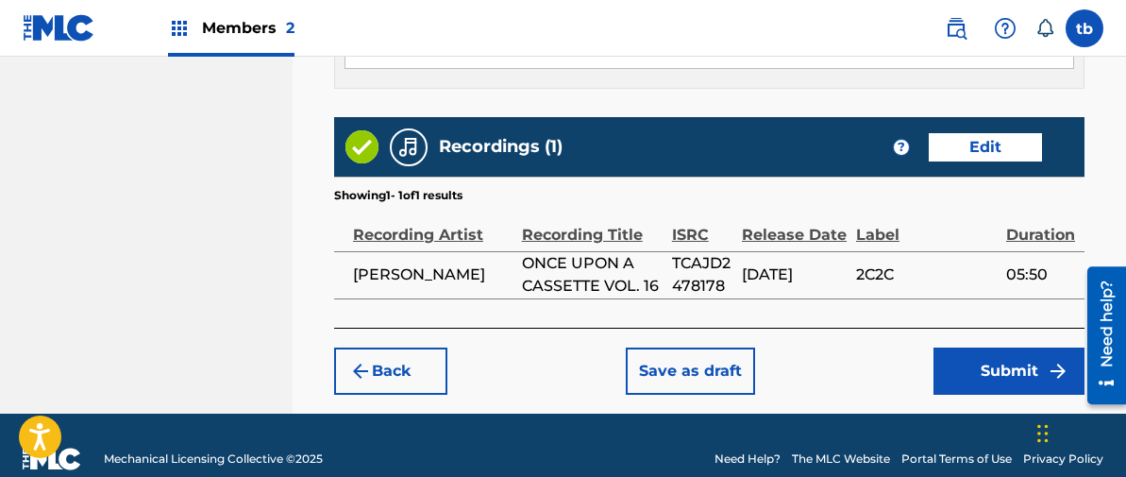
scroll to position [1240, 0]
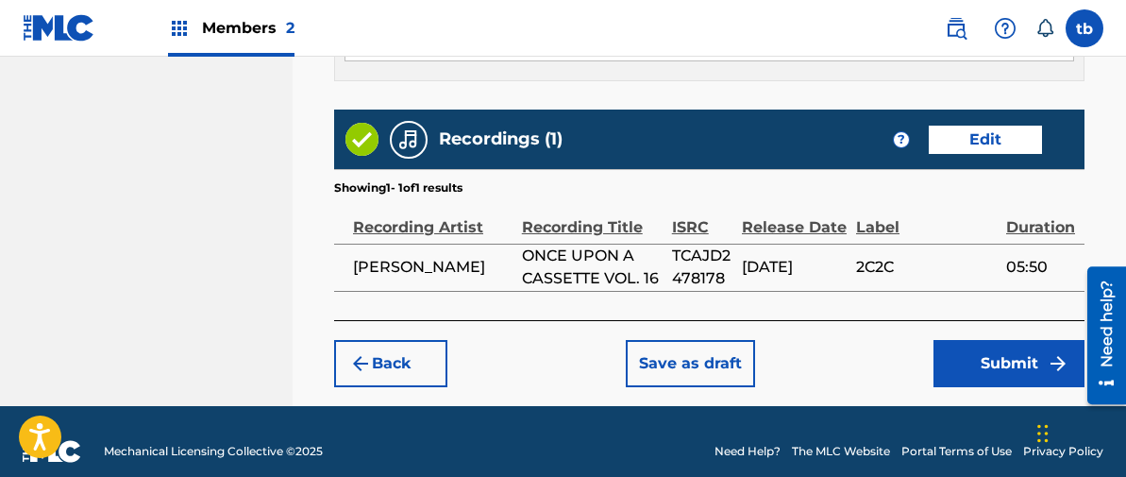
click at [994, 357] on button "Submit" at bounding box center [1009, 363] width 151 height 47
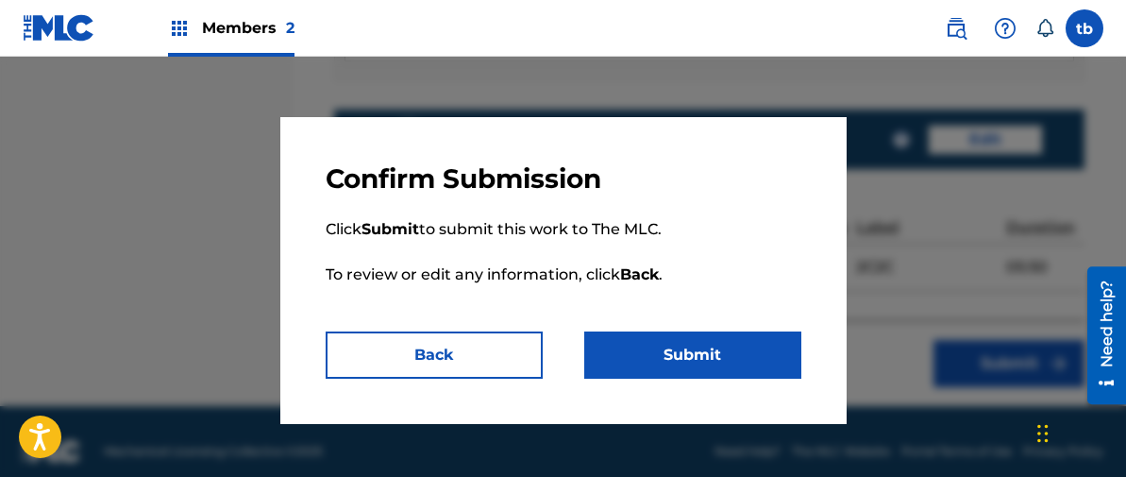
click at [675, 356] on button "Submit" at bounding box center [692, 354] width 217 height 47
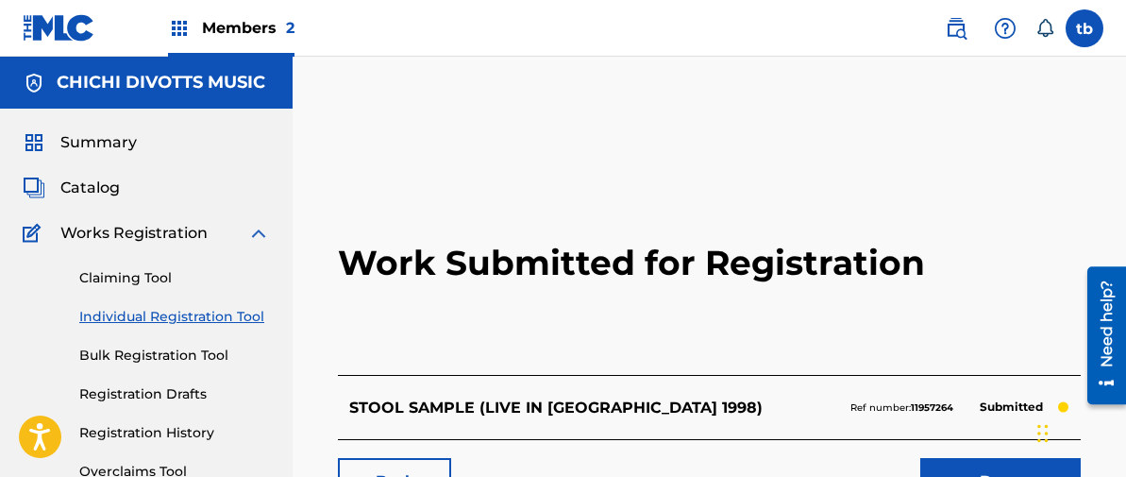
click at [140, 317] on link "Individual Registration Tool" at bounding box center [174, 317] width 191 height 20
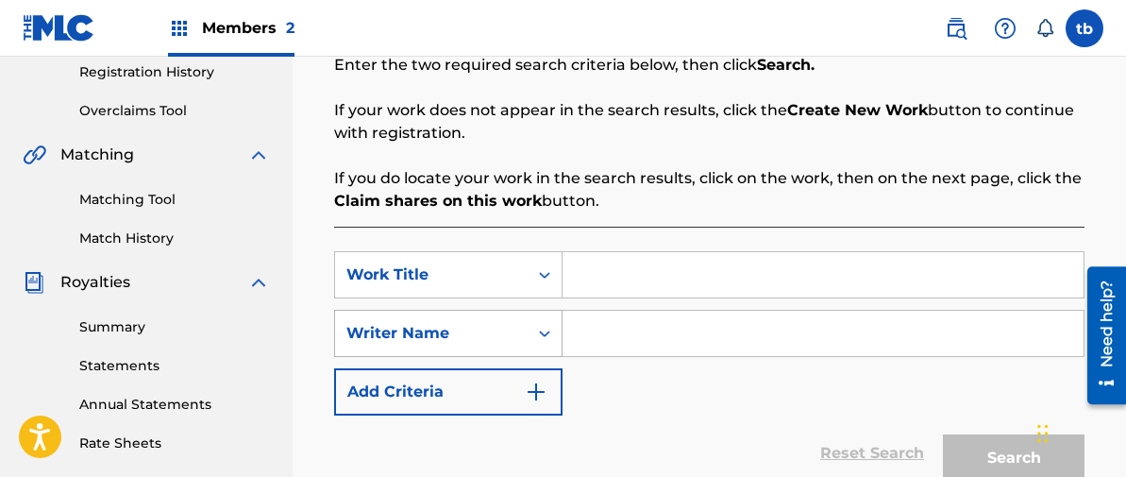
scroll to position [373, 0]
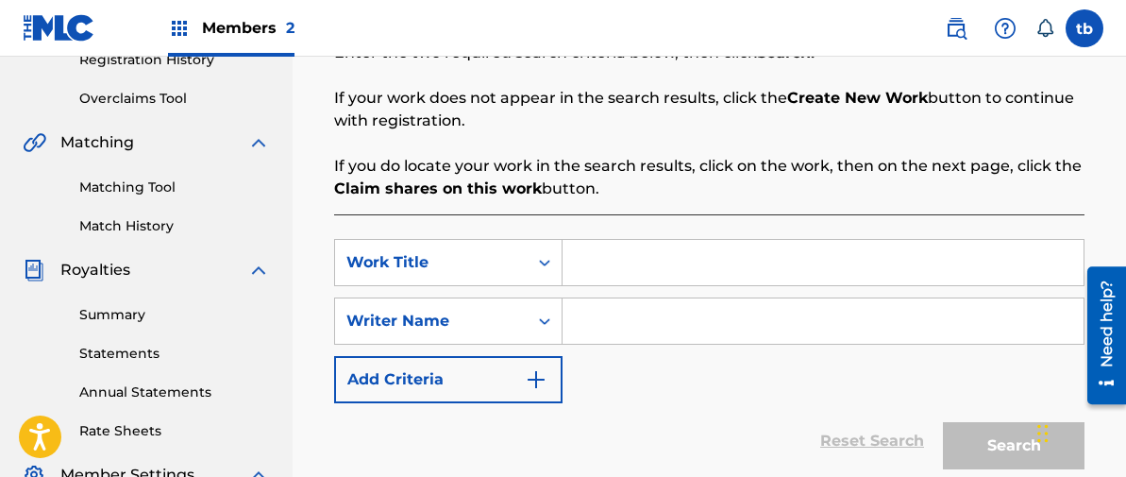
click at [592, 269] on input "Search Form" at bounding box center [823, 262] width 521 height 45
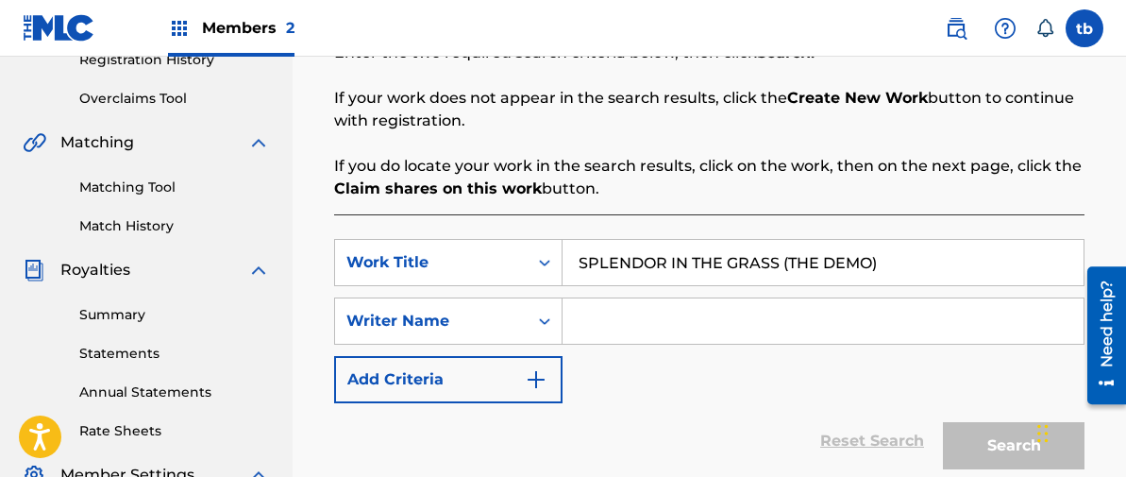
type input "SPLENDOR IN THE GRASS (THE DEMO)"
click at [596, 335] on input "Search Form" at bounding box center [823, 320] width 521 height 45
type input "[PERSON_NAME]"
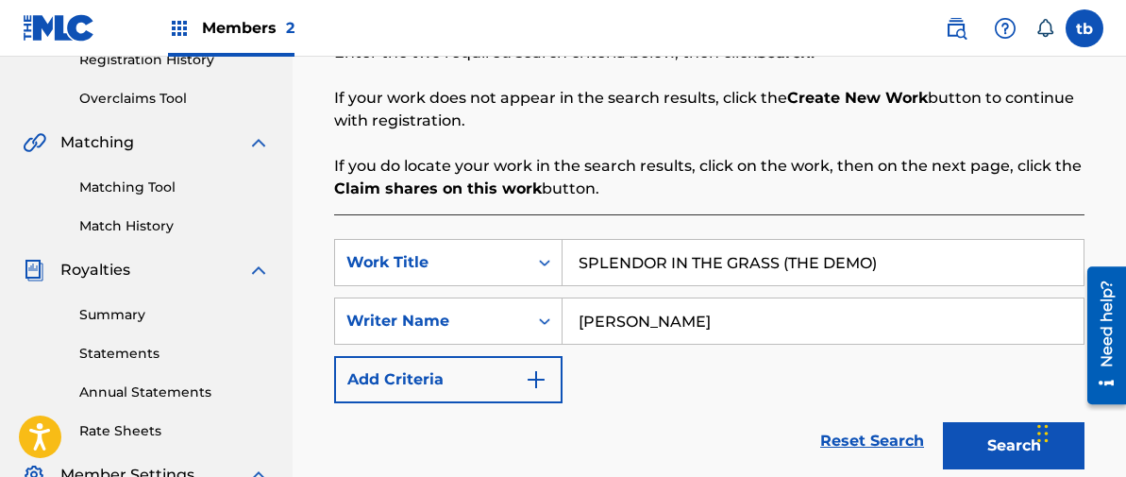
click at [1002, 439] on button "Search" at bounding box center [1014, 445] width 142 height 47
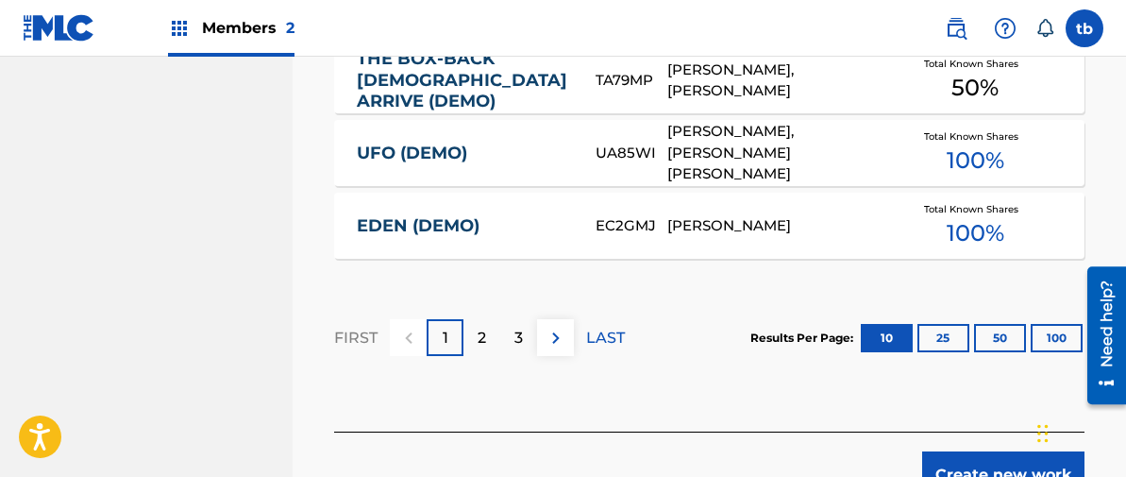
scroll to position [1472, 0]
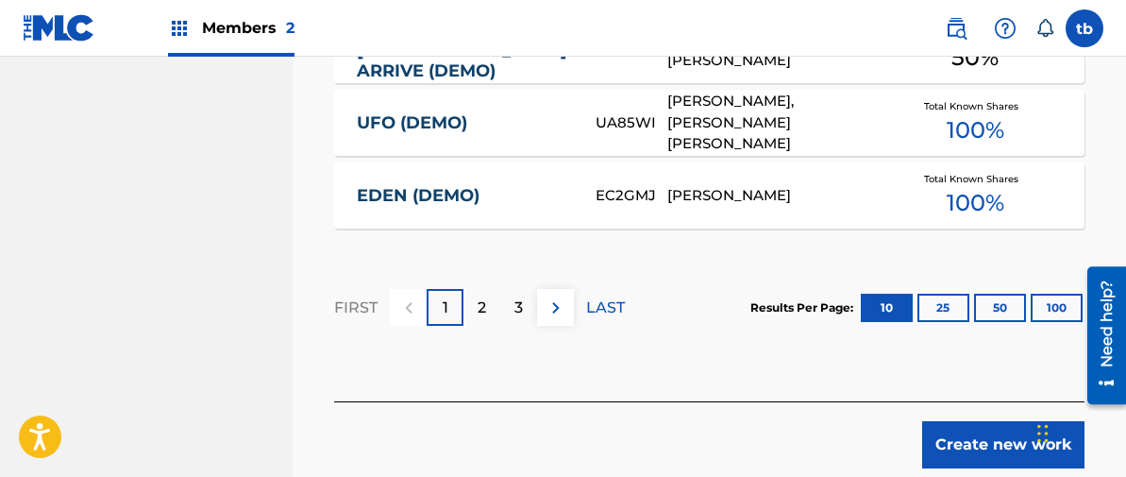
click at [1013, 437] on button "Create new work" at bounding box center [1003, 444] width 162 height 47
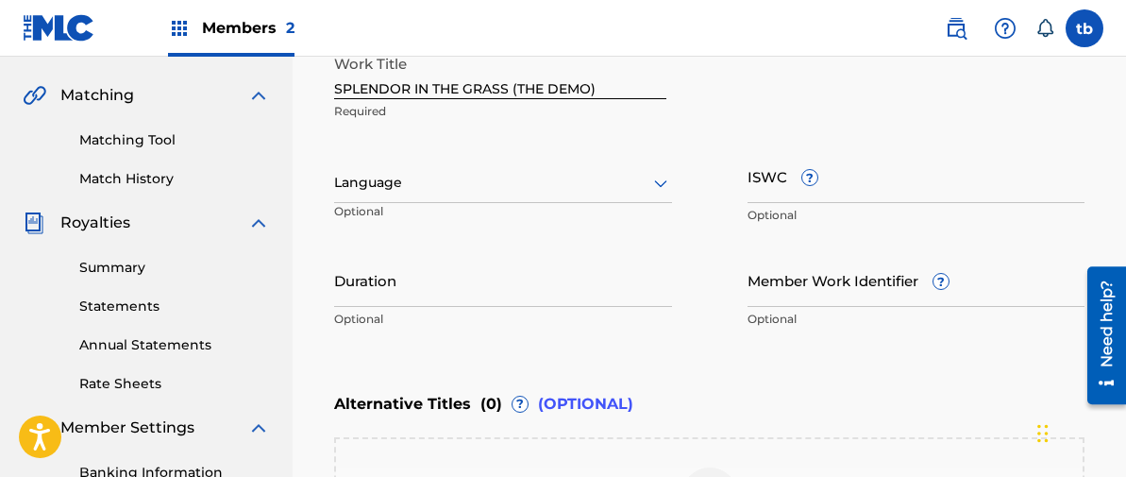
scroll to position [413, 0]
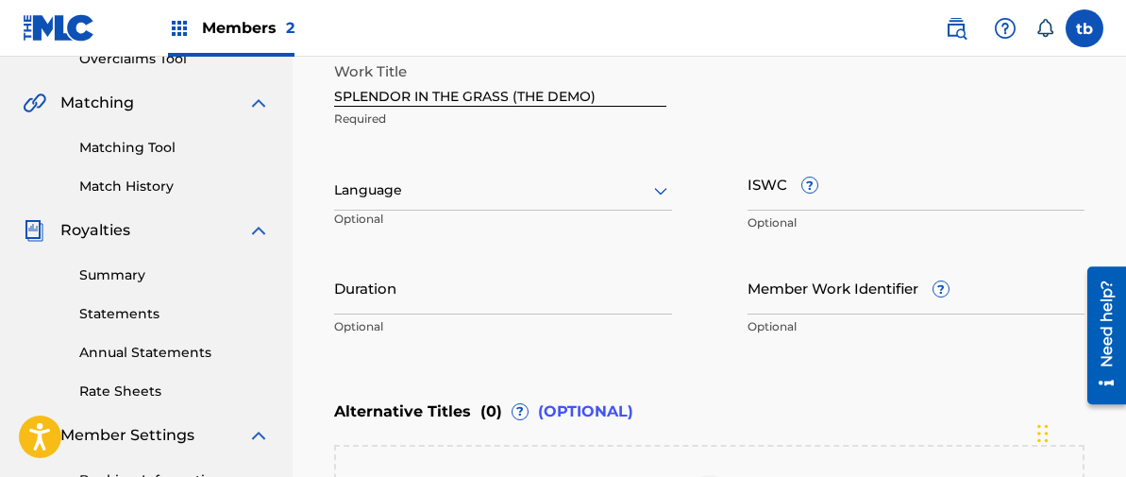
click at [659, 187] on icon at bounding box center [661, 190] width 23 height 23
click at [769, 61] on div "Work Title SPLENDOR IN THE GRASS (THE DEMO) Required" at bounding box center [709, 95] width 751 height 85
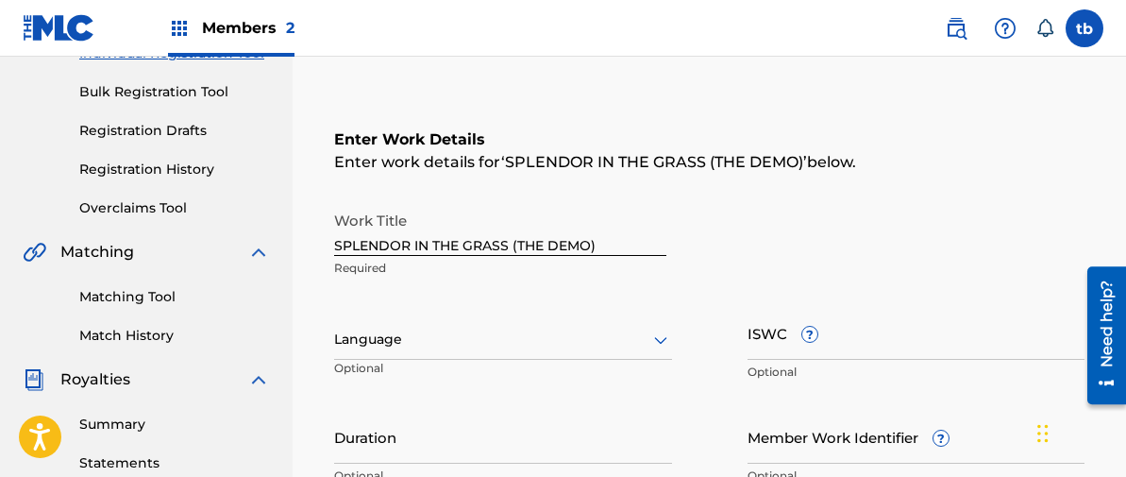
scroll to position [258, 0]
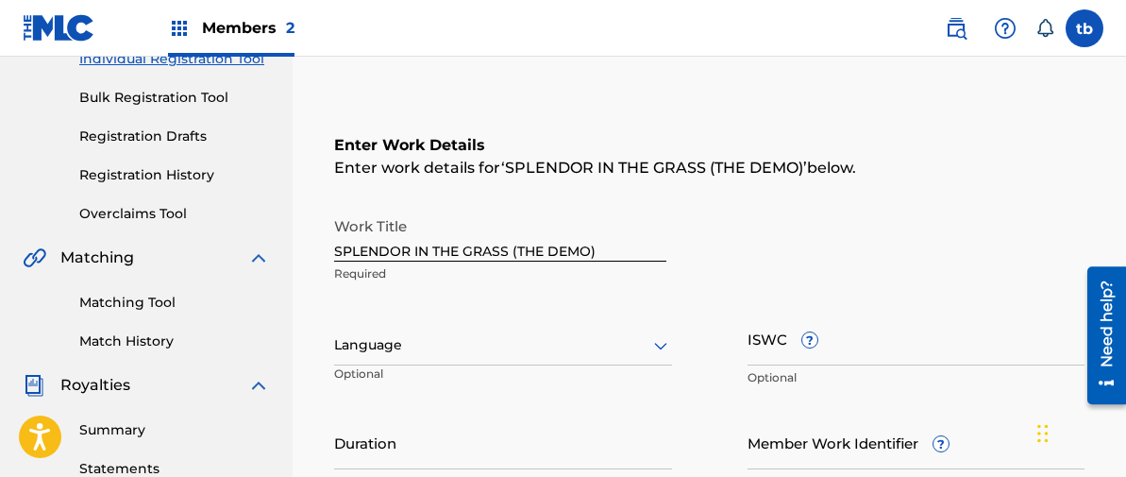
click at [662, 341] on icon at bounding box center [661, 345] width 23 height 23
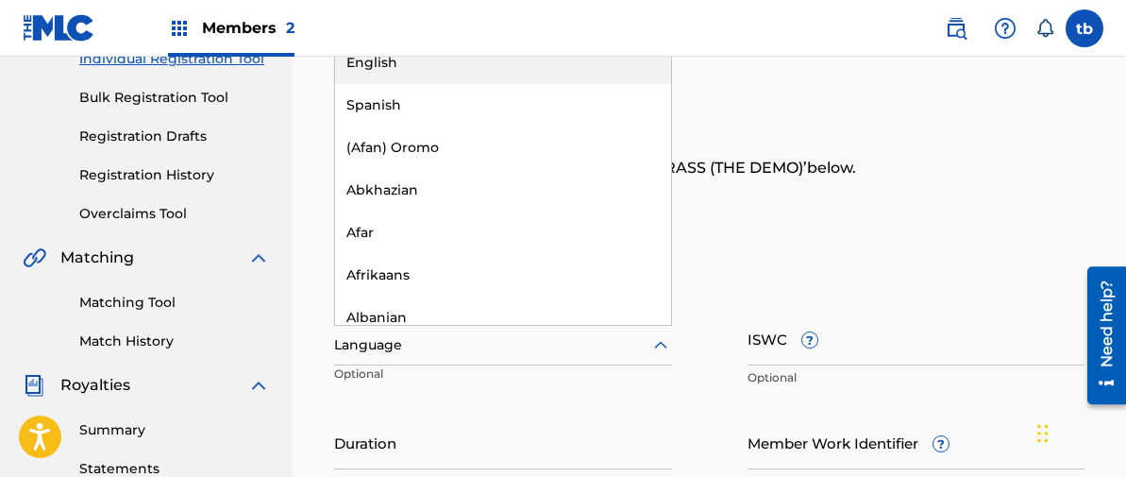
click at [393, 63] on div "English" at bounding box center [503, 63] width 336 height 42
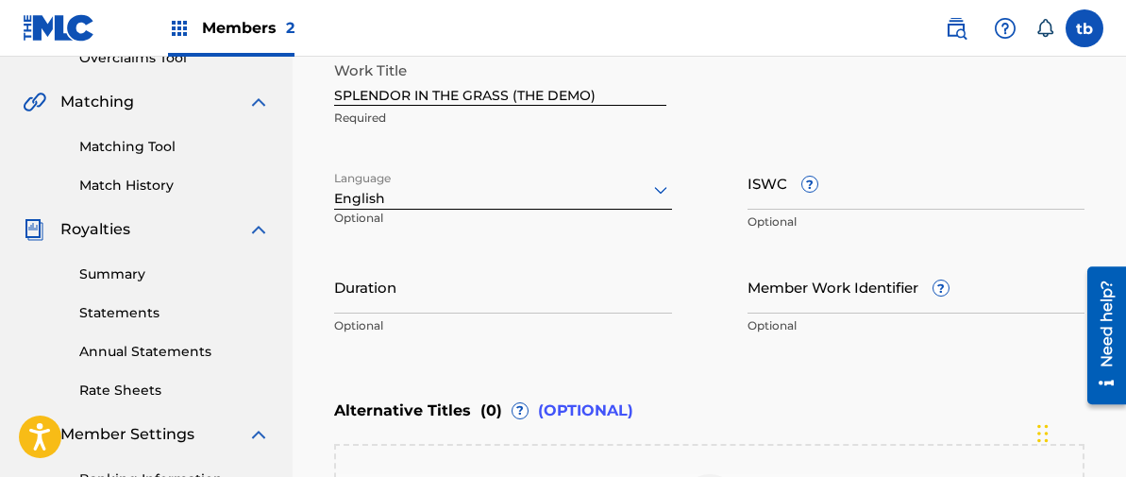
scroll to position [472, 0]
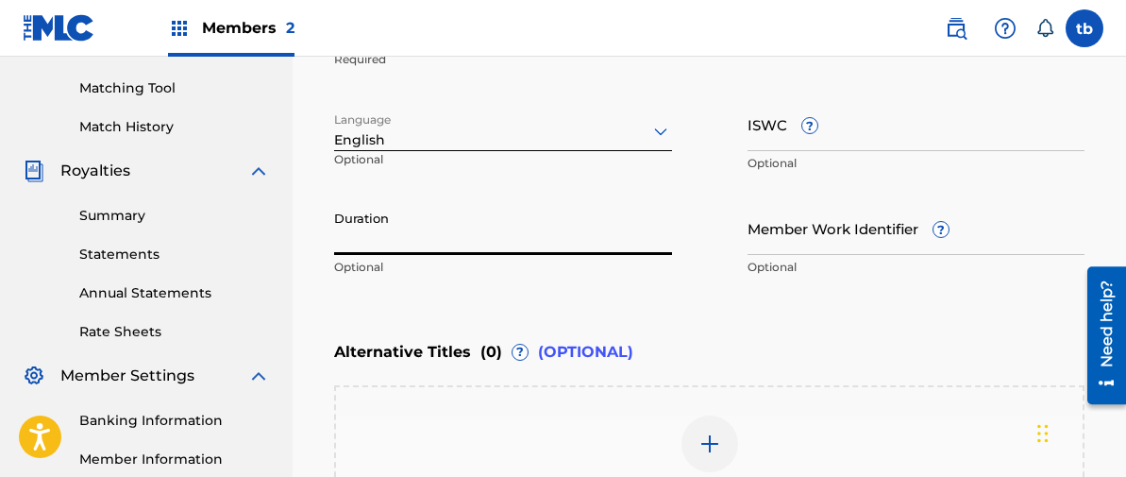
click at [378, 231] on input "Duration" at bounding box center [503, 228] width 338 height 54
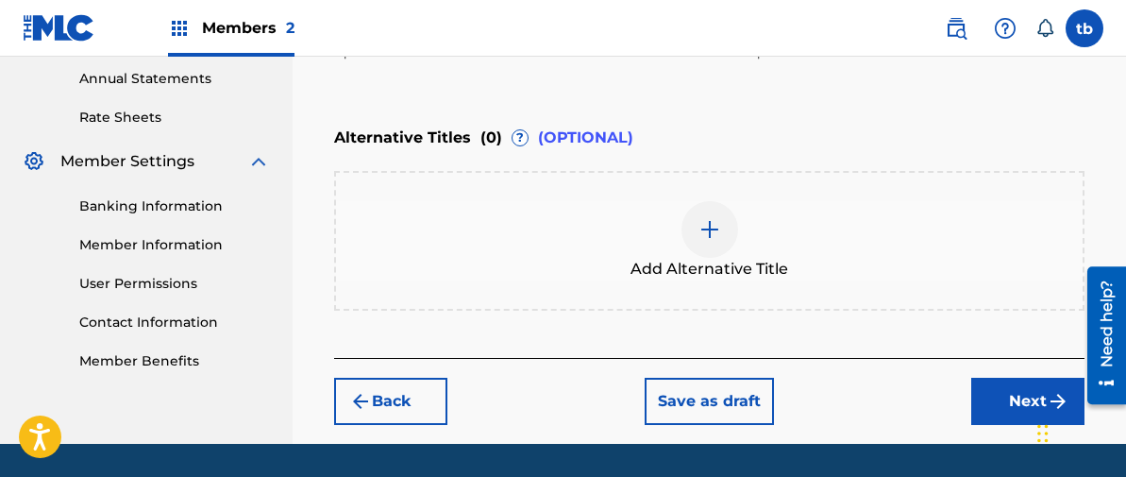
scroll to position [743, 0]
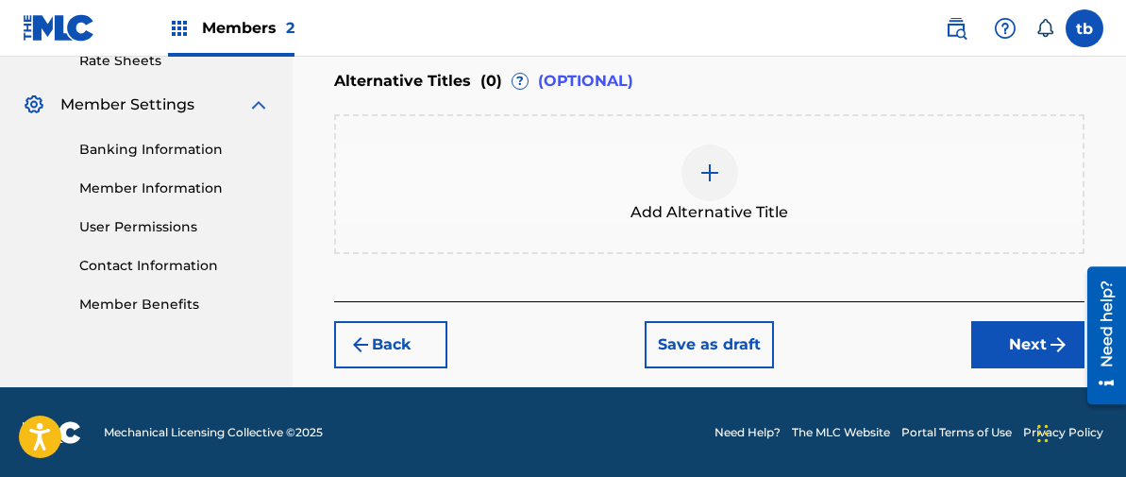
type input "04:30"
click at [1032, 343] on button "Next" at bounding box center [1028, 344] width 113 height 47
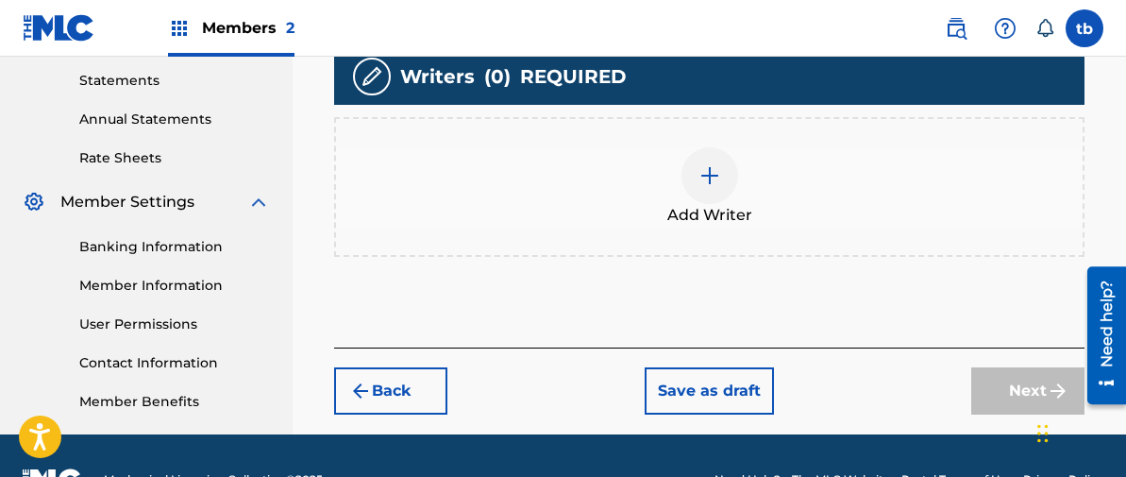
scroll to position [650, 0]
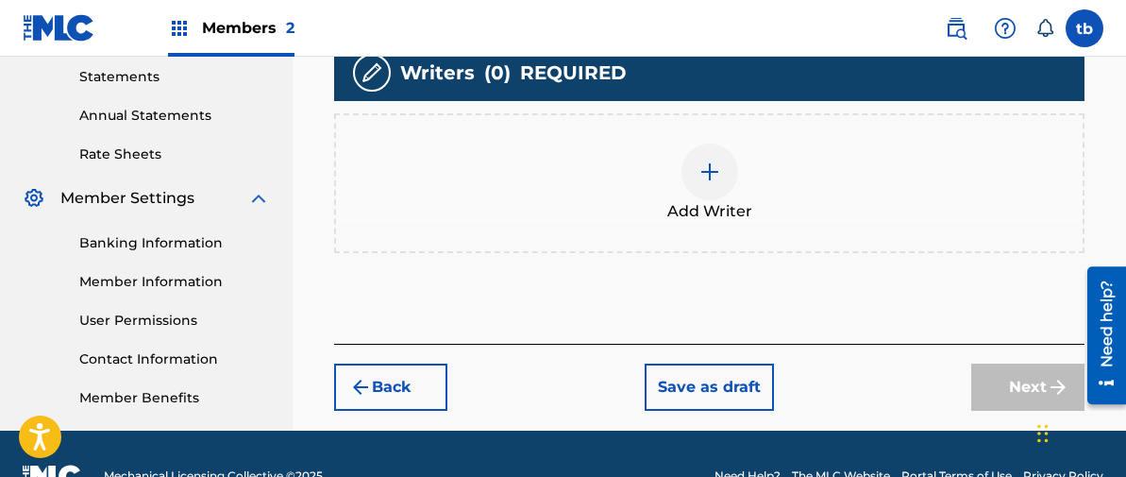
click at [708, 174] on img at bounding box center [710, 172] width 23 height 23
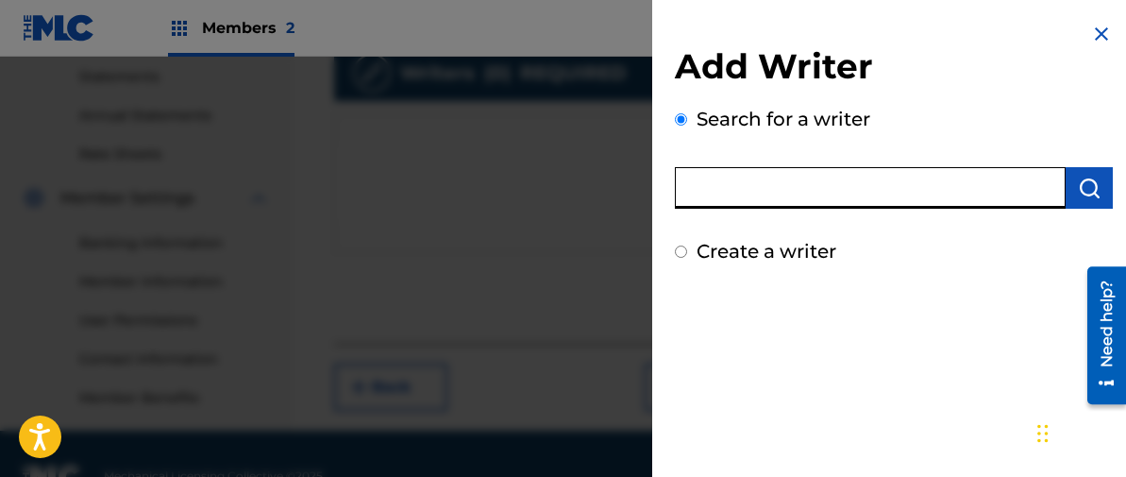
click at [766, 205] on input "text" at bounding box center [870, 188] width 391 height 42
type input "[PERSON_NAME]"
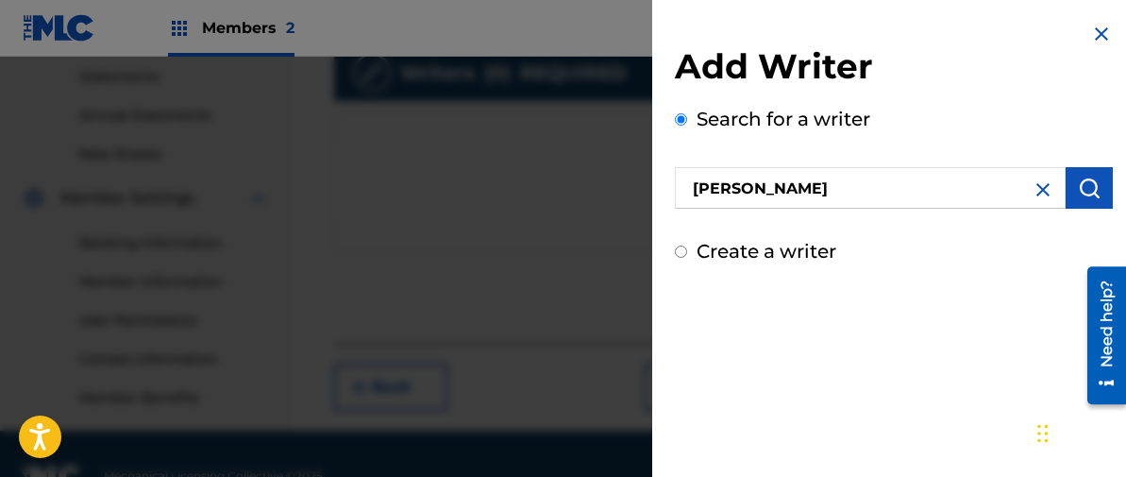
click at [1084, 184] on img "submit" at bounding box center [1089, 188] width 23 height 23
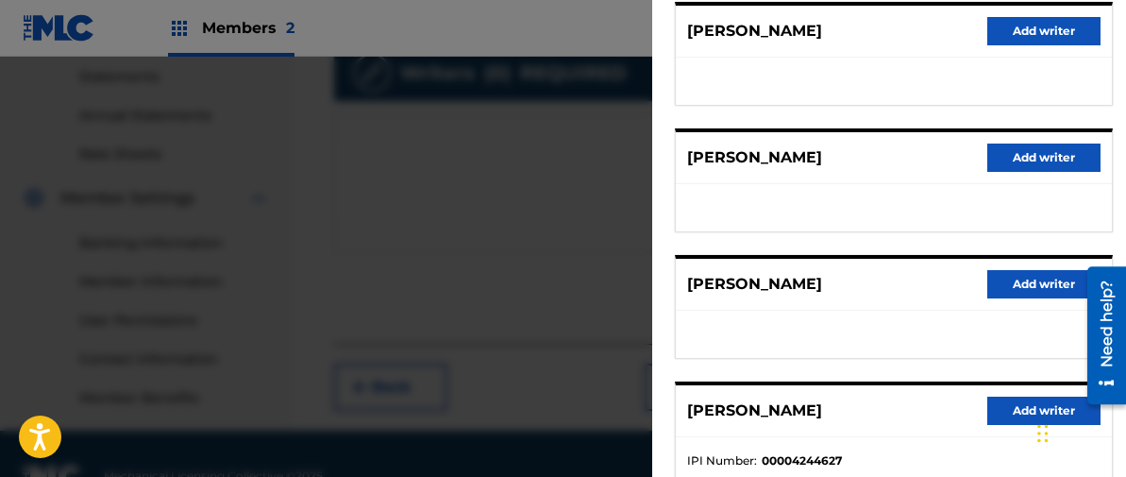
scroll to position [261, 0]
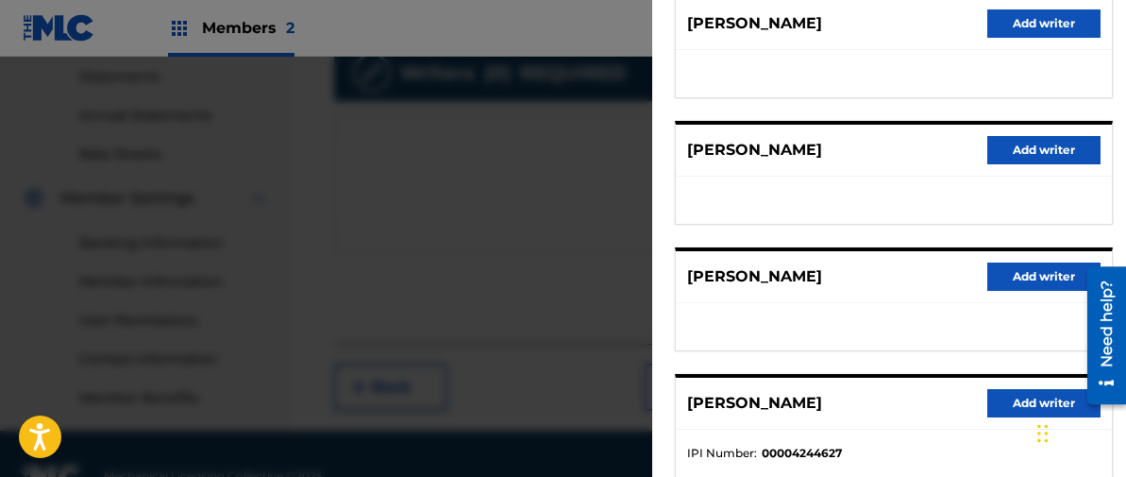
click at [1023, 407] on button "Add writer" at bounding box center [1044, 403] width 113 height 28
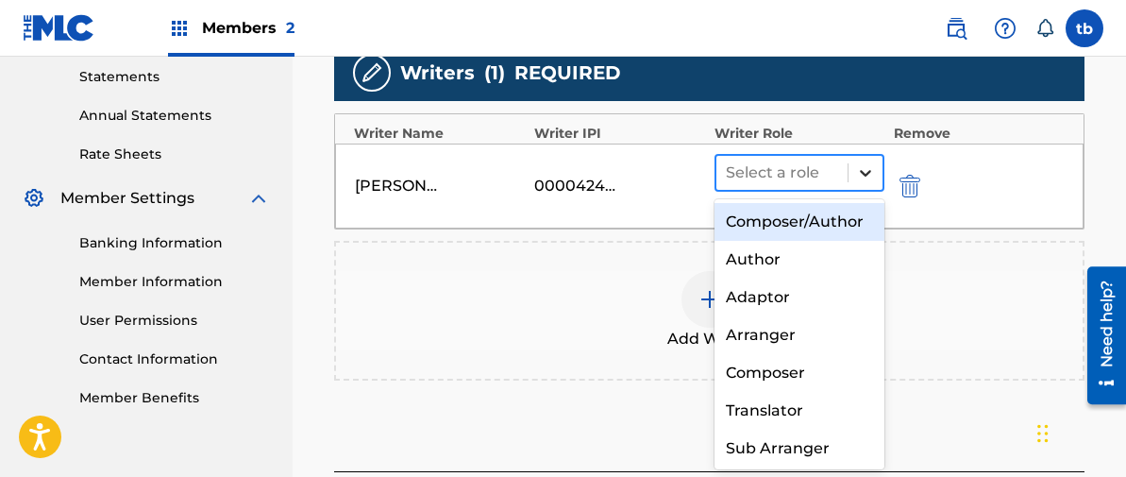
click at [858, 168] on icon at bounding box center [865, 172] width 19 height 19
click at [786, 216] on div "Composer/Author" at bounding box center [800, 222] width 170 height 38
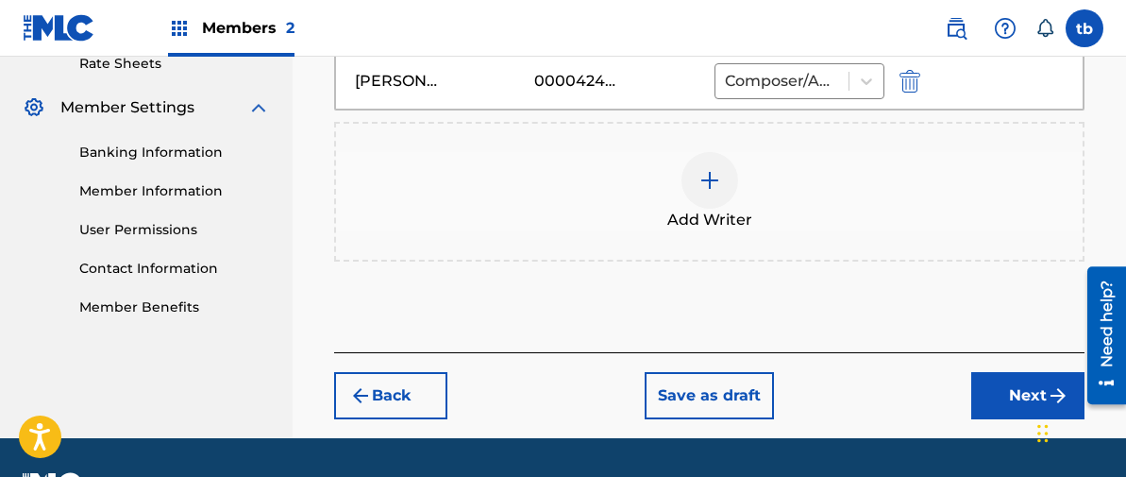
scroll to position [746, 0]
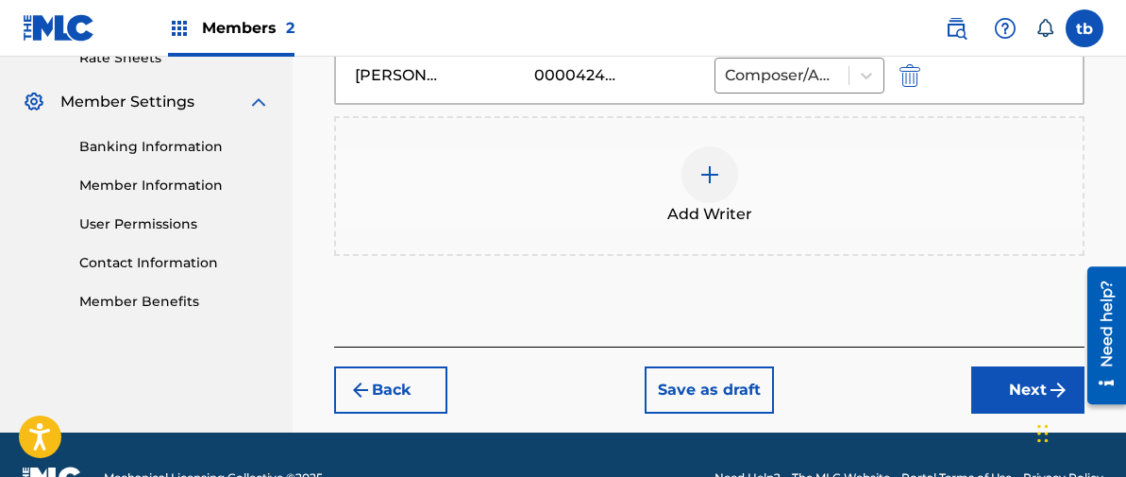
click at [1012, 382] on button "Next" at bounding box center [1028, 389] width 113 height 47
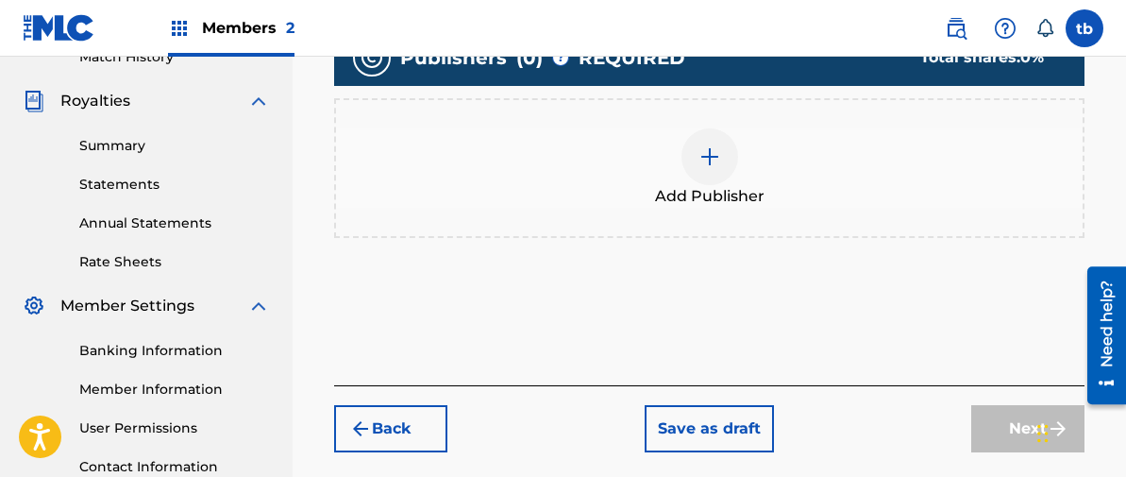
scroll to position [566, 0]
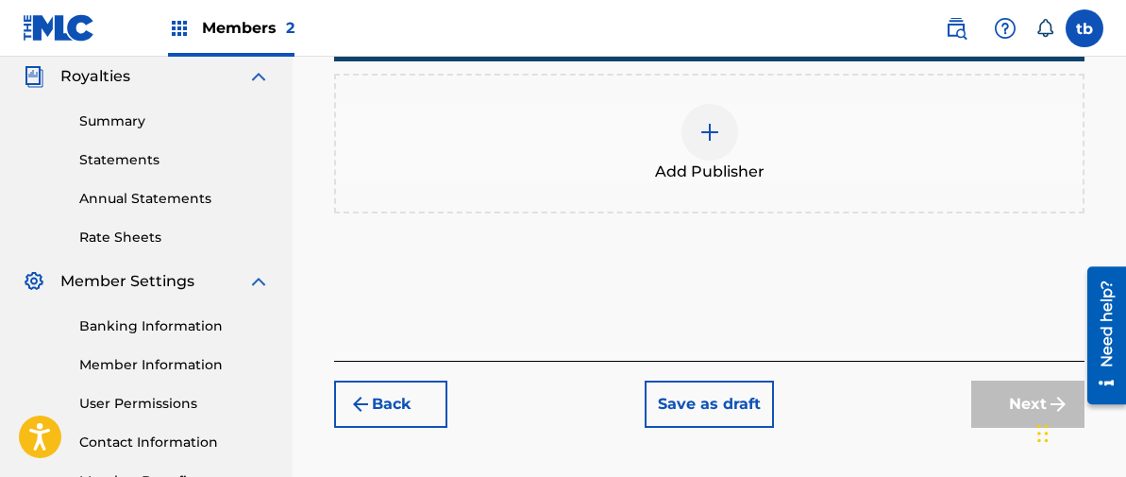
click at [711, 129] on img at bounding box center [710, 132] width 23 height 23
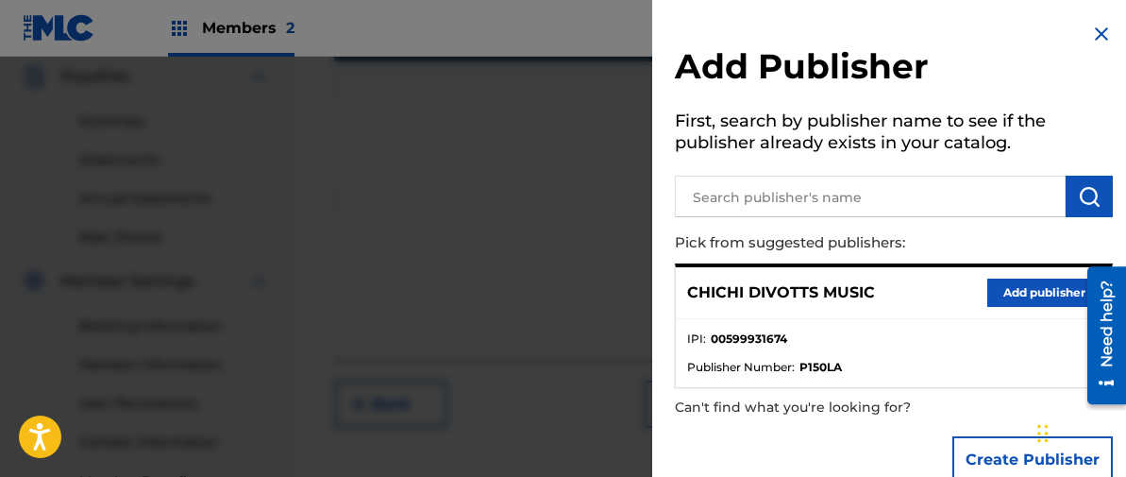
click at [1015, 292] on button "Add publisher" at bounding box center [1044, 293] width 113 height 28
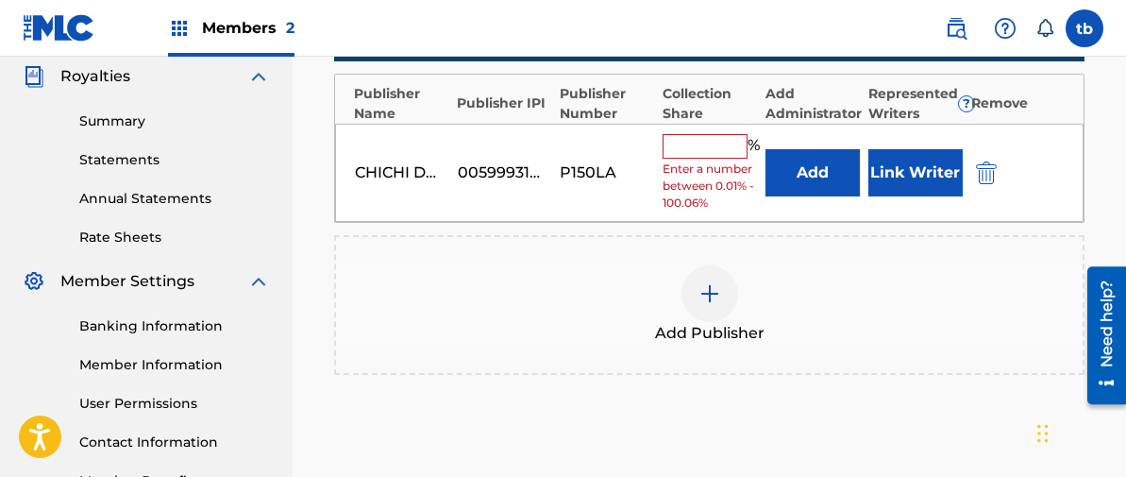
click at [706, 144] on input "text" at bounding box center [705, 146] width 85 height 25
type input "100"
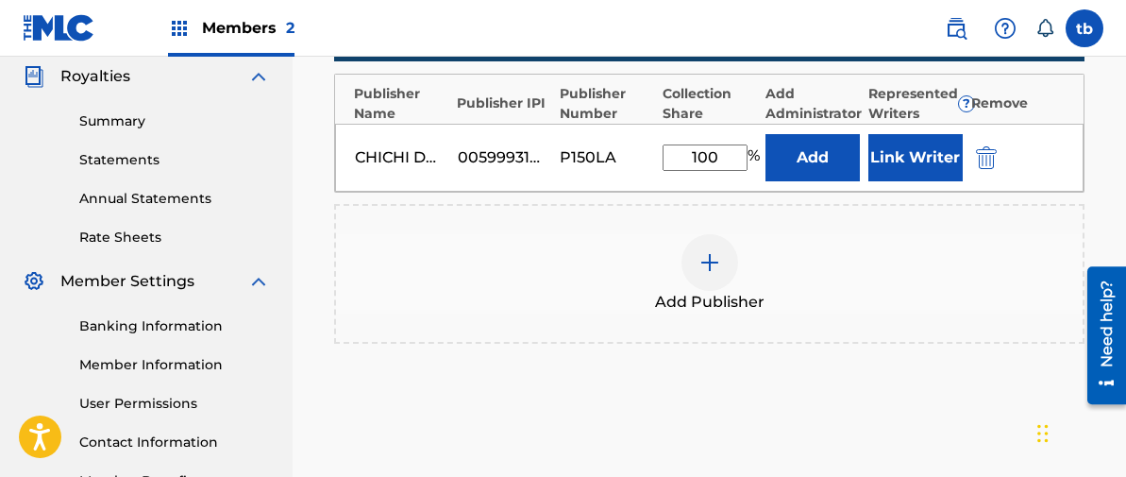
click at [892, 158] on button "Link Writer" at bounding box center [916, 157] width 94 height 47
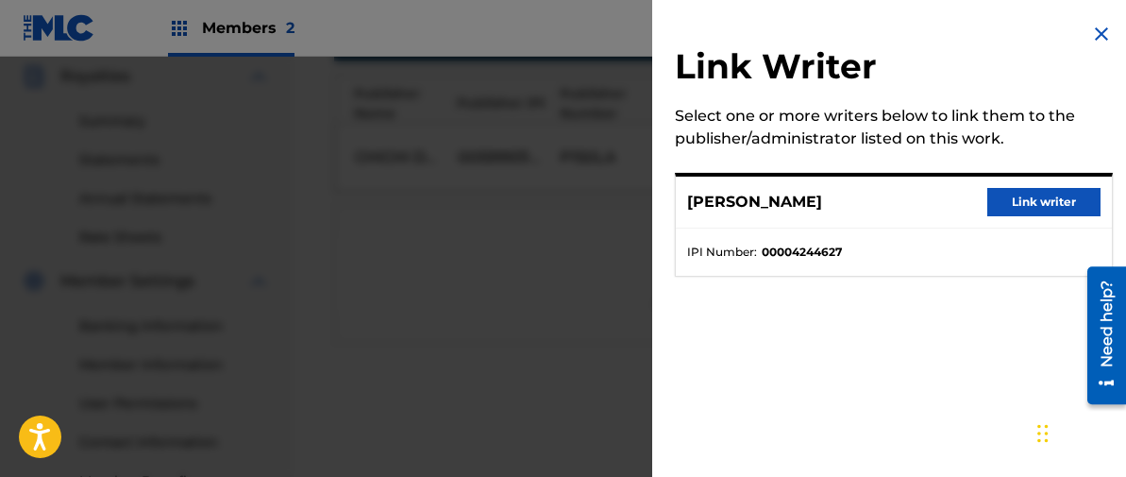
click at [1019, 202] on button "Link writer" at bounding box center [1044, 202] width 113 height 28
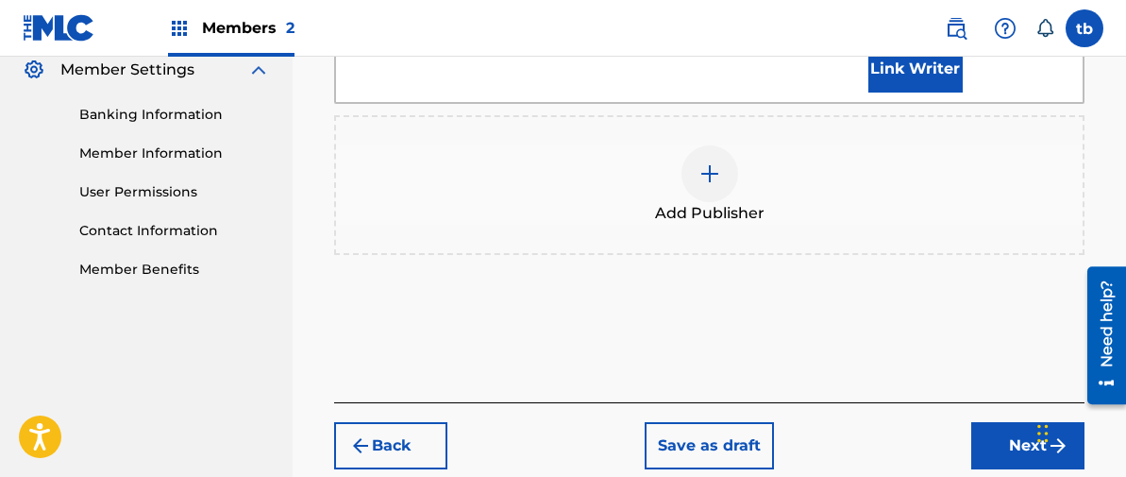
scroll to position [789, 0]
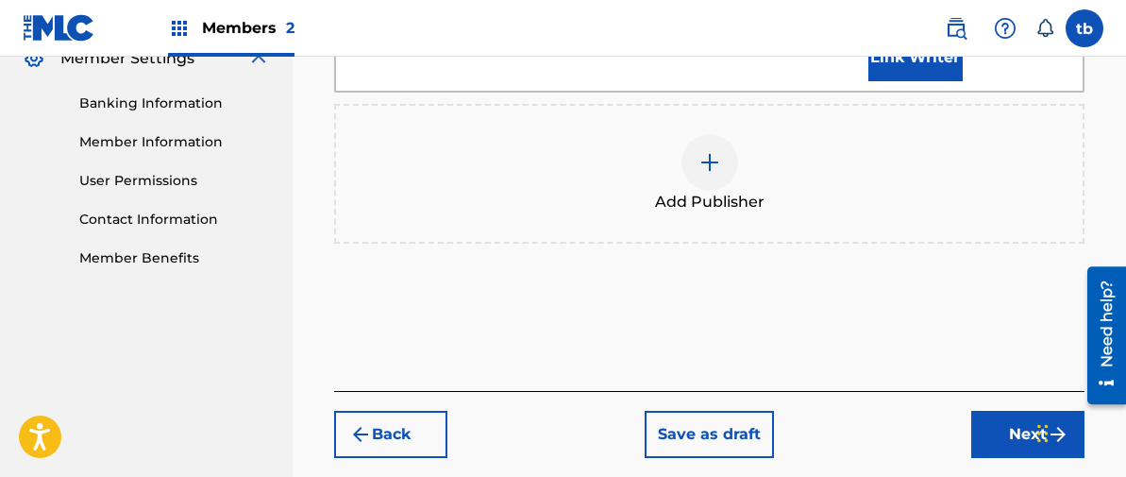
click at [1027, 416] on button "Next" at bounding box center [1028, 434] width 113 height 47
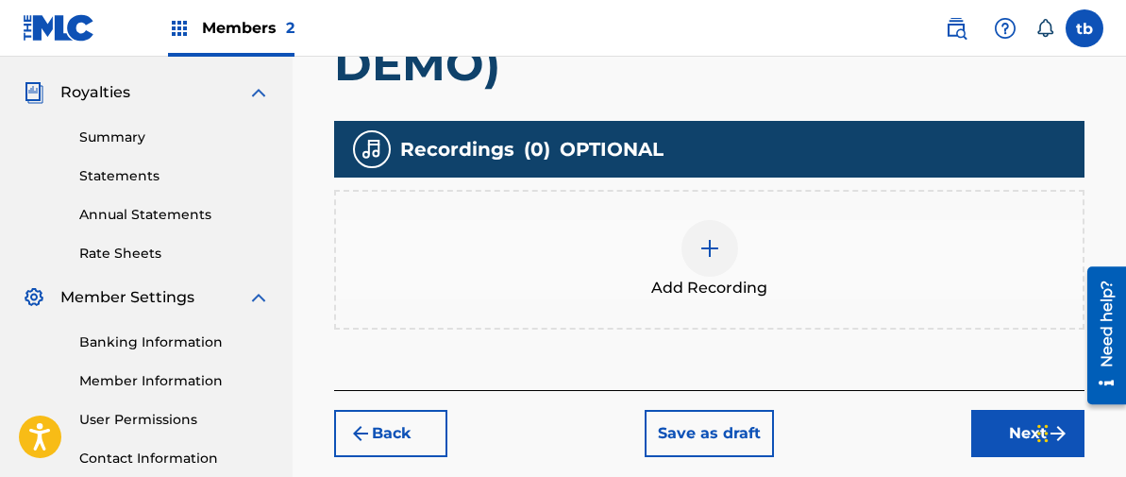
scroll to position [559, 0]
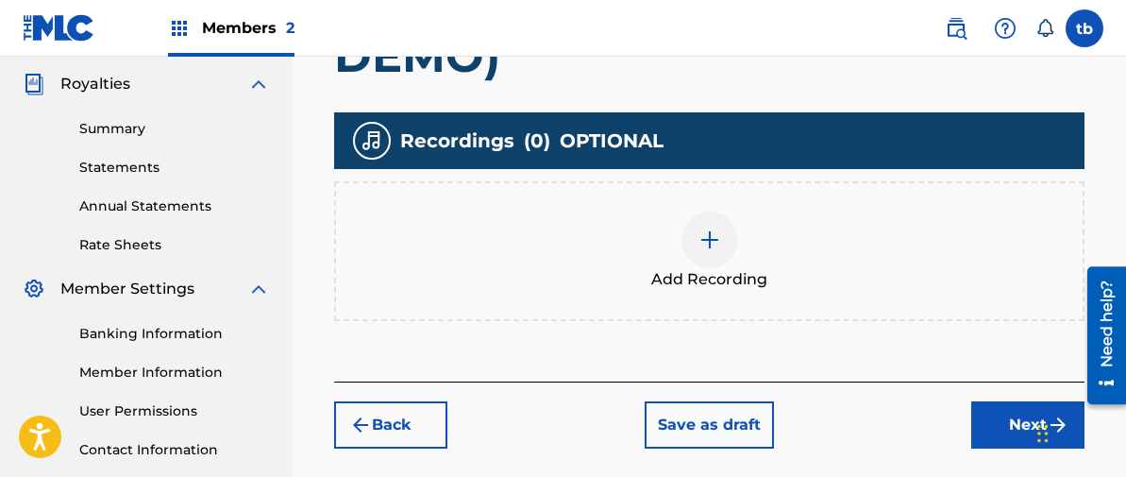
click at [704, 242] on img at bounding box center [710, 239] width 23 height 23
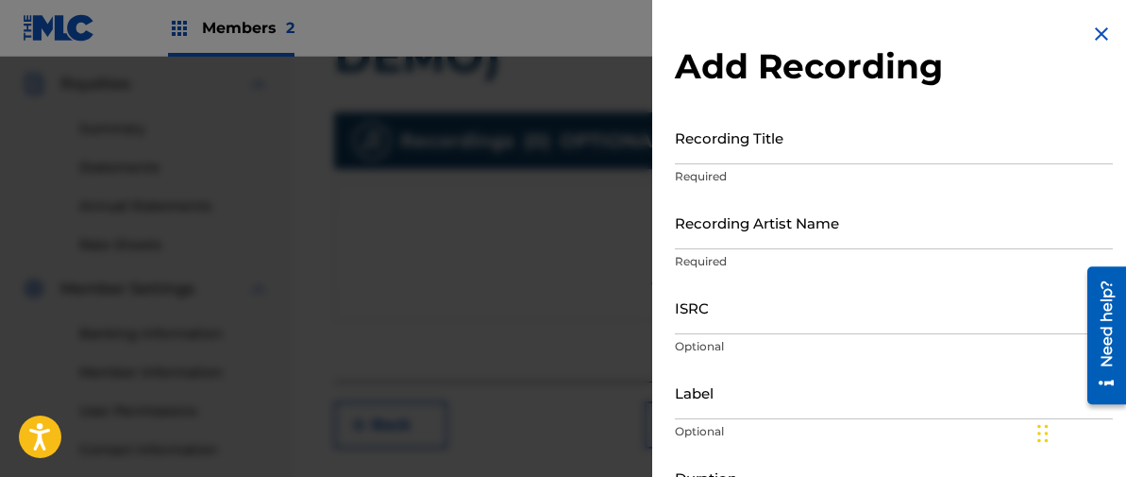
click at [704, 135] on input "Recording Title" at bounding box center [894, 137] width 438 height 54
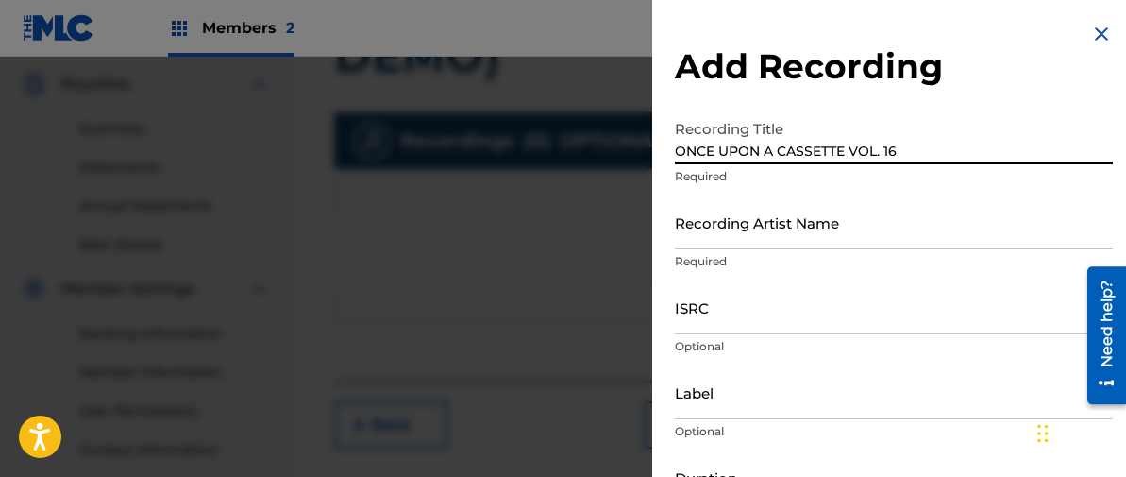
type input "ONCE UPON A CASSETTE VOL. 16"
click at [702, 231] on input "Recording Artist Name" at bounding box center [894, 222] width 438 height 54
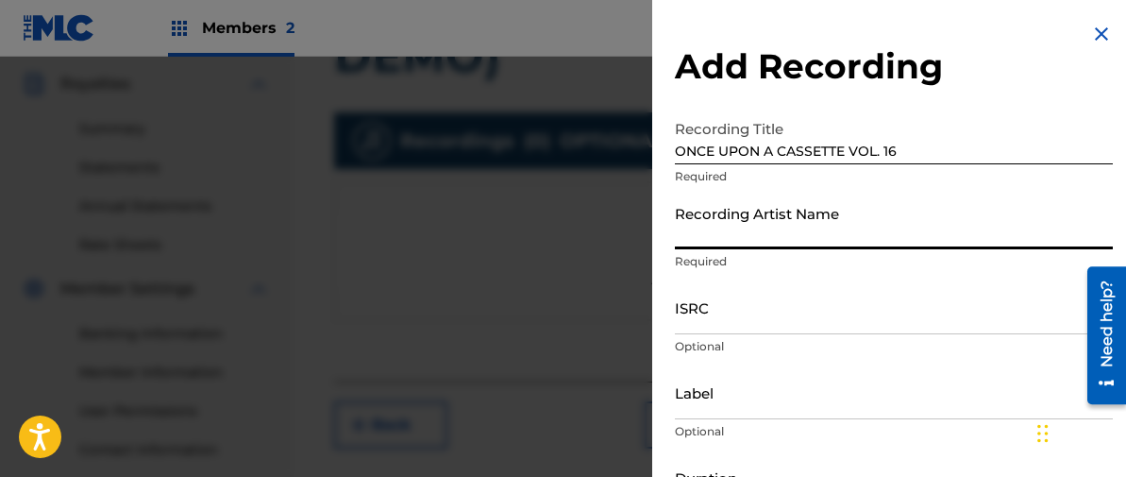
type input "[PERSON_NAME]"
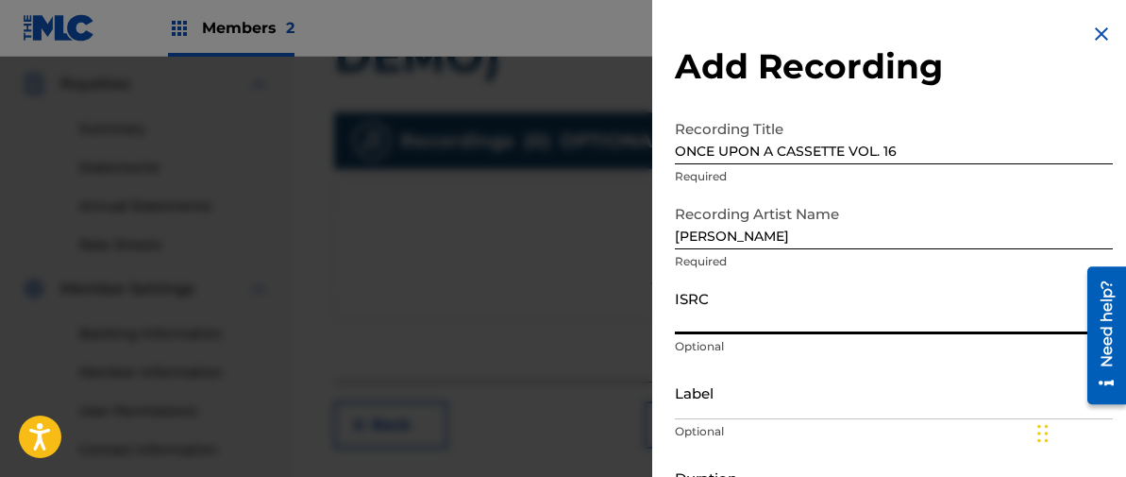
click at [694, 313] on input "ISRC" at bounding box center [894, 307] width 438 height 54
paste input "TCAJD2587211"
type input "TCAJD2587211"
click at [703, 389] on input "Label" at bounding box center [894, 392] width 438 height 54
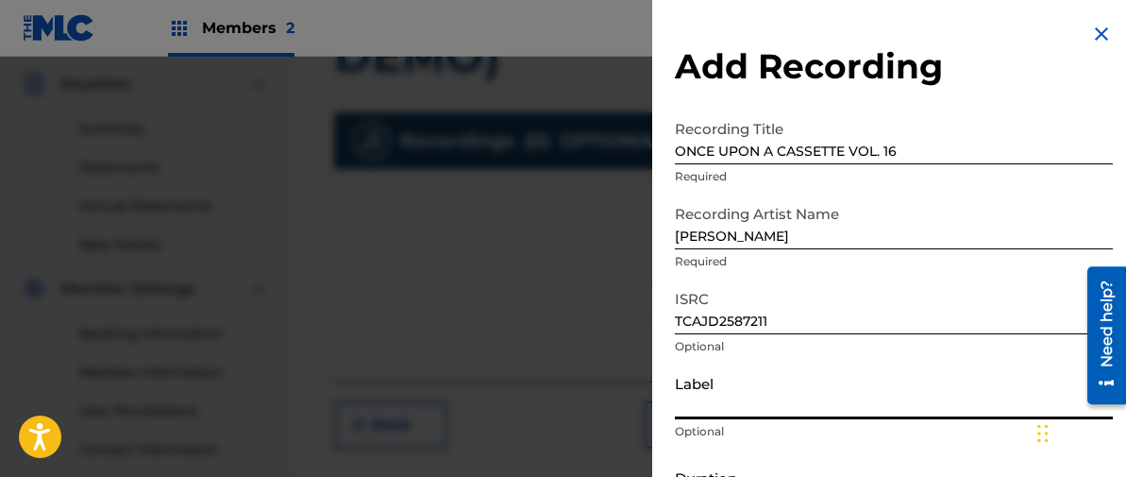
type input "2C2C"
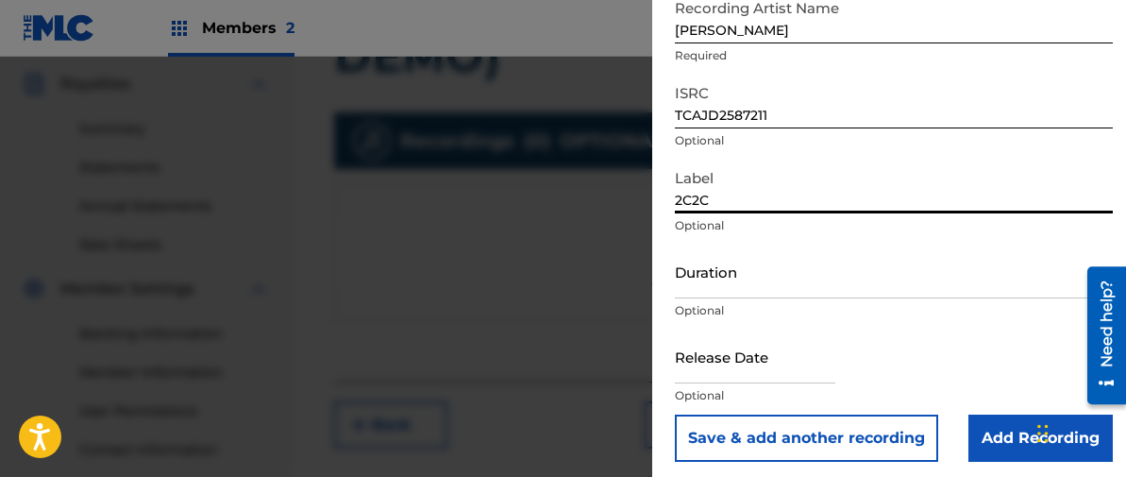
scroll to position [213, 0]
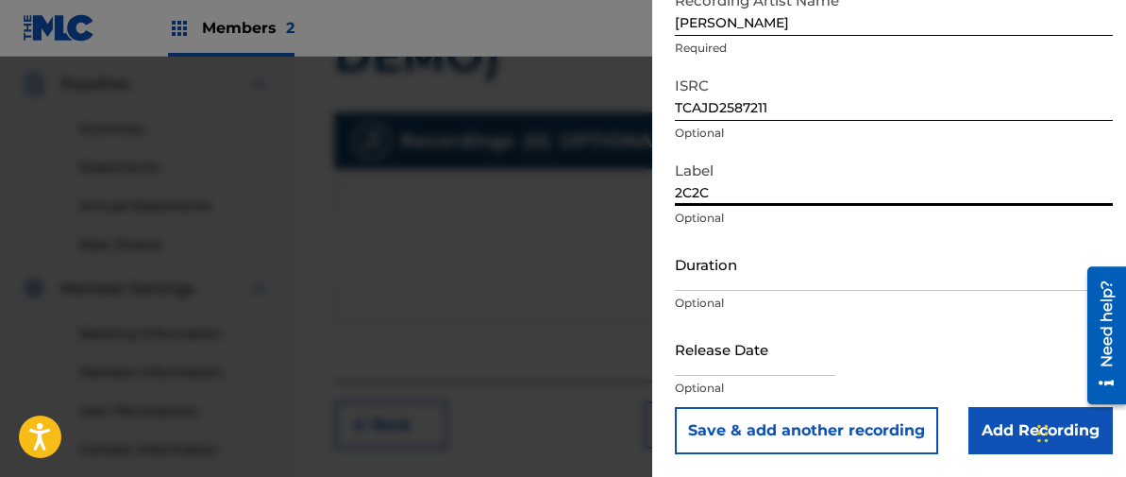
click at [699, 272] on input "Duration" at bounding box center [894, 264] width 438 height 54
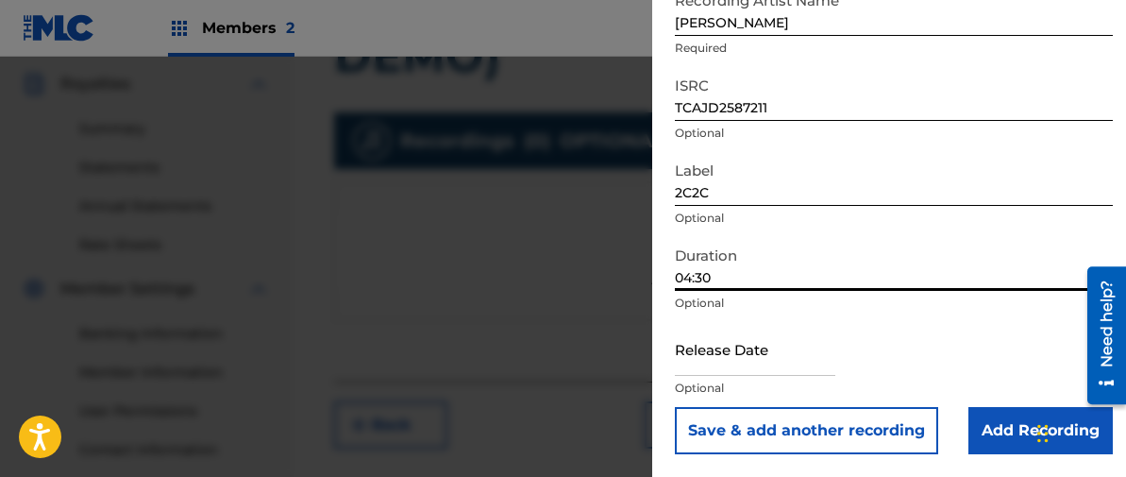
type input "04:30"
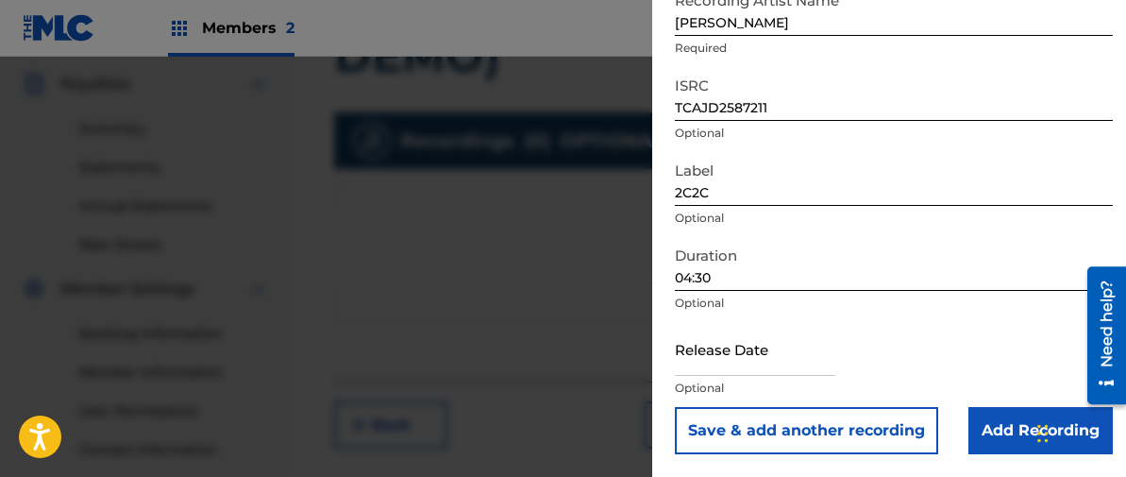
click at [718, 347] on input "text" at bounding box center [755, 349] width 161 height 54
select select "7"
select select "2025"
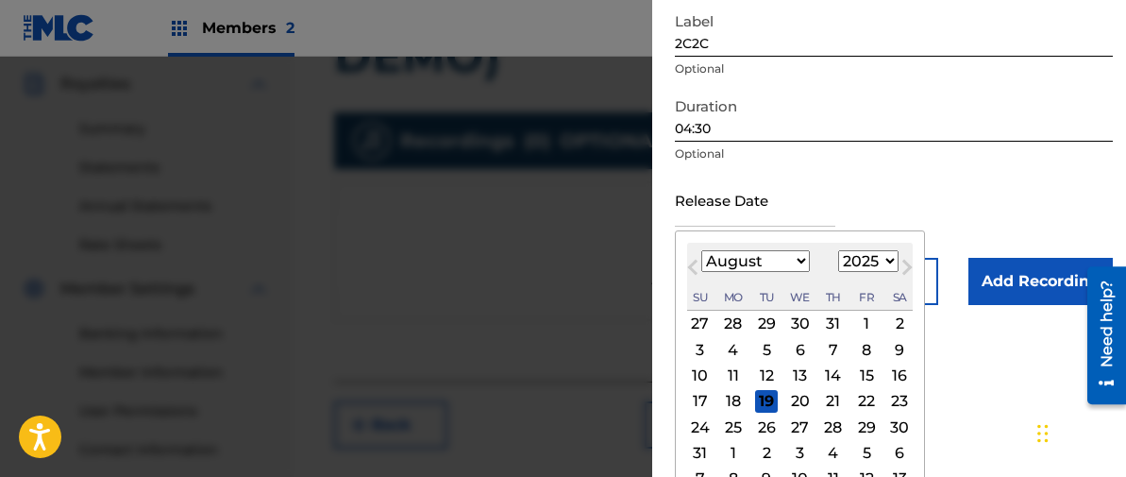
scroll to position [367, 0]
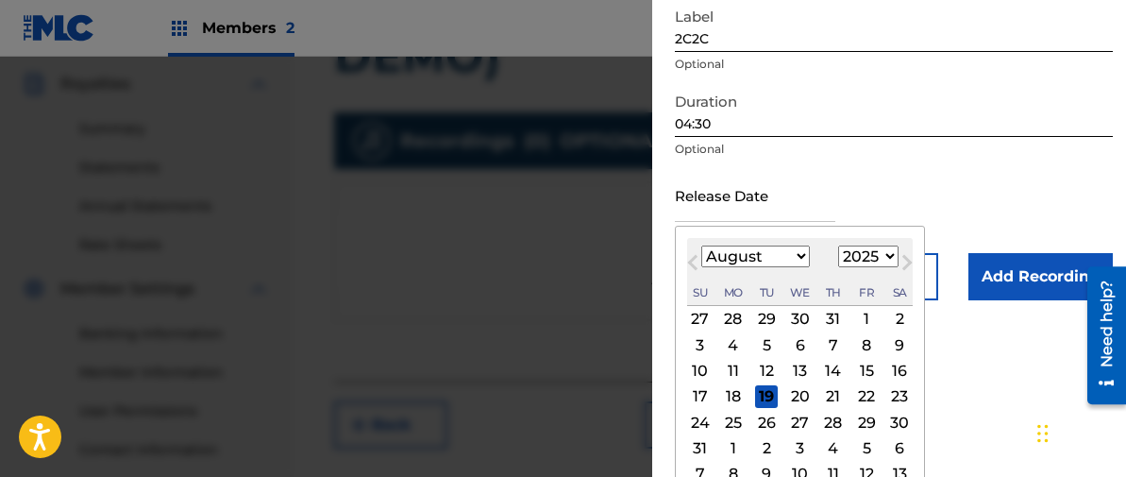
click at [769, 365] on div "12" at bounding box center [766, 371] width 23 height 23
type input "[DATE]"
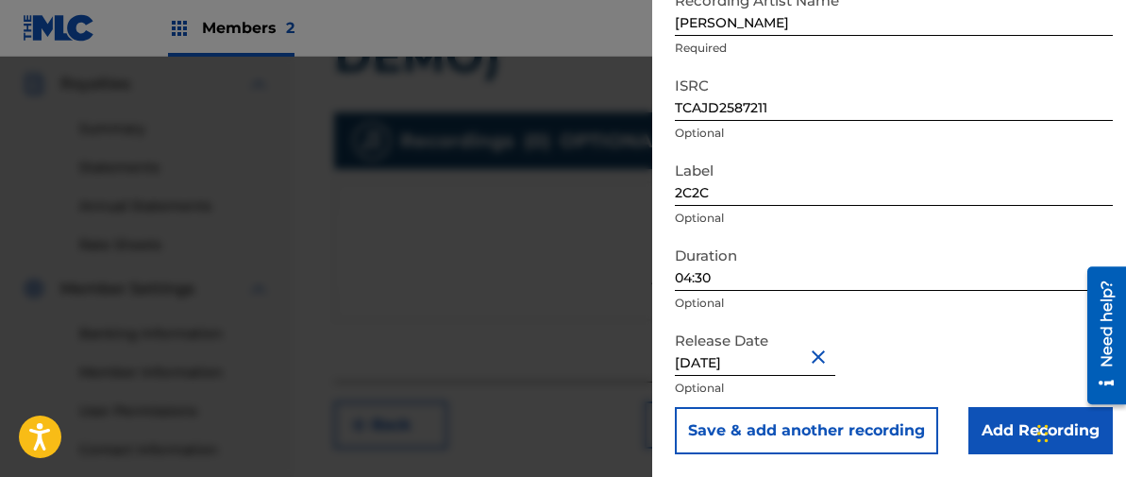
click at [1013, 427] on input "Add Recording" at bounding box center [1041, 430] width 144 height 47
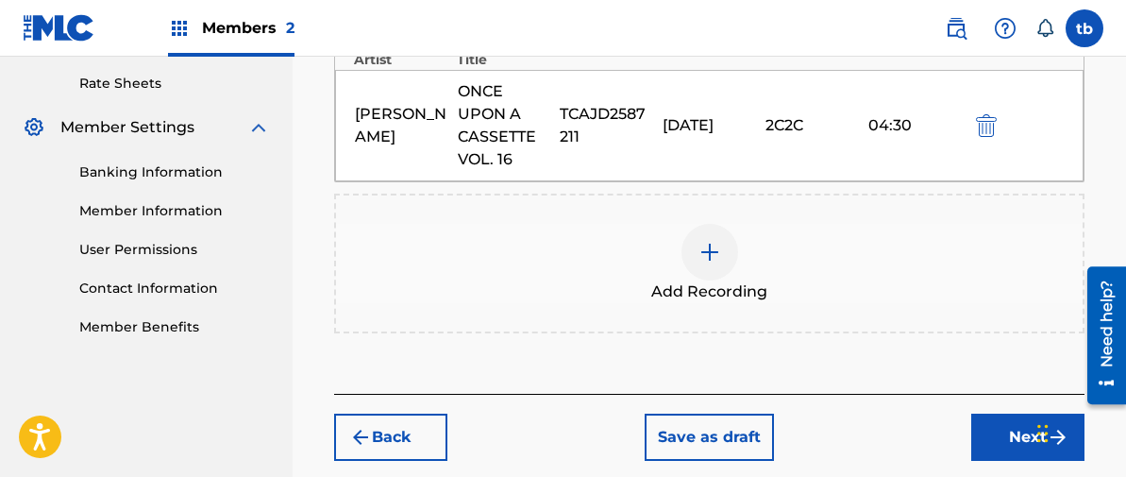
scroll to position [731, 0]
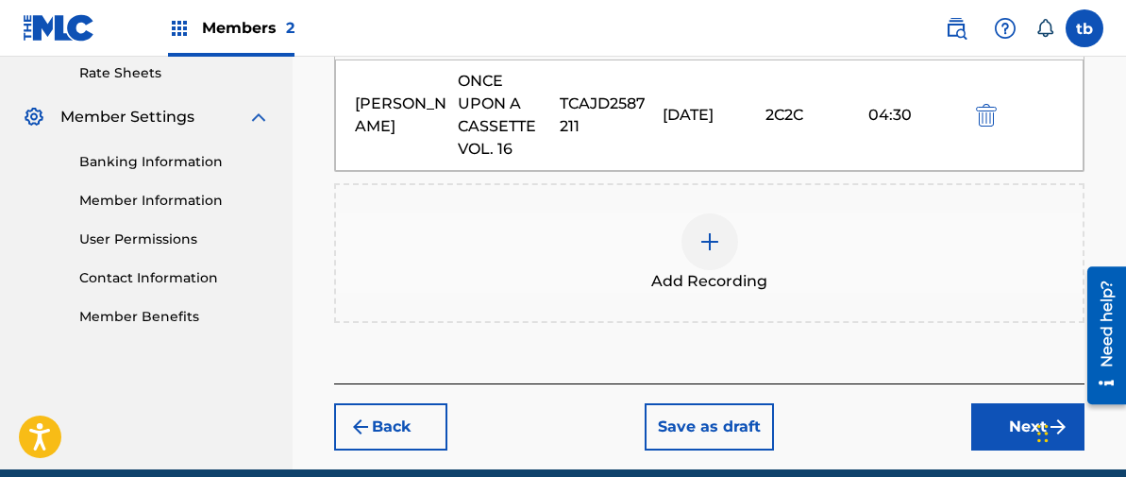
click at [1013, 420] on button "Next" at bounding box center [1028, 426] width 113 height 47
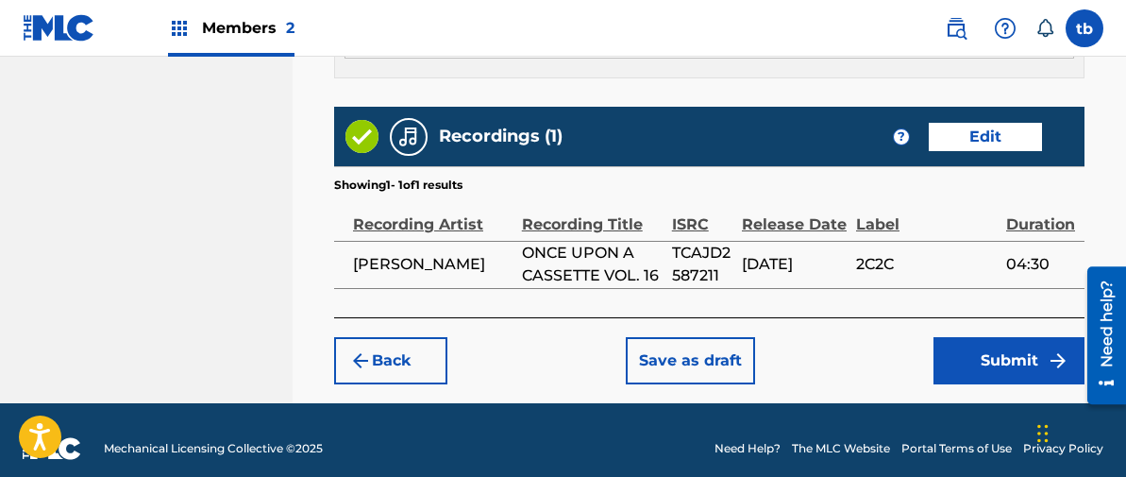
scroll to position [1244, 0]
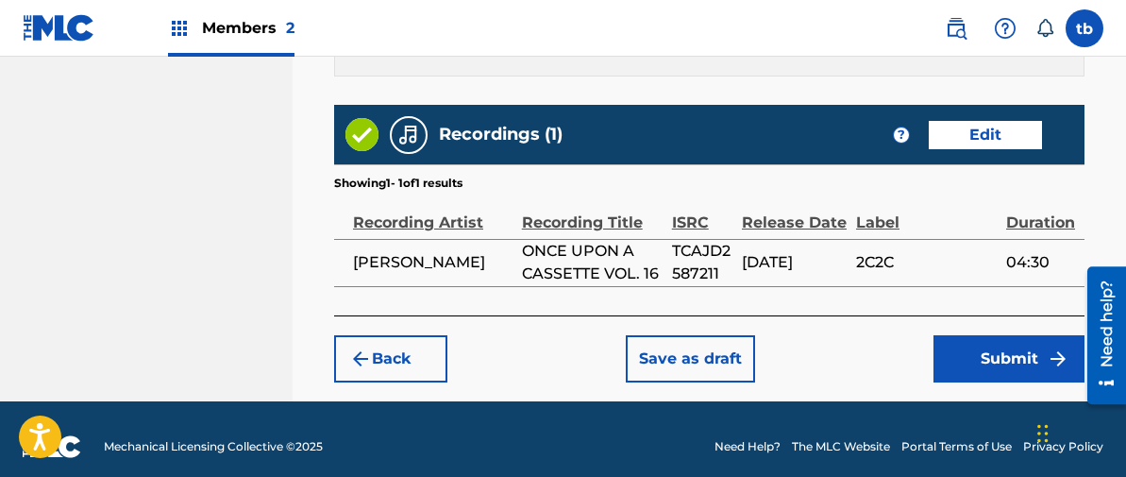
click at [975, 356] on button "Submit" at bounding box center [1009, 358] width 151 height 47
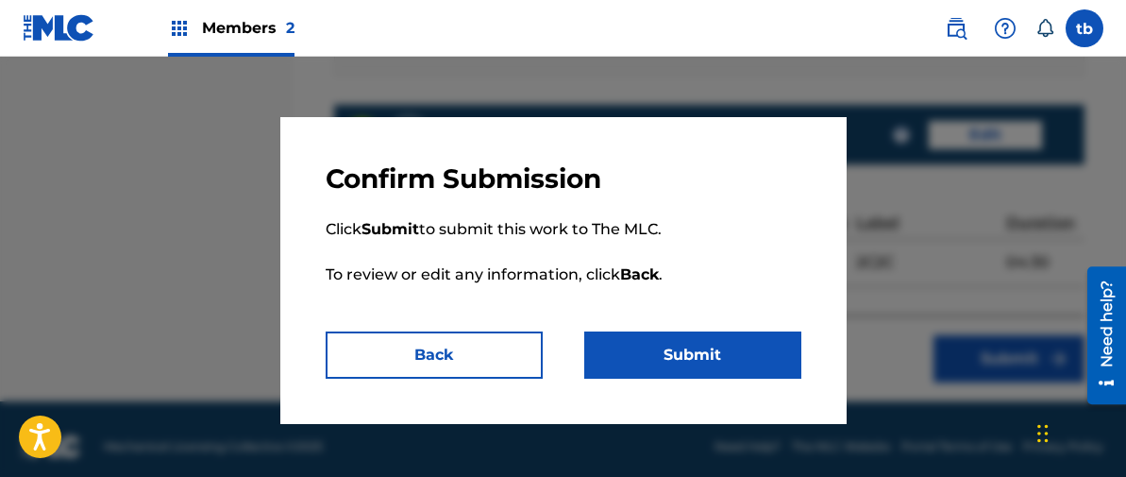
click at [701, 352] on button "Submit" at bounding box center [692, 354] width 217 height 47
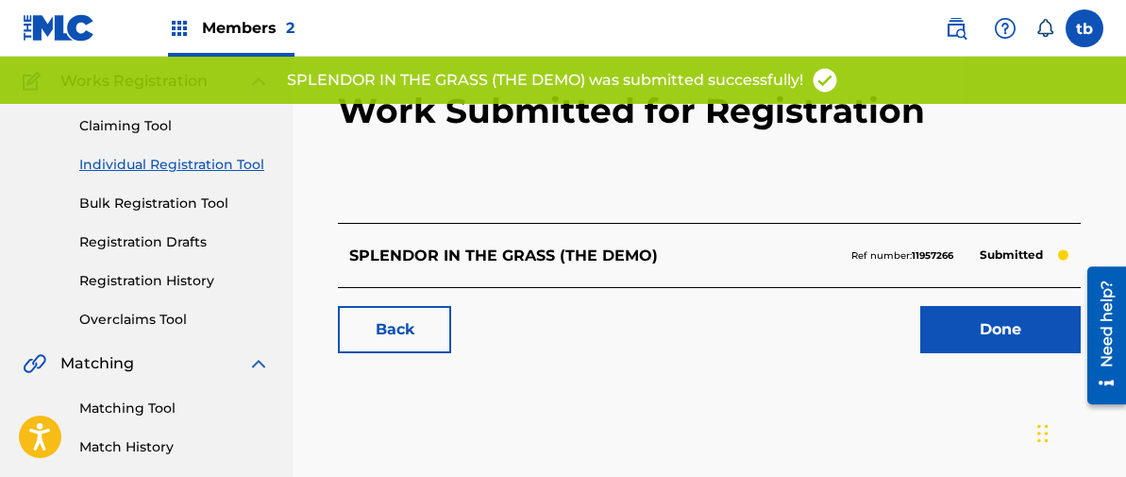
scroll to position [156, 0]
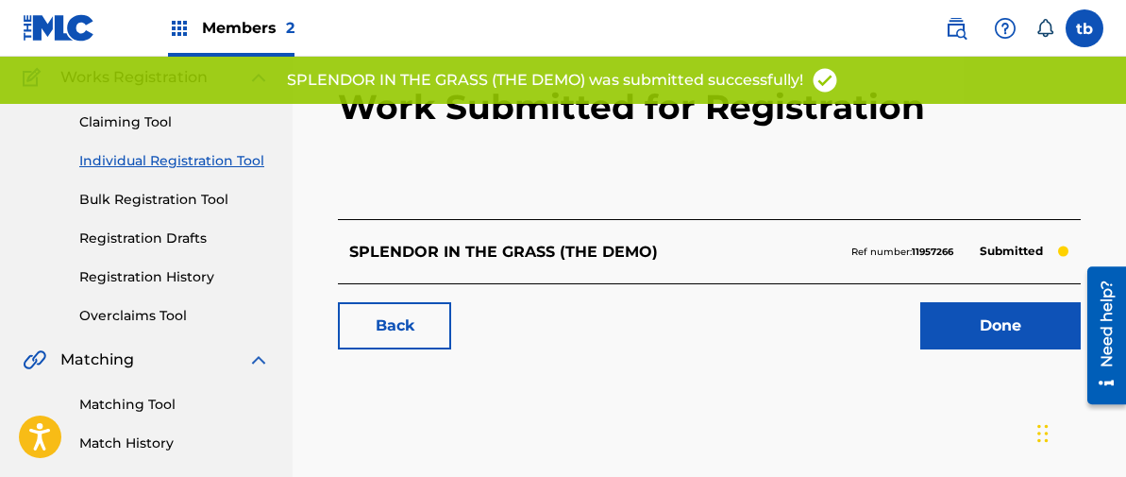
click at [998, 323] on link "Done" at bounding box center [1001, 325] width 161 height 47
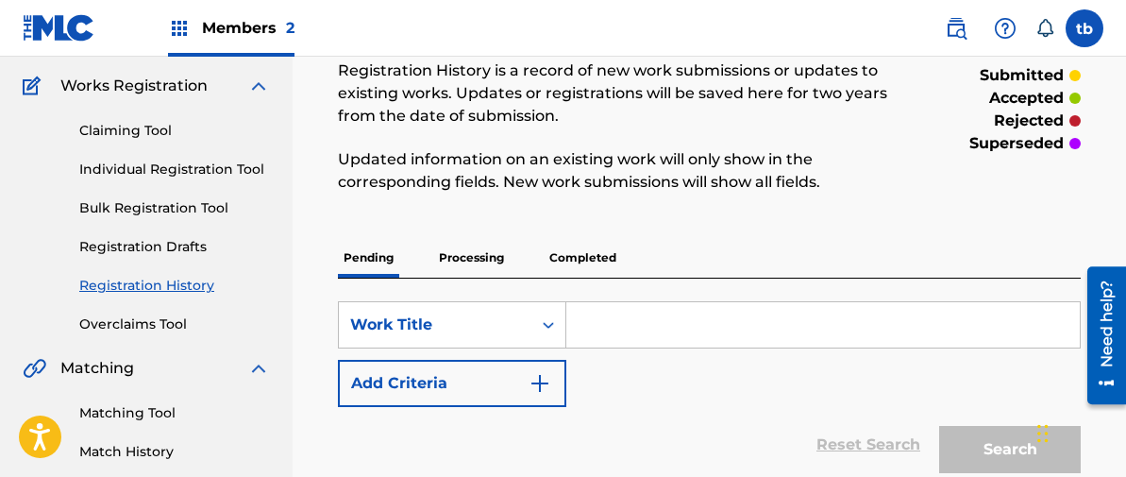
scroll to position [153, 0]
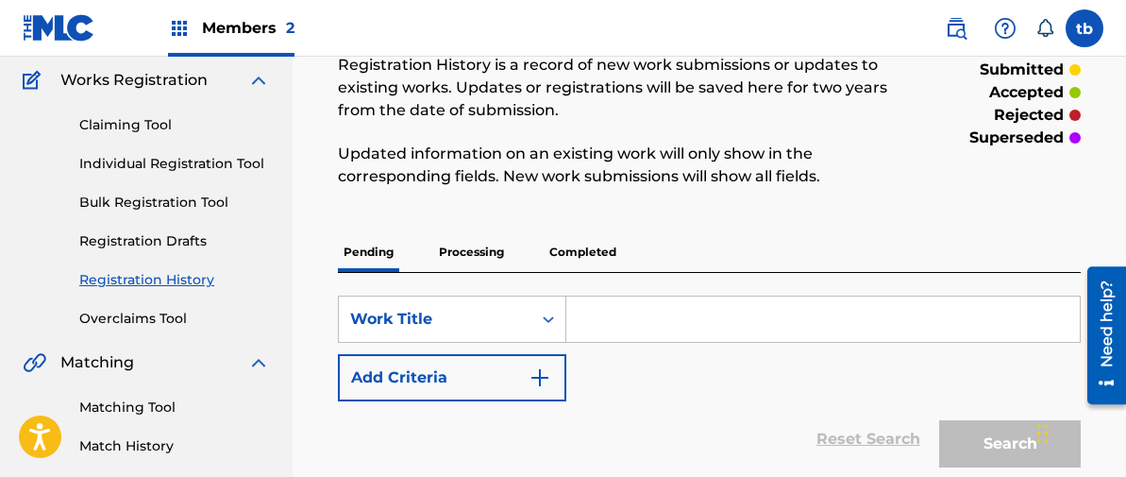
click at [188, 159] on link "Individual Registration Tool" at bounding box center [174, 164] width 191 height 20
